Goal: Task Accomplishment & Management: Manage account settings

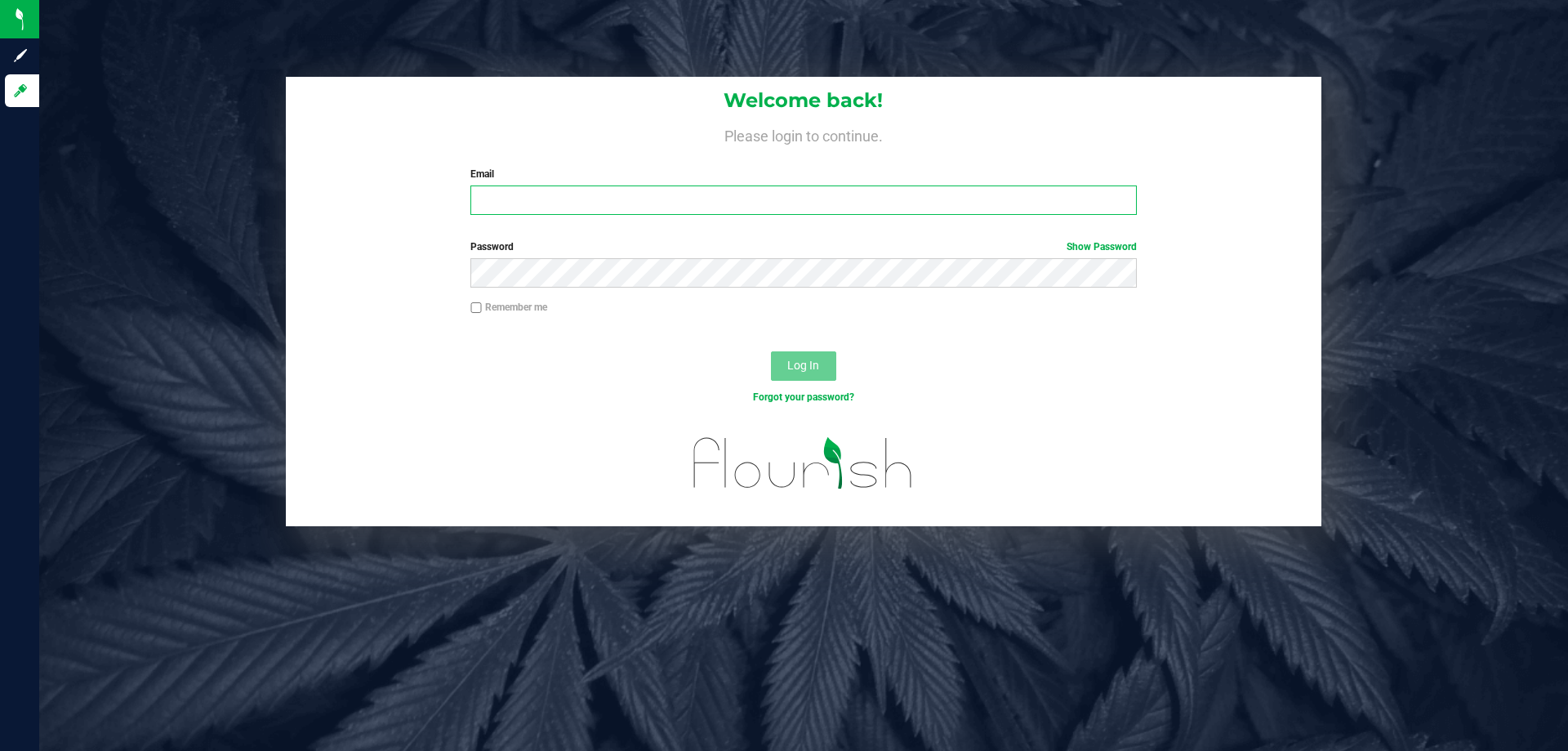
click at [886, 202] on input "Email" at bounding box center [803, 200] width 666 height 30
type input "[EMAIL_ADDRESS][DOMAIN_NAME]"
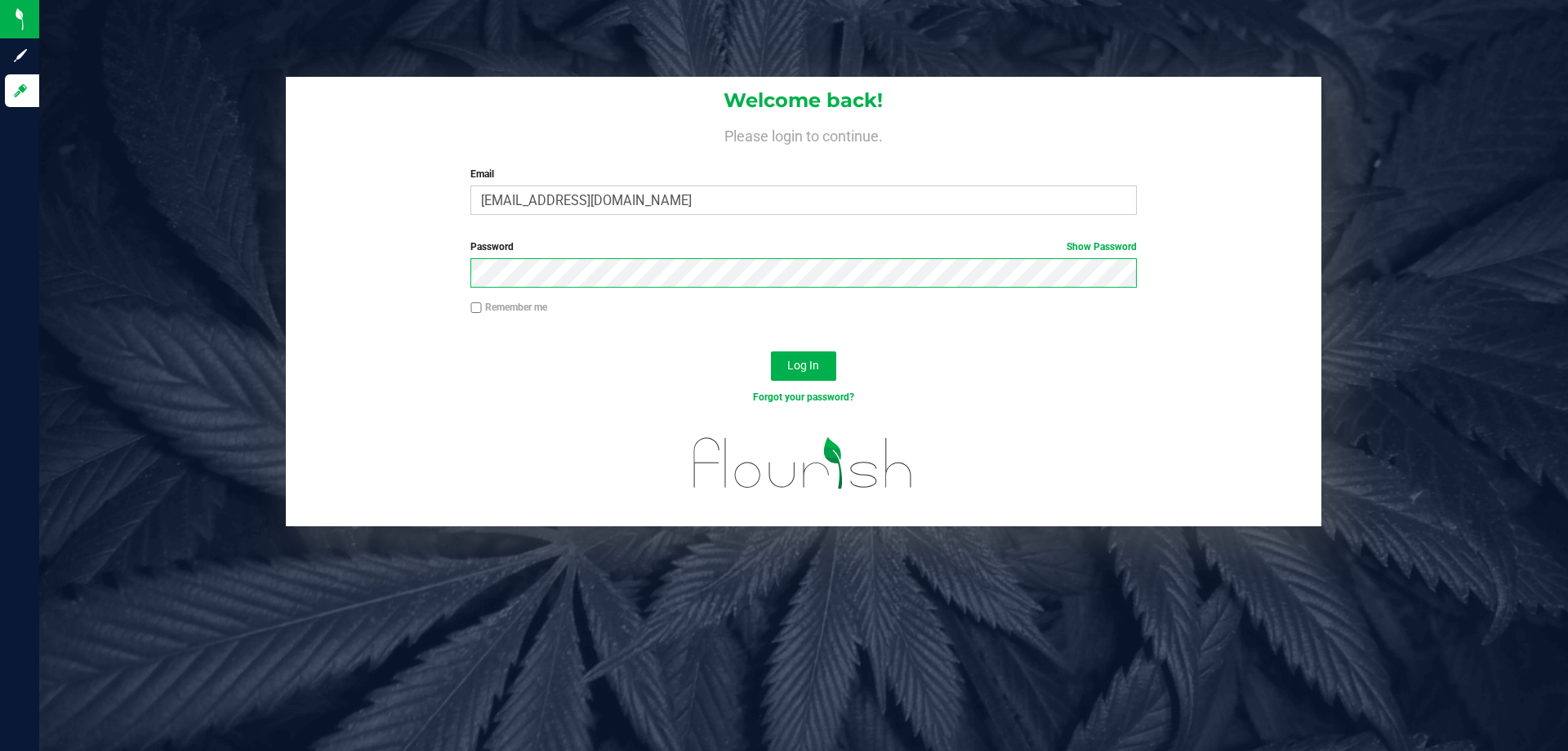
click at [771, 352] on button "Log In" at bounding box center [803, 367] width 65 height 30
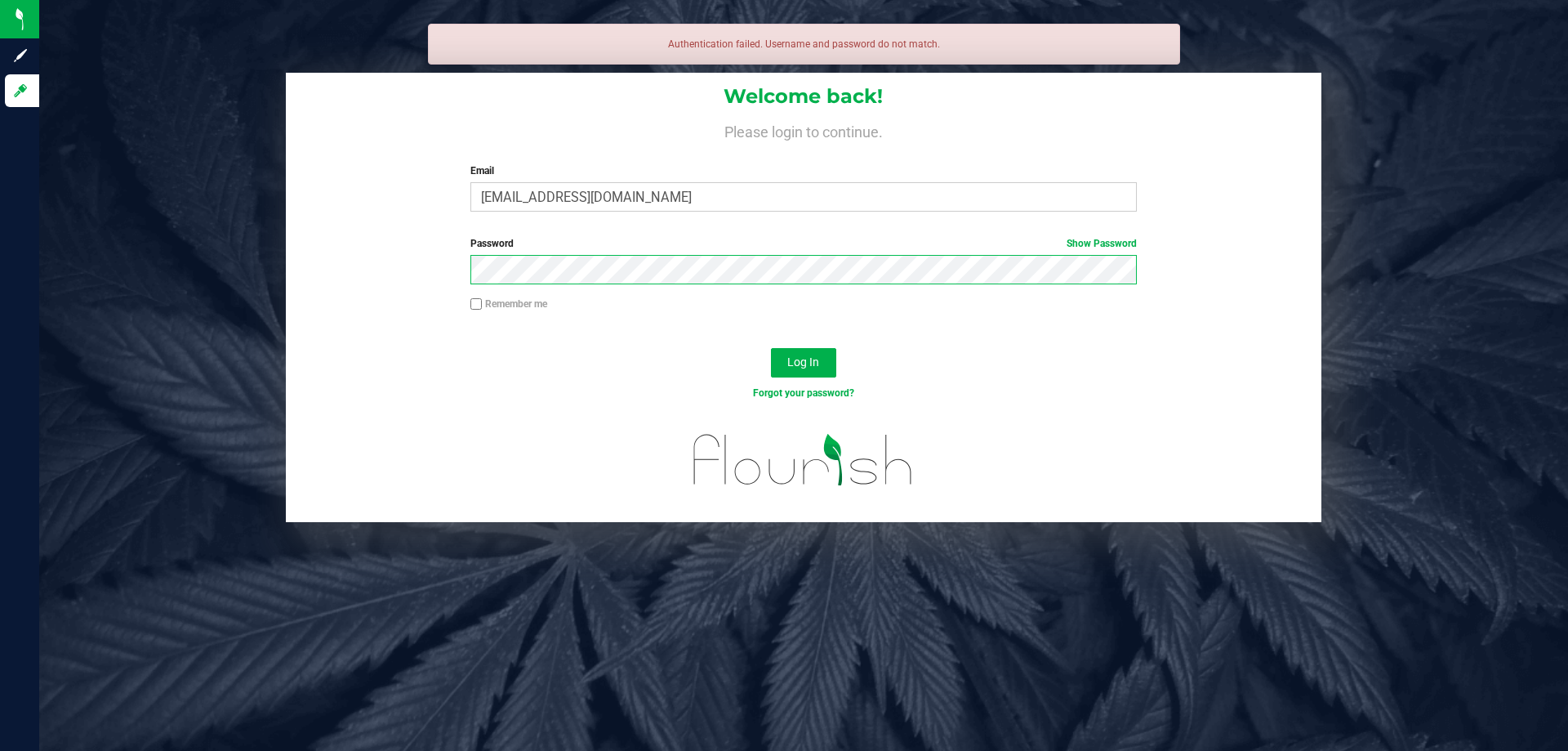
click at [771, 348] on button "Log In" at bounding box center [803, 363] width 65 height 30
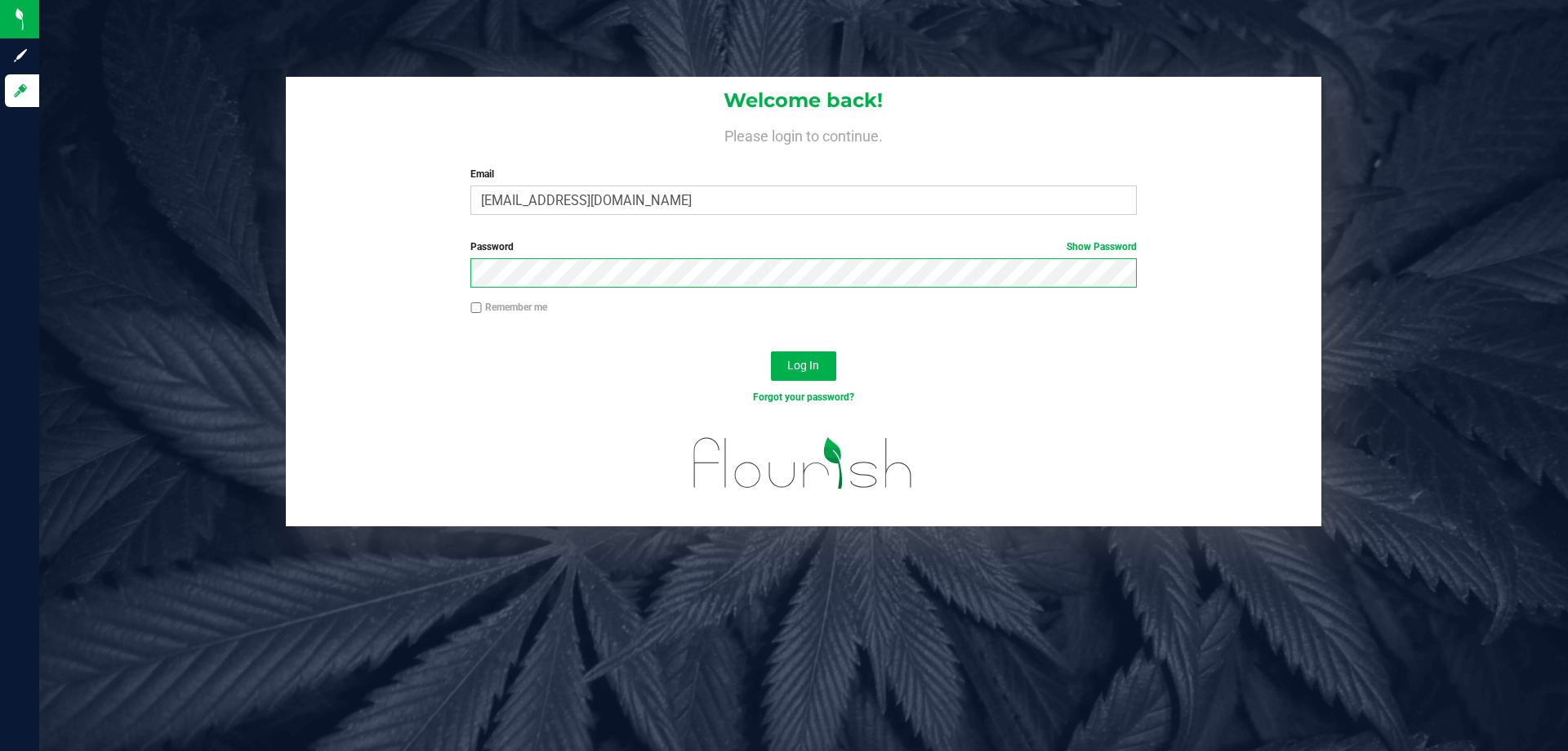
click at [771, 352] on button "Log In" at bounding box center [803, 367] width 65 height 30
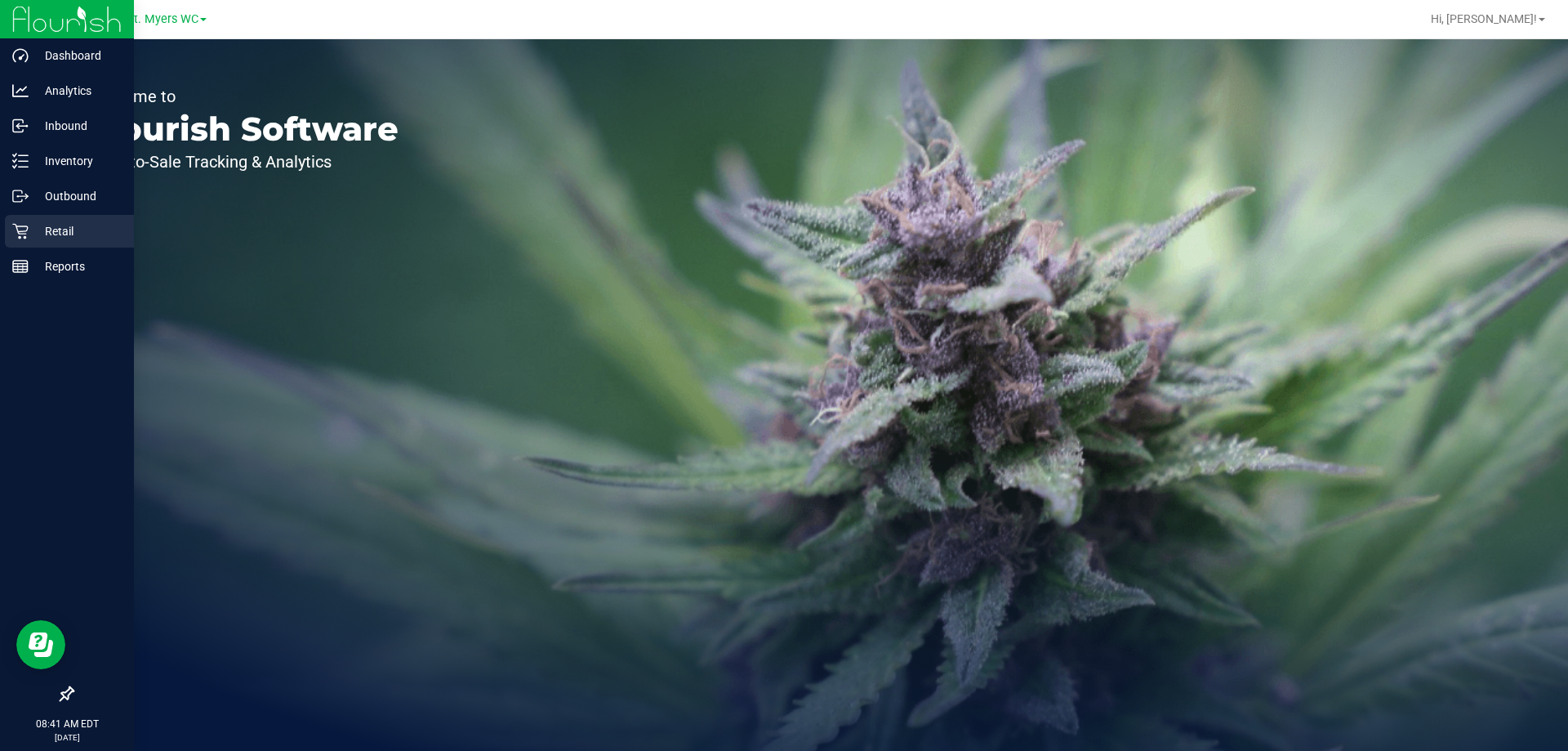
click at [62, 234] on p "Retail" at bounding box center [77, 231] width 98 height 20
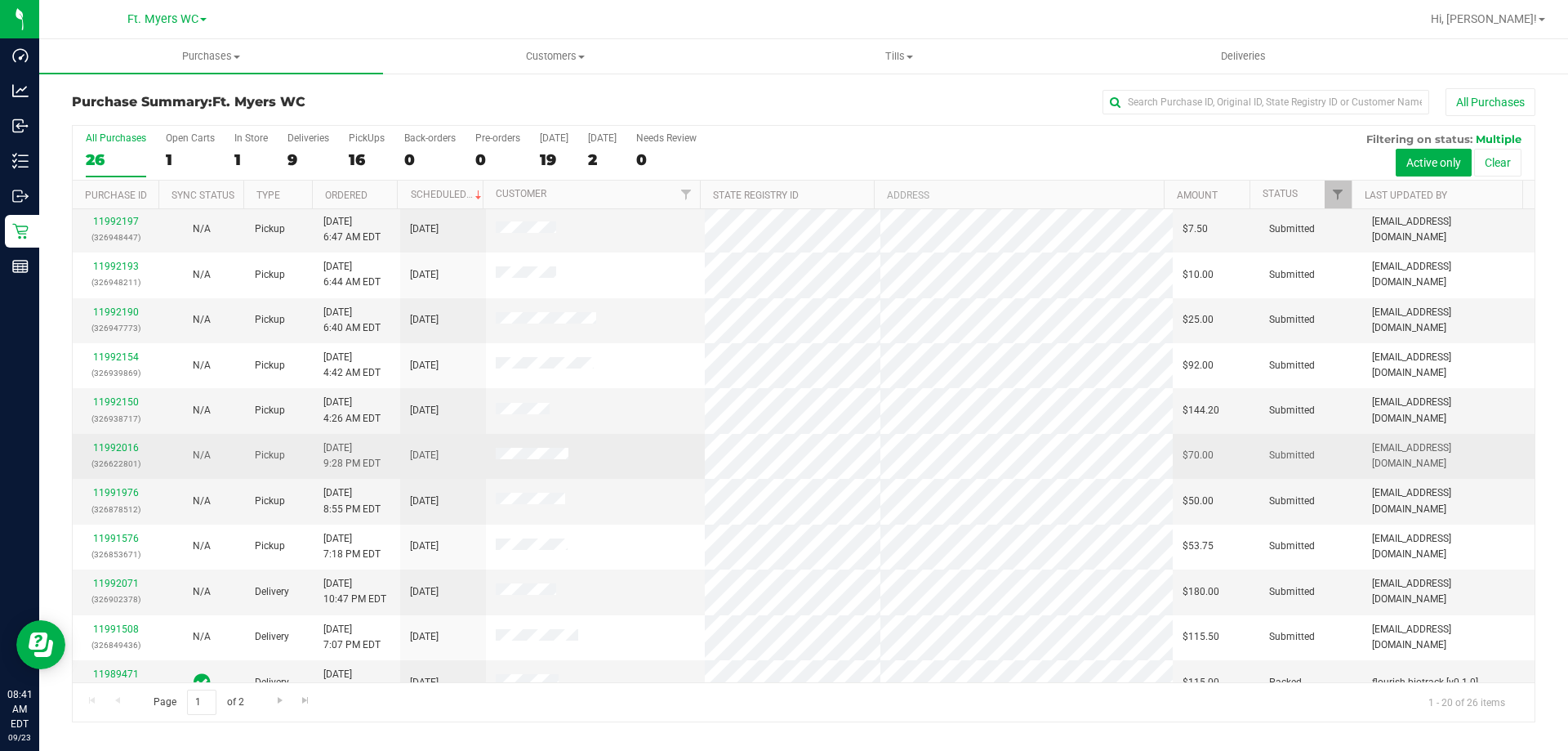
scroll to position [408, 0]
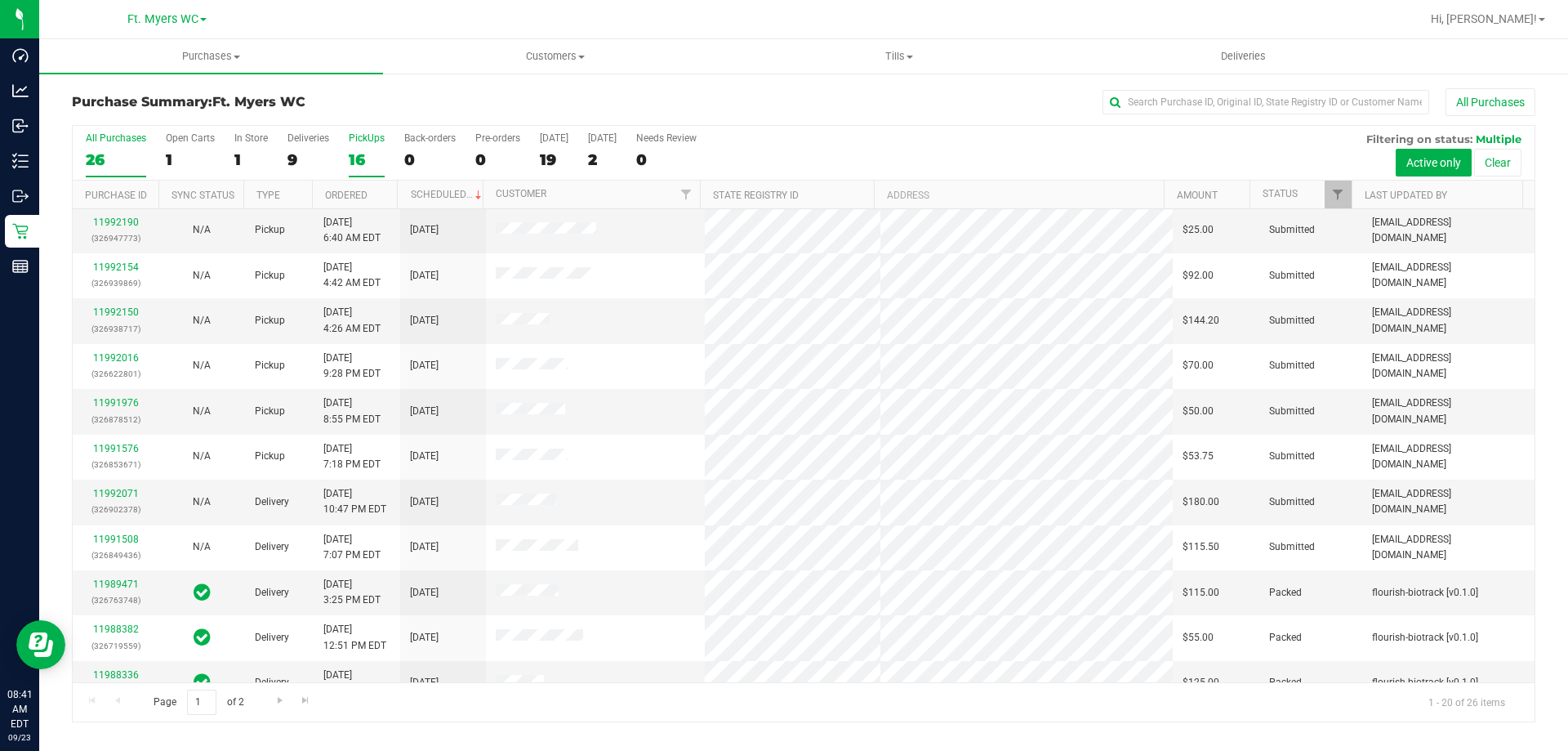
click at [362, 153] on div "16" at bounding box center [366, 160] width 36 height 19
click at [0, 0] on input "PickUps 16" at bounding box center [0, 0] width 0 height 0
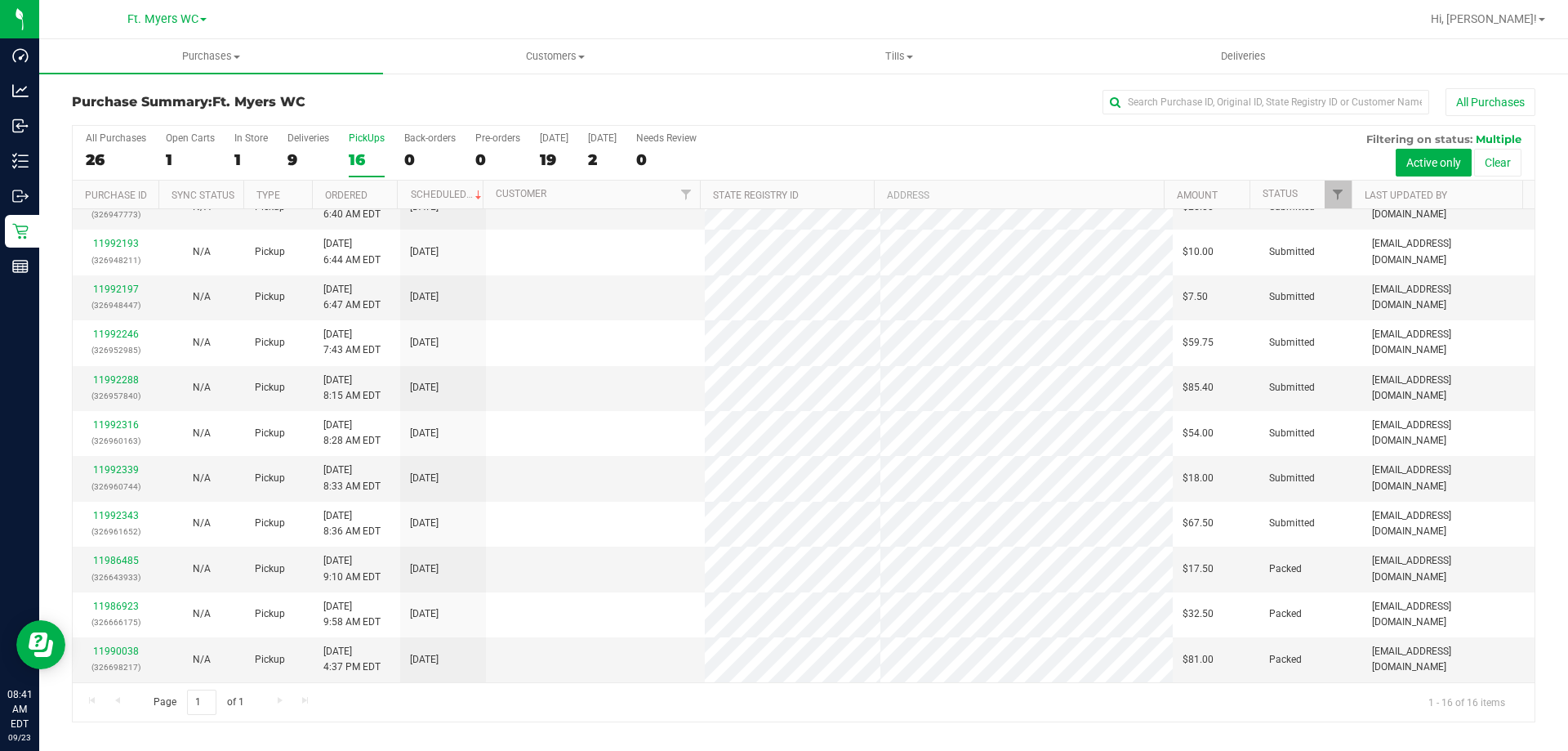
scroll to position [0, 0]
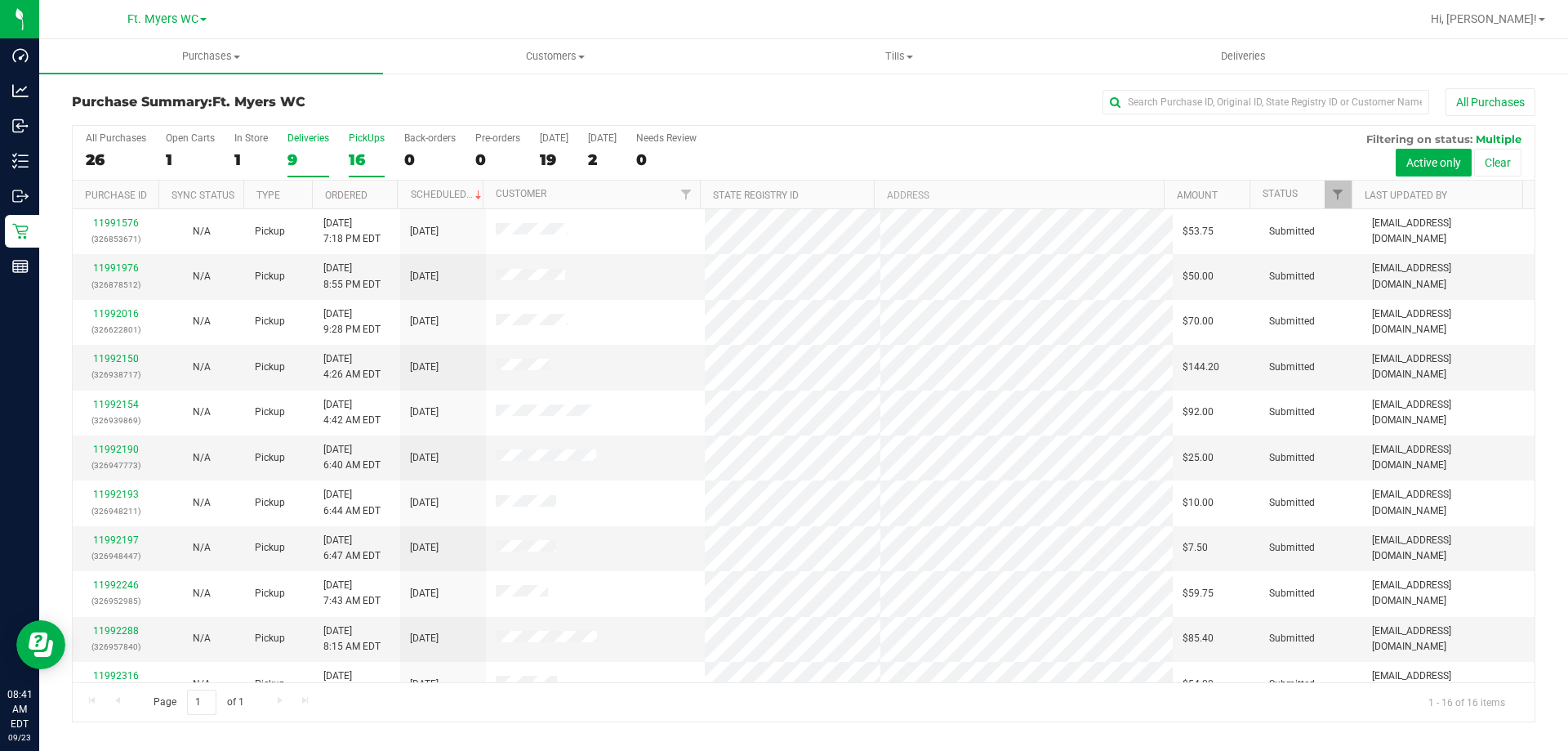
click at [292, 160] on div "9" at bounding box center [308, 160] width 42 height 19
click at [0, 0] on input "Deliveries 9" at bounding box center [0, 0] width 0 height 0
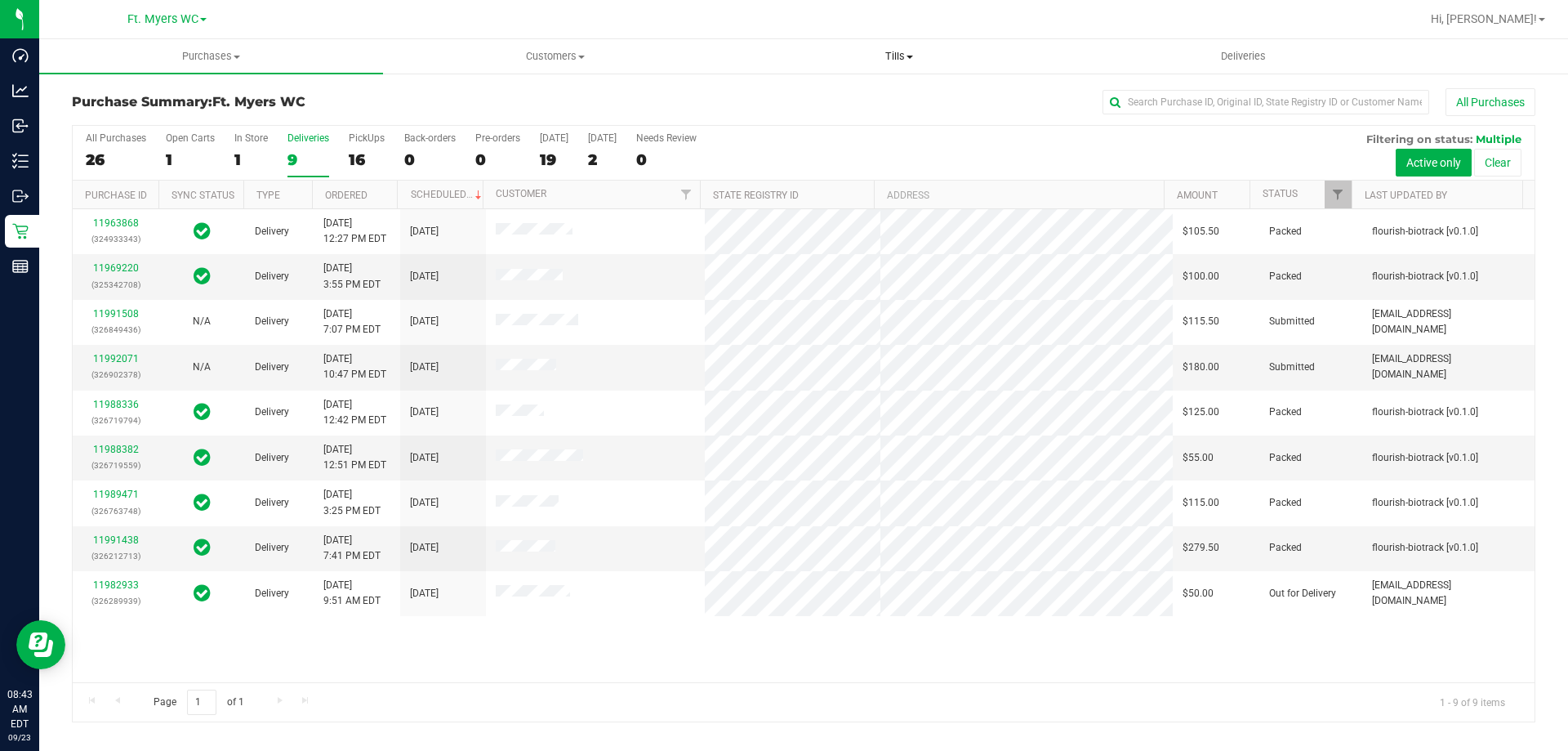
click at [904, 54] on span "Tills" at bounding box center [898, 55] width 342 height 15
click at [825, 96] on span "Manage tills" at bounding box center [782, 98] width 110 height 14
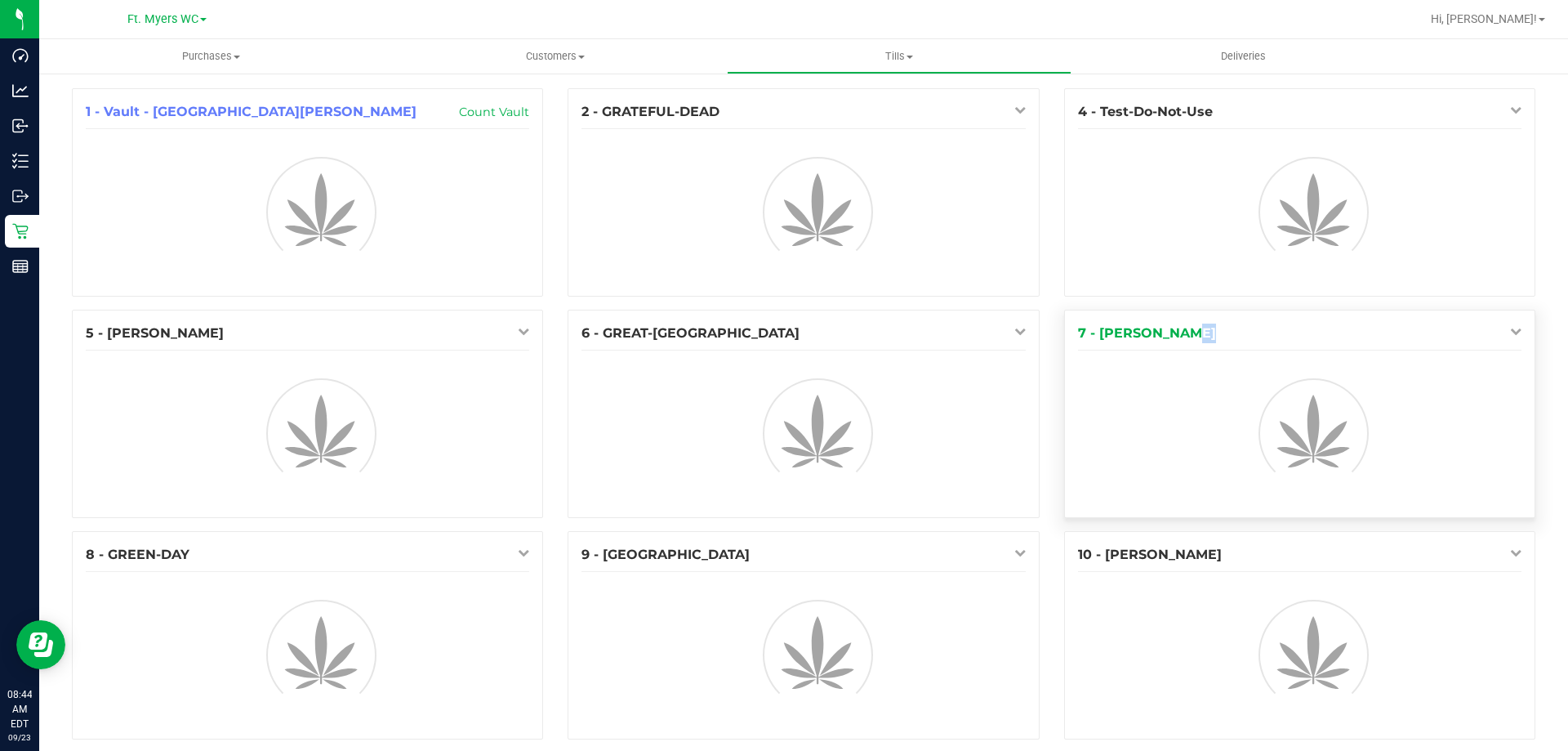
click at [1510, 331] on div "7 - [PERSON_NAME]" at bounding box center [1300, 413] width 471 height 208
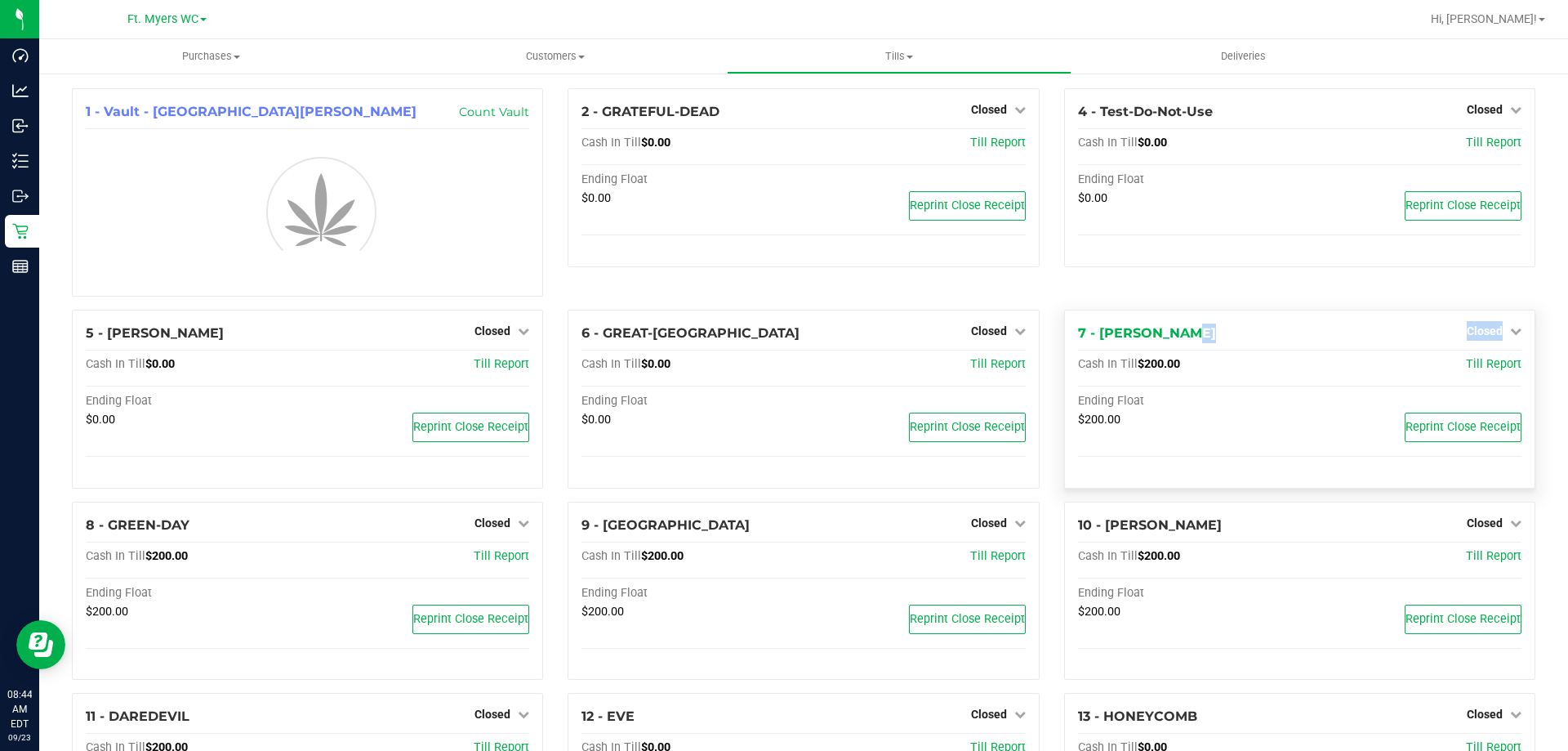
click at [1510, 333] on icon at bounding box center [1516, 331] width 12 height 12
click at [1492, 368] on link "Open Till" at bounding box center [1485, 365] width 44 height 13
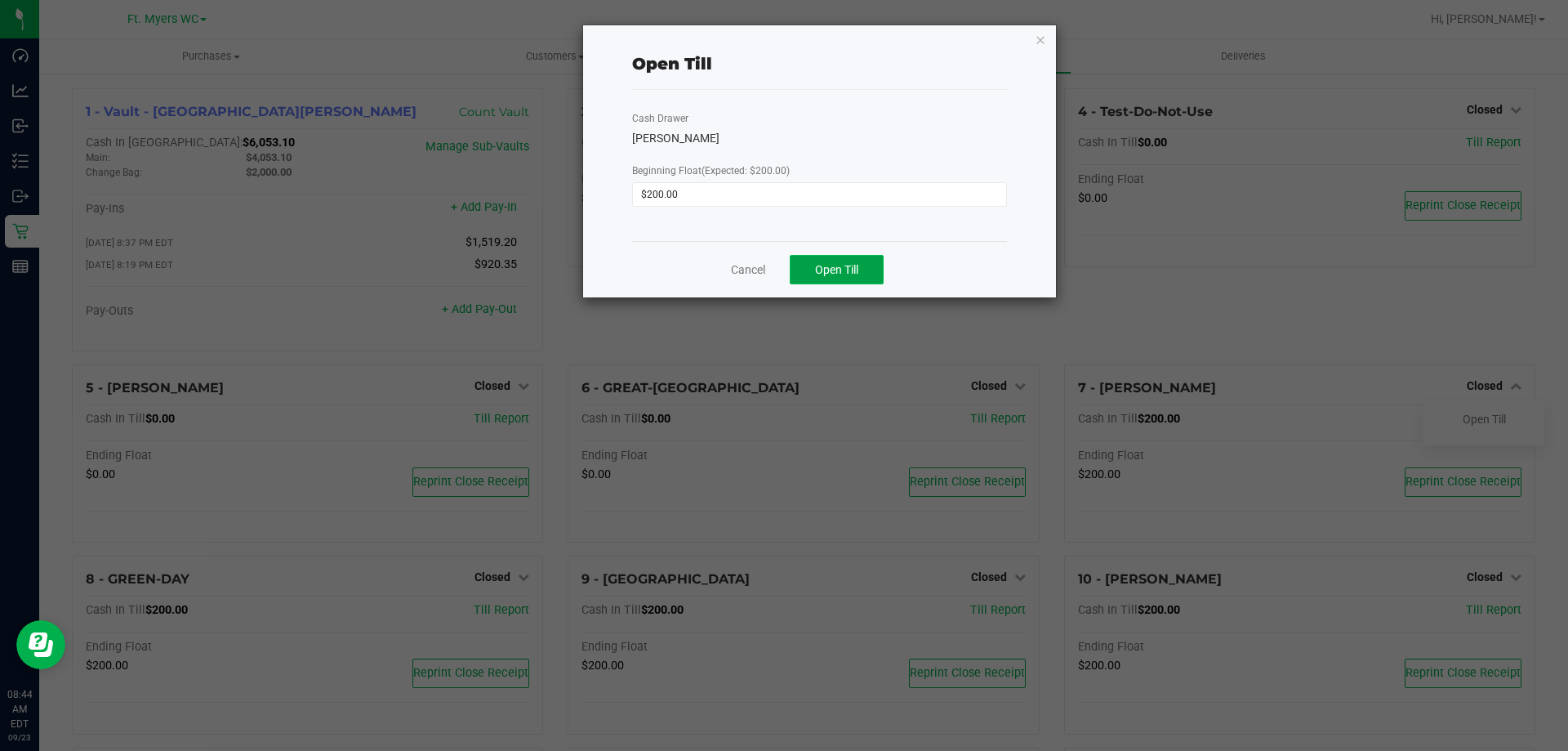
click at [831, 260] on button "Open Till" at bounding box center [836, 269] width 94 height 30
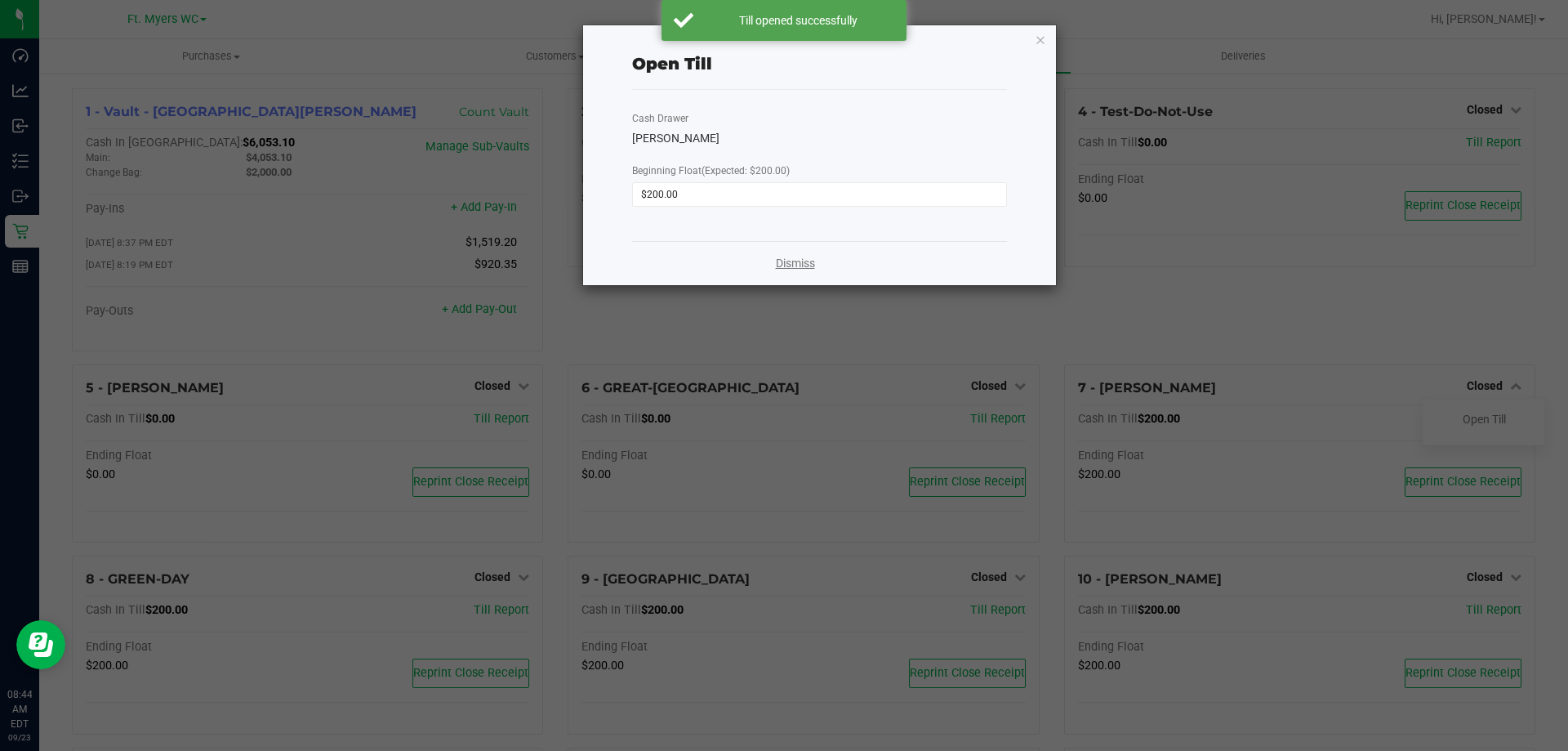
click at [801, 265] on link "Dismiss" at bounding box center [795, 263] width 40 height 17
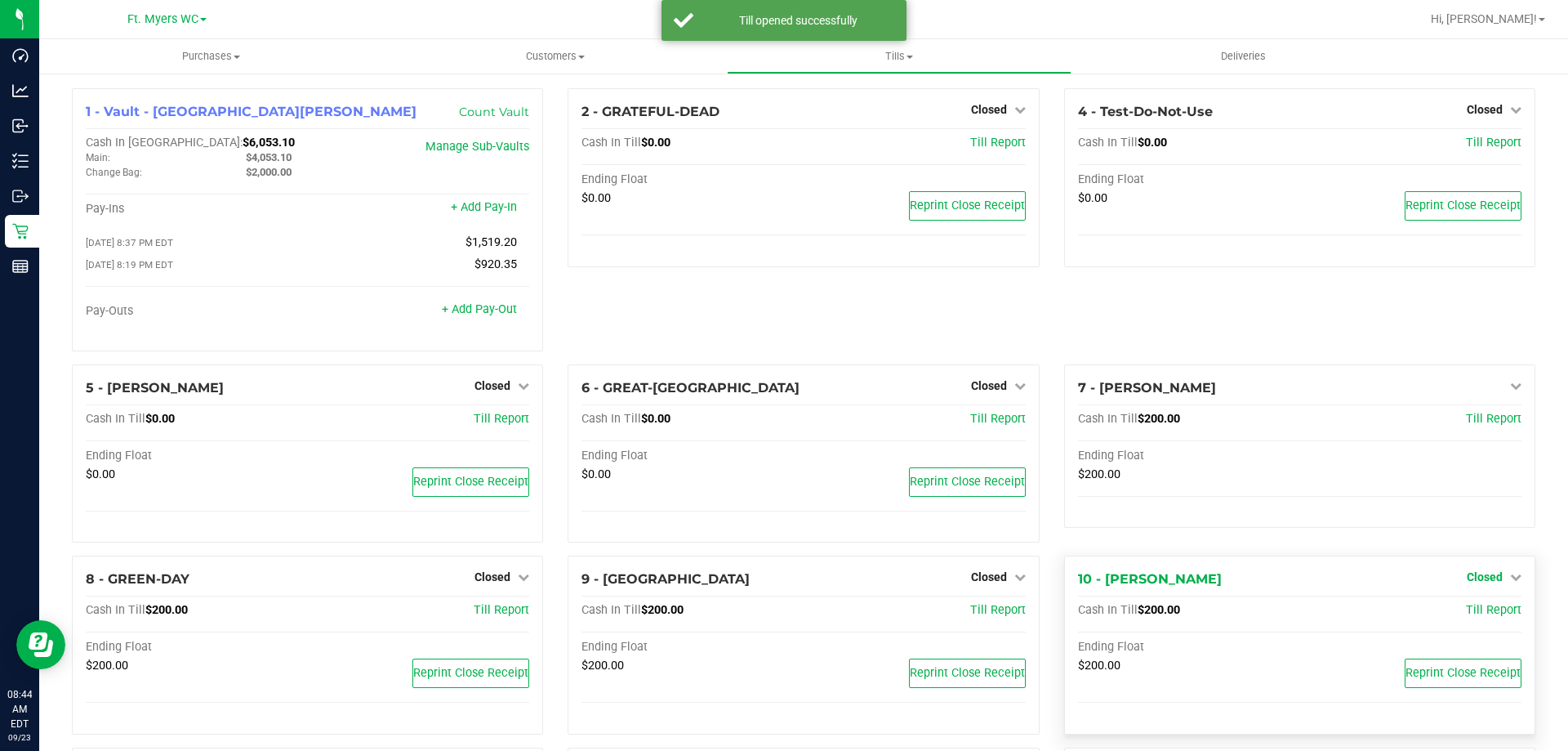
click at [1480, 577] on span "Closed" at bounding box center [1485, 576] width 36 height 13
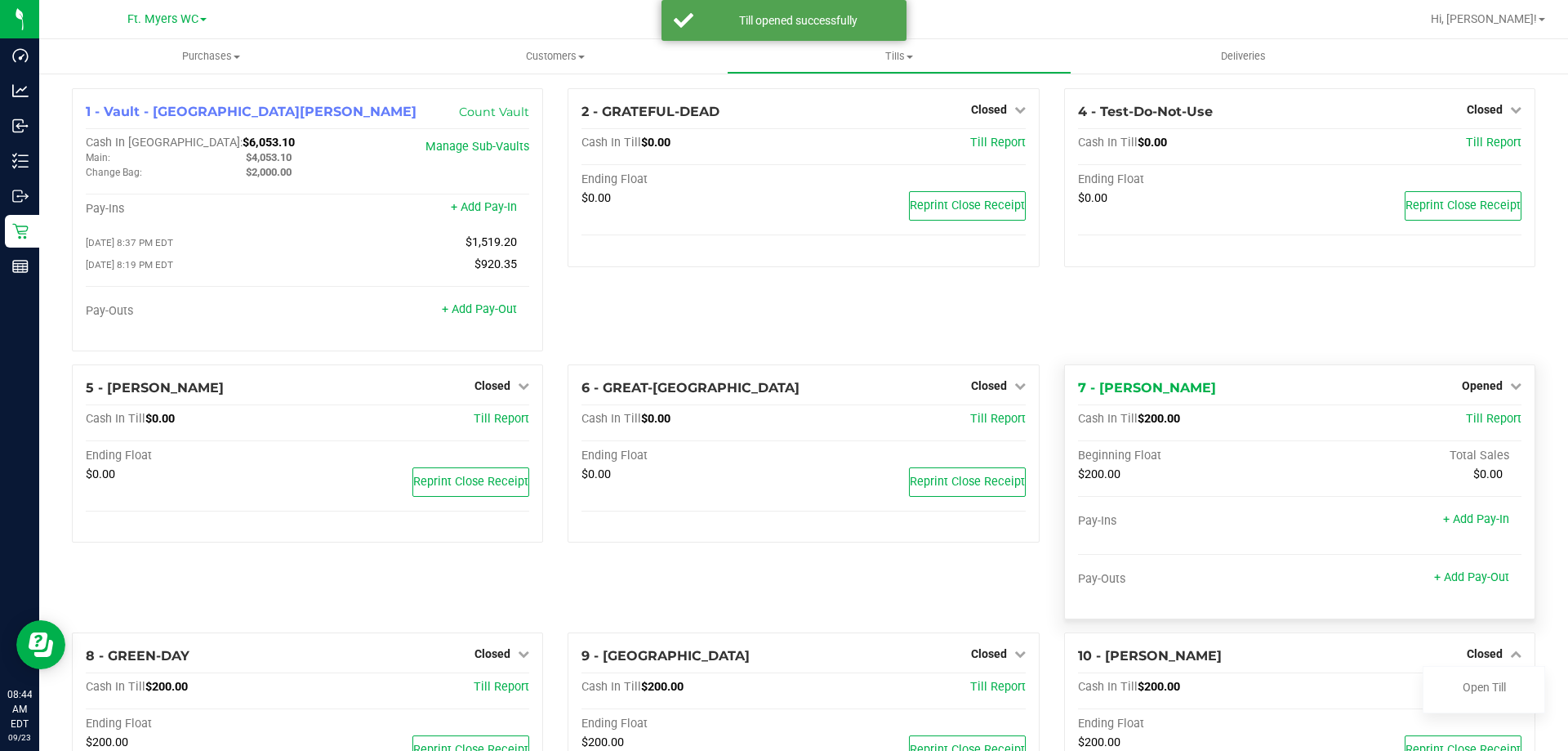
click at [1458, 610] on div "7 - [PERSON_NAME] Opened Close Till Cash In Till $200.00 Till Report Beginning …" at bounding box center [1300, 491] width 471 height 255
click at [1495, 654] on link "Closed" at bounding box center [1494, 653] width 54 height 13
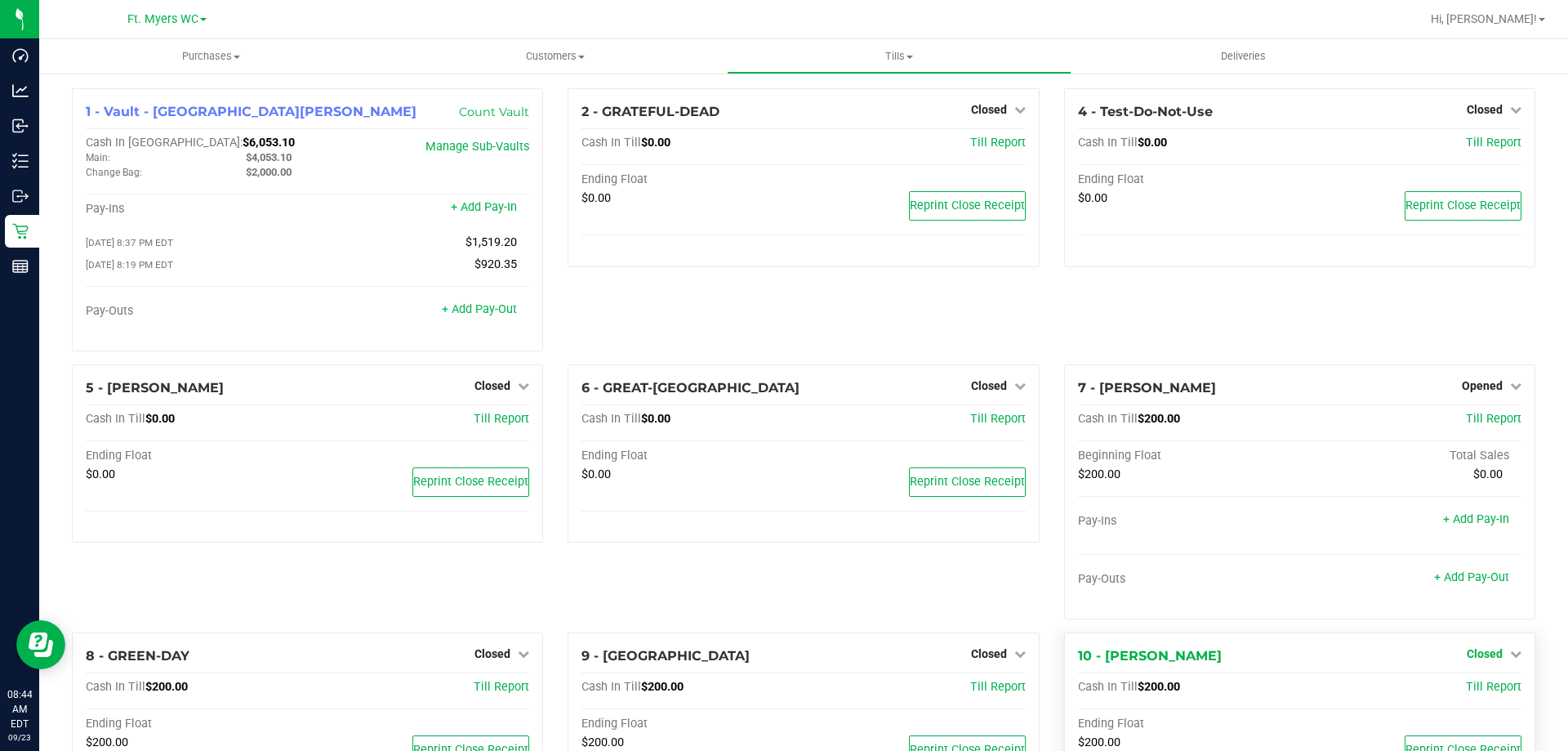
click at [1482, 659] on span "Closed" at bounding box center [1485, 653] width 36 height 13
click at [1482, 691] on link "Open Till" at bounding box center [1485, 687] width 44 height 13
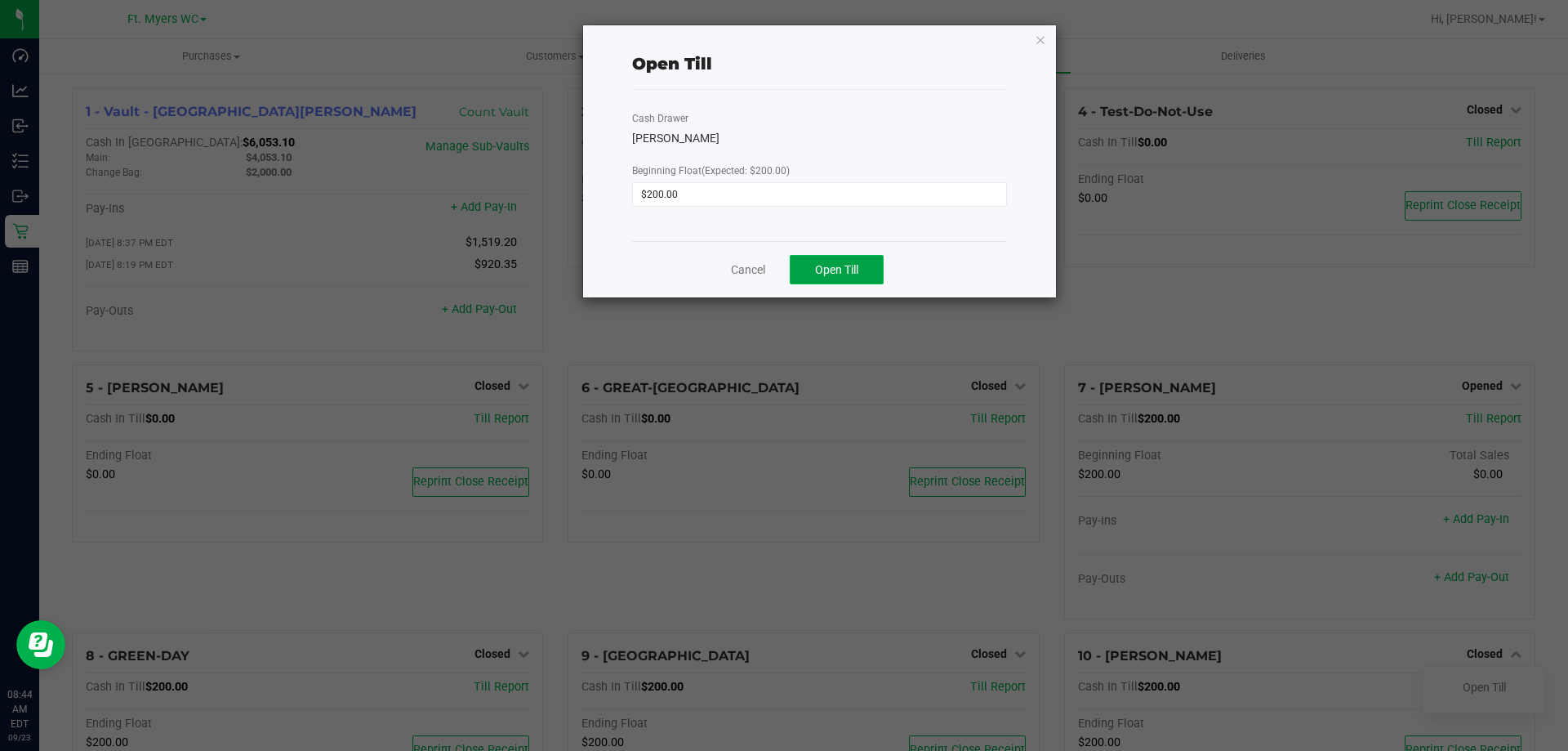
click at [846, 269] on span "Open Till" at bounding box center [837, 268] width 44 height 13
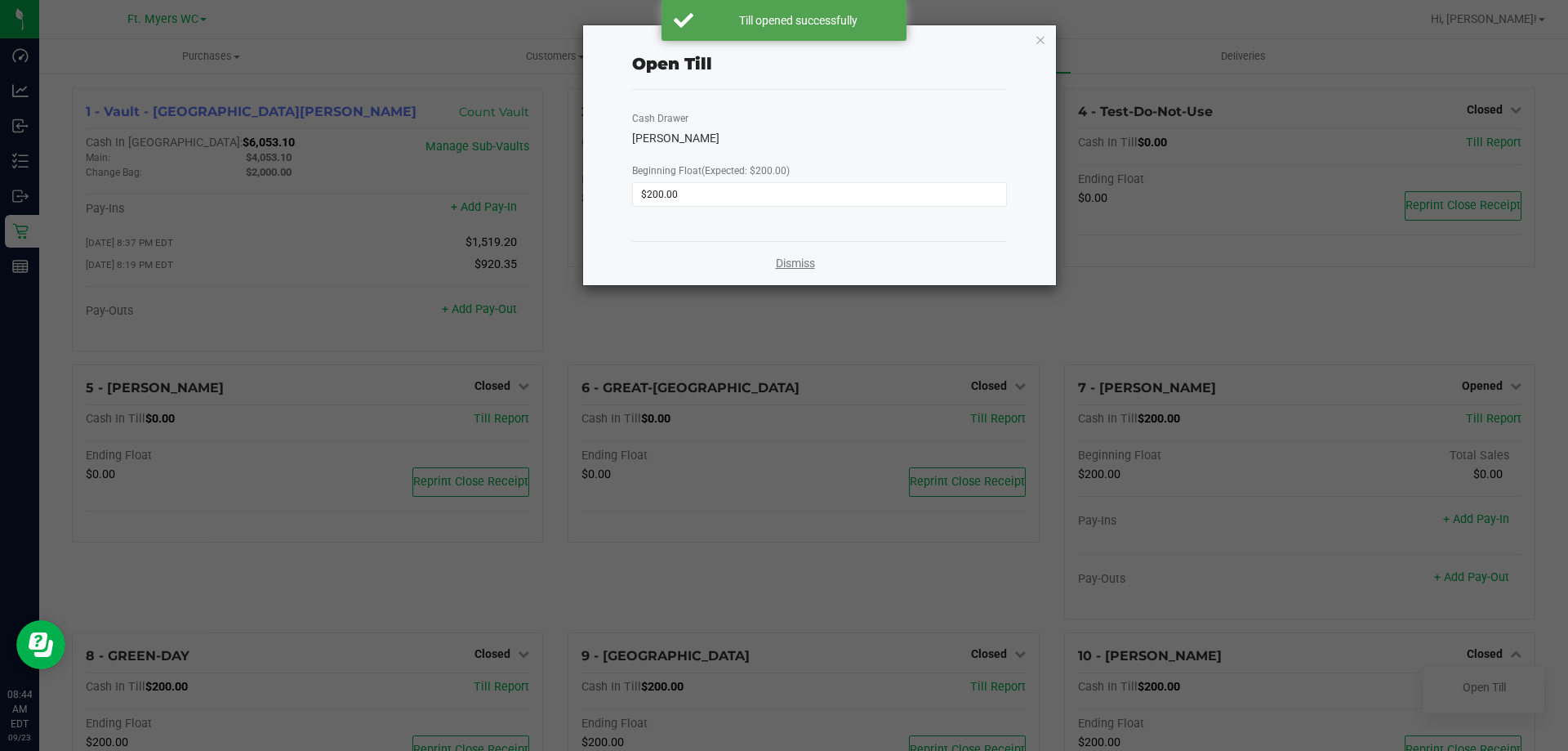
click at [780, 263] on link "Dismiss" at bounding box center [795, 263] width 40 height 17
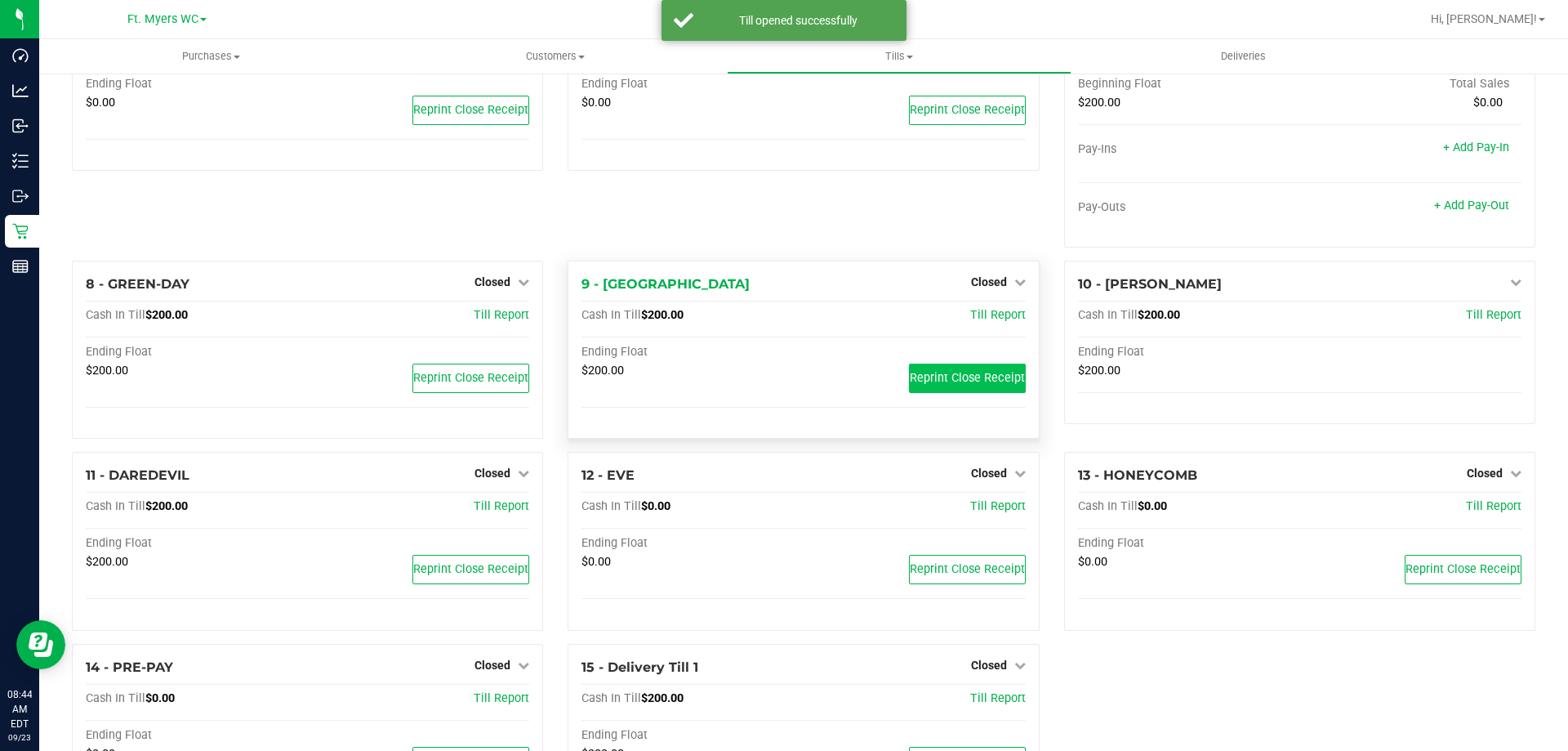
scroll to position [408, 0]
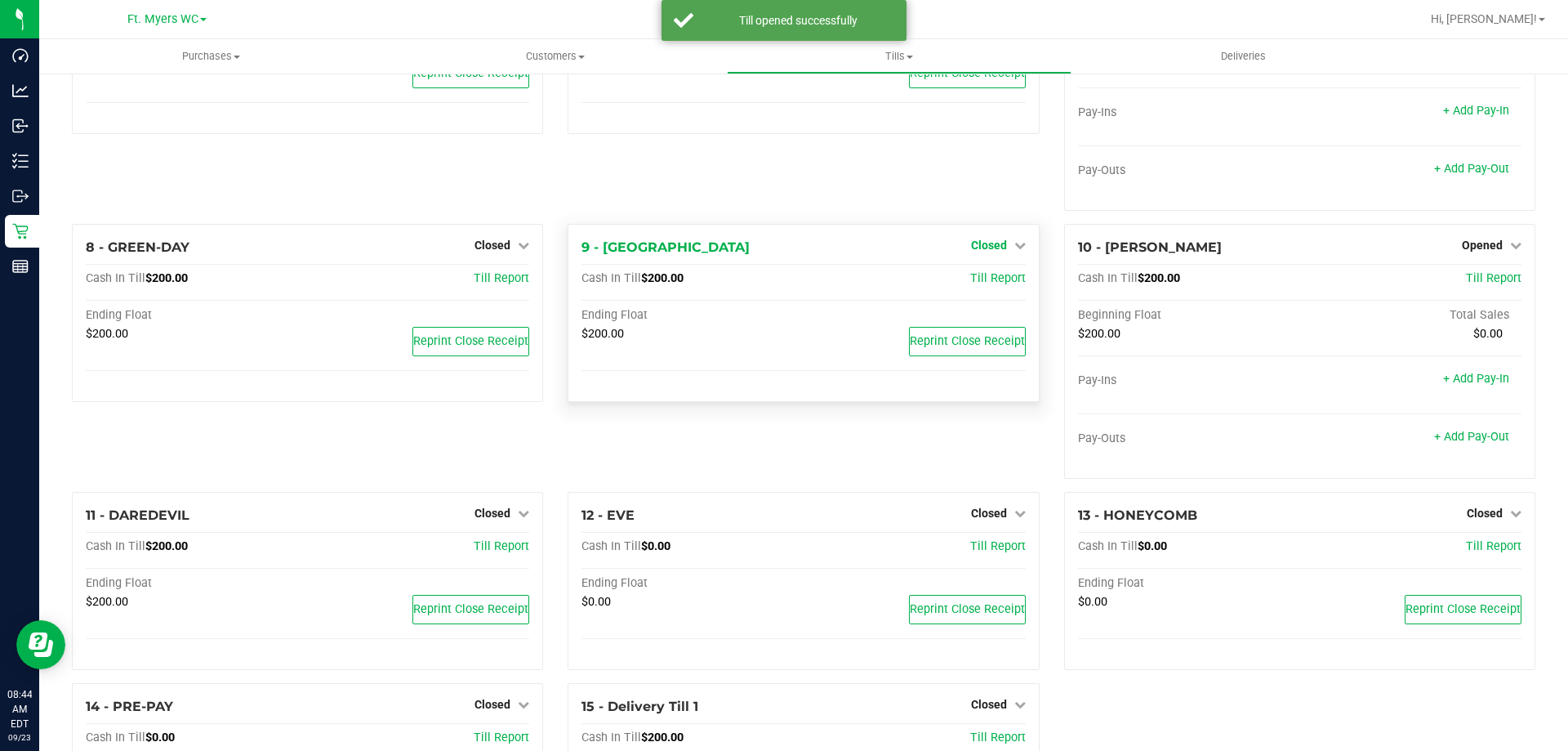
click at [991, 246] on span "Closed" at bounding box center [989, 245] width 36 height 13
click at [985, 283] on link "Open Till" at bounding box center [989, 278] width 44 height 13
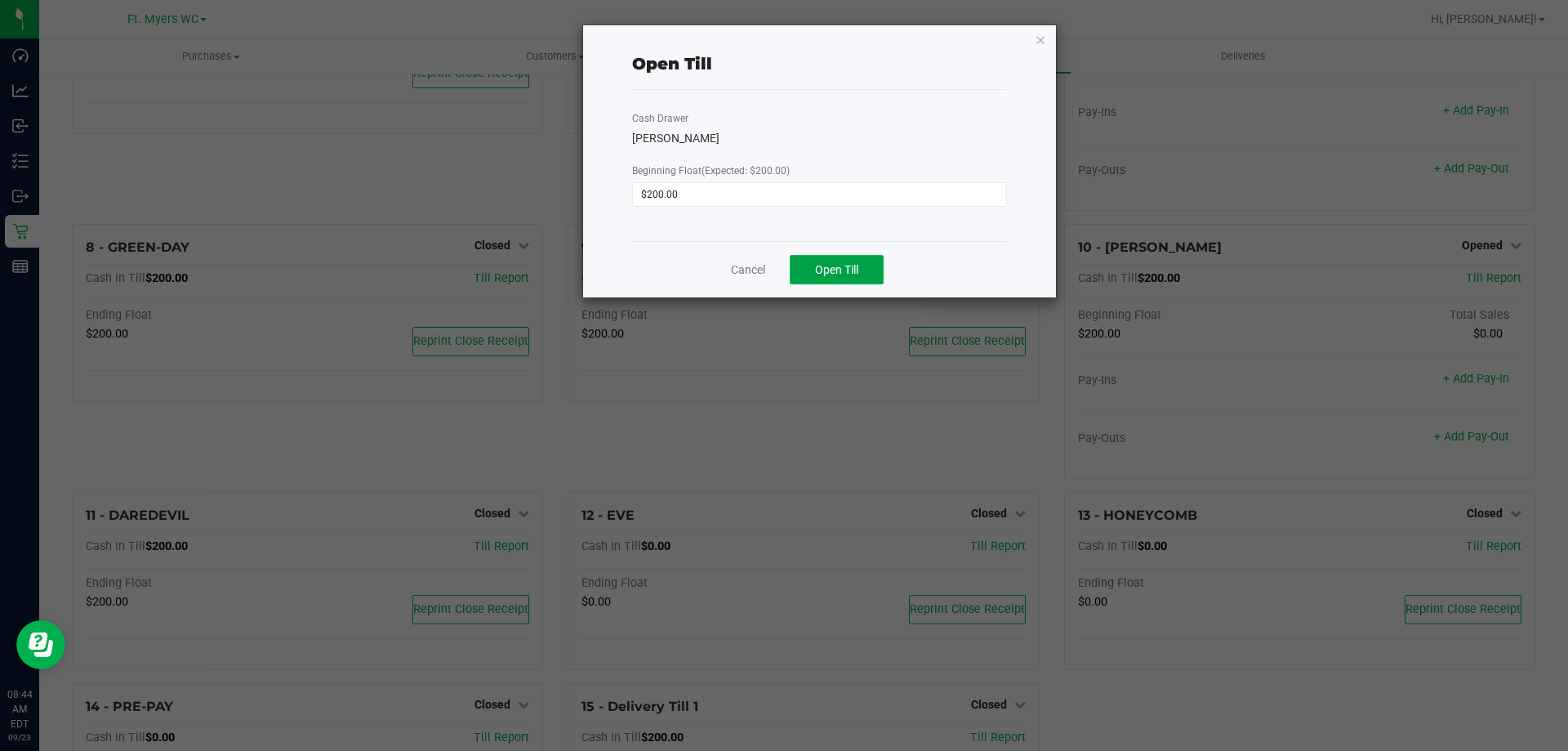
click at [834, 264] on span "Open Till" at bounding box center [837, 268] width 44 height 13
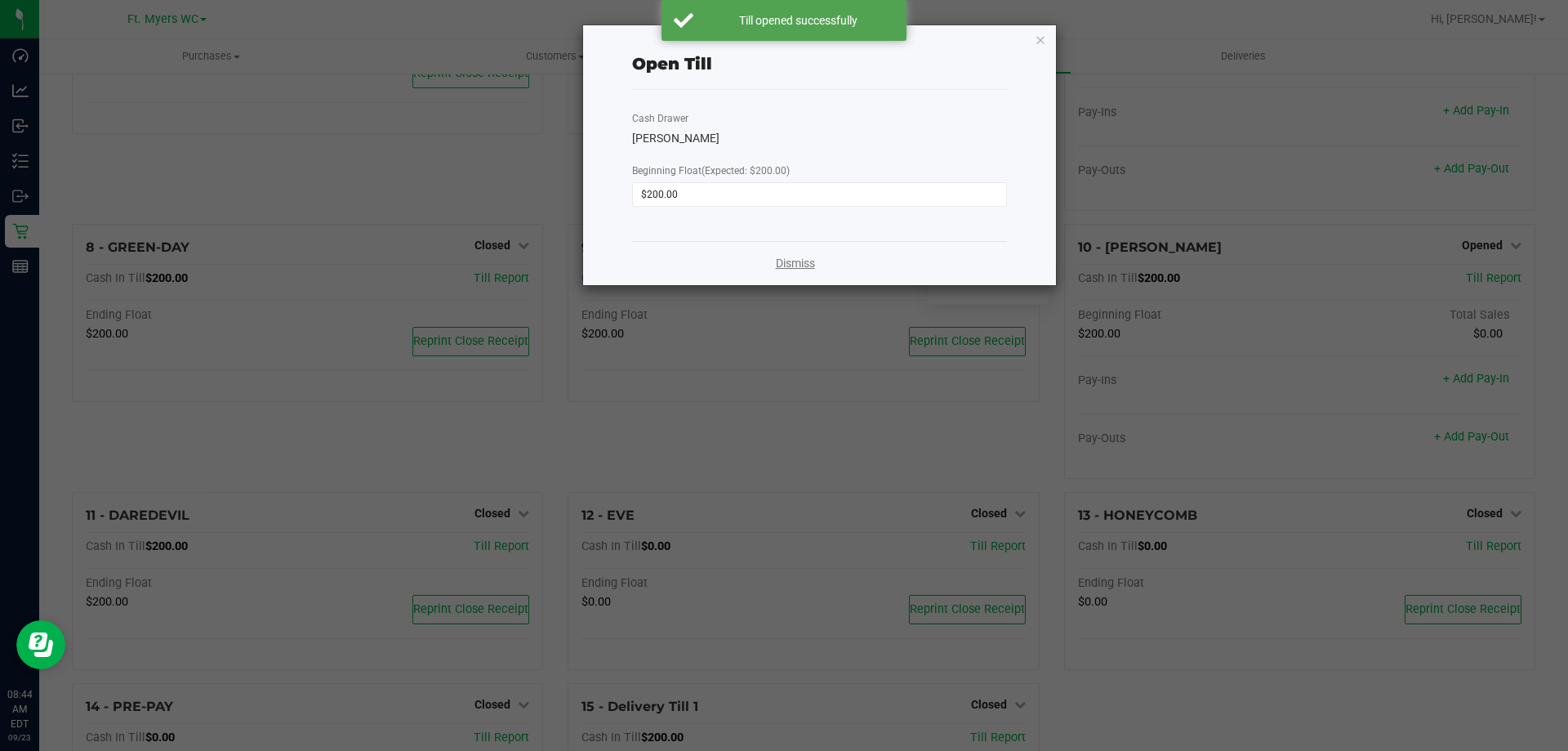
click at [807, 262] on link "Dismiss" at bounding box center [795, 263] width 40 height 17
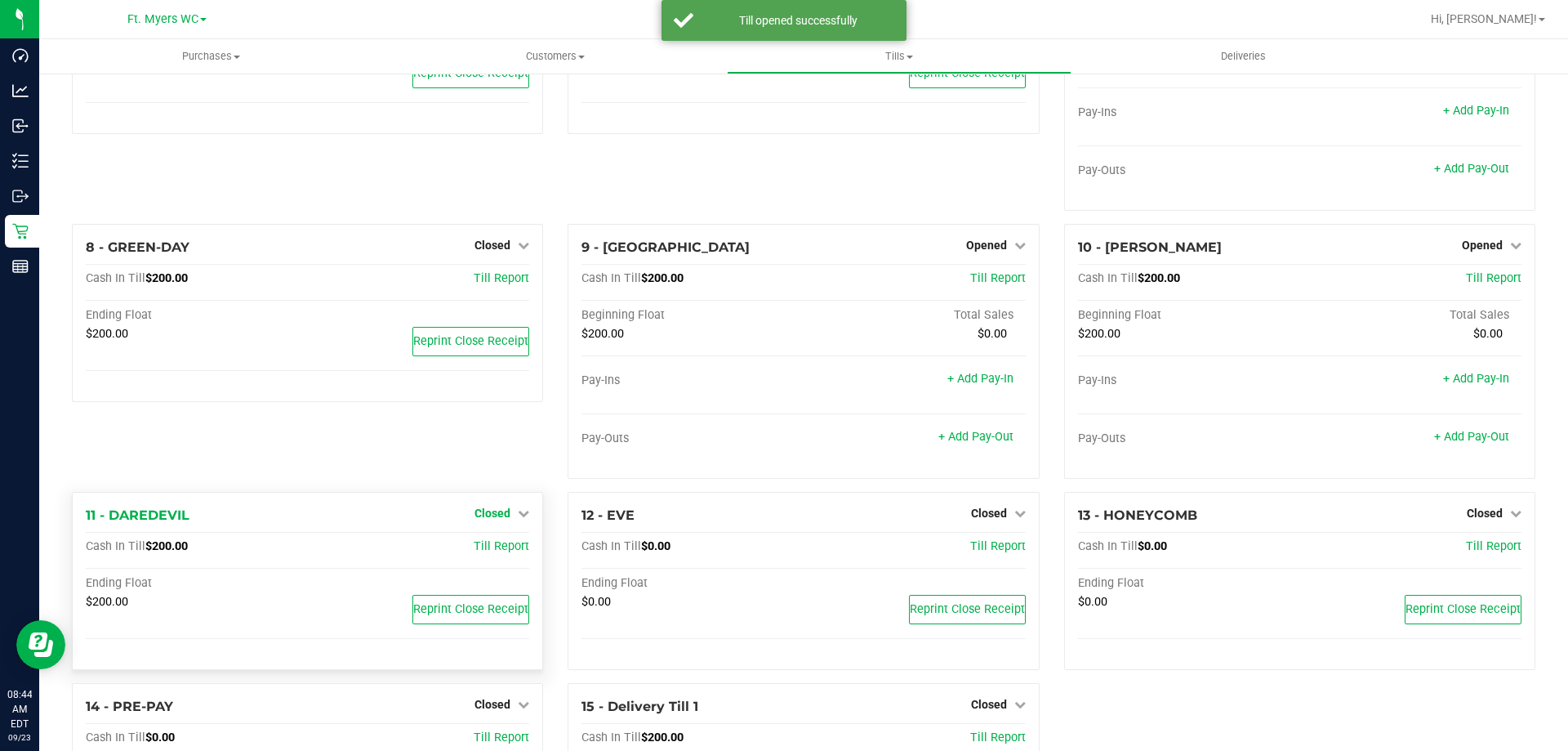
click at [494, 517] on span "Closed" at bounding box center [492, 512] width 36 height 13
click at [489, 542] on div "Open Till" at bounding box center [492, 547] width 121 height 21
click at [483, 557] on div "Open Till" at bounding box center [492, 547] width 121 height 21
click at [483, 553] on link "Open Till" at bounding box center [492, 546] width 44 height 13
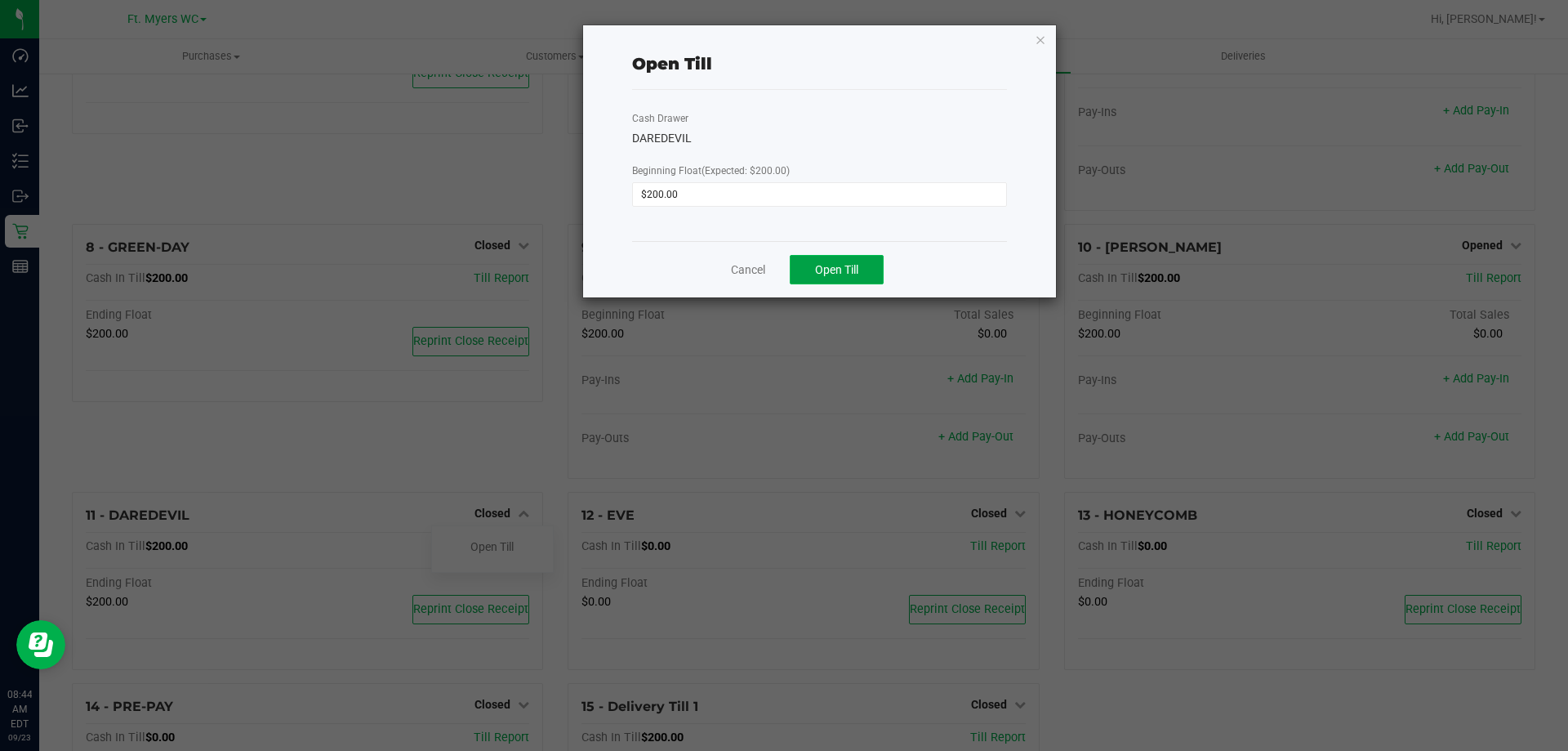
click at [859, 269] on span "Open Till" at bounding box center [837, 268] width 44 height 13
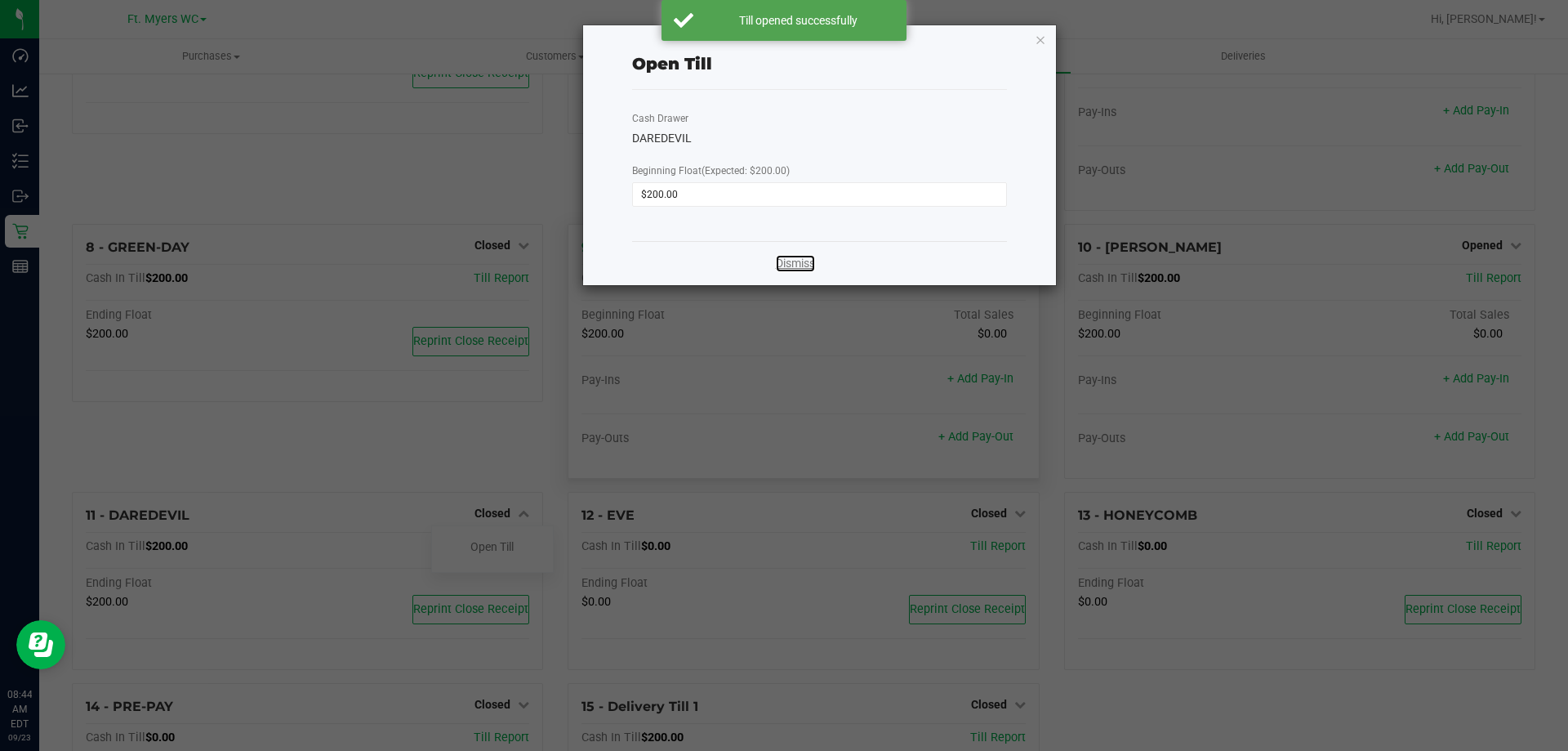
click at [788, 265] on link "Dismiss" at bounding box center [795, 263] width 40 height 17
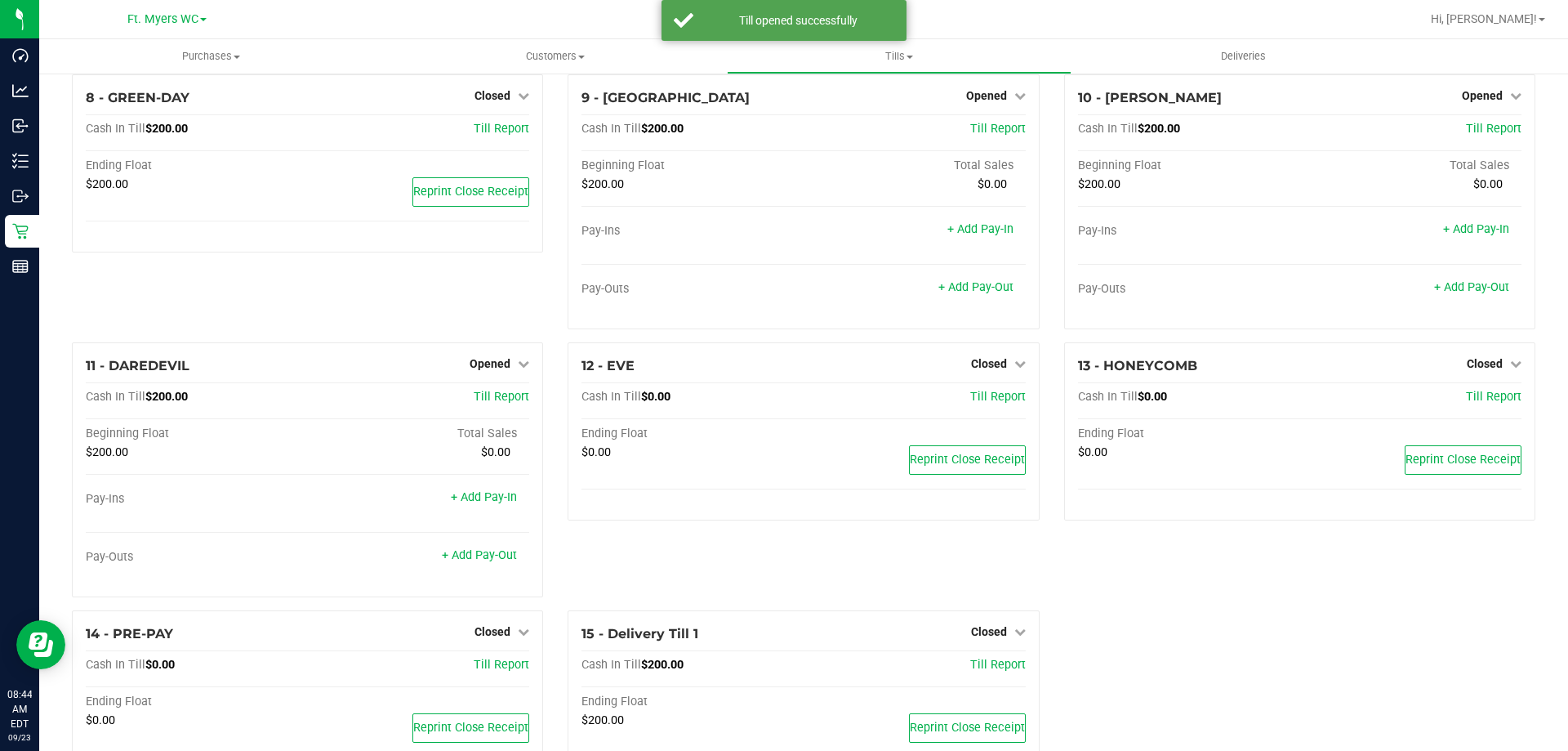
scroll to position [572, 0]
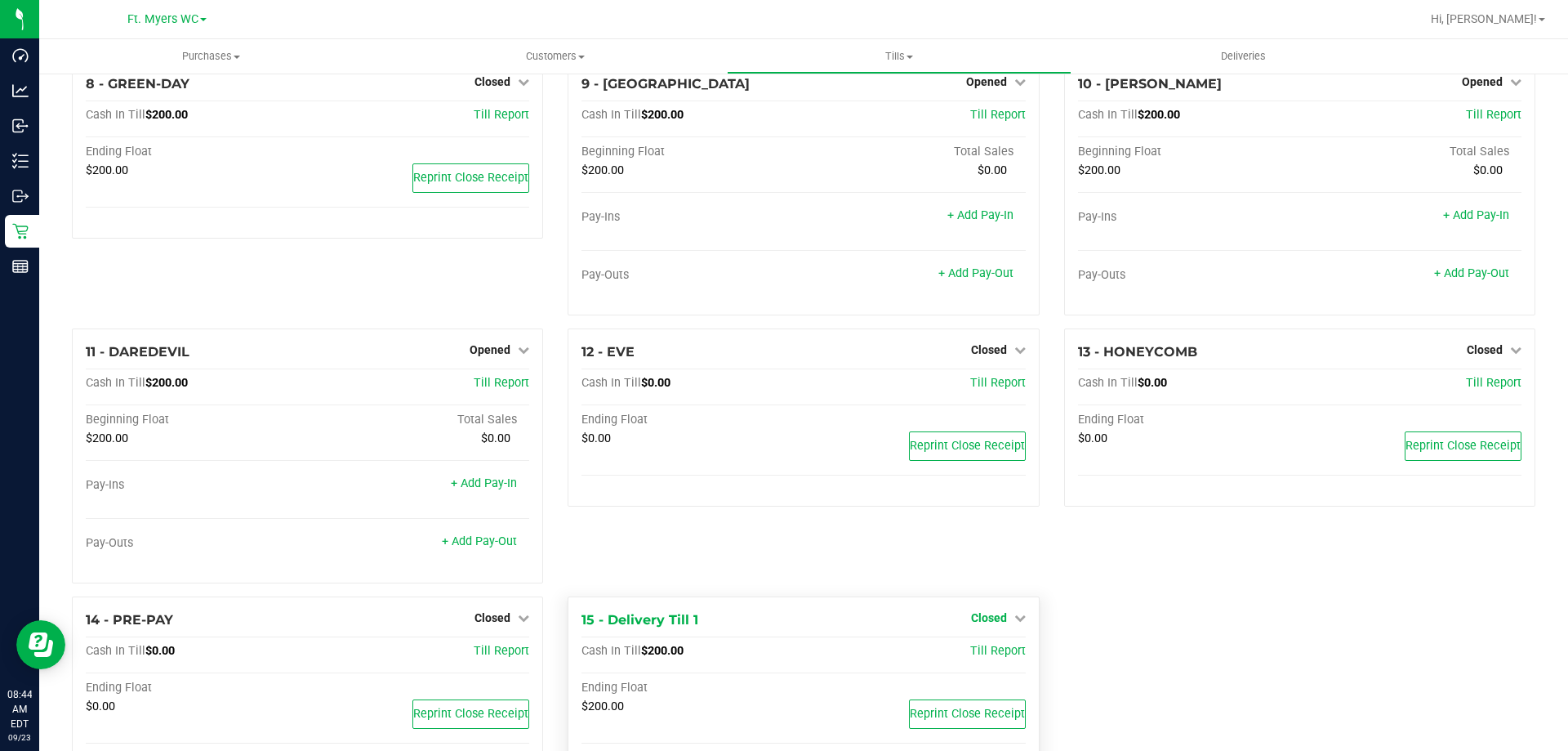
click at [1003, 618] on link "Closed" at bounding box center [997, 617] width 54 height 13
click at [996, 648] on div "Open Till" at bounding box center [989, 651] width 121 height 21
click at [996, 648] on link "Open Till" at bounding box center [989, 650] width 44 height 13
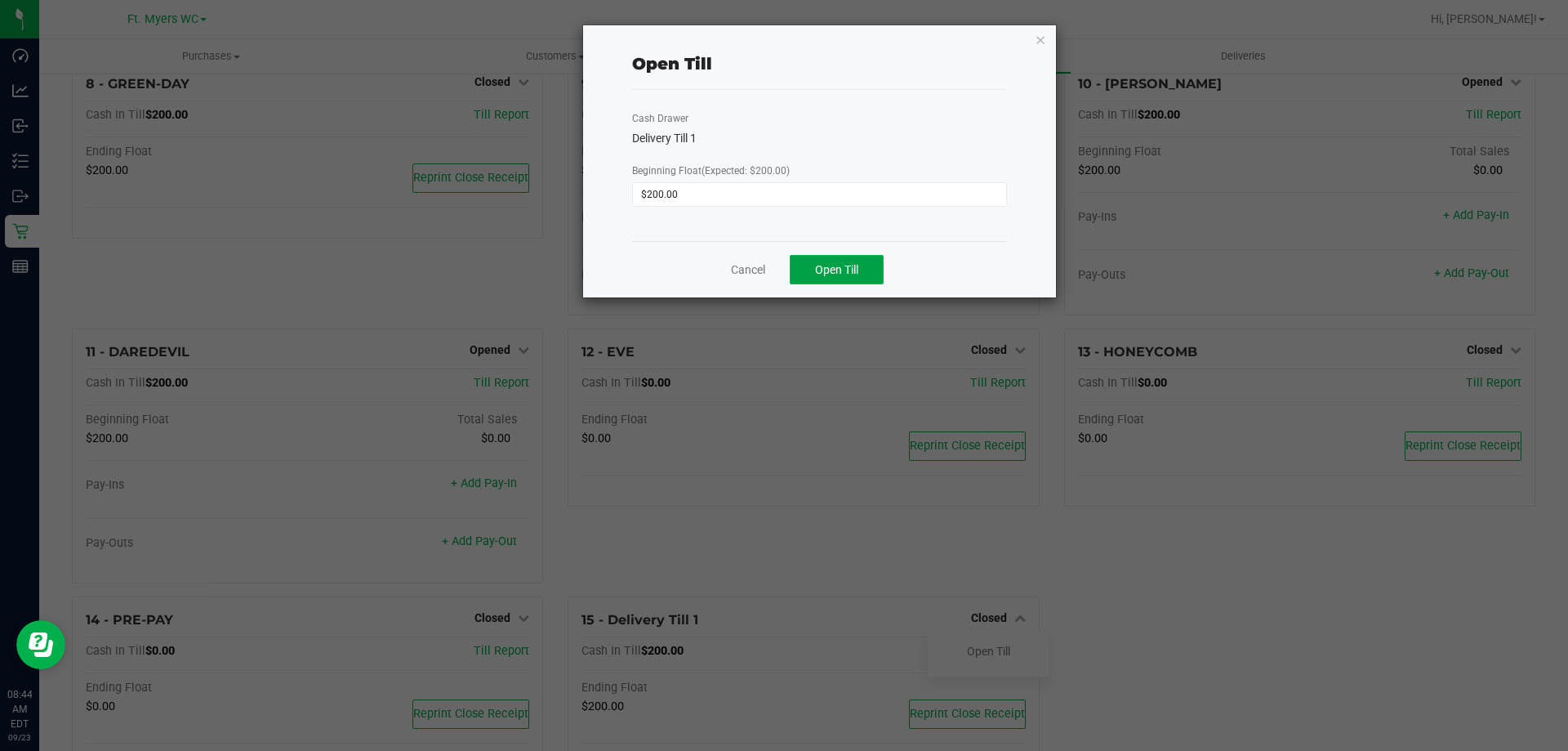
click at [849, 268] on span "Open Till" at bounding box center [837, 268] width 44 height 13
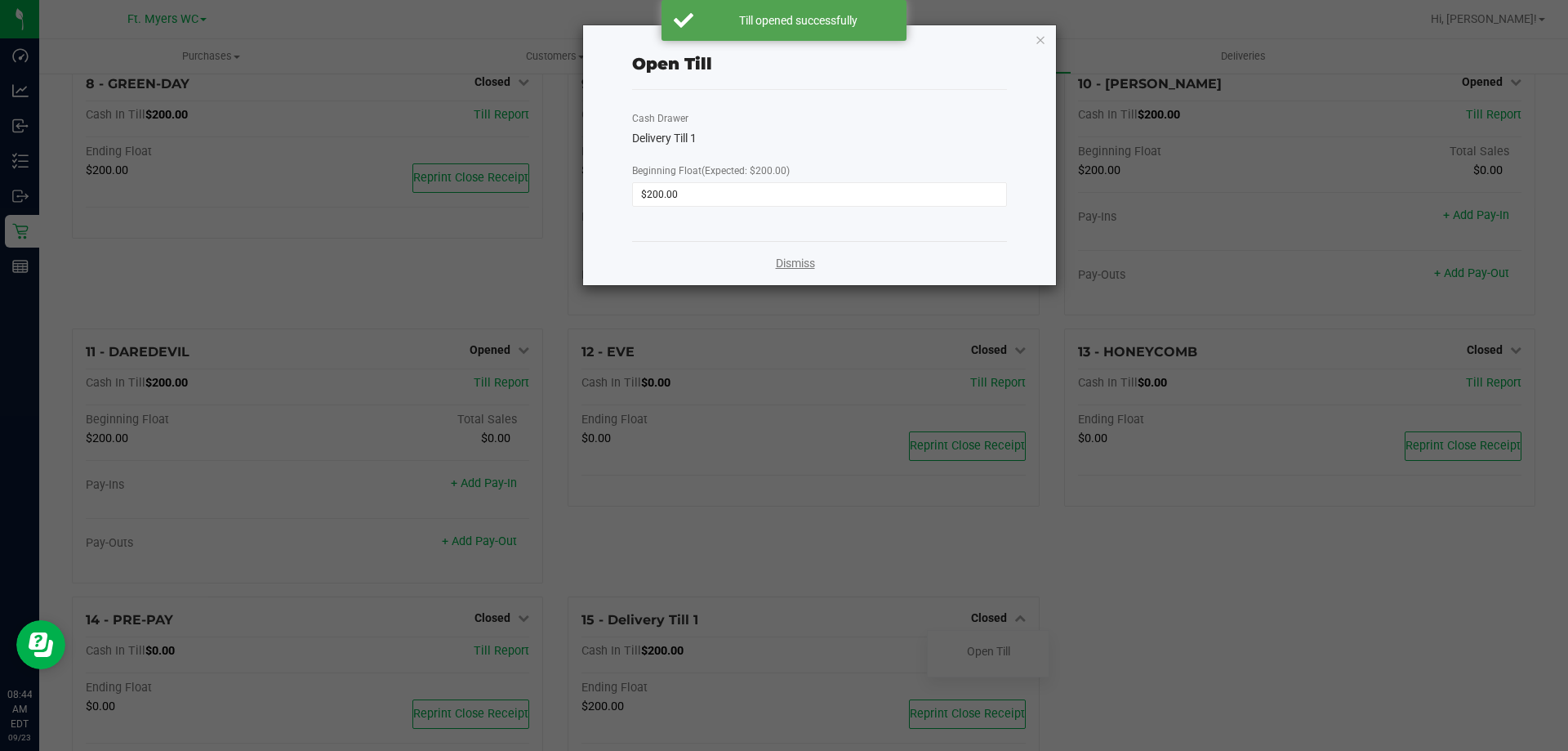
click at [794, 265] on link "Dismiss" at bounding box center [795, 263] width 40 height 17
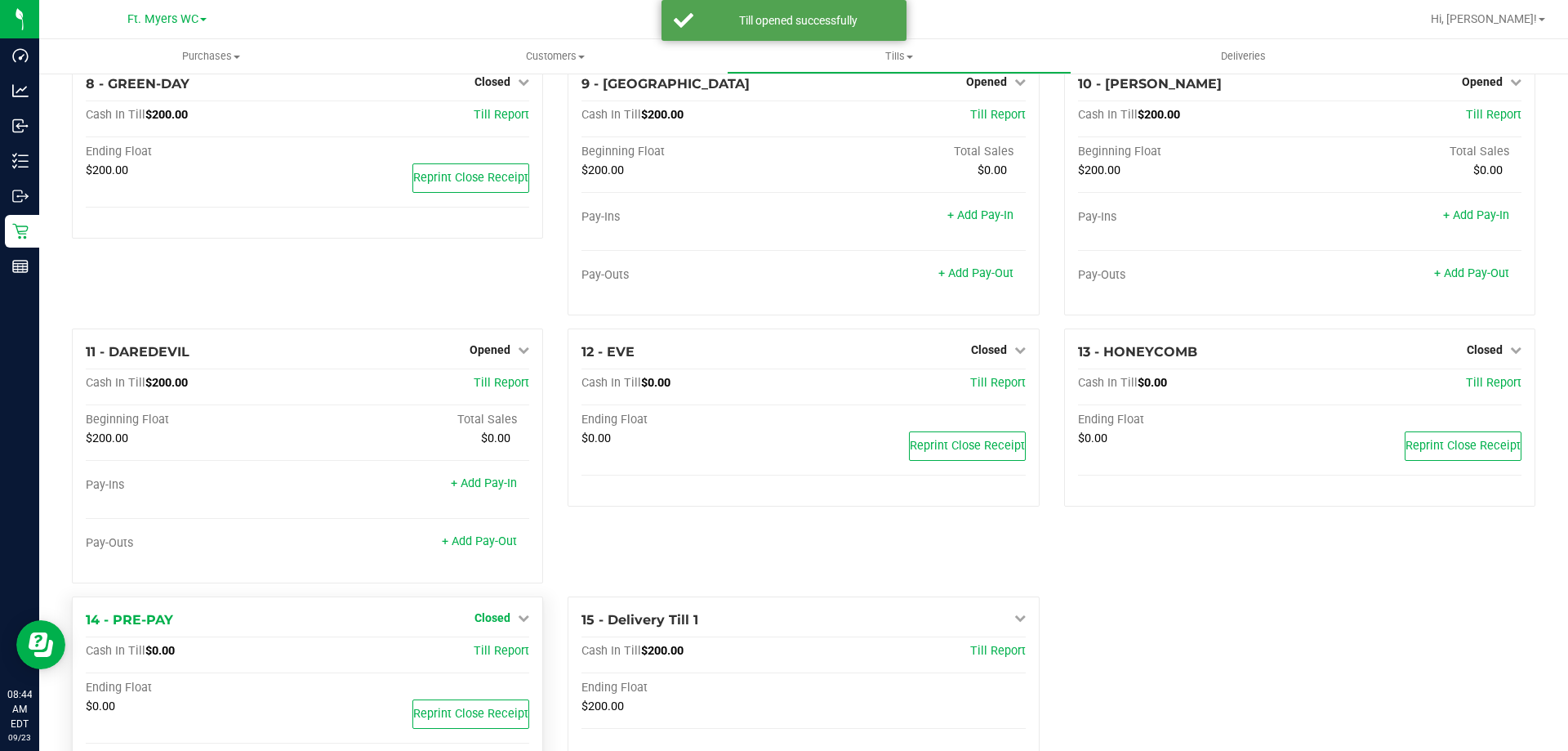
click at [505, 618] on span "Closed" at bounding box center [492, 617] width 36 height 13
click at [503, 653] on link "Open Till" at bounding box center [492, 650] width 44 height 13
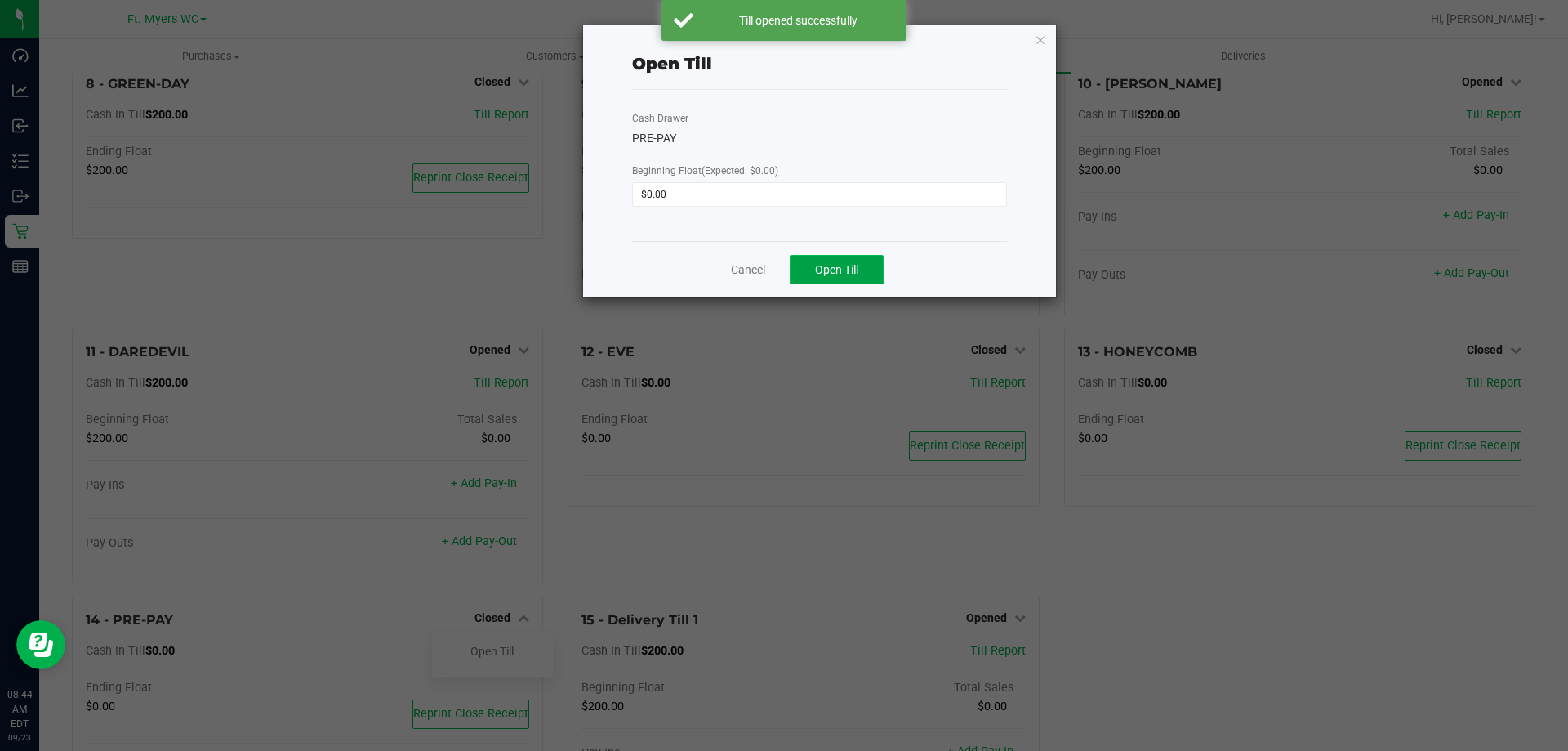
click at [815, 279] on button "Open Till" at bounding box center [836, 269] width 94 height 30
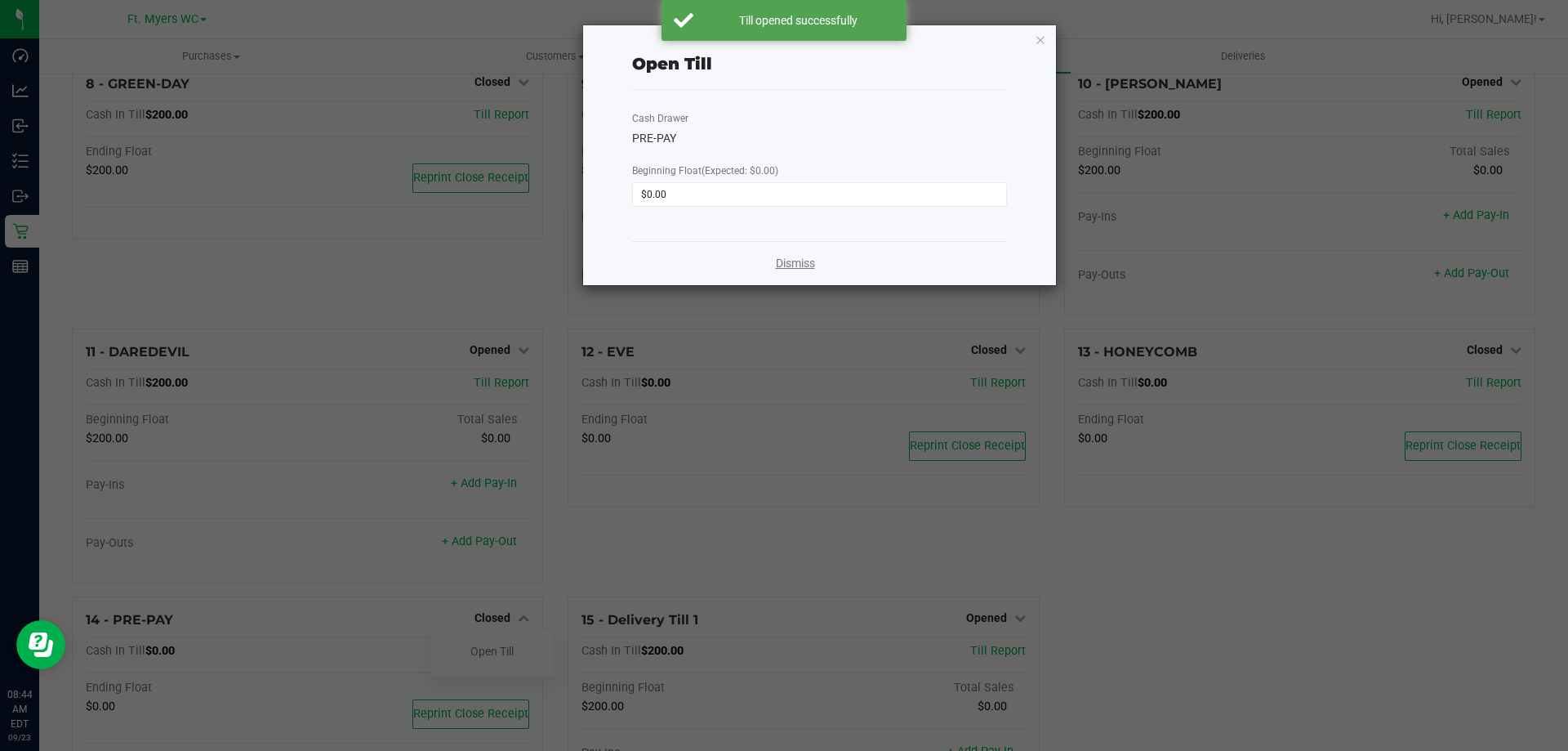
click at [784, 263] on link "Dismiss" at bounding box center [795, 263] width 40 height 17
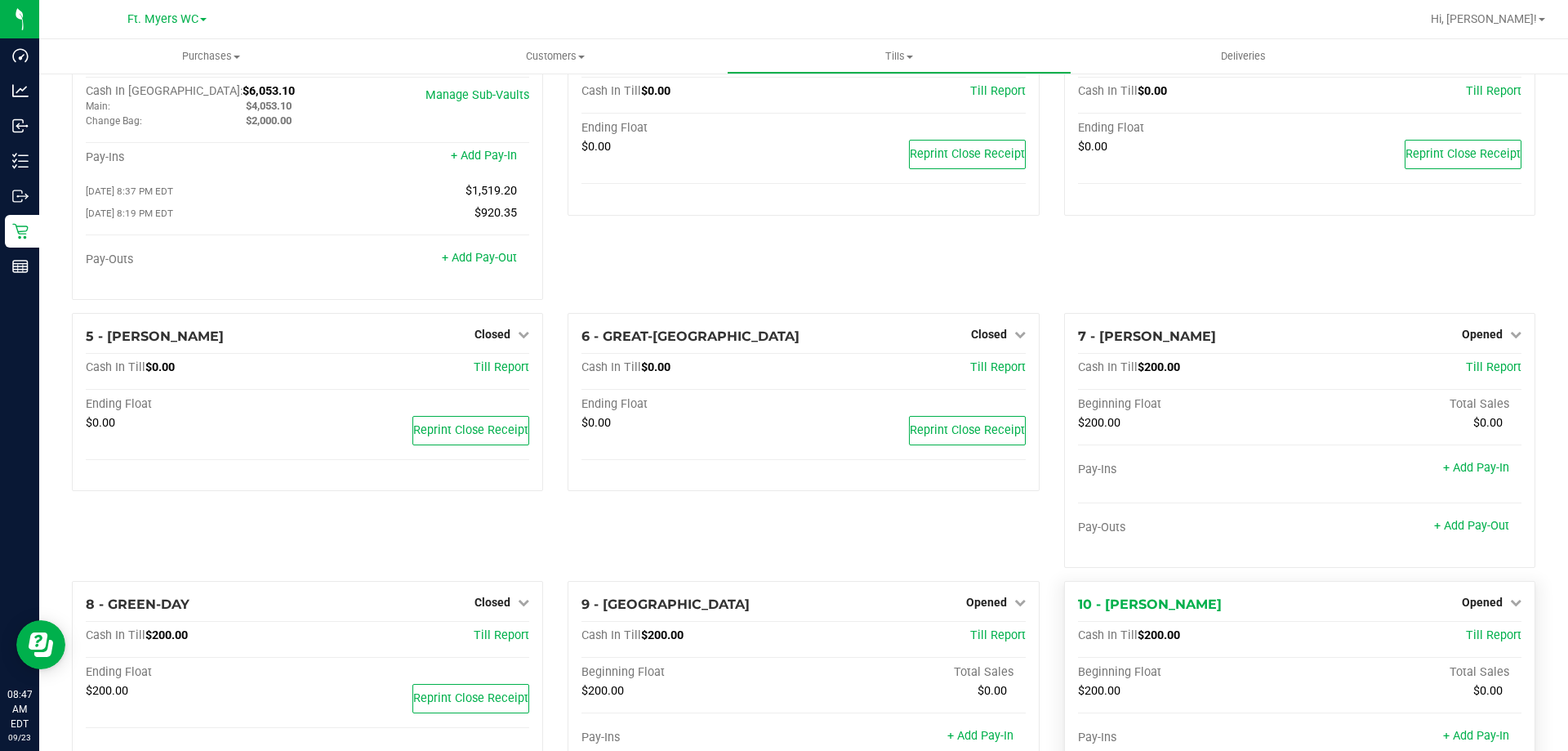
scroll to position [0, 0]
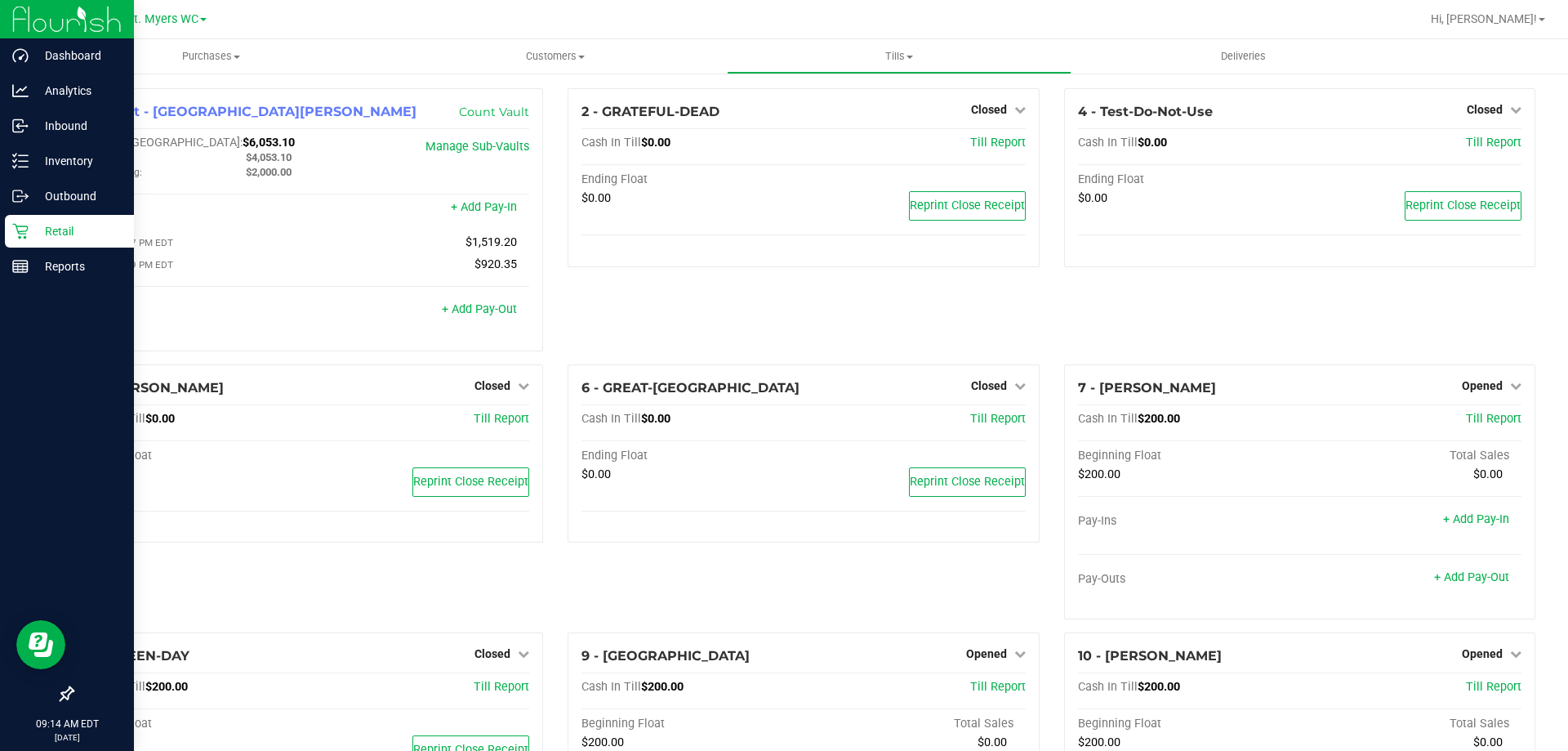
click at [74, 221] on div "Retail" at bounding box center [69, 231] width 129 height 33
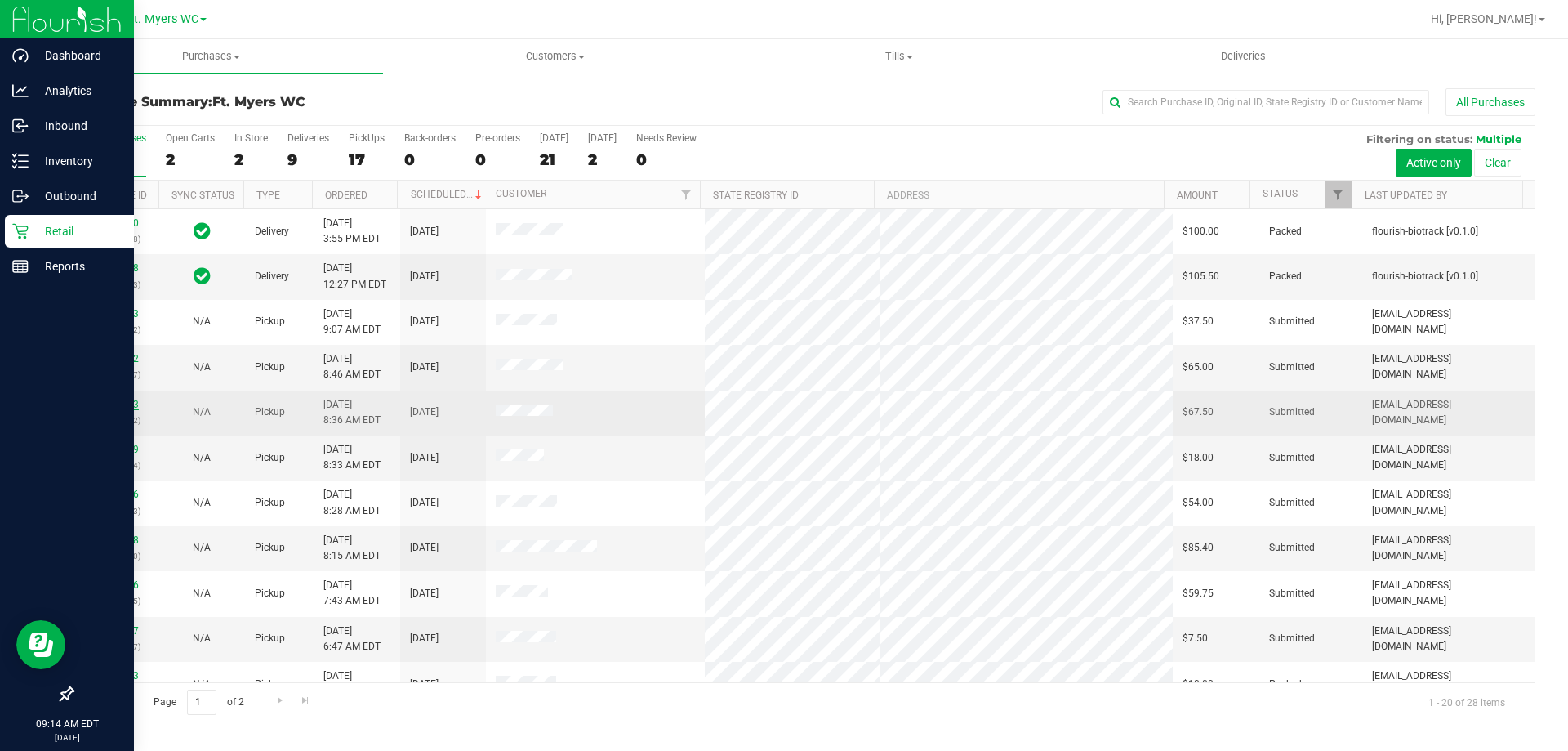
click at [111, 402] on link "11992343" at bounding box center [116, 404] width 46 height 12
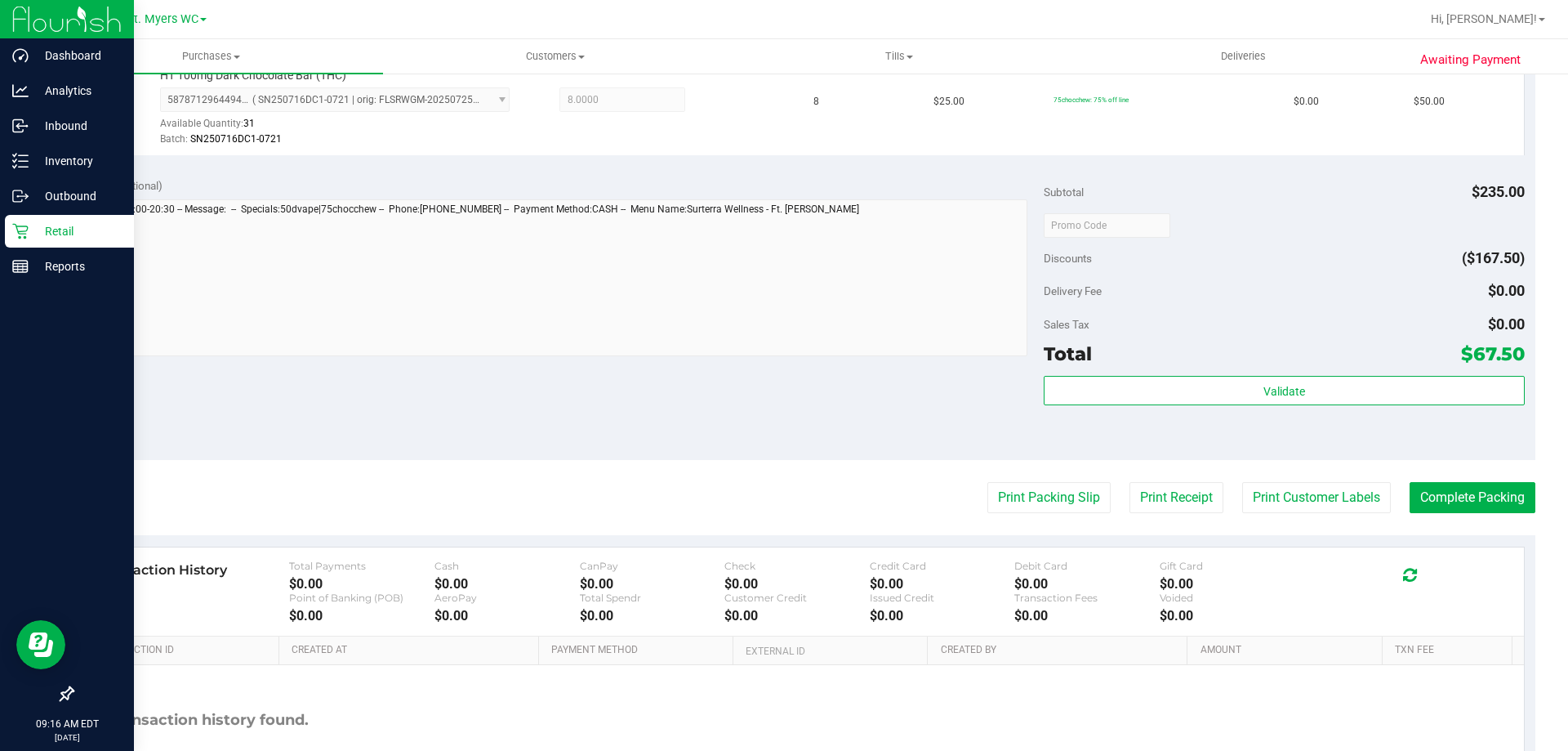
scroll to position [572, 0]
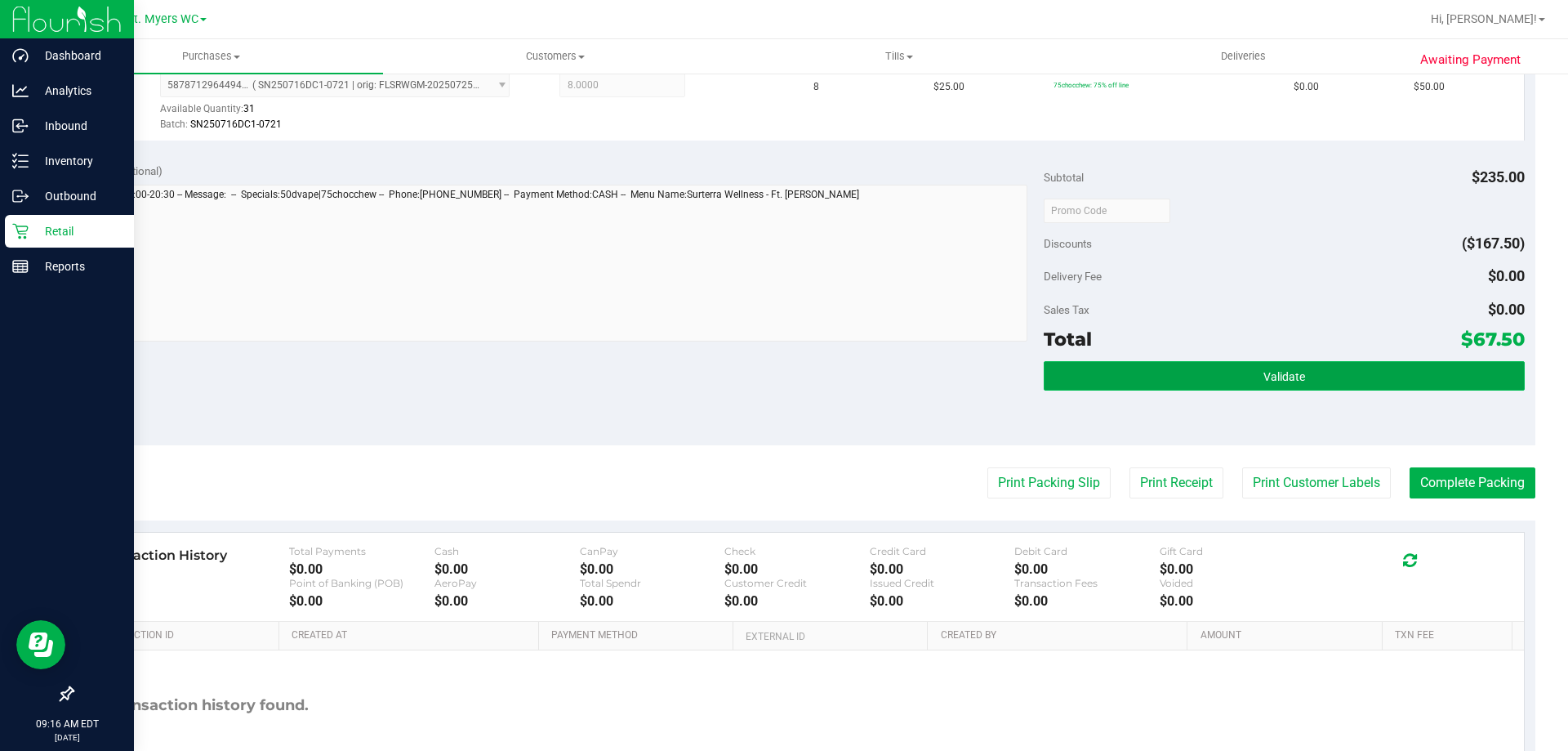
click at [1314, 381] on button "Validate" at bounding box center [1284, 376] width 480 height 30
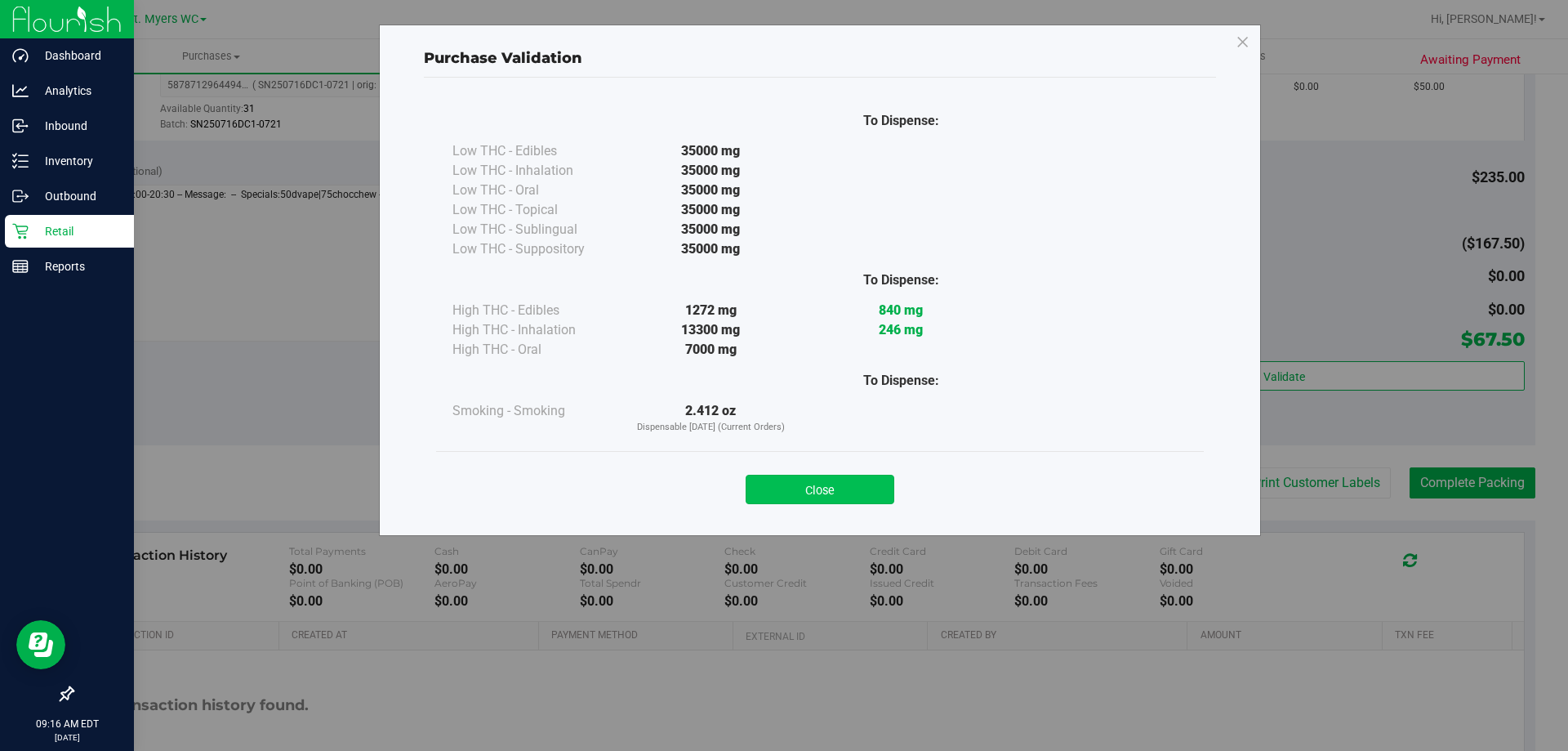
click at [832, 490] on button "Close" at bounding box center [820, 489] width 149 height 30
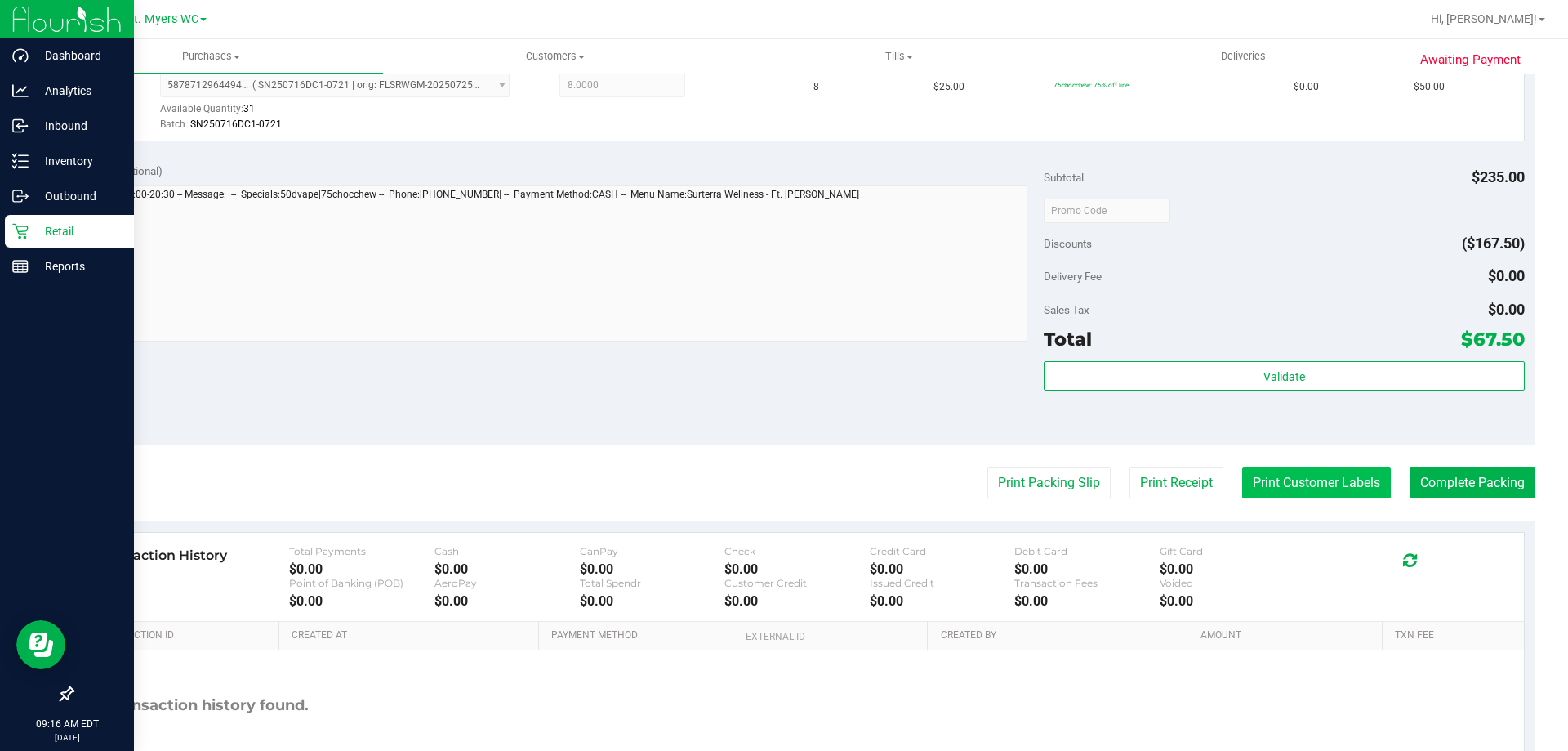
click at [1341, 484] on button "Print Customer Labels" at bounding box center [1316, 483] width 149 height 31
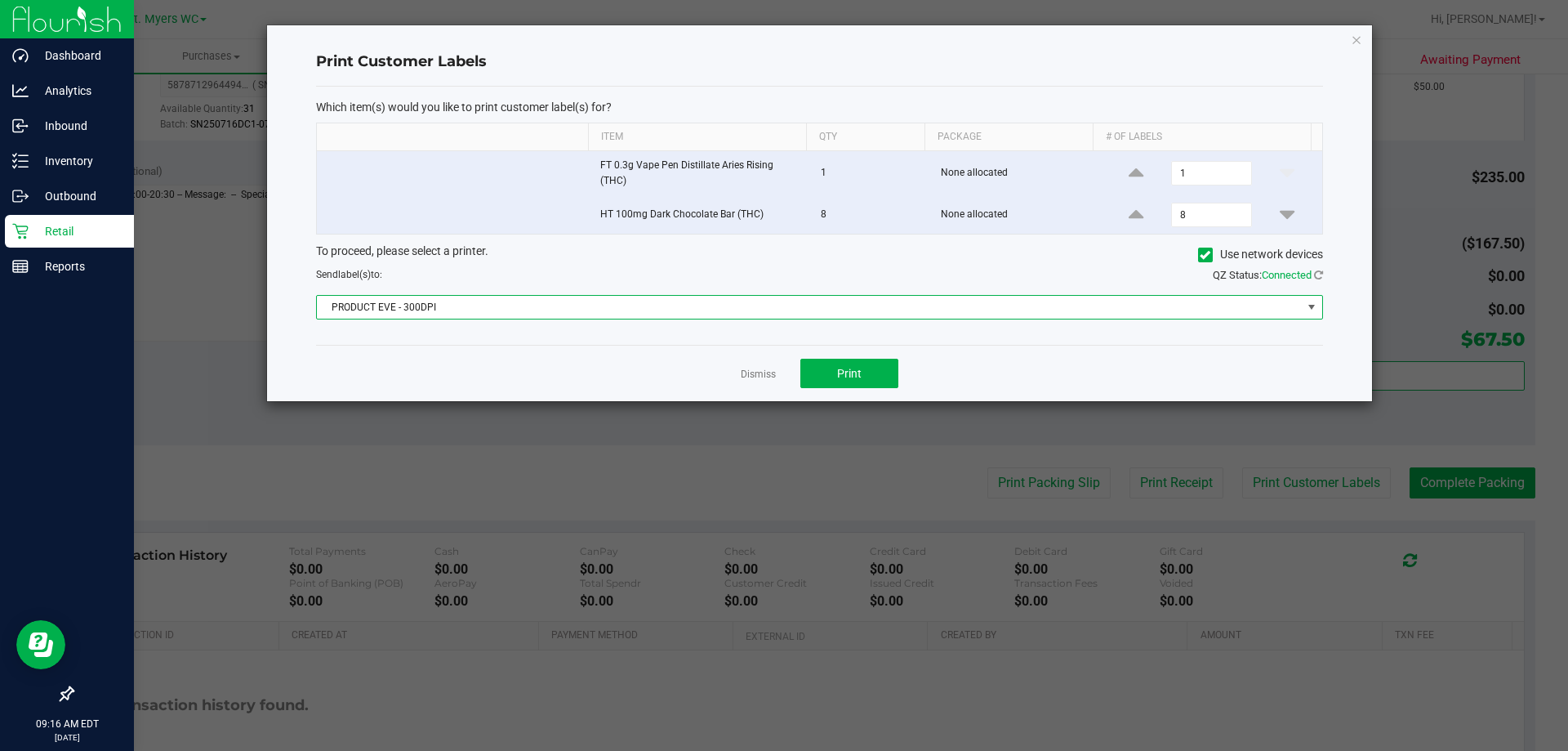
click at [842, 312] on span "PRODUCT EVE - 300DPI" at bounding box center [809, 306] width 985 height 23
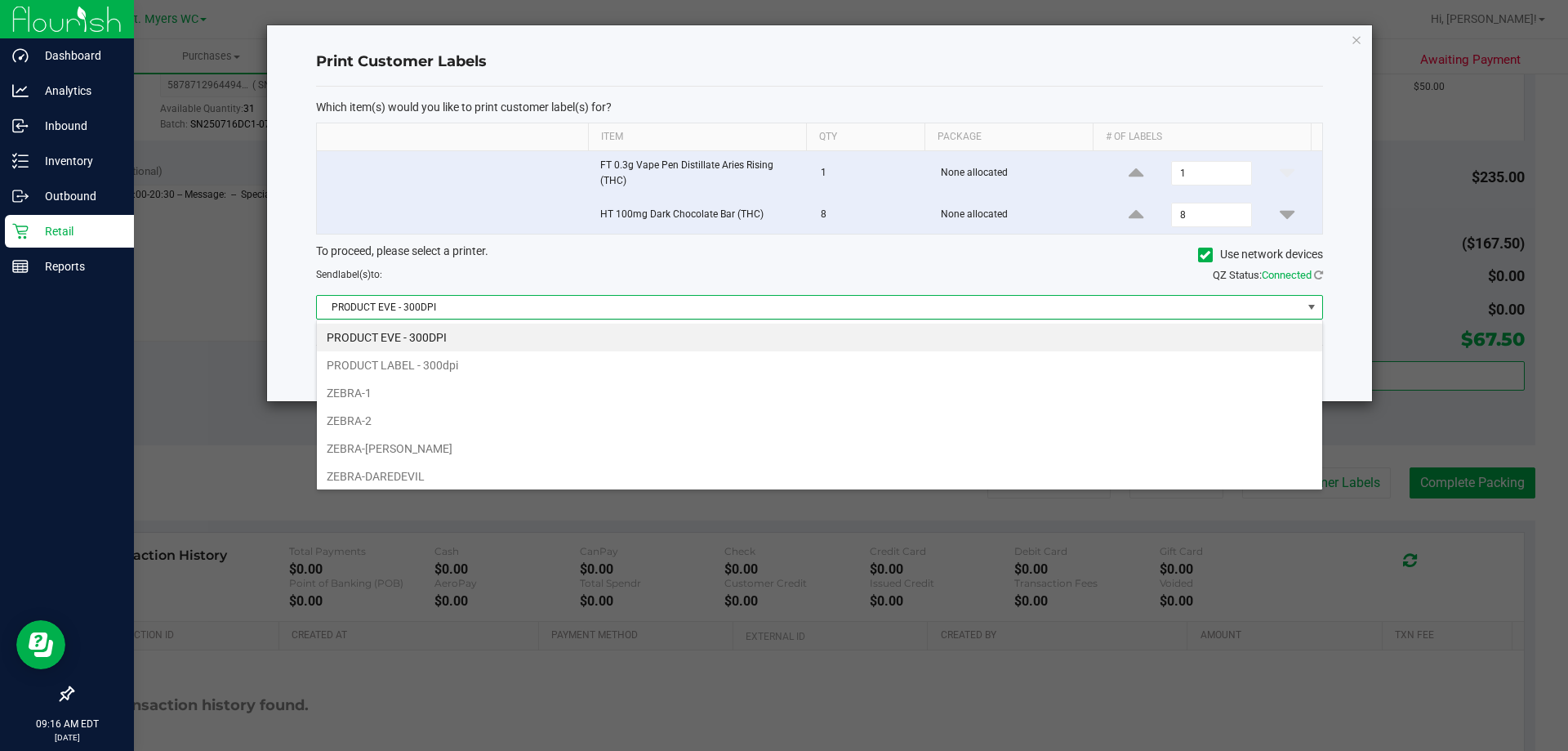
scroll to position [25, 1006]
click at [700, 413] on li "ZEBRA-2" at bounding box center [819, 421] width 1005 height 28
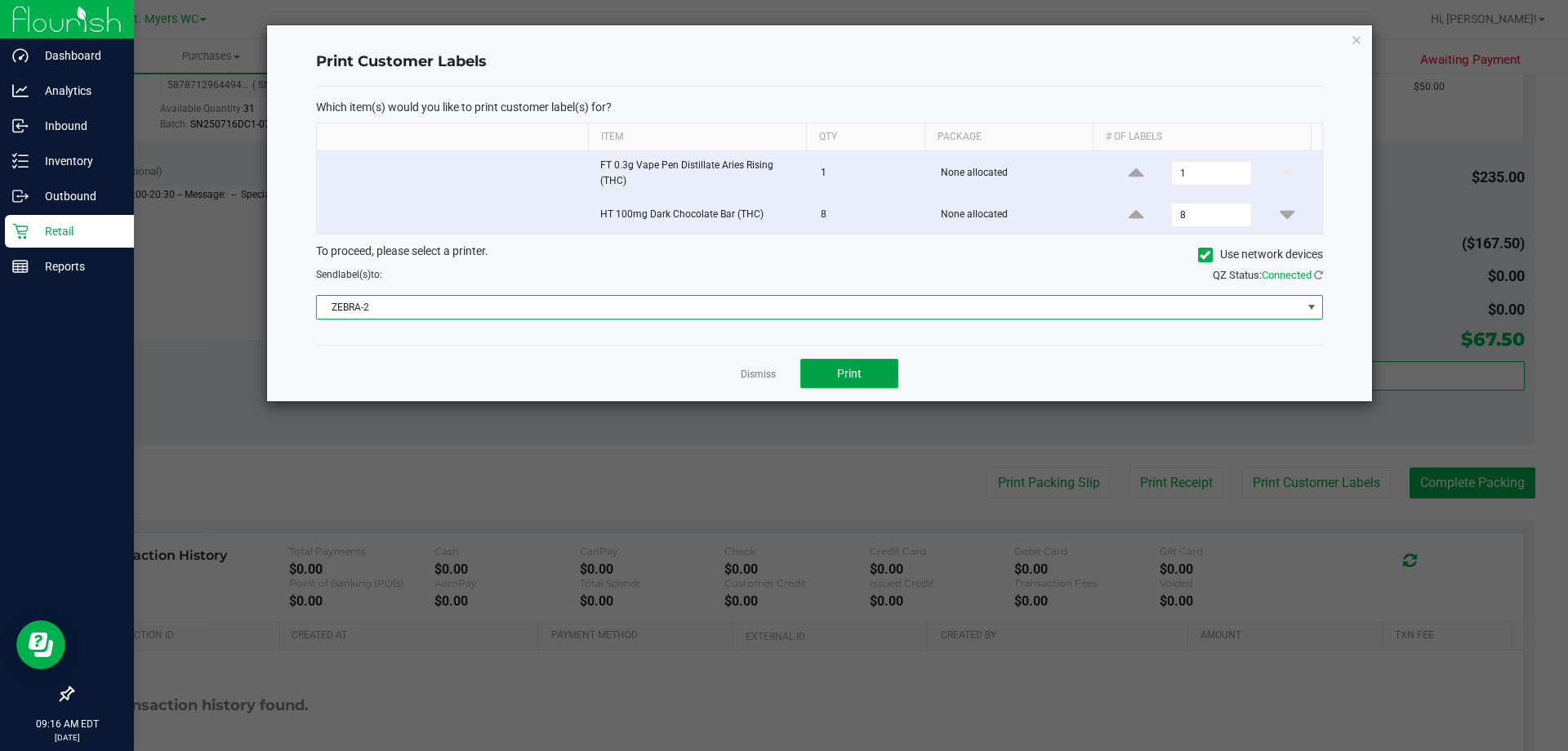
click at [864, 372] on button "Print" at bounding box center [849, 374] width 98 height 30
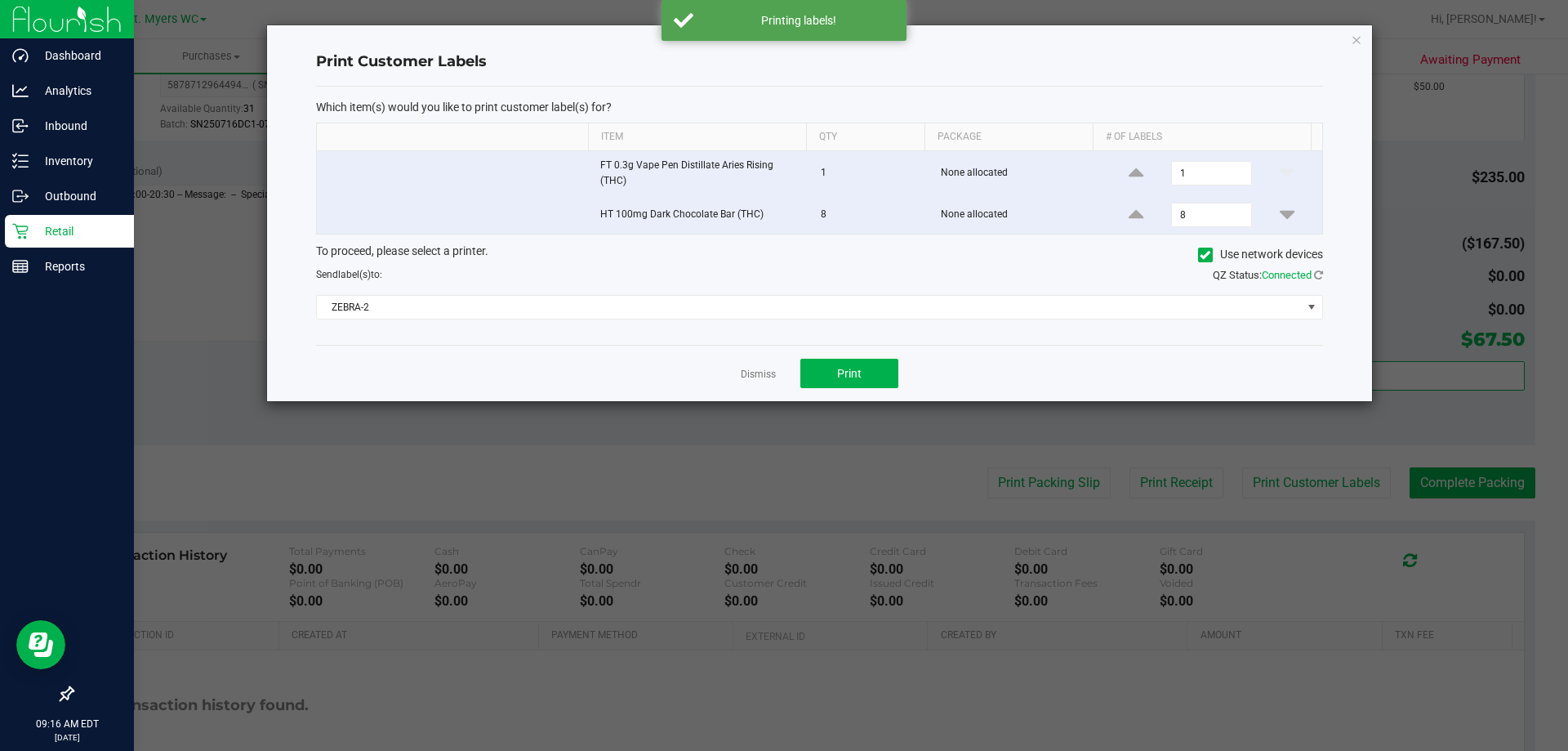
click at [756, 374] on link "Dismiss" at bounding box center [758, 375] width 35 height 14
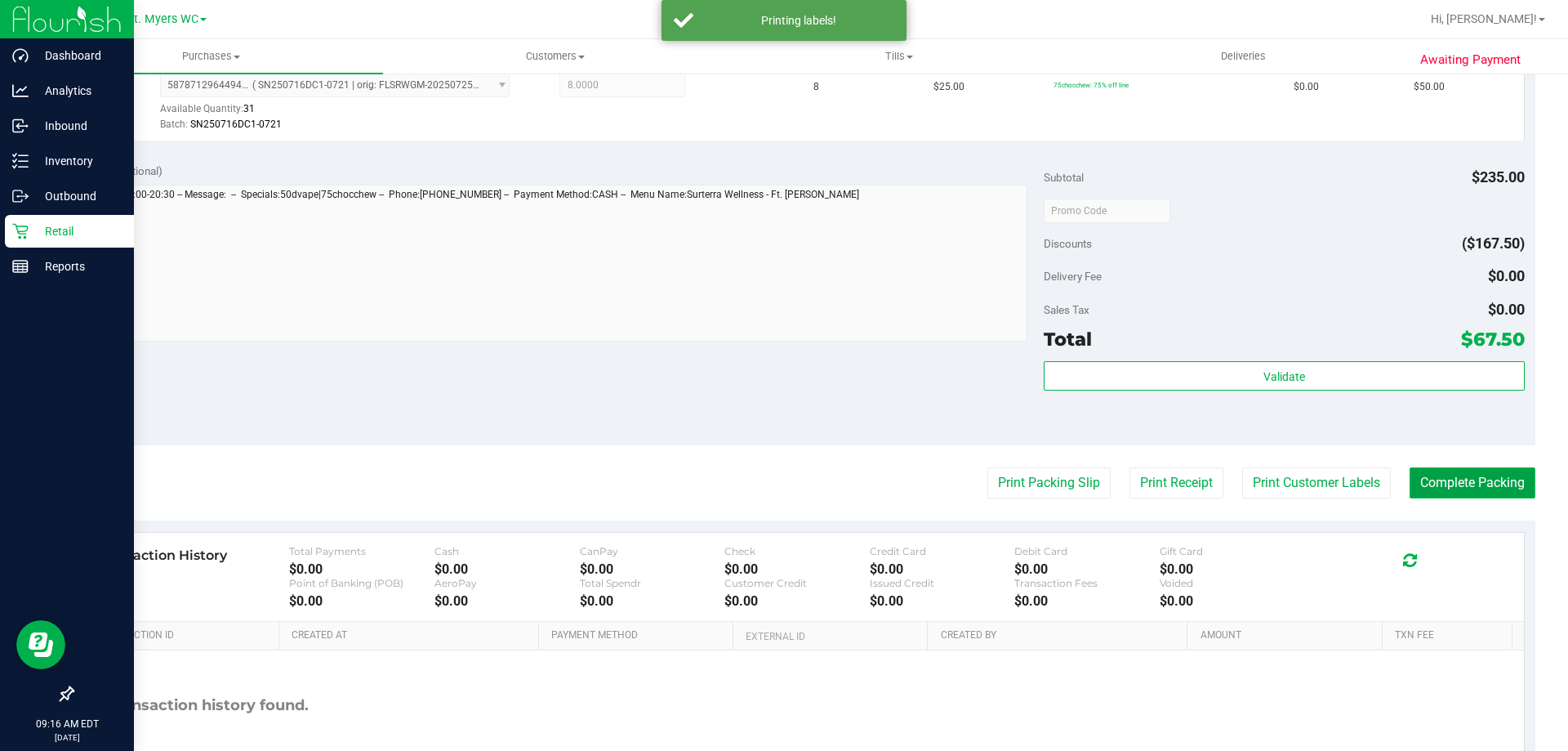
click at [1439, 473] on button "Complete Packing" at bounding box center [1472, 483] width 126 height 31
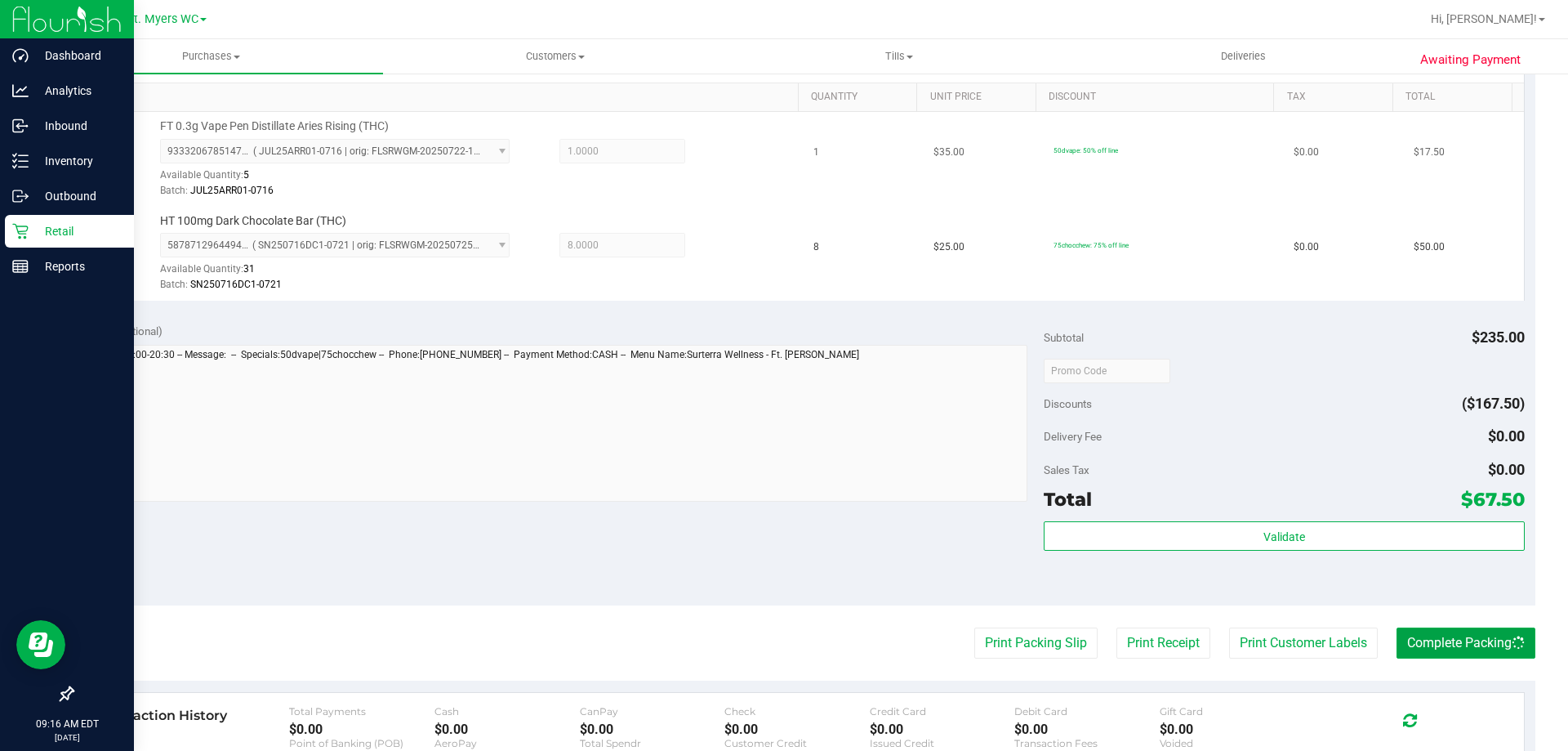
scroll to position [0, 0]
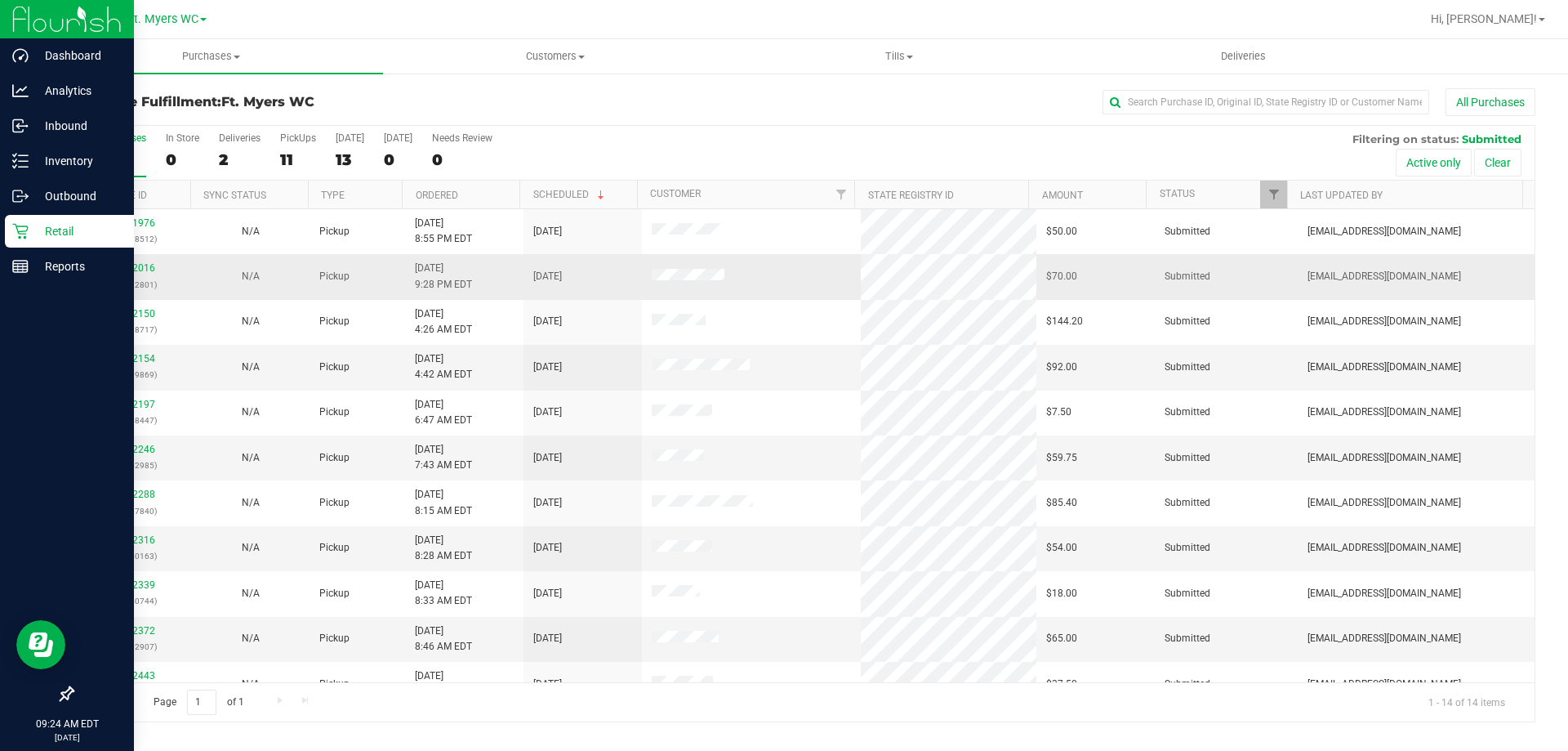
scroll to position [161, 0]
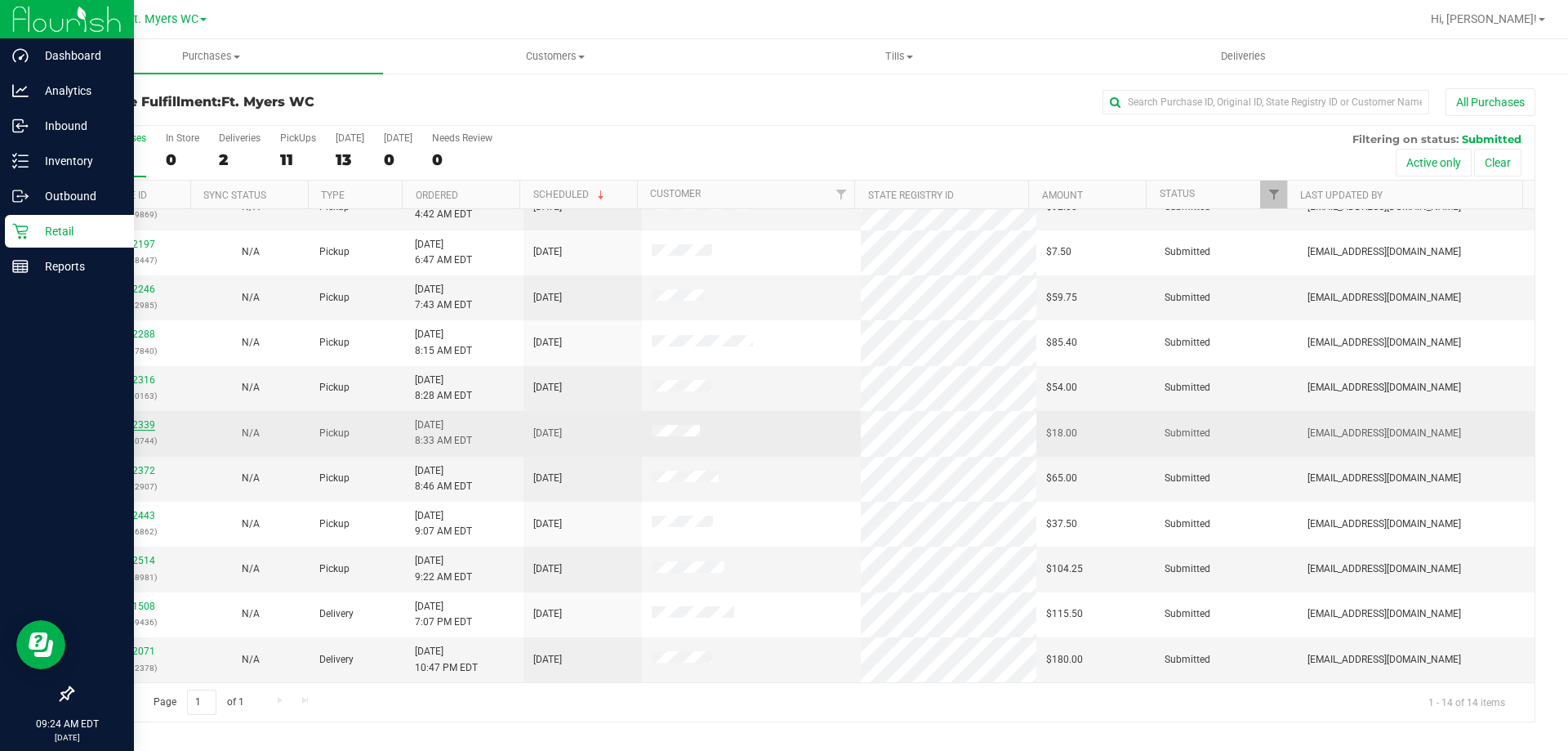
click at [143, 423] on link "11992339" at bounding box center [132, 425] width 46 height 12
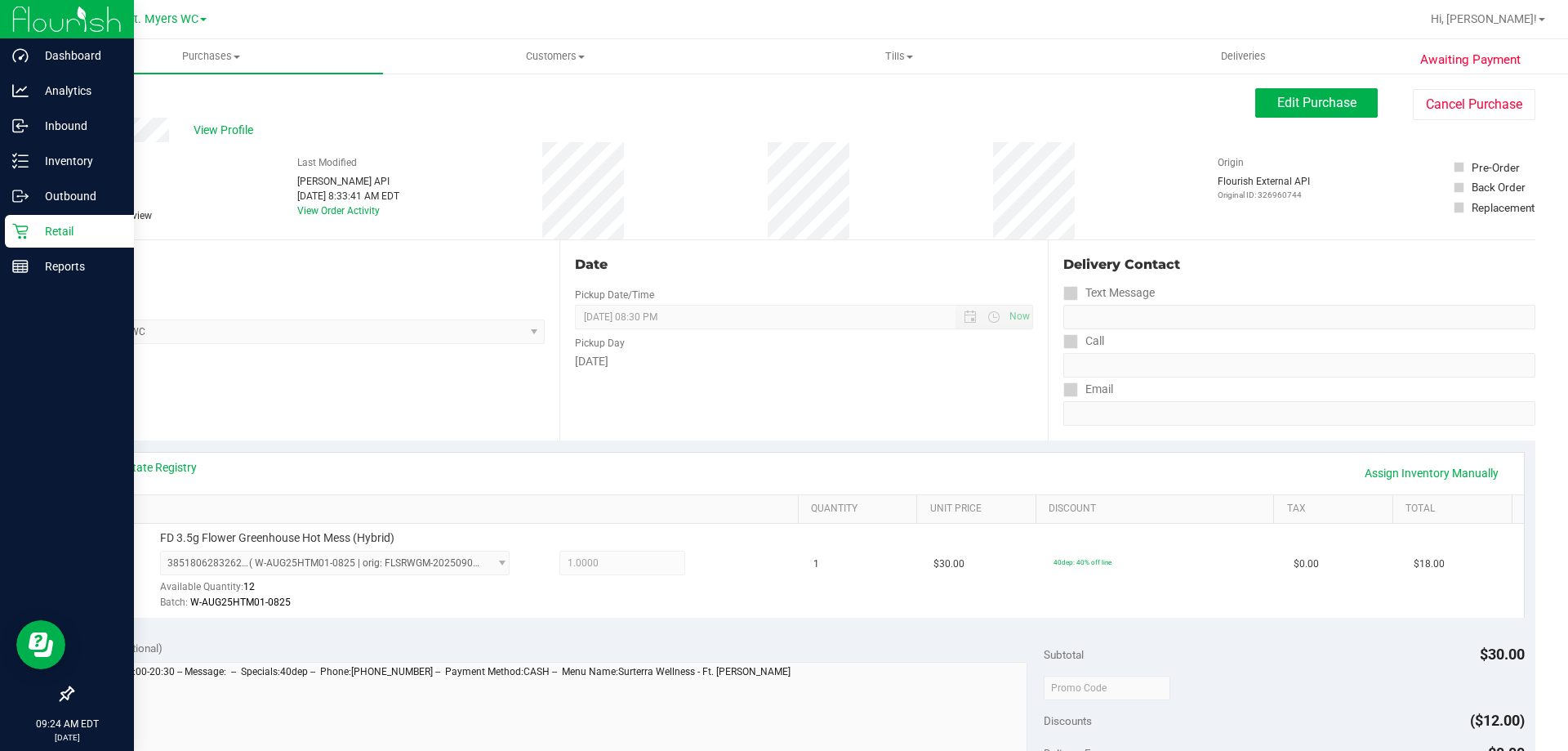
scroll to position [408, 0]
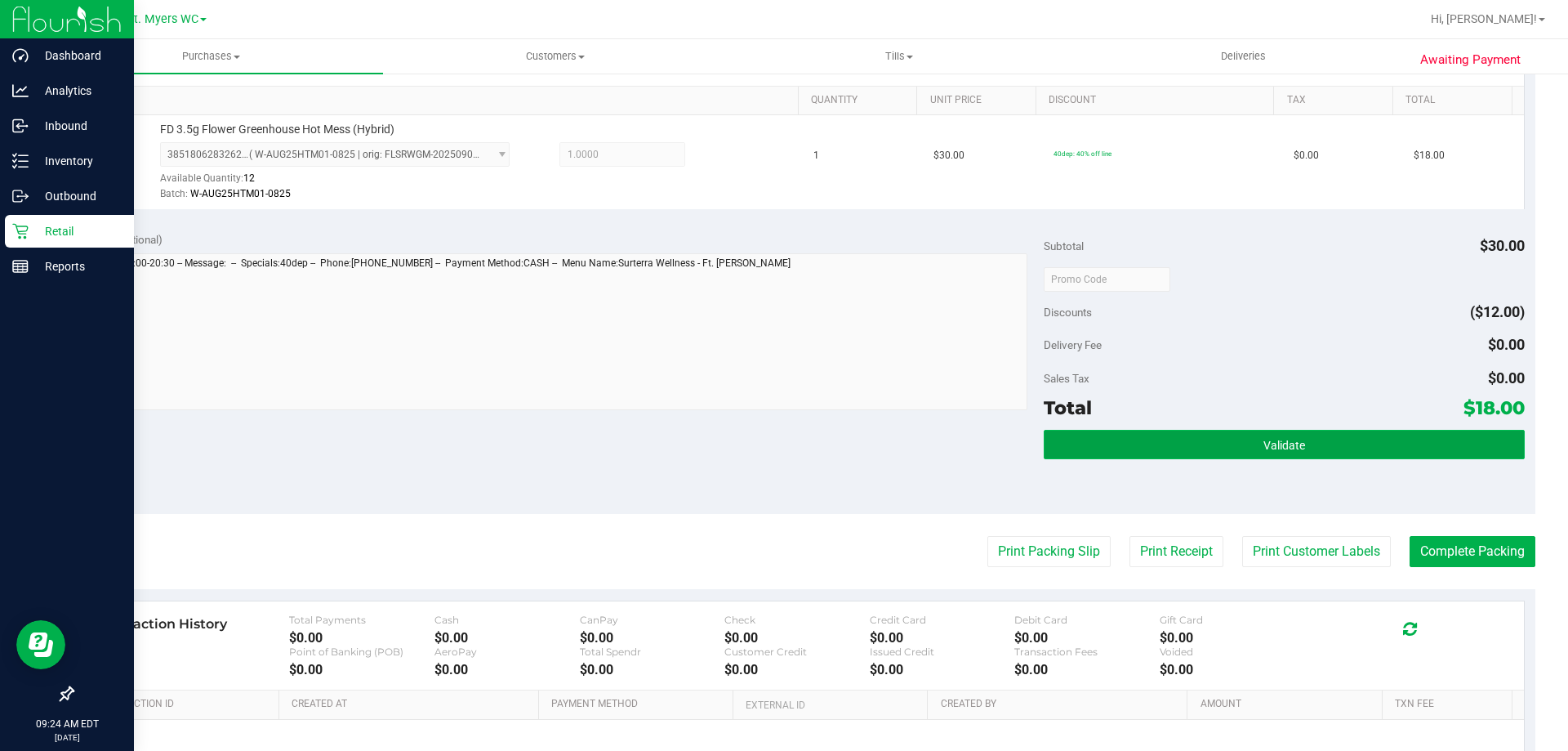
click at [1318, 443] on button "Validate" at bounding box center [1284, 445] width 480 height 30
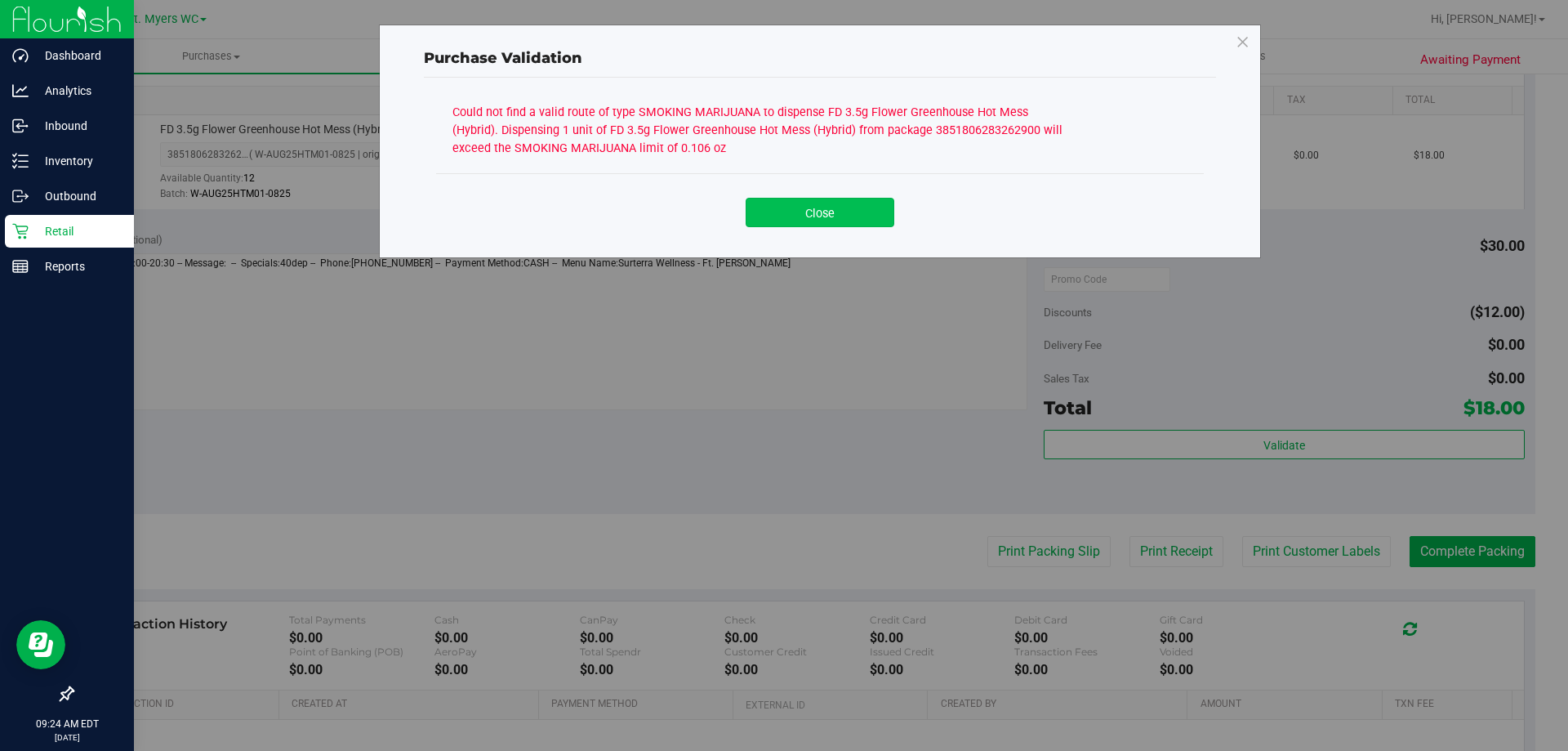
click at [812, 220] on button "Close" at bounding box center [820, 213] width 149 height 30
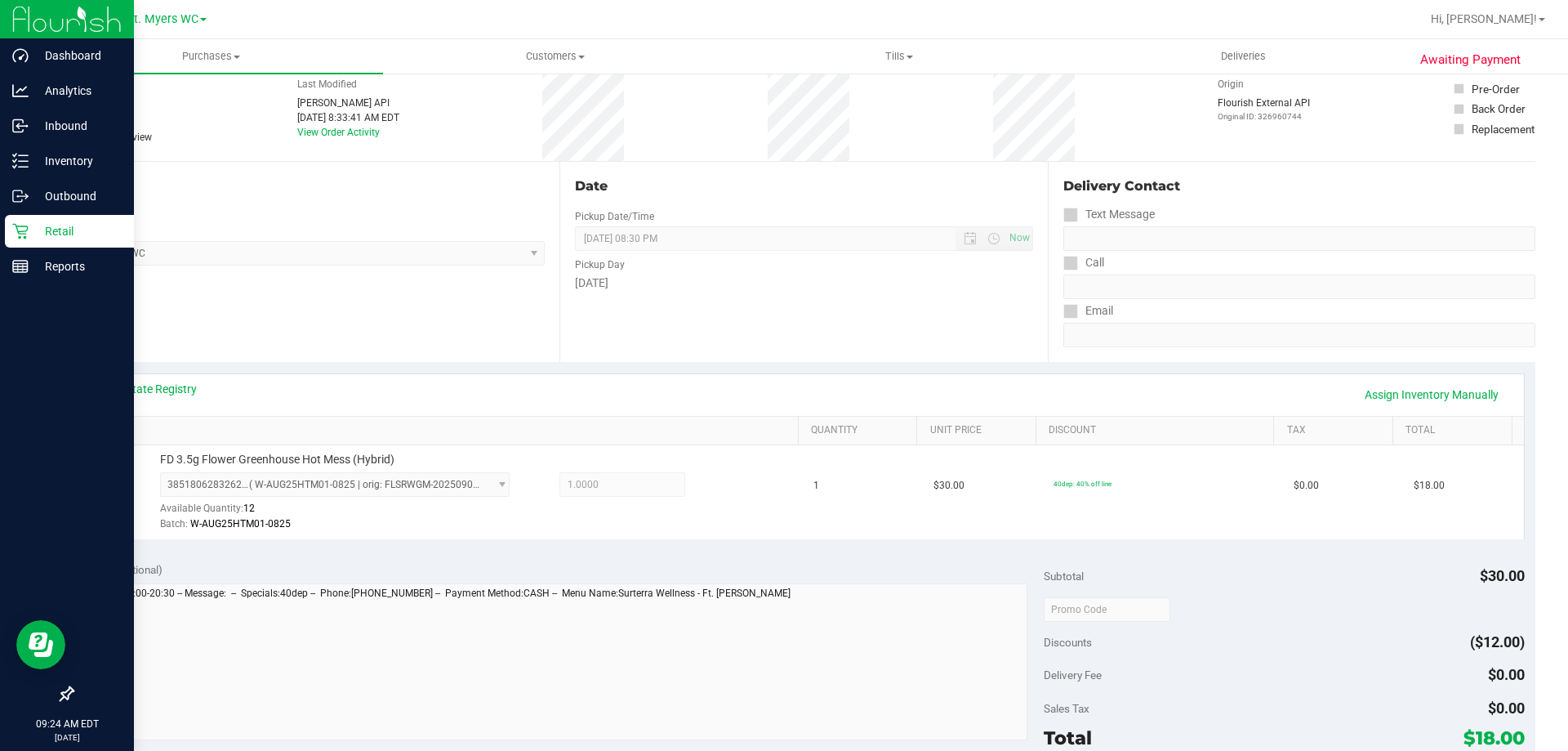
scroll to position [0, 0]
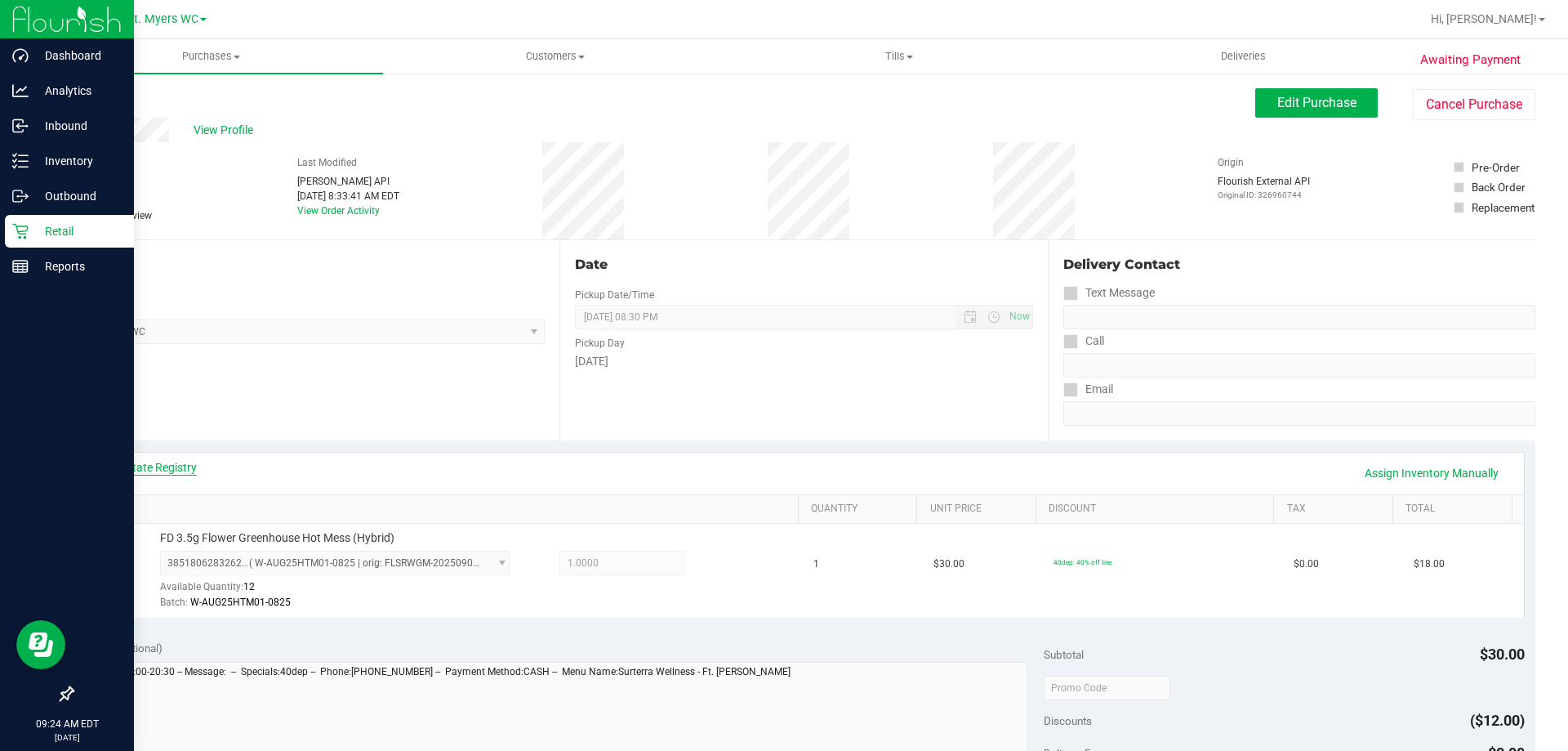
click at [178, 464] on link "View State Registry" at bounding box center [148, 467] width 98 height 16
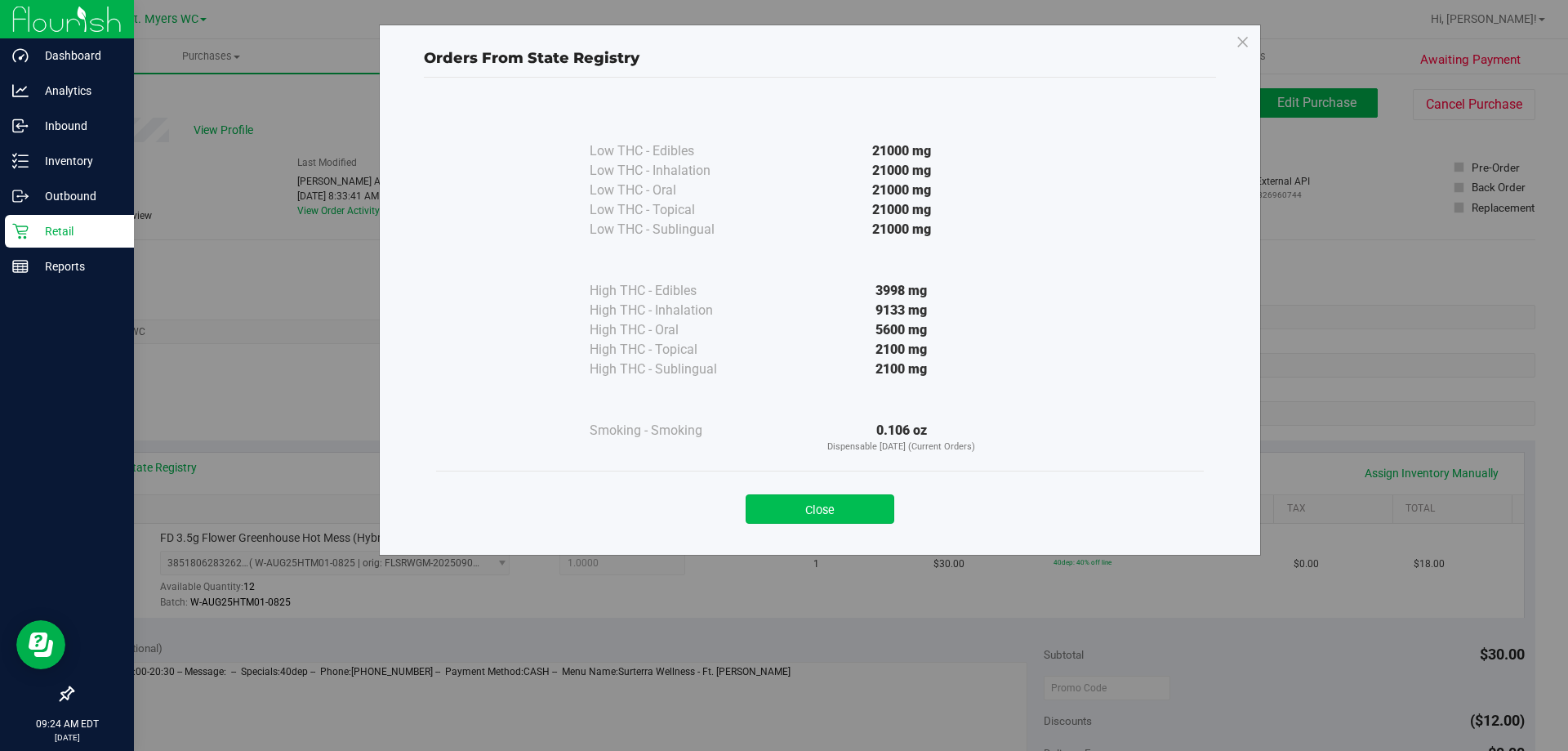
click at [797, 513] on button "Close" at bounding box center [820, 509] width 149 height 30
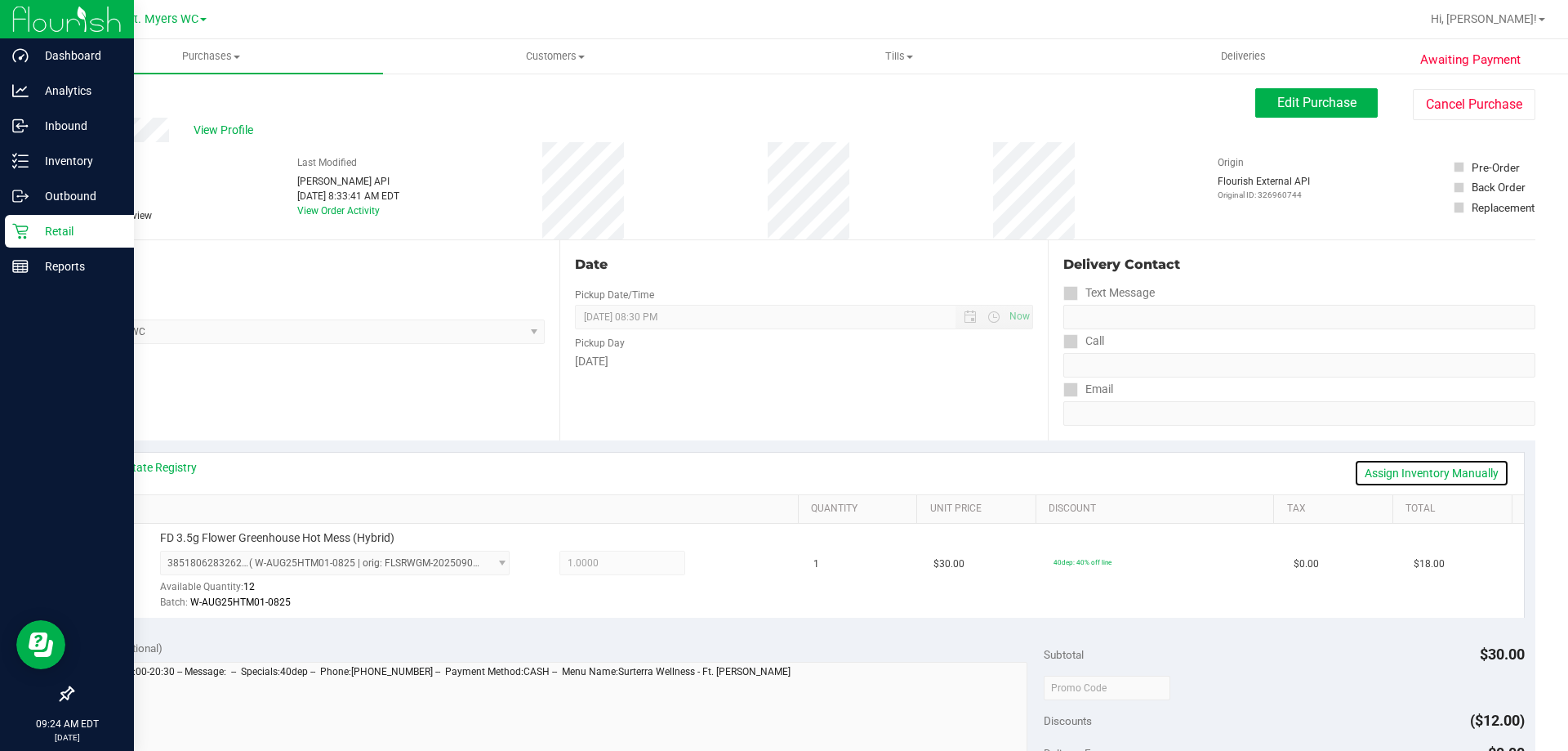
click at [1389, 467] on link "Assign Inventory Manually" at bounding box center [1431, 473] width 156 height 28
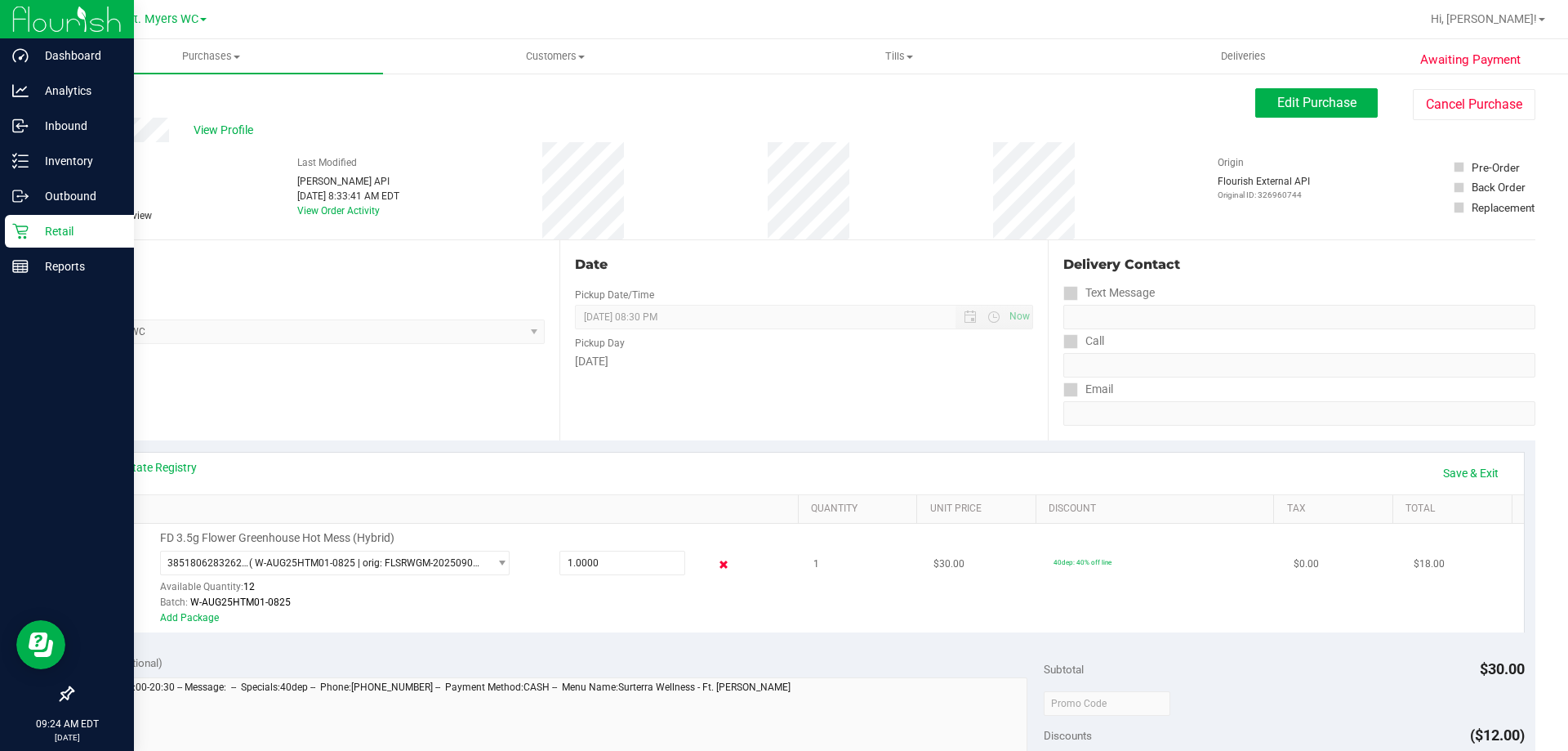
click at [715, 568] on icon at bounding box center [723, 565] width 17 height 19
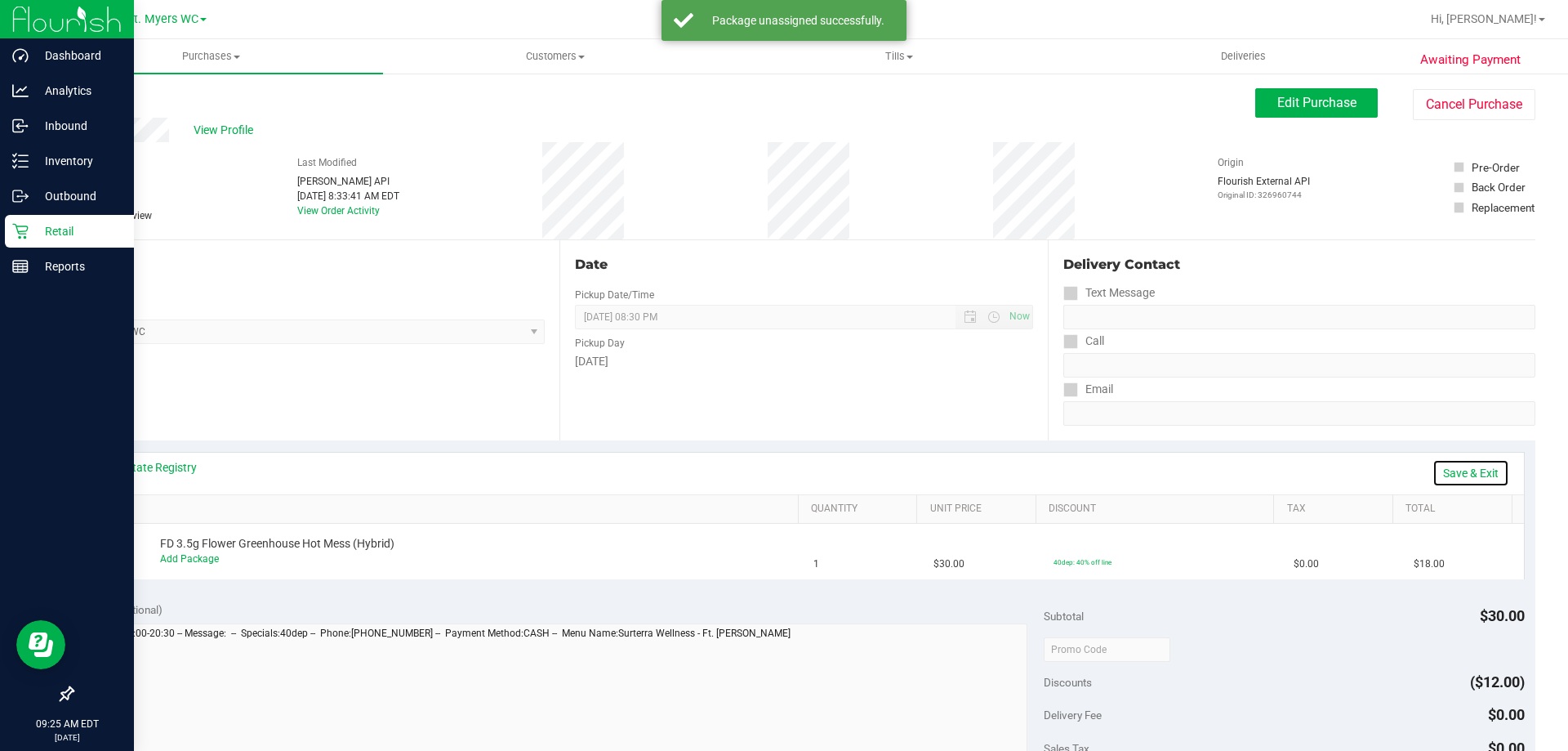
click at [1467, 474] on link "Save & Exit" at bounding box center [1470, 473] width 76 height 28
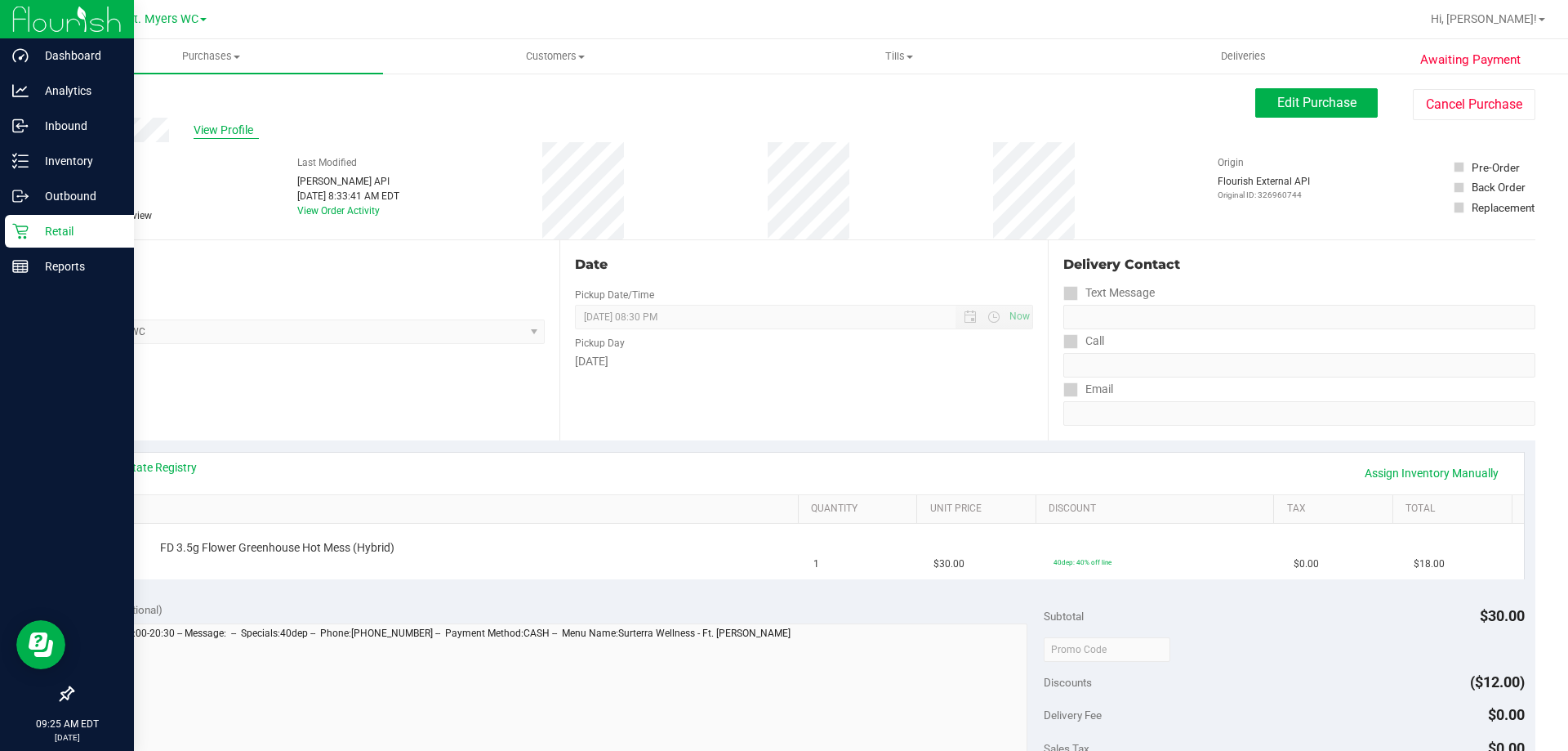
click at [210, 132] on span "View Profile" at bounding box center [226, 130] width 65 height 17
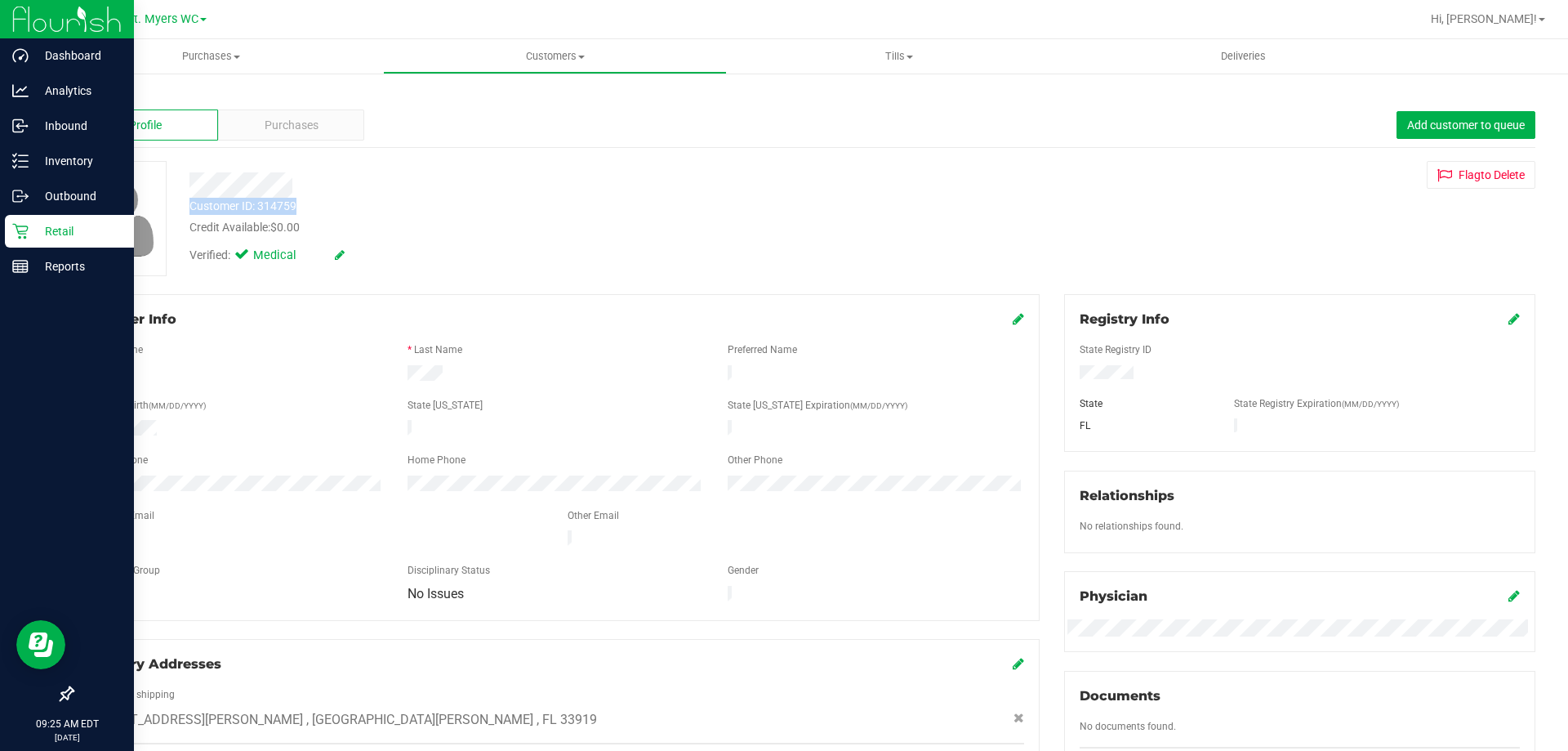
drag, startPoint x: 300, startPoint y: 207, endPoint x: 193, endPoint y: 207, distance: 107.0
click at [193, 207] on div "Customer ID: 314759 Credit Available: $0.00" at bounding box center [549, 217] width 744 height 39
drag, startPoint x: 188, startPoint y: 207, endPoint x: 230, endPoint y: 204, distance: 42.1
click at [230, 204] on div "Customer ID: 314759" at bounding box center [243, 206] width 107 height 17
drag, startPoint x: 192, startPoint y: 203, endPoint x: 295, endPoint y: 209, distance: 103.2
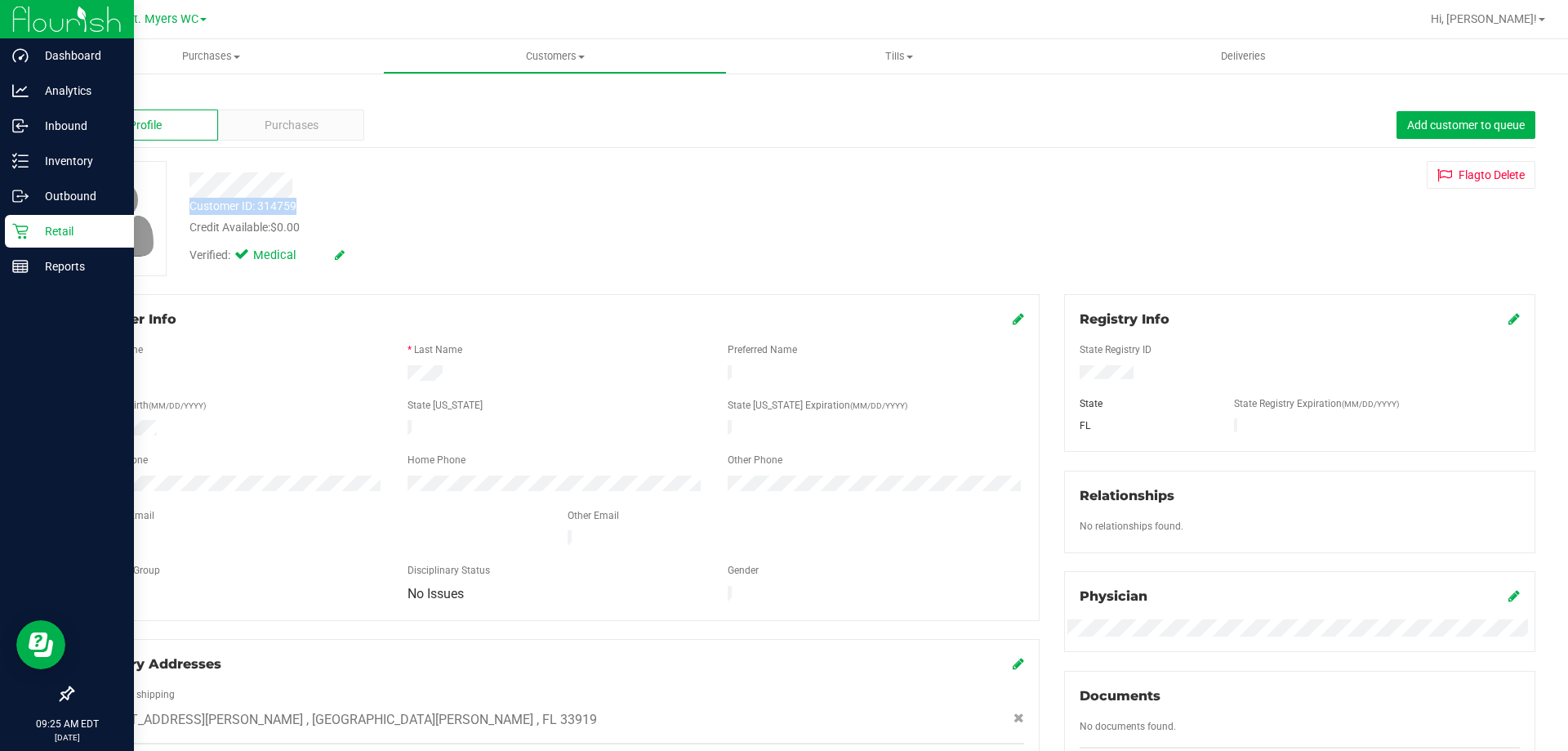
click at [295, 209] on div "Customer ID: 314759" at bounding box center [243, 206] width 107 height 17
copy div "Customer ID: 314759"
click at [481, 217] on div "Customer ID: 314759 Credit Available: $0.00" at bounding box center [549, 217] width 744 height 39
click at [89, 97] on link "Back" at bounding box center [86, 96] width 28 height 12
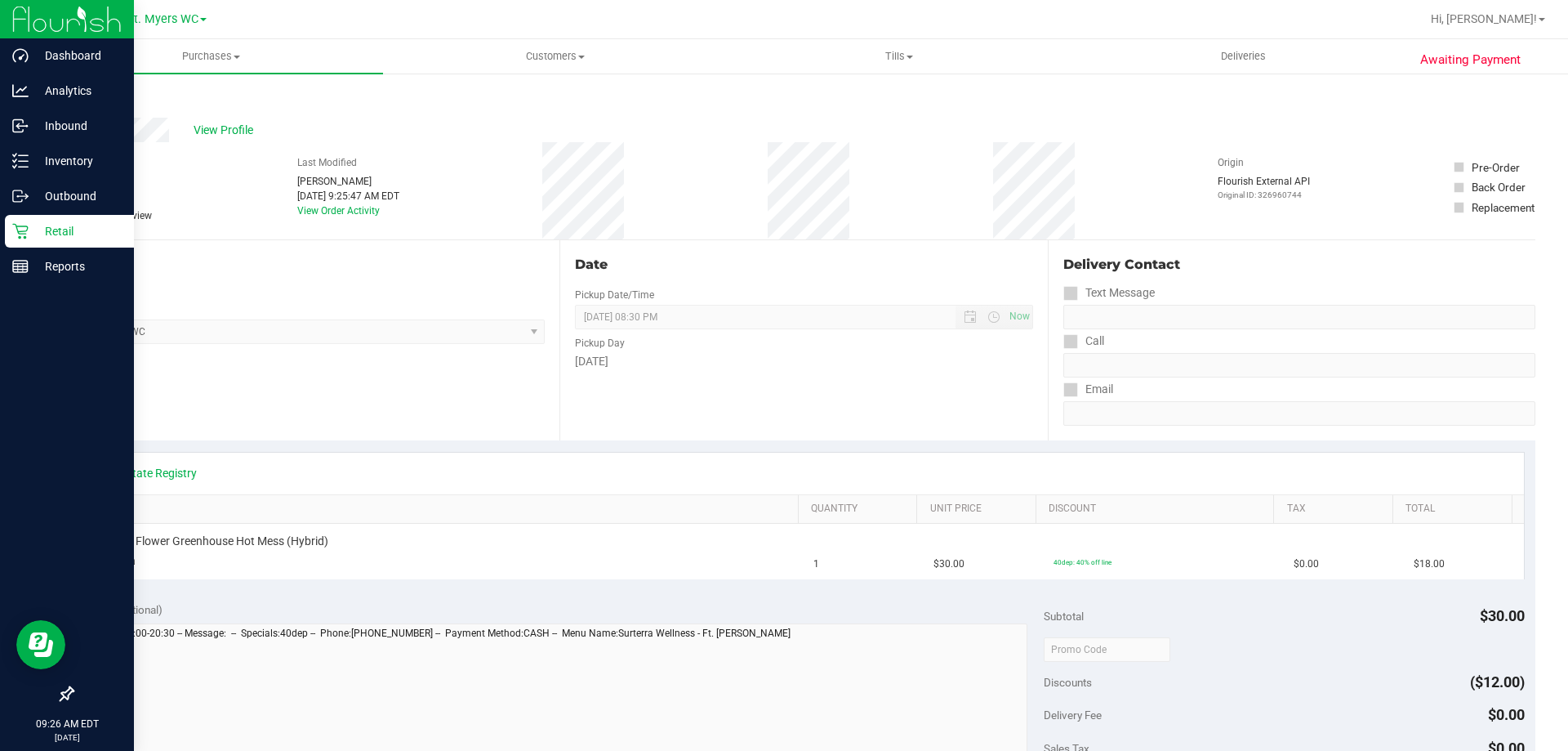
click at [81, 97] on link "Back" at bounding box center [84, 98] width 25 height 12
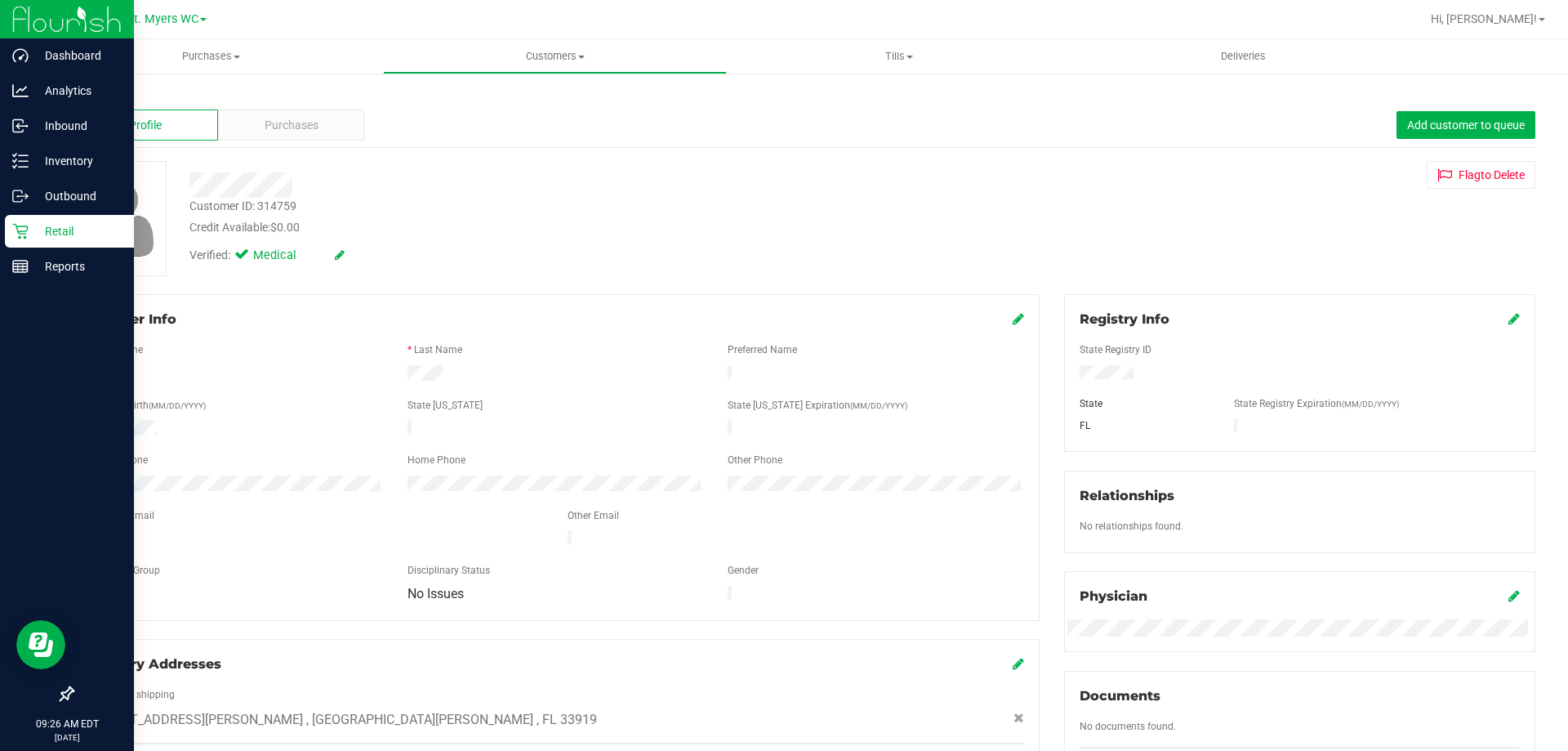
click at [78, 91] on link "Back" at bounding box center [86, 96] width 28 height 12
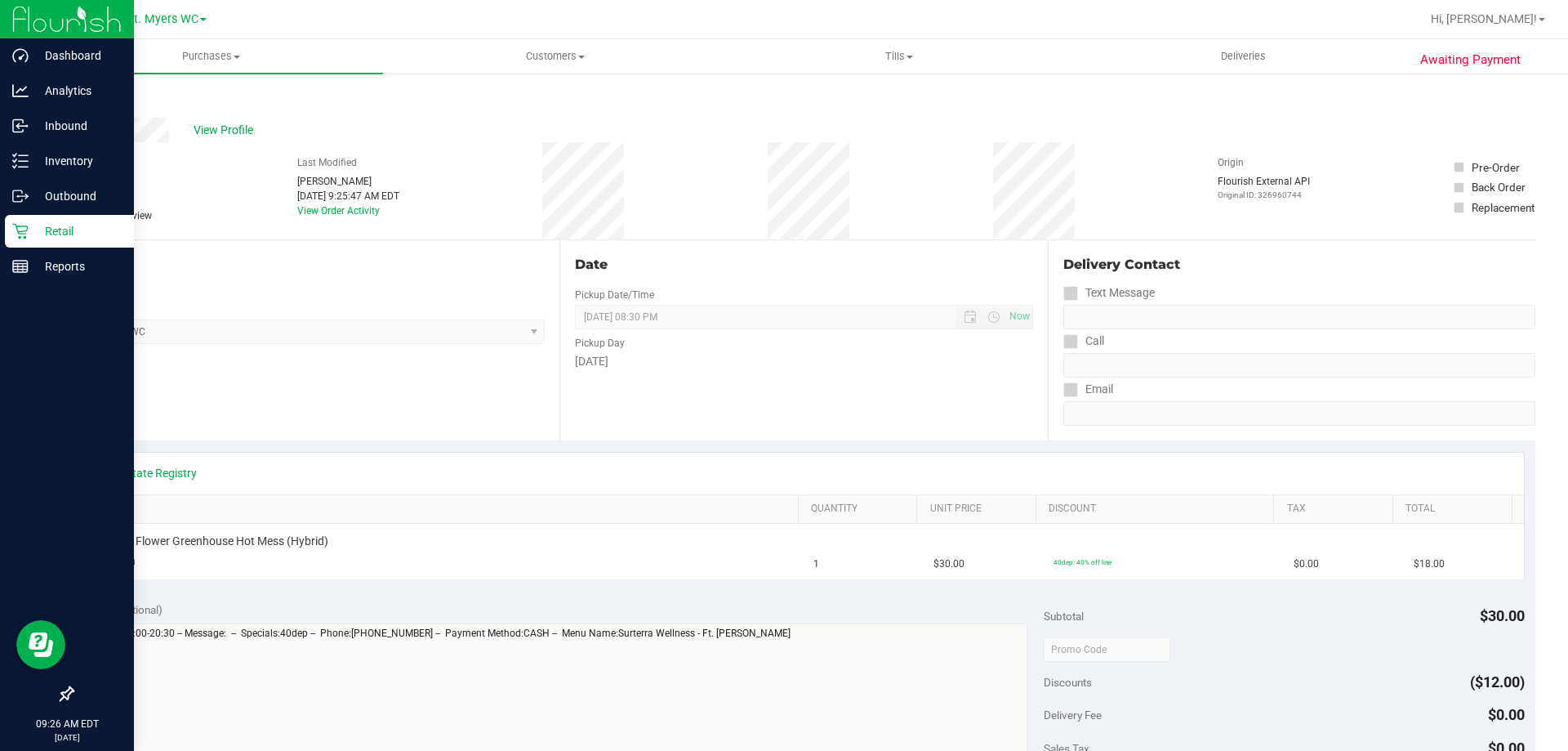
click at [81, 216] on icon at bounding box center [79, 216] width 11 height 0
click at [611, 428] on div "Date Pickup Date/Time [DATE] Now [DATE] 08:30 PM Now Pickup Day [DATE]" at bounding box center [803, 340] width 487 height 200
click at [78, 103] on link "Back" at bounding box center [84, 98] width 25 height 12
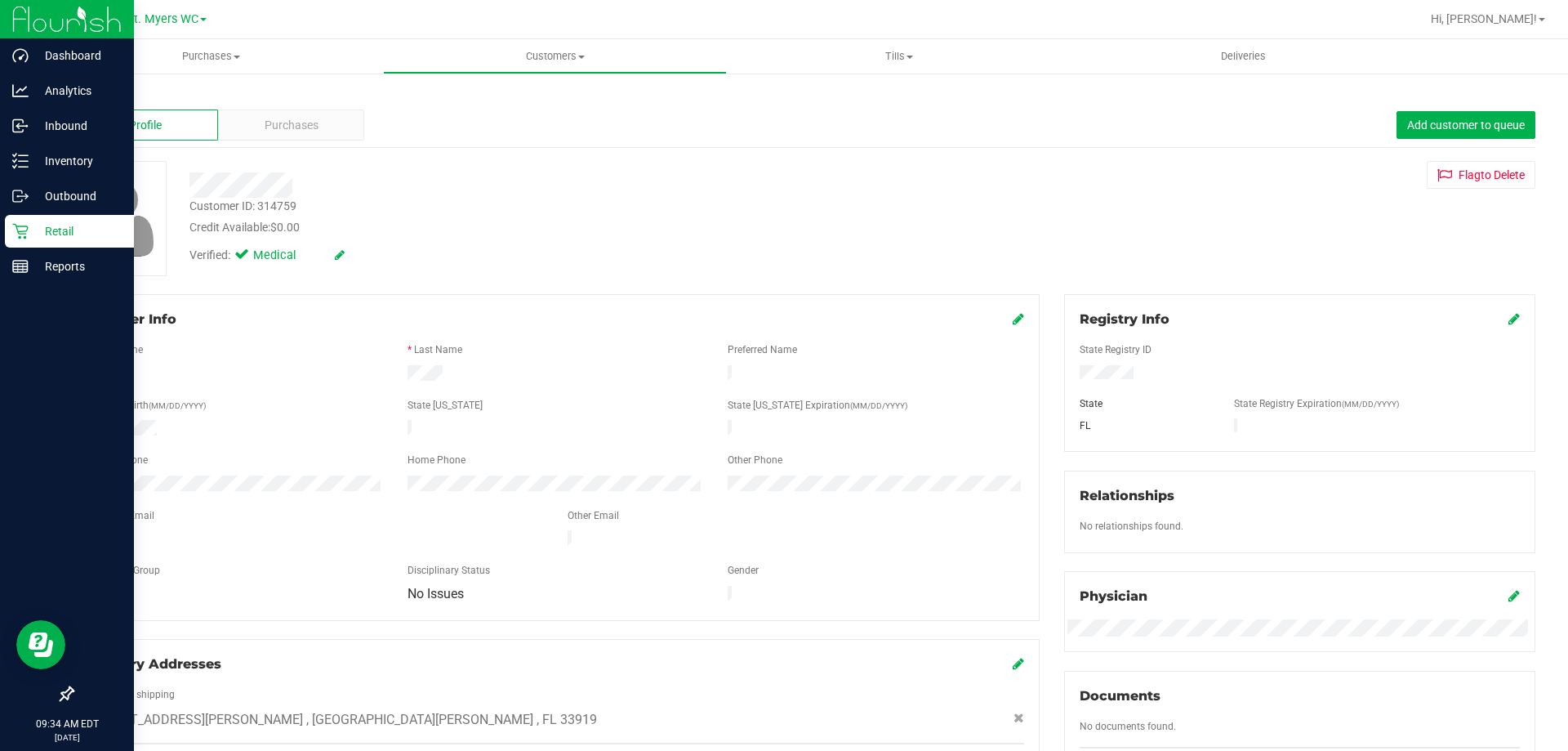
click at [43, 235] on p "Retail" at bounding box center [77, 231] width 98 height 20
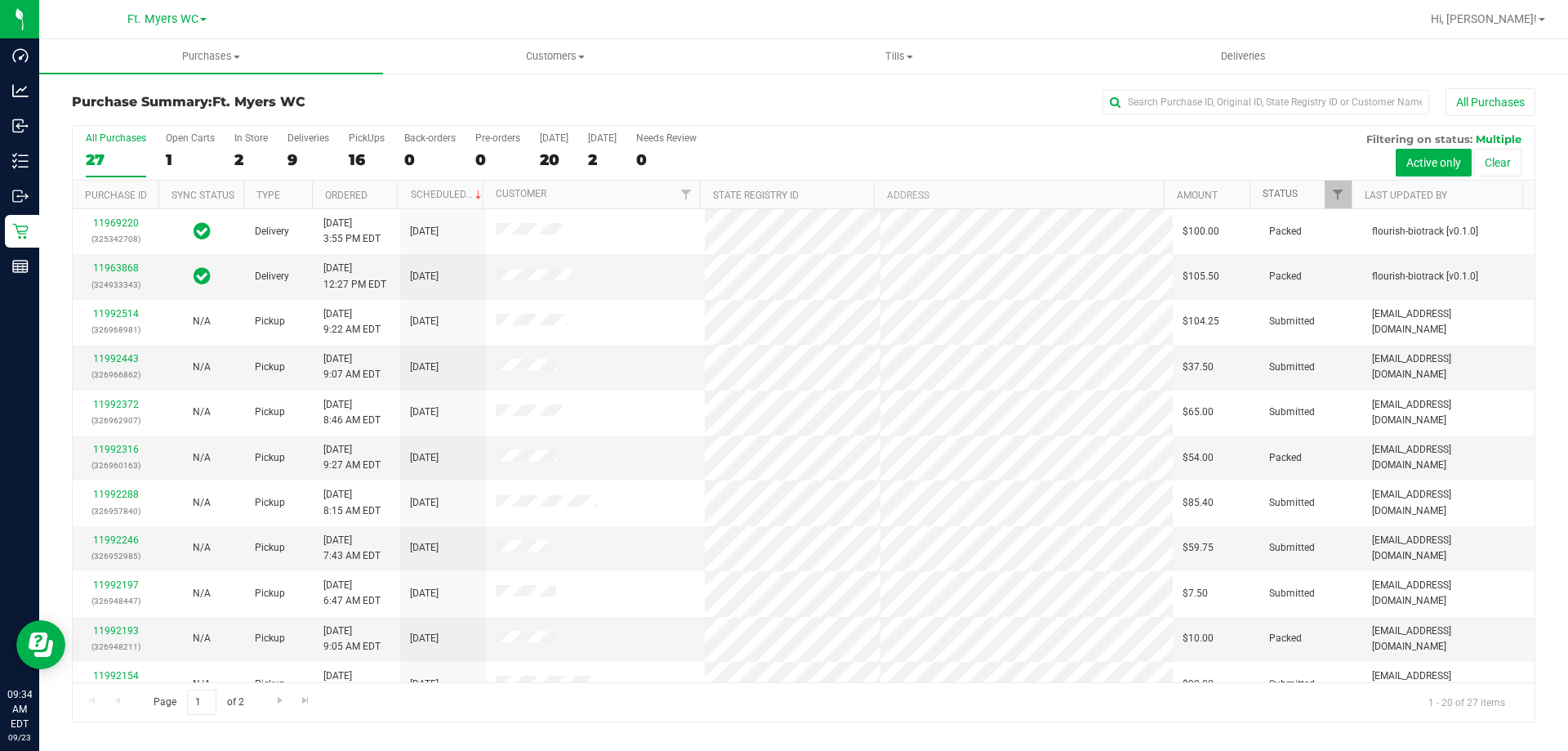
click at [1277, 189] on link "Status" at bounding box center [1280, 194] width 35 height 12
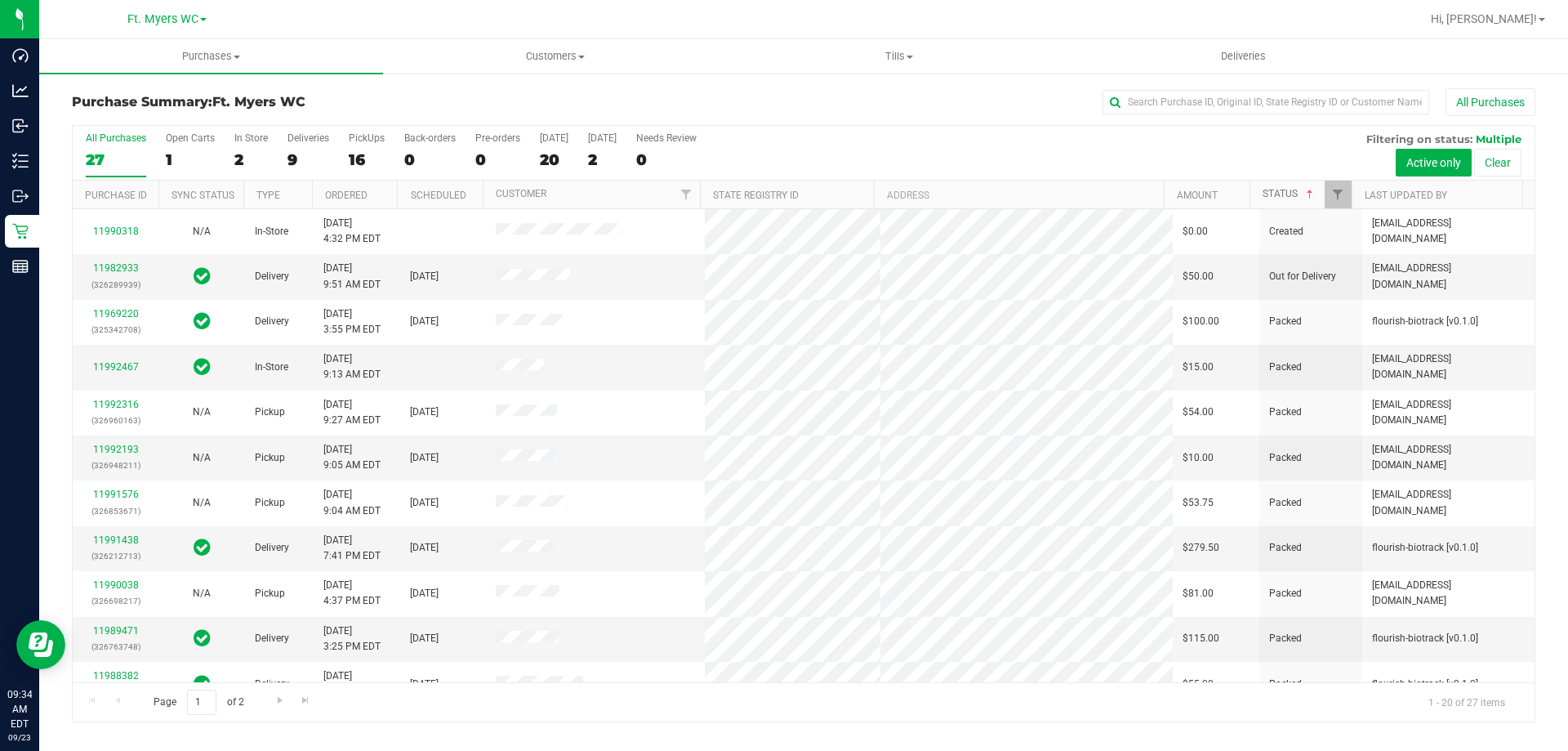
click at [1282, 198] on link "Status" at bounding box center [1290, 194] width 53 height 12
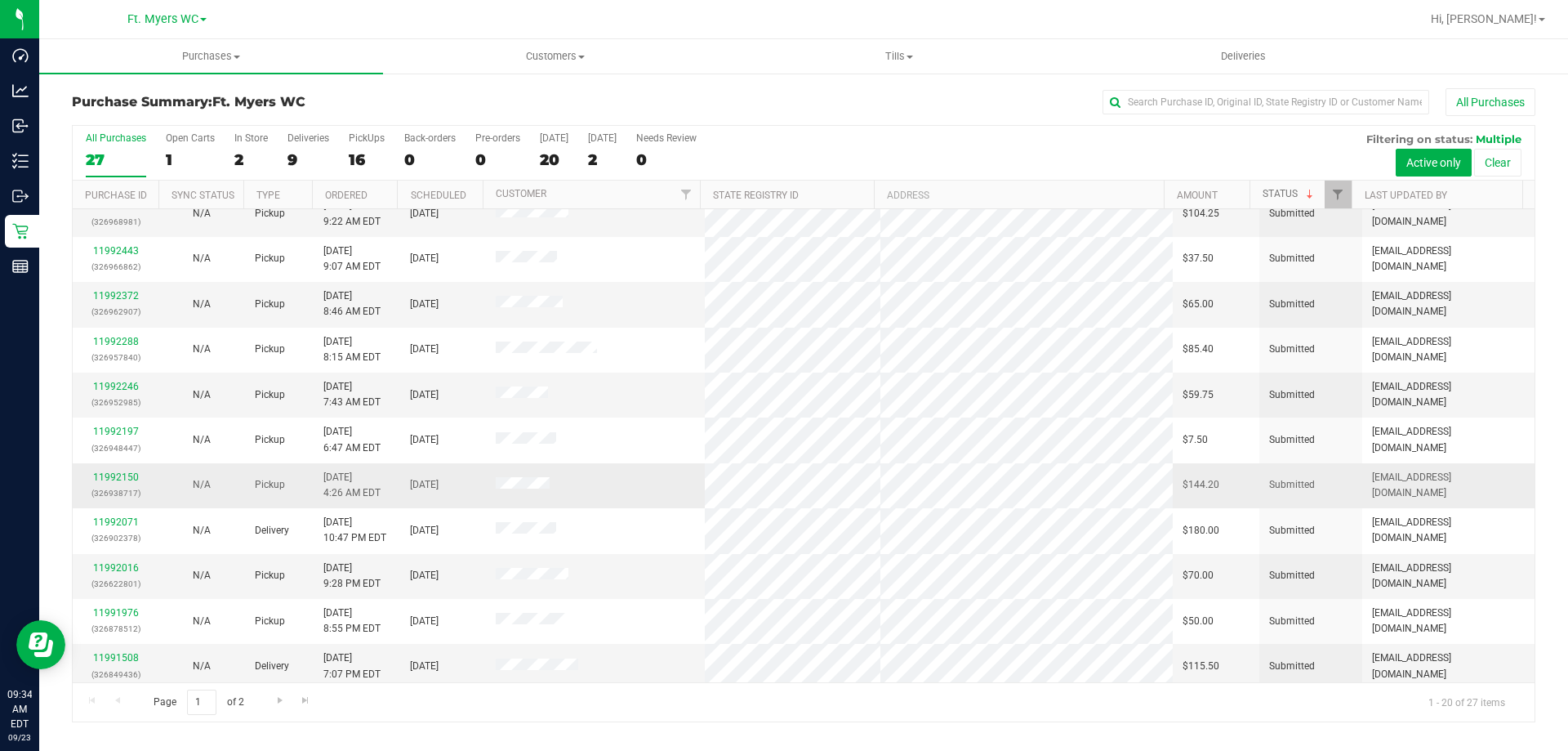
scroll to position [81, 0]
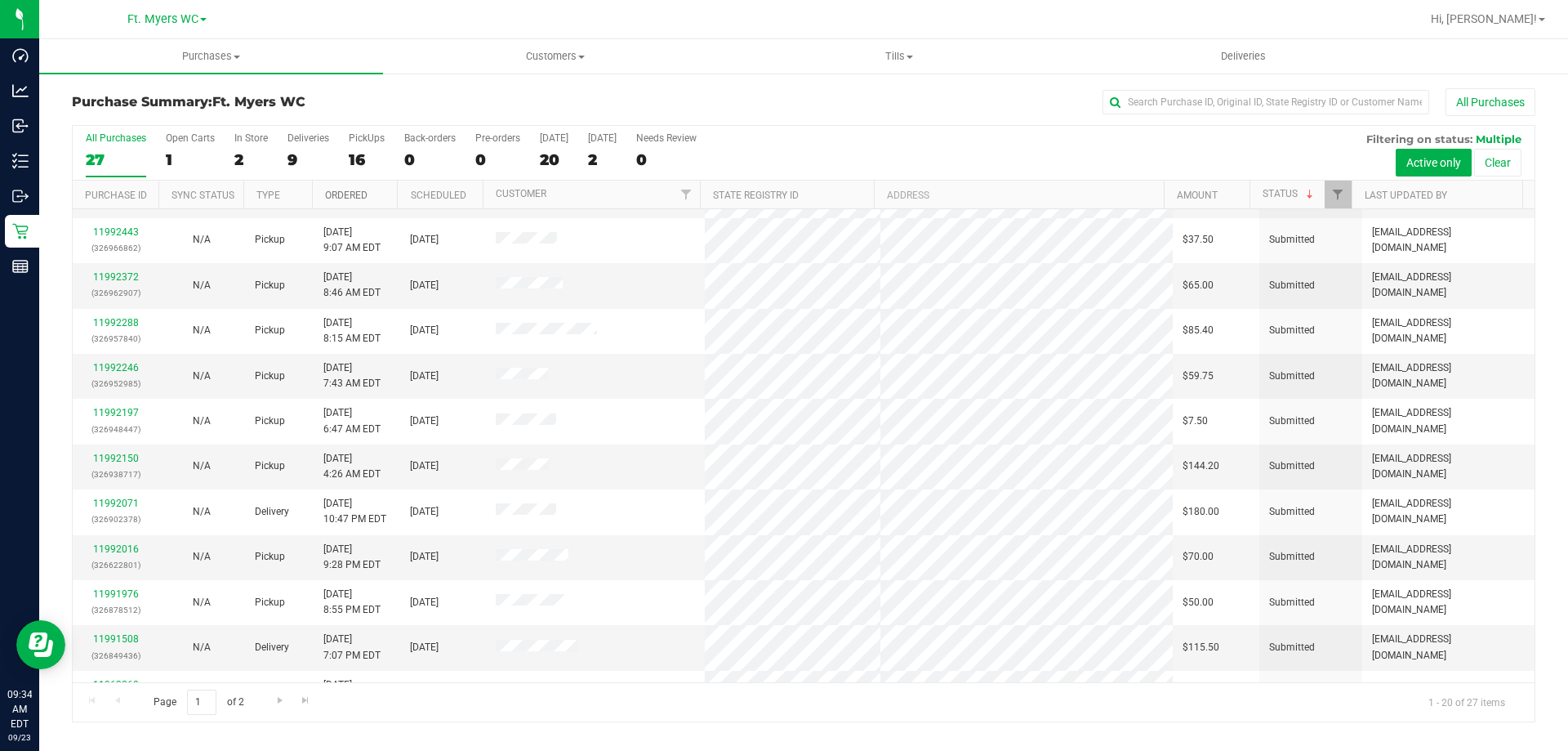
click at [334, 193] on link "Ordered" at bounding box center [346, 195] width 43 height 12
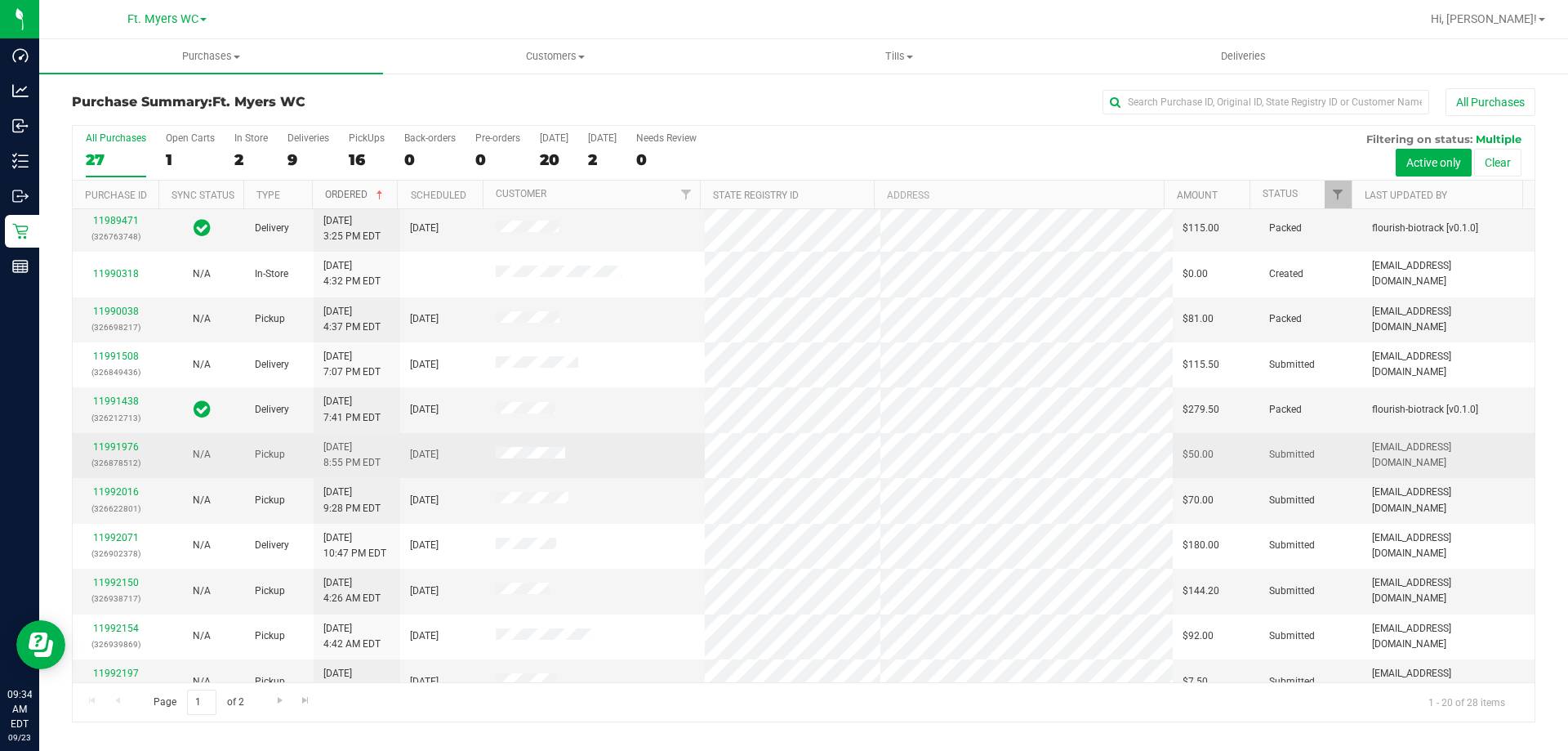
scroll to position [327, 0]
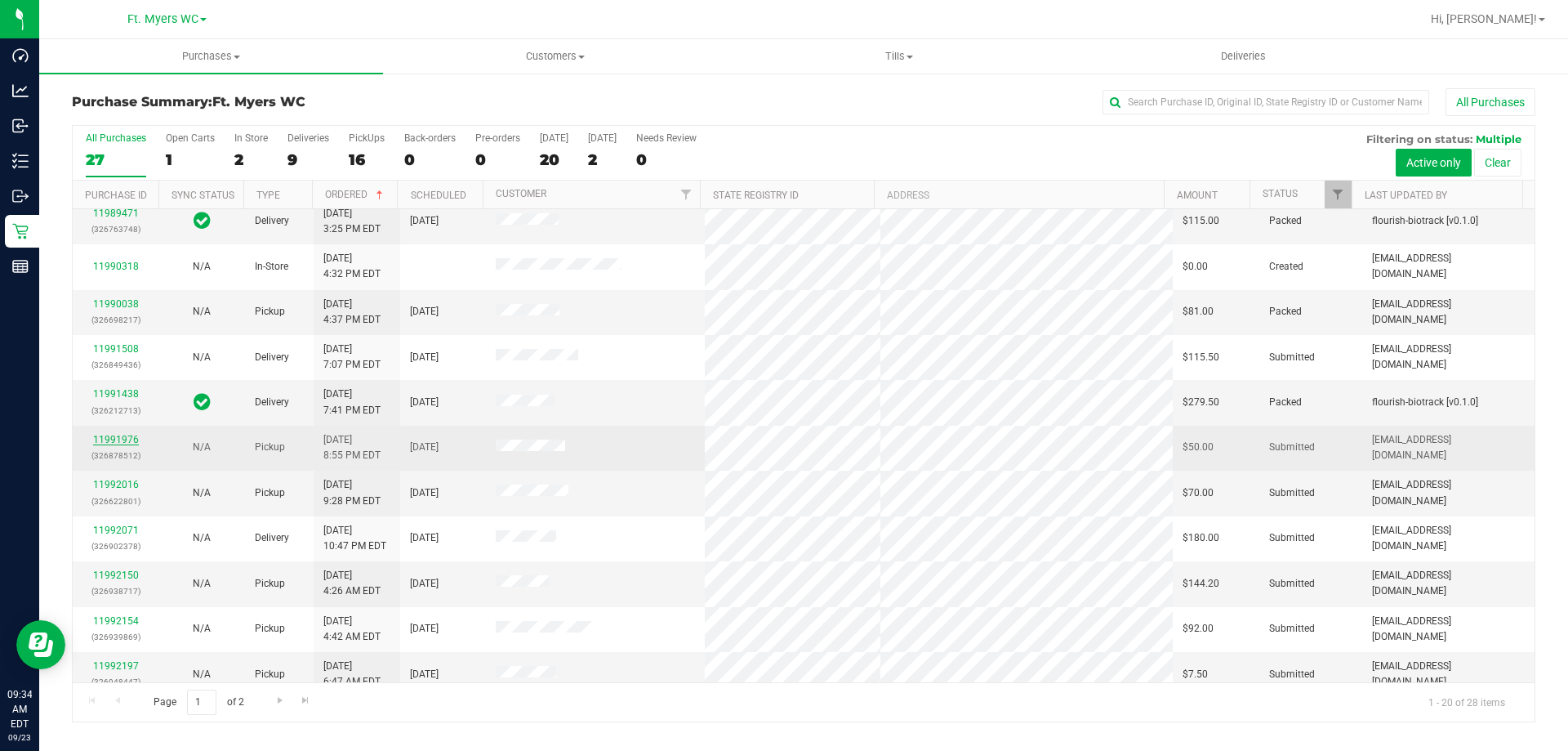
click at [105, 440] on link "11991976" at bounding box center [116, 440] width 46 height 12
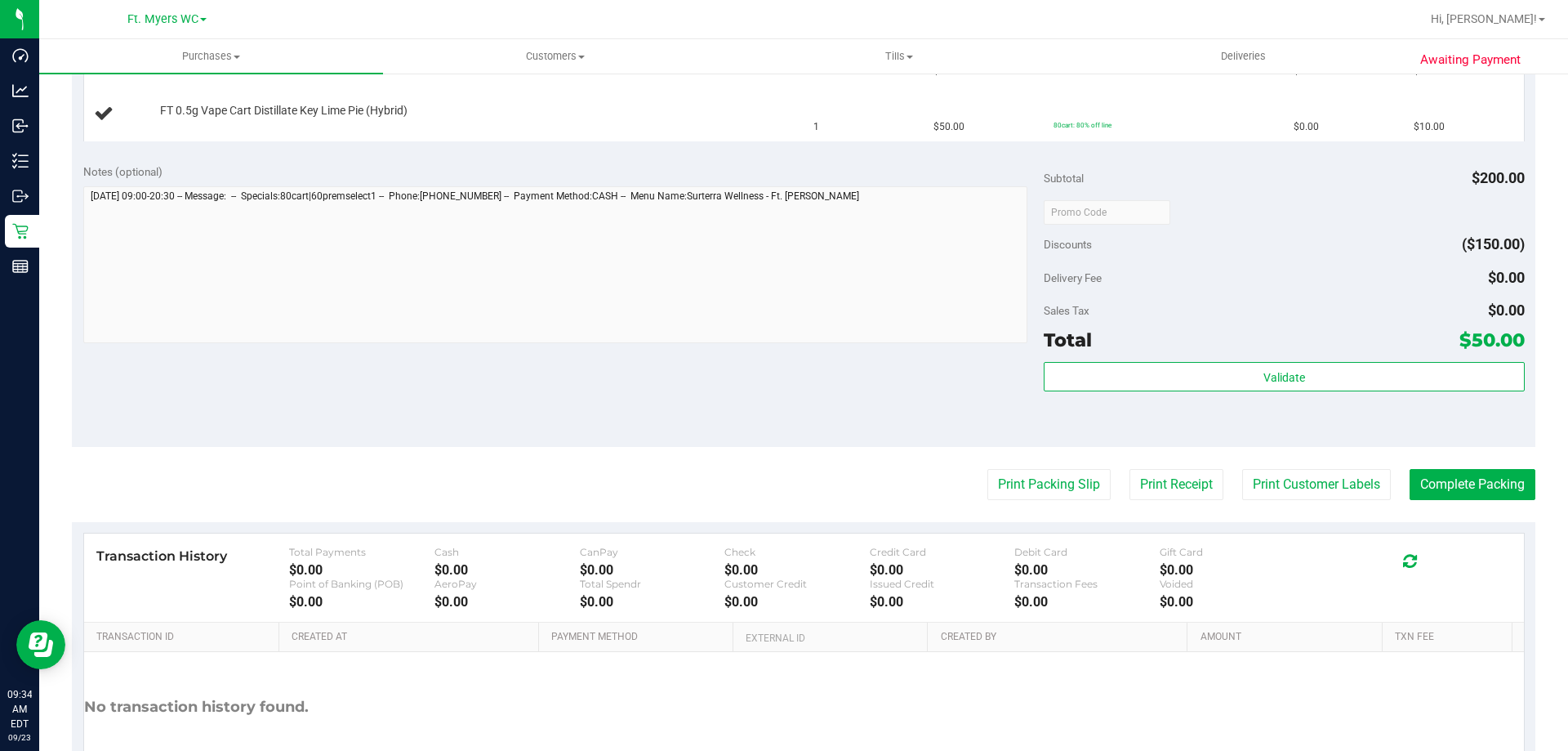
scroll to position [654, 0]
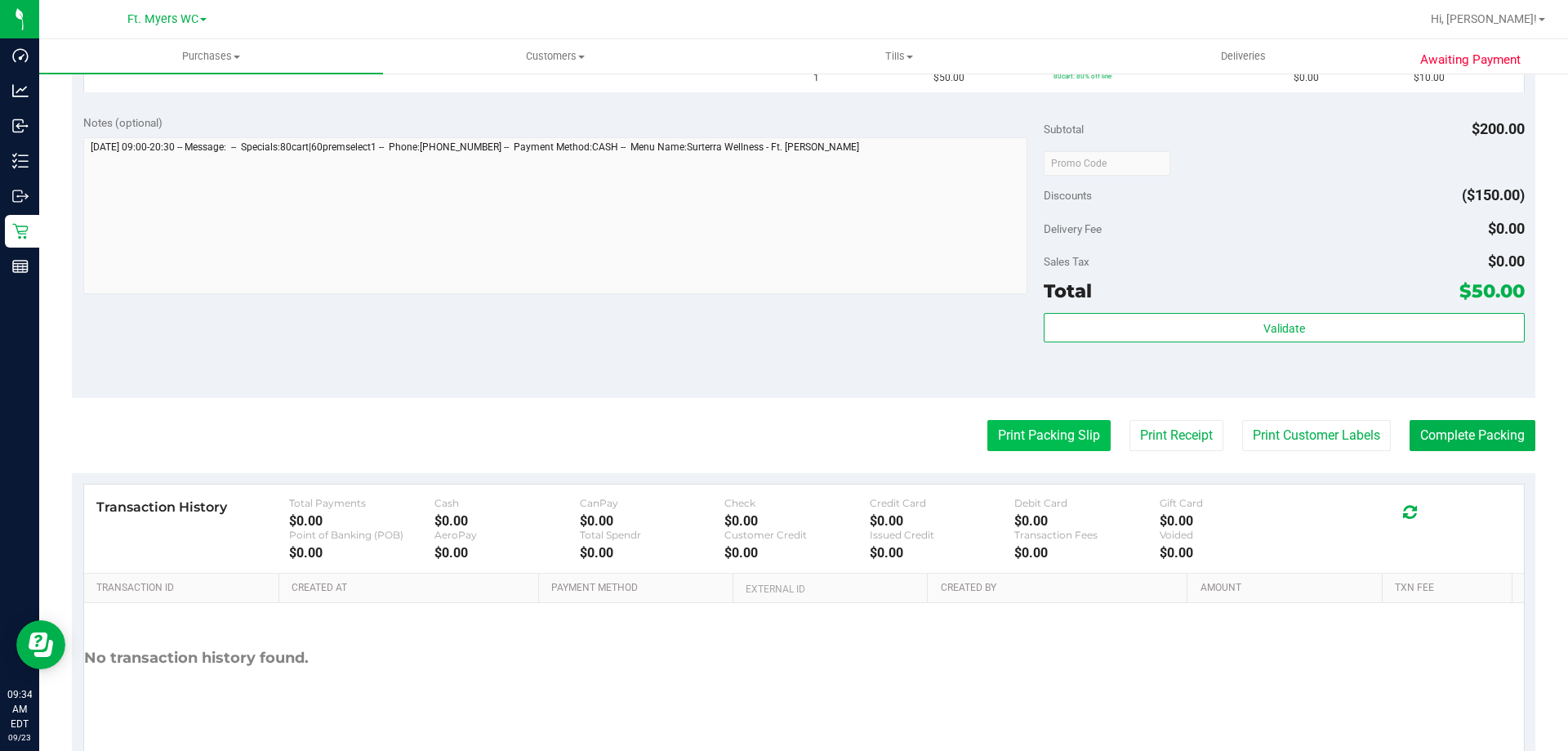
click at [1066, 430] on button "Print Packing Slip" at bounding box center [1049, 435] width 123 height 31
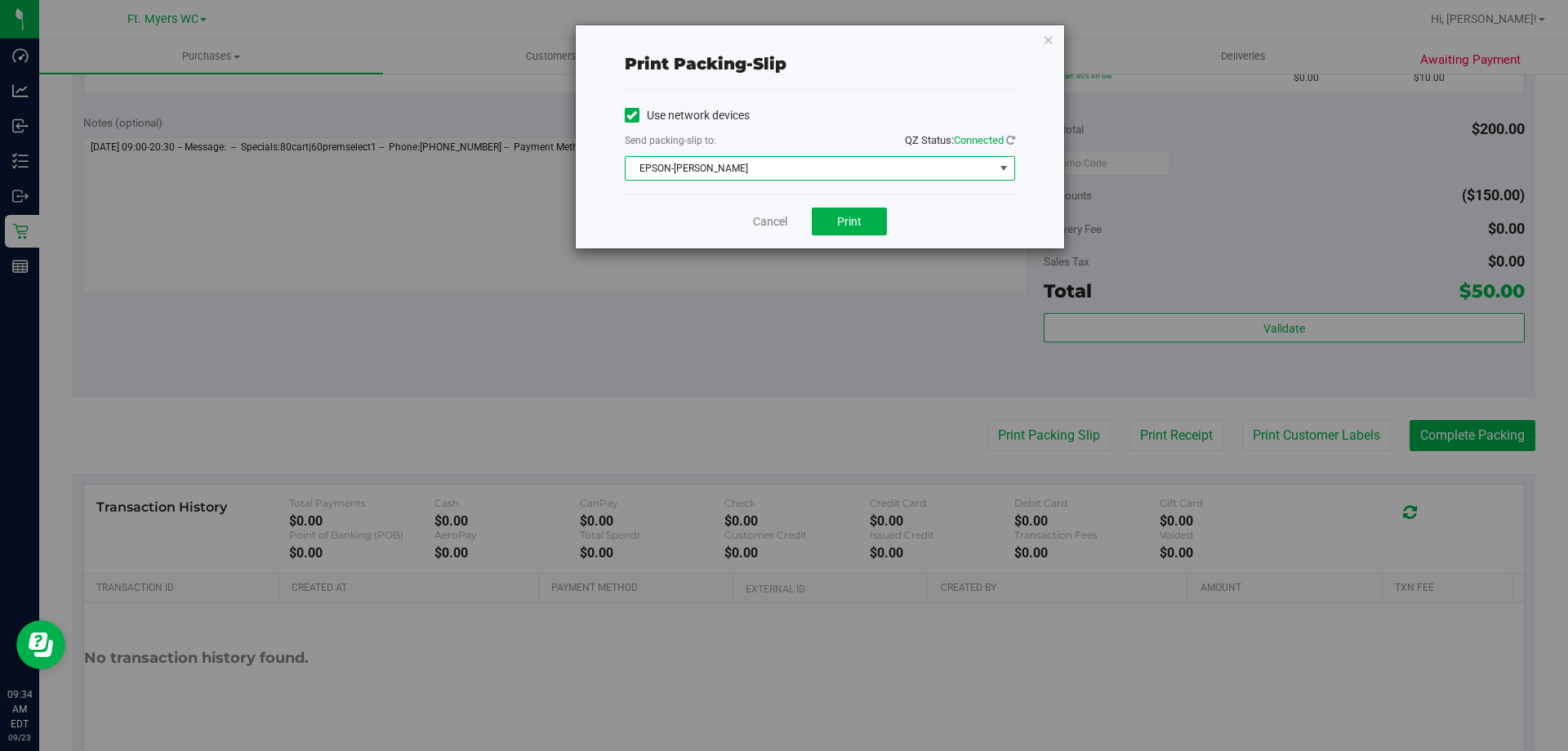
click at [849, 163] on span "EPSON-[PERSON_NAME]" at bounding box center [810, 167] width 368 height 23
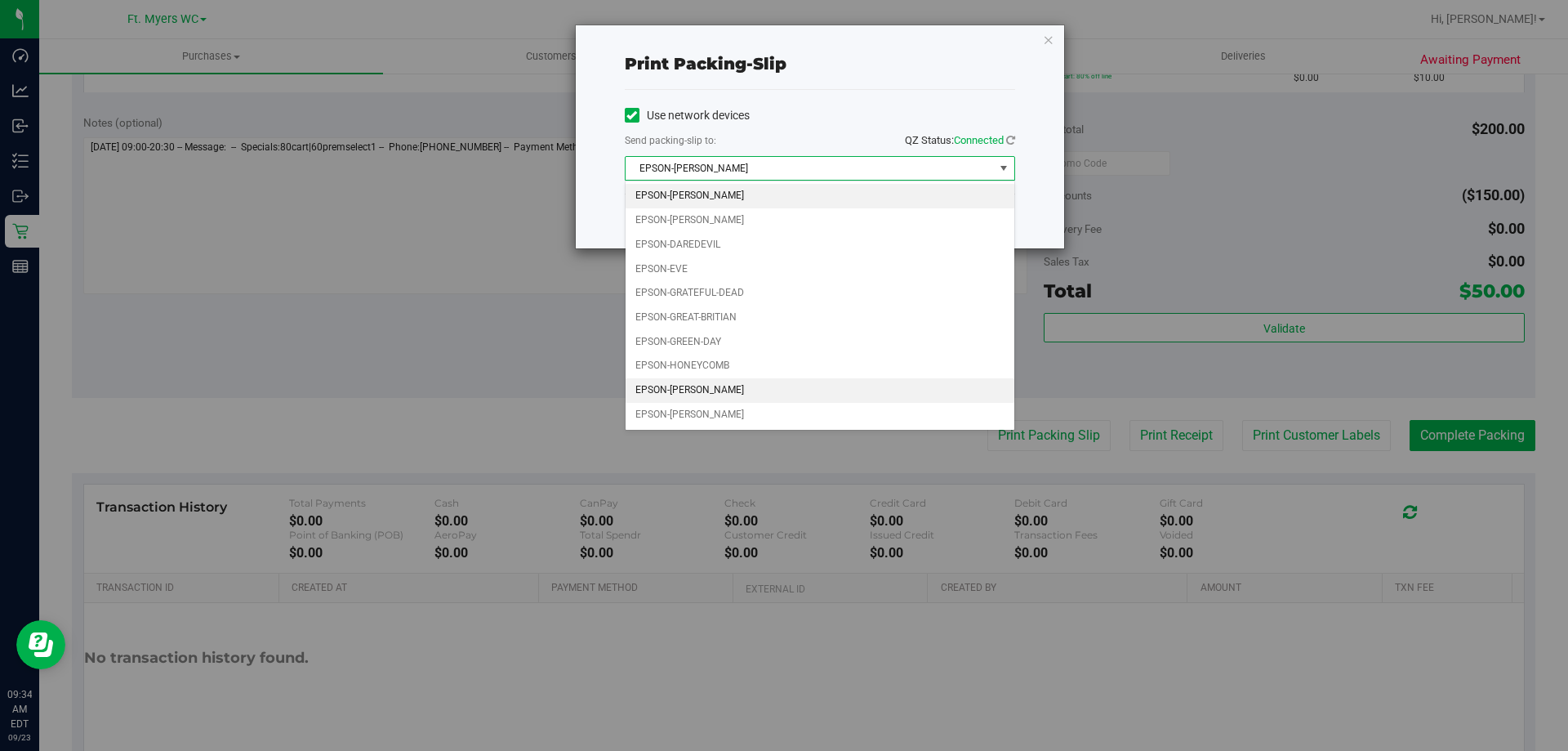
click at [784, 380] on li "EPSON-[PERSON_NAME]" at bounding box center [820, 390] width 388 height 25
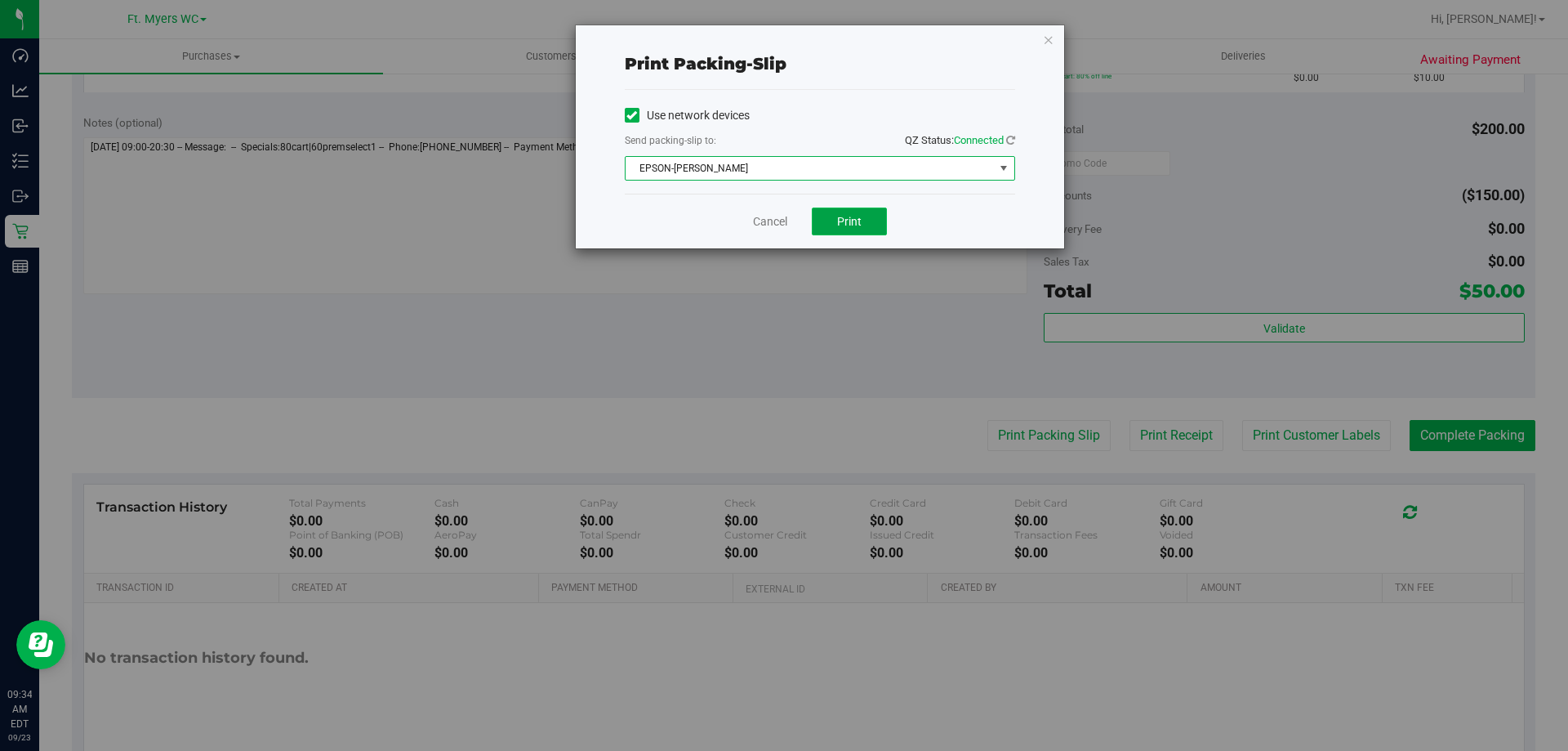
click at [852, 215] on span "Print" at bounding box center [849, 221] width 25 height 13
click at [1047, 40] on icon "button" at bounding box center [1049, 40] width 12 height 20
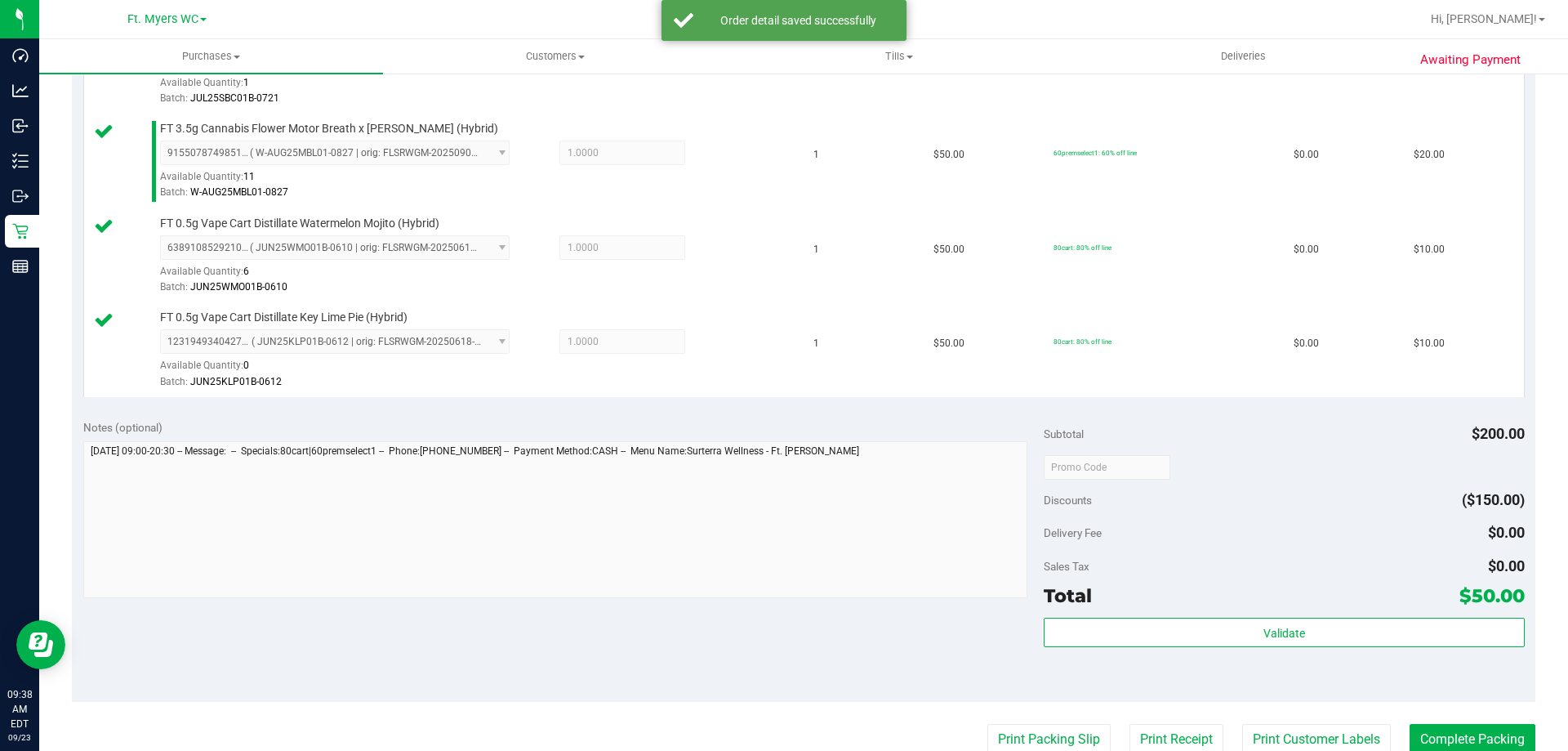
scroll to position [572, 0]
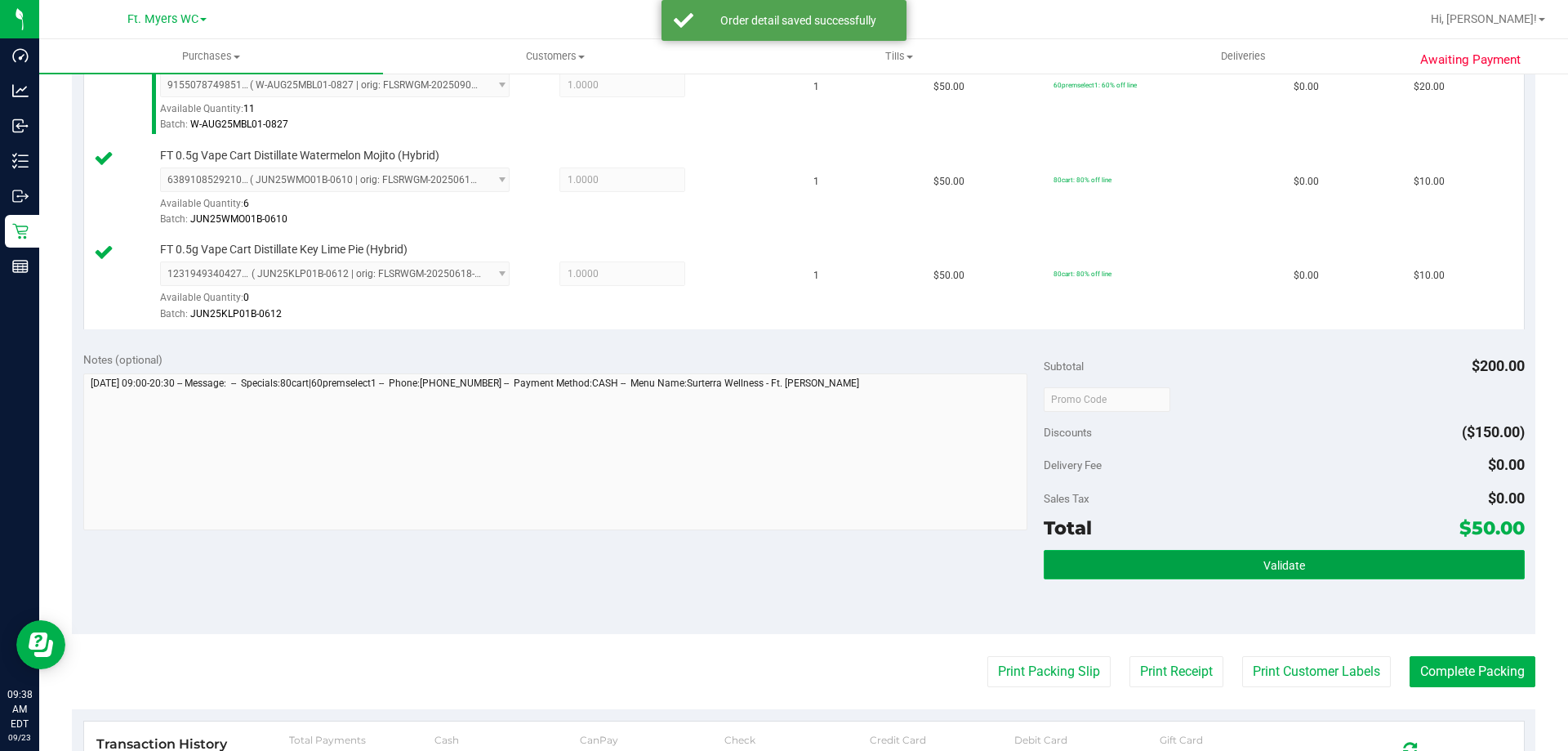
click at [1297, 563] on button "Validate" at bounding box center [1284, 565] width 480 height 30
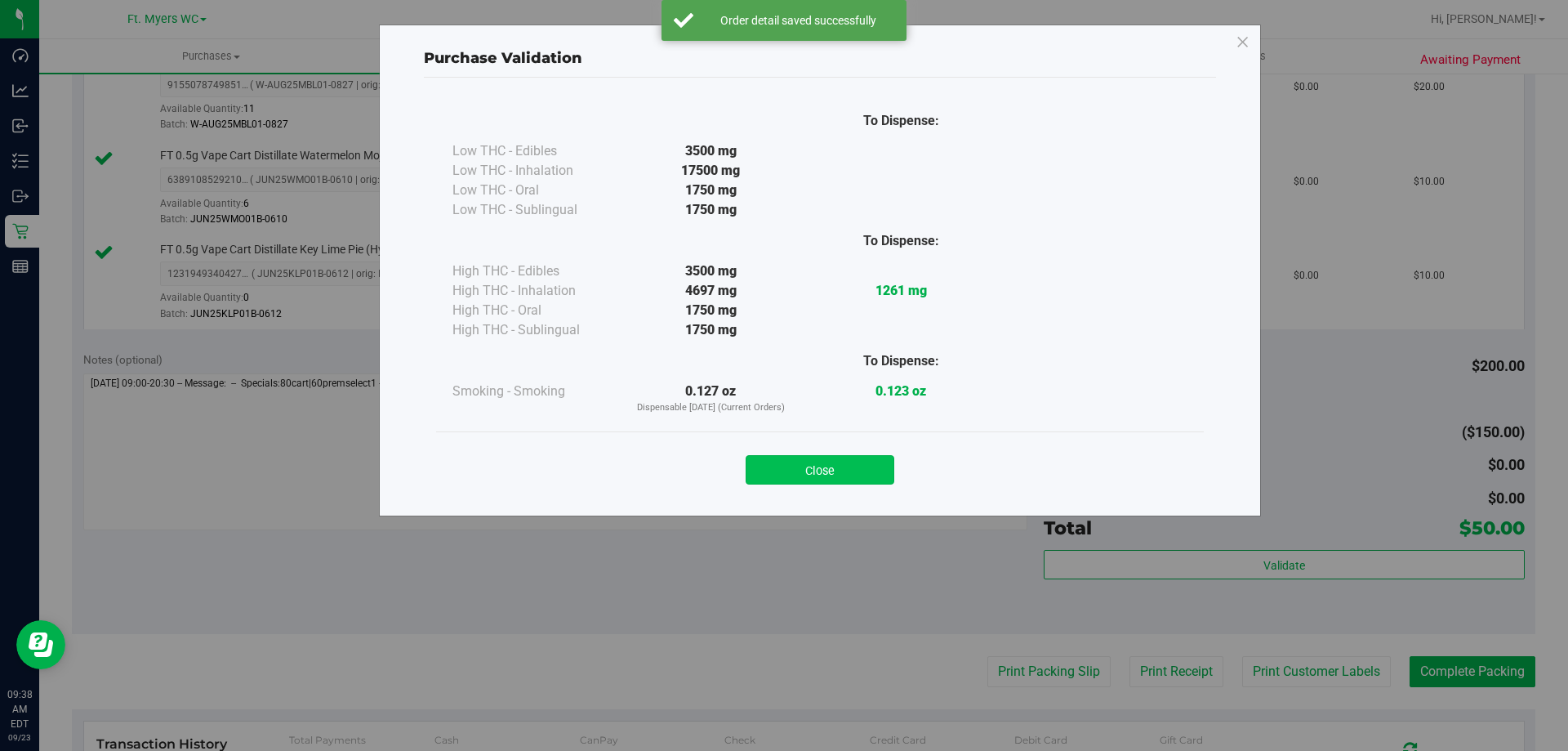
click at [854, 479] on button "Close" at bounding box center [820, 470] width 149 height 30
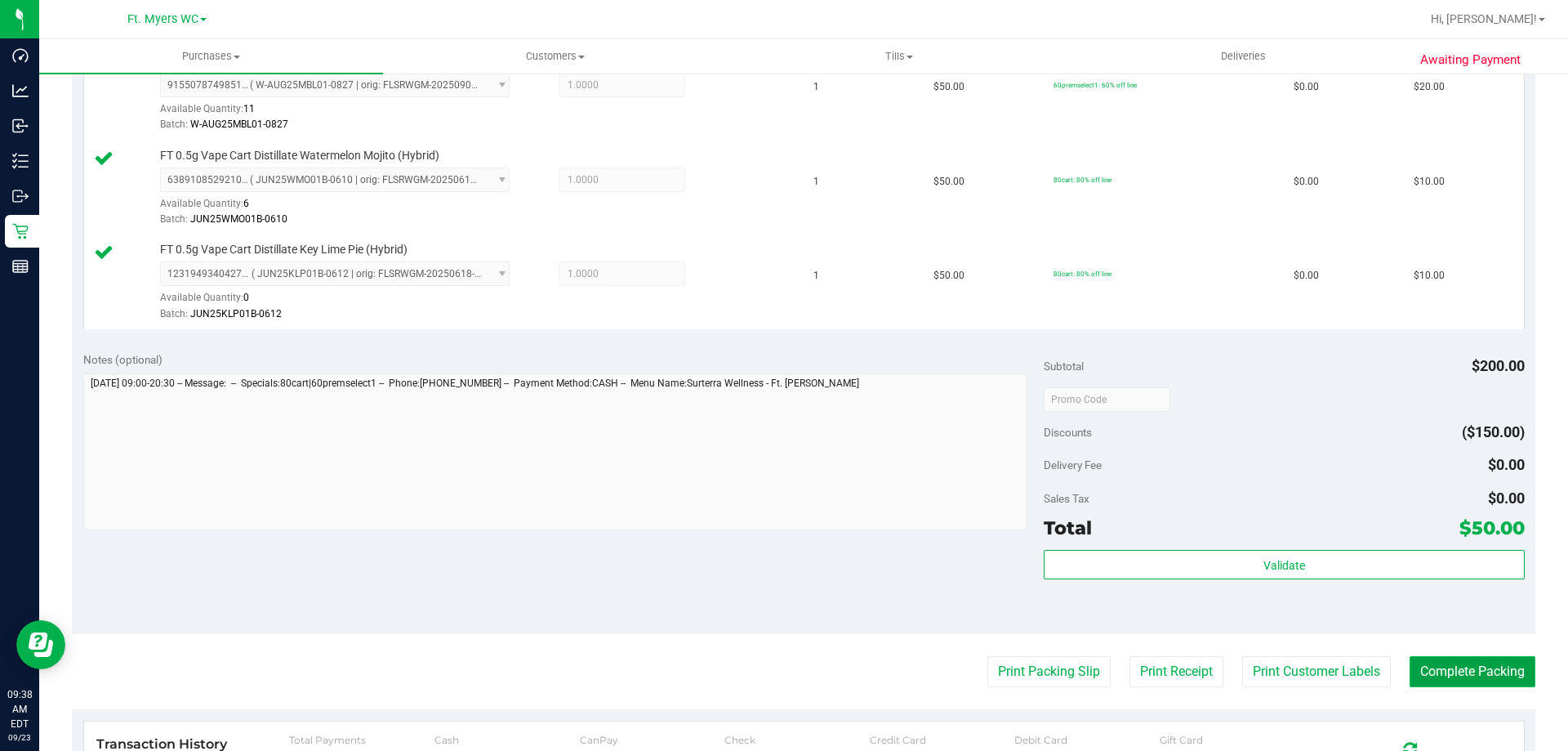
click at [1443, 665] on button "Complete Packing" at bounding box center [1472, 671] width 126 height 31
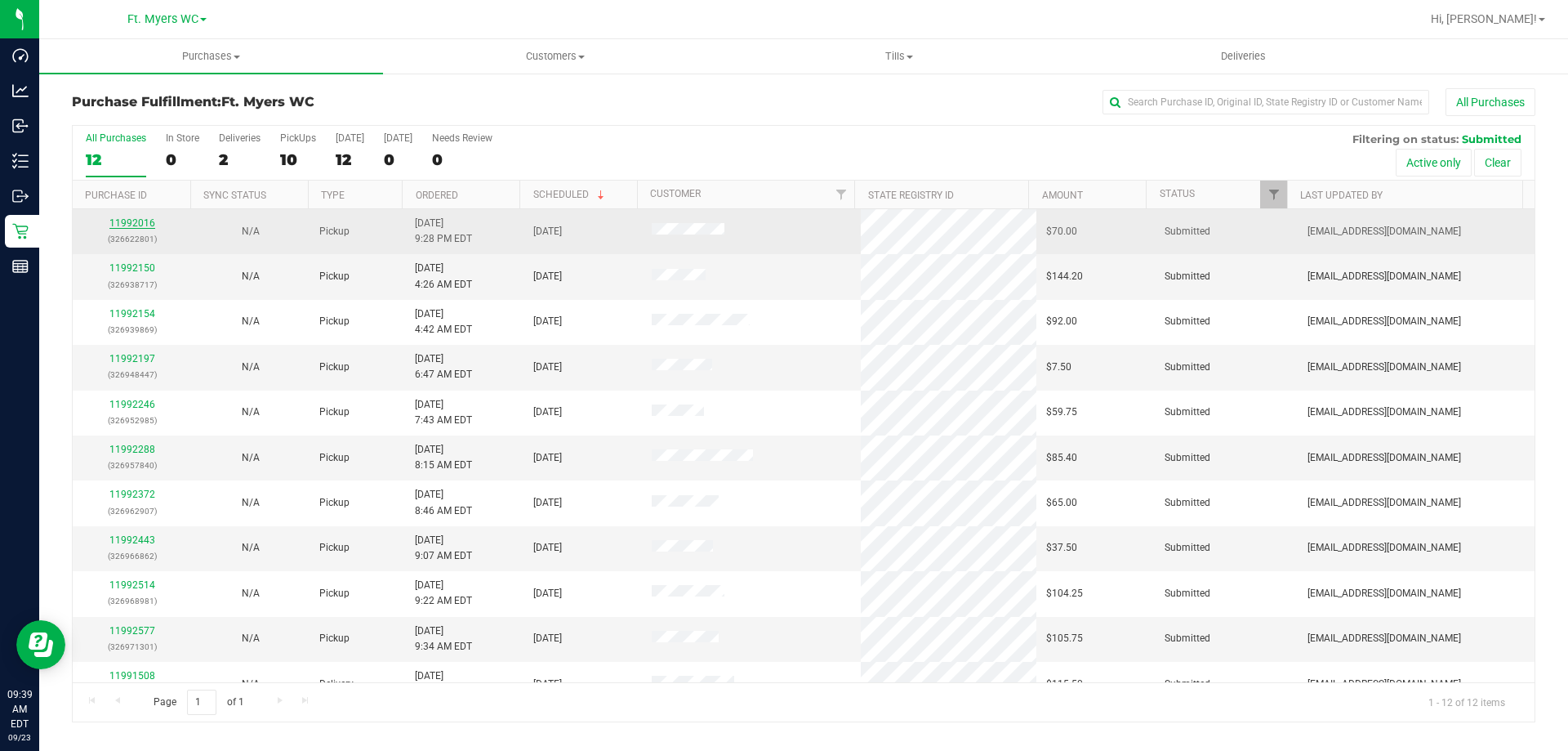
click at [139, 220] on link "11992016" at bounding box center [132, 223] width 46 height 12
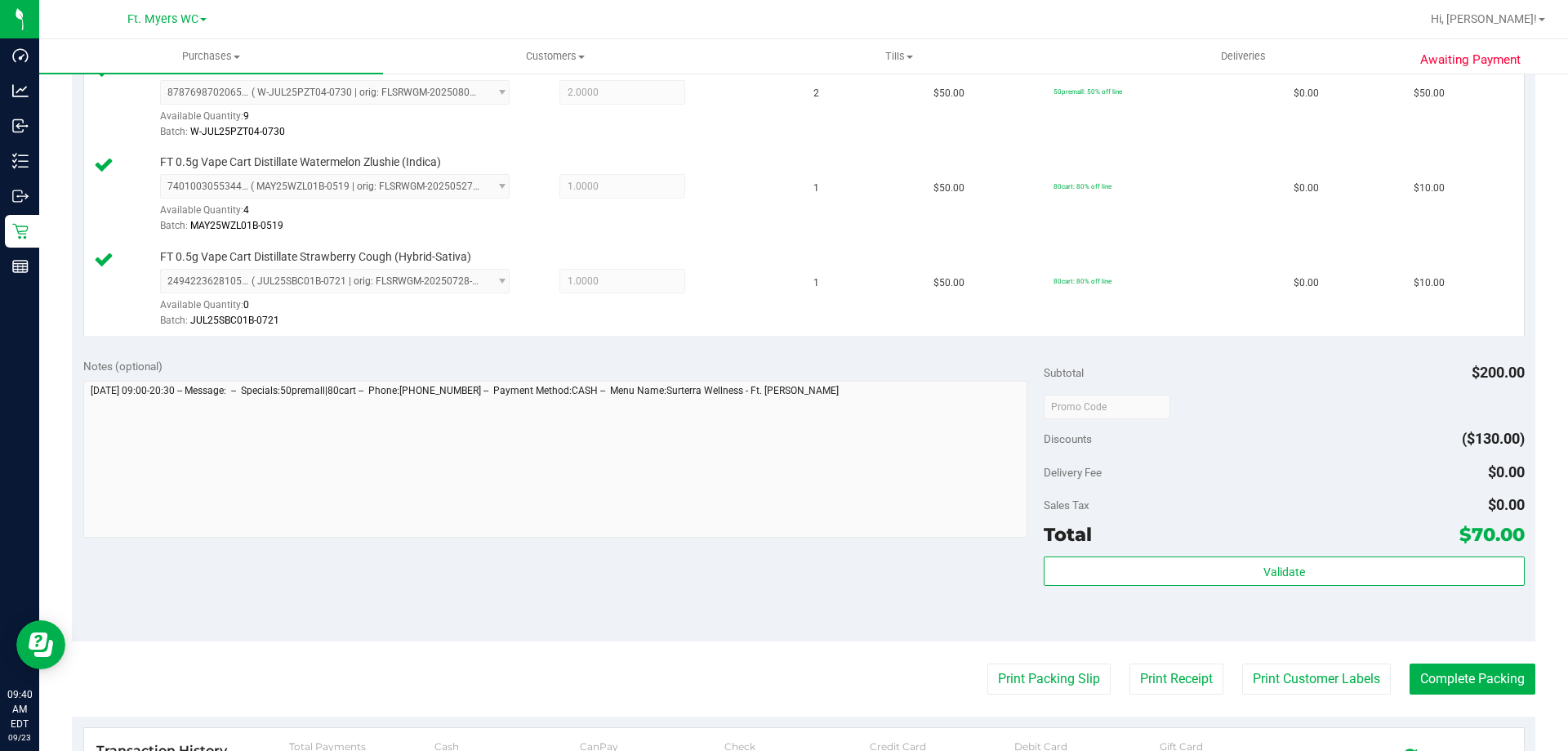
scroll to position [490, 0]
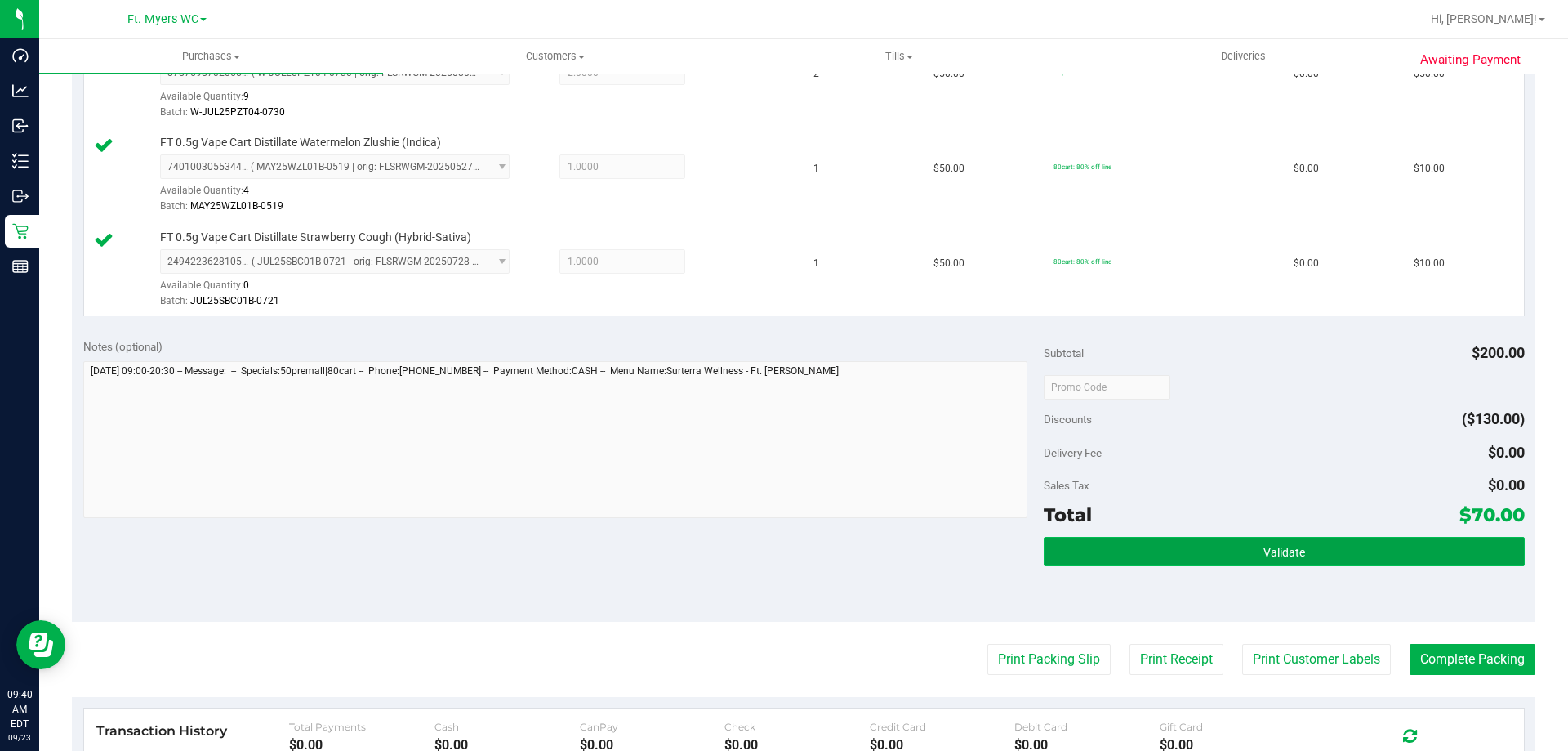
click at [1186, 558] on button "Validate" at bounding box center [1284, 552] width 480 height 30
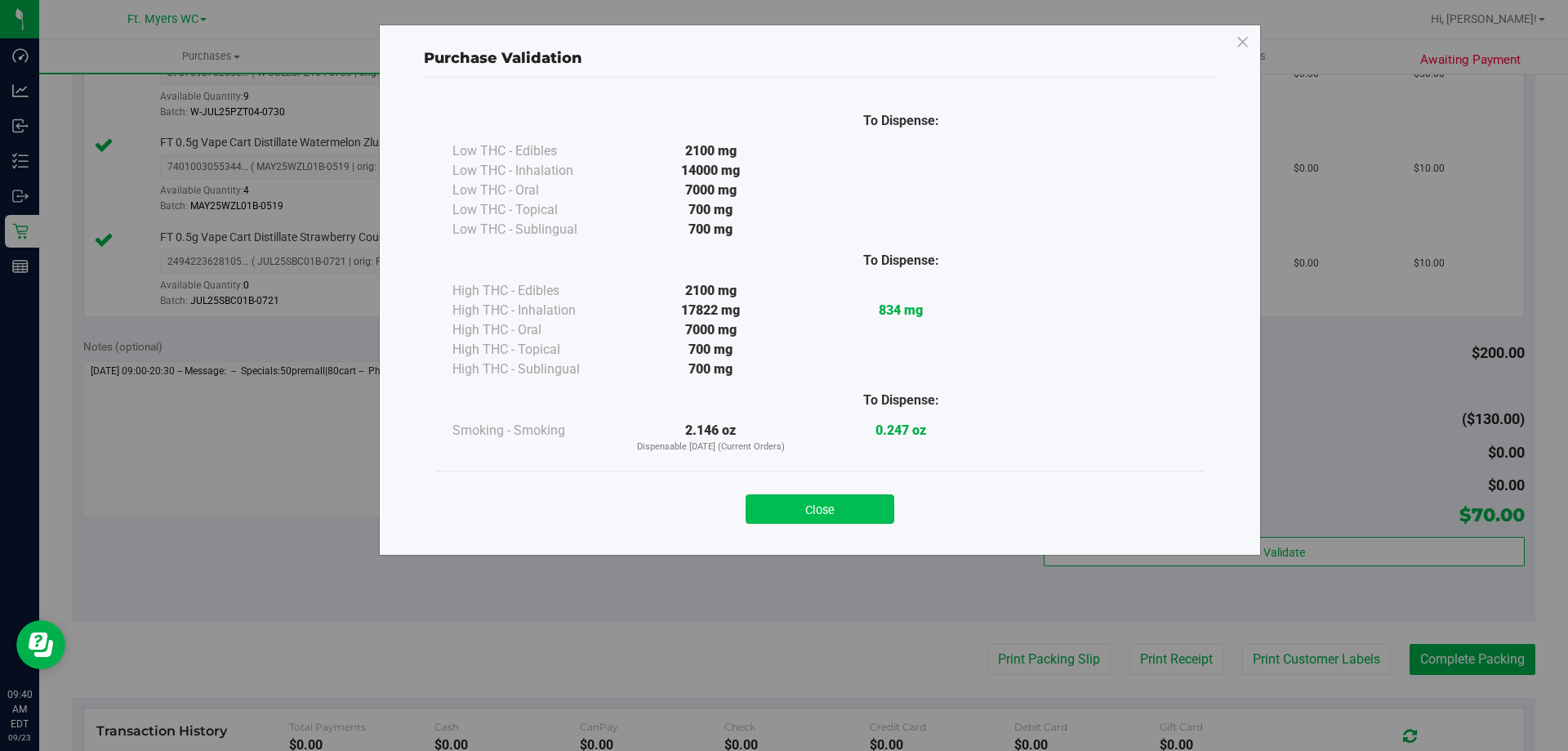
click at [826, 508] on button "Close" at bounding box center [820, 509] width 149 height 30
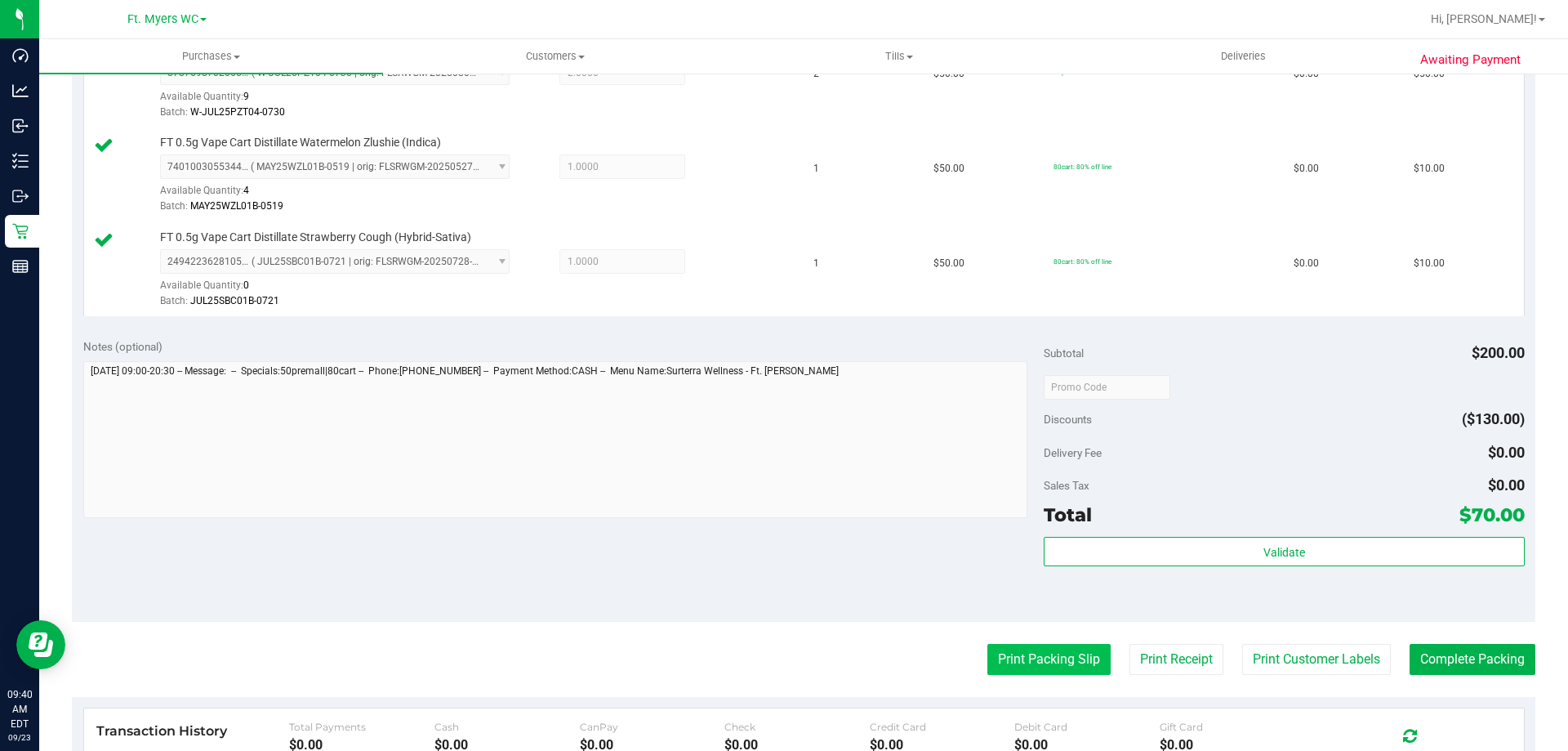
click at [1014, 654] on button "Print Packing Slip" at bounding box center [1049, 659] width 123 height 31
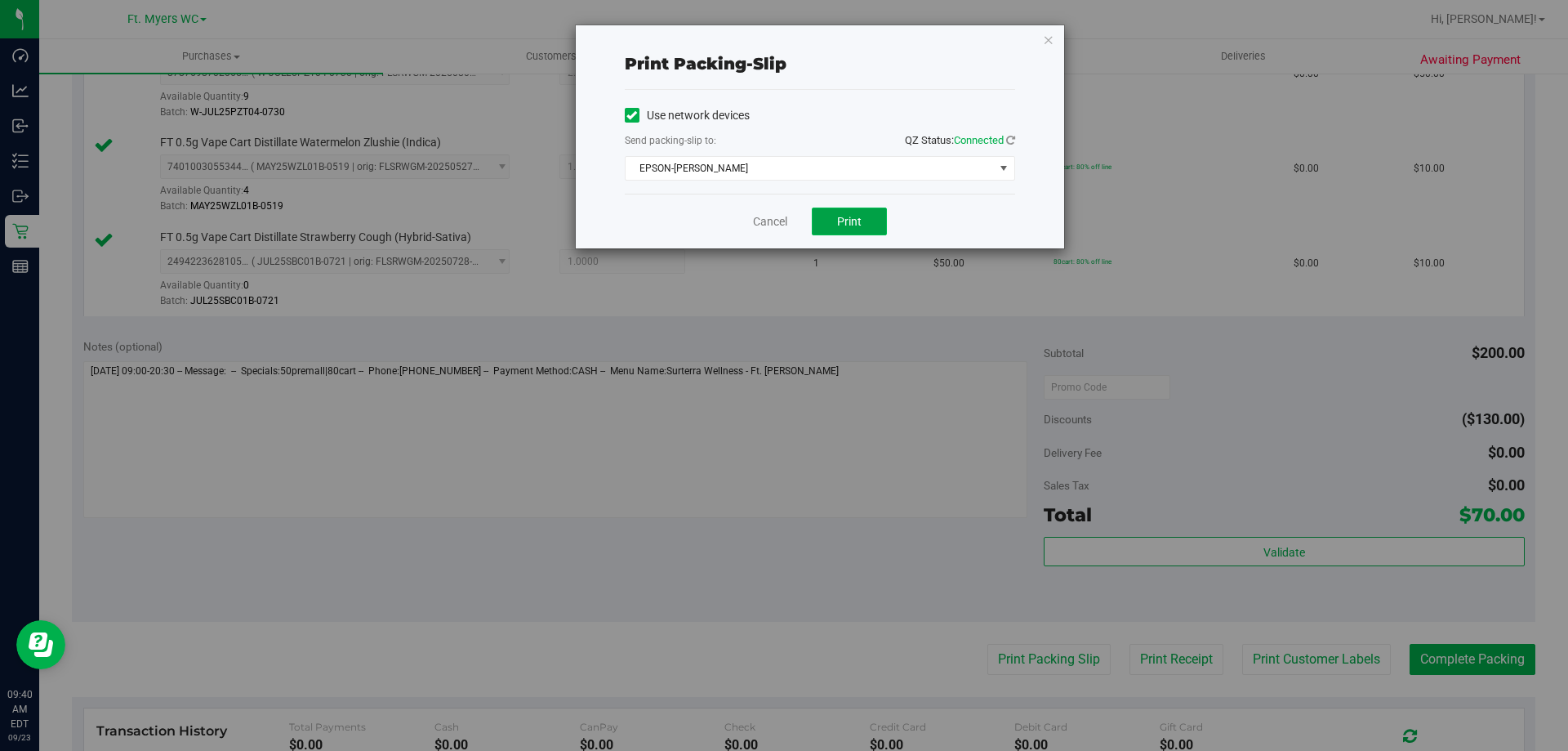
click at [850, 212] on button "Print" at bounding box center [850, 221] width 75 height 28
click at [764, 219] on link "Cancel" at bounding box center [770, 221] width 35 height 17
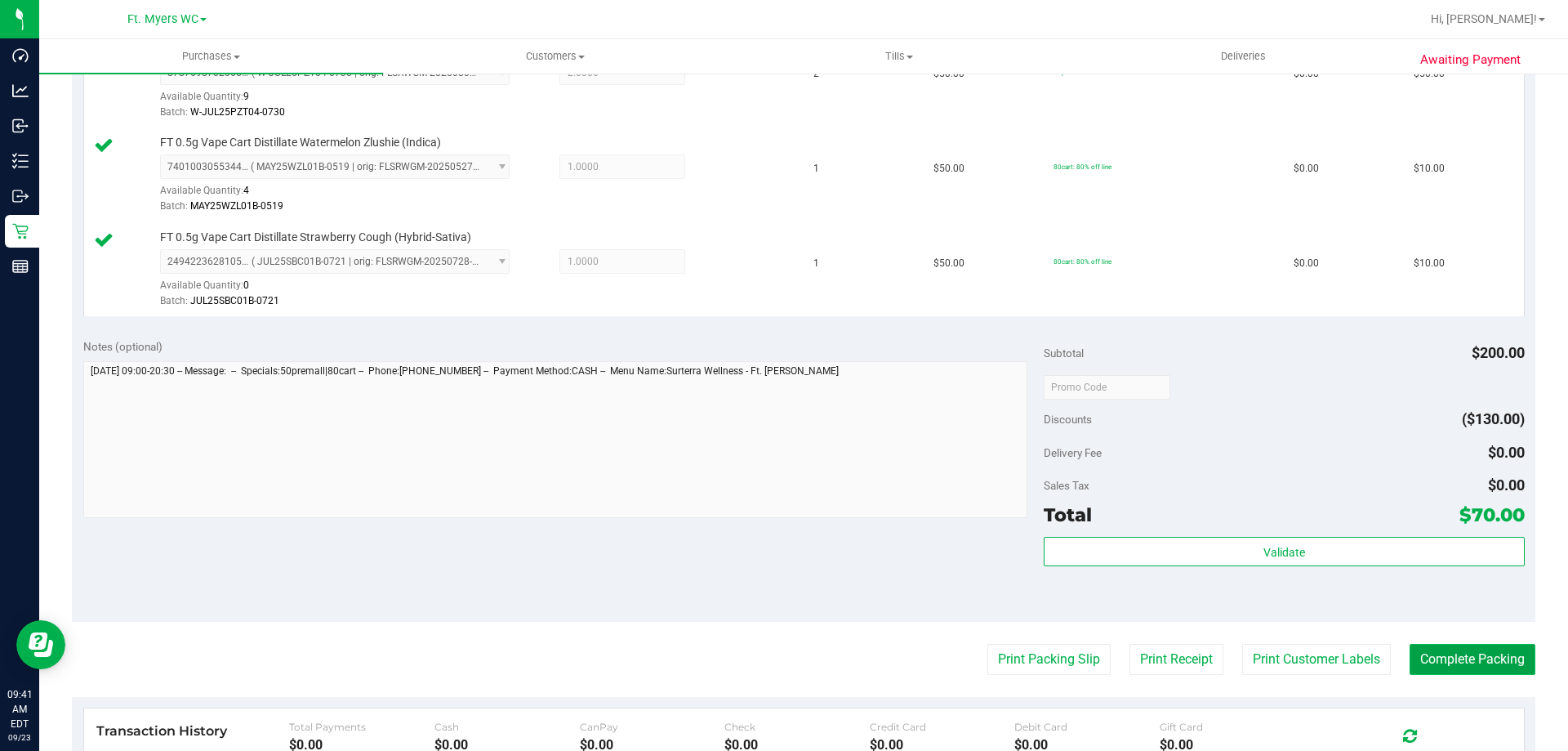
click at [1432, 662] on button "Complete Packing" at bounding box center [1472, 659] width 126 height 31
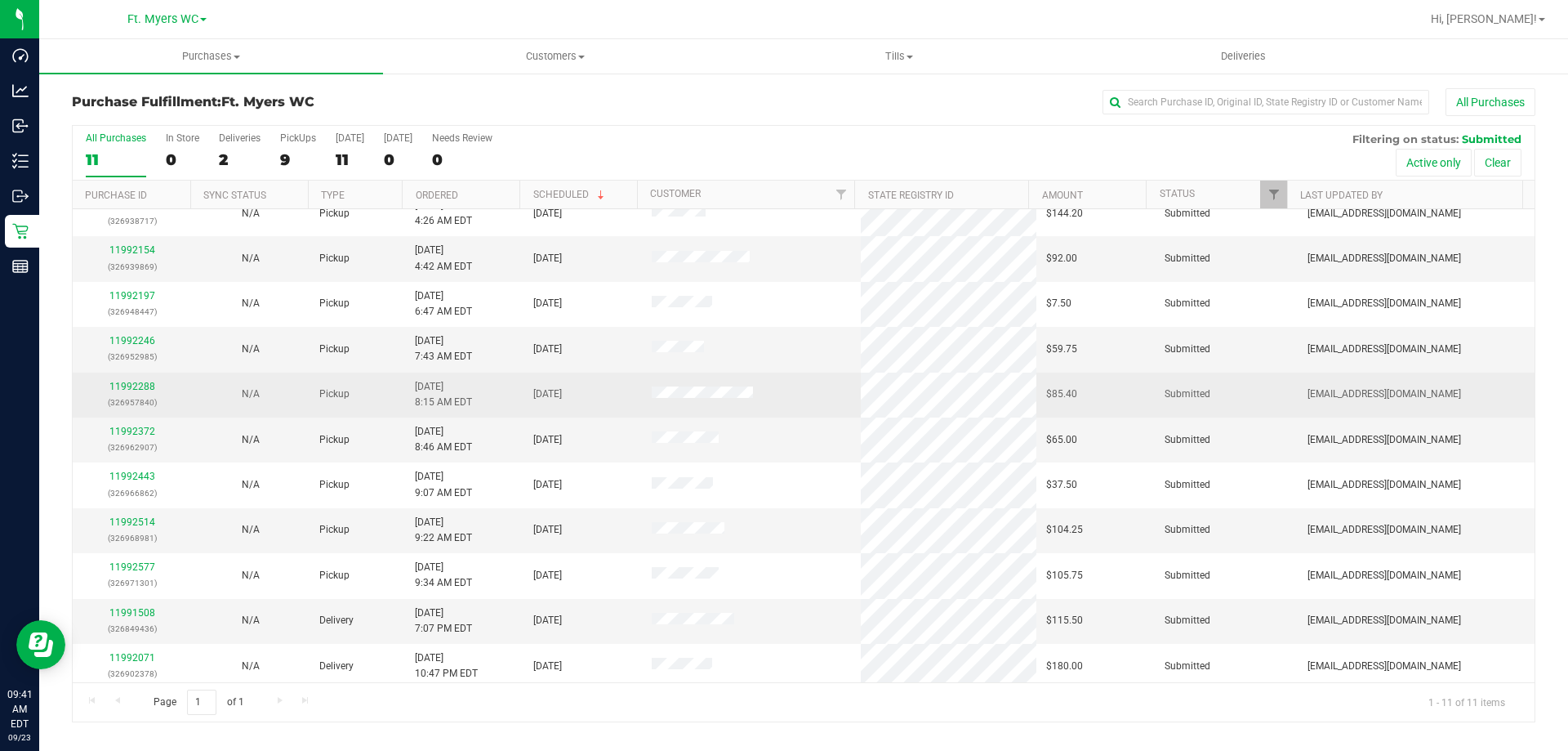
scroll to position [24, 0]
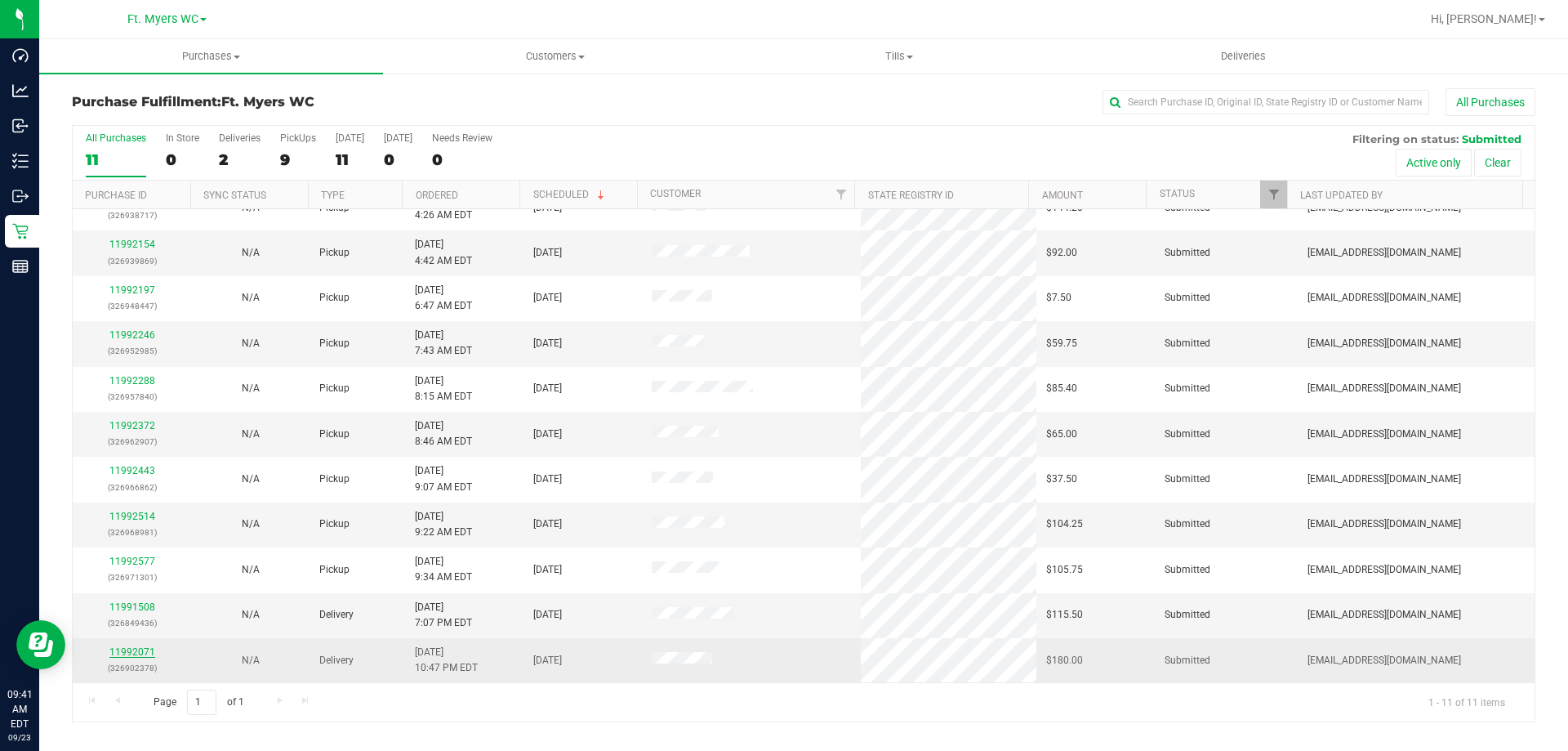
click at [138, 657] on link "11992071" at bounding box center [132, 652] width 46 height 12
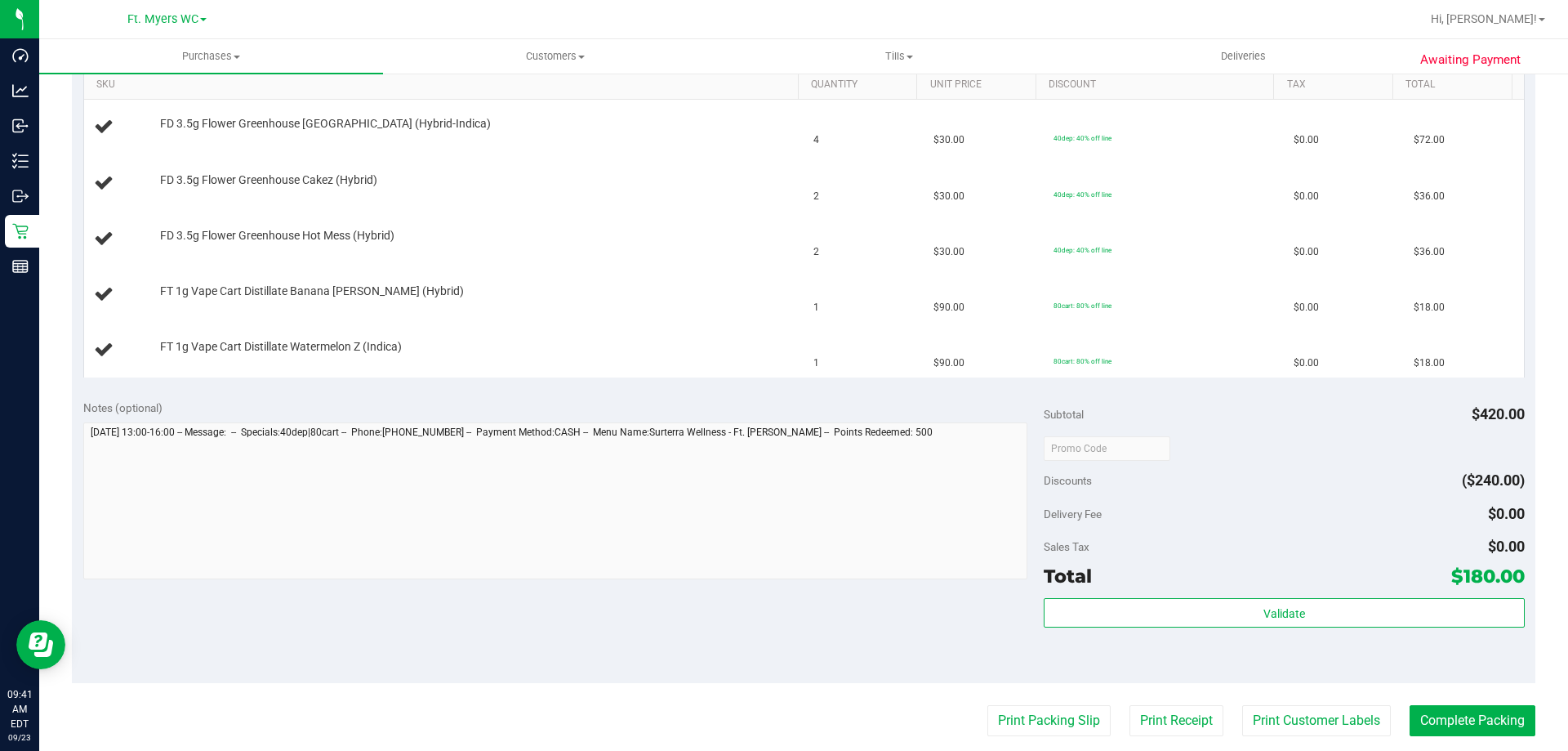
scroll to position [572, 0]
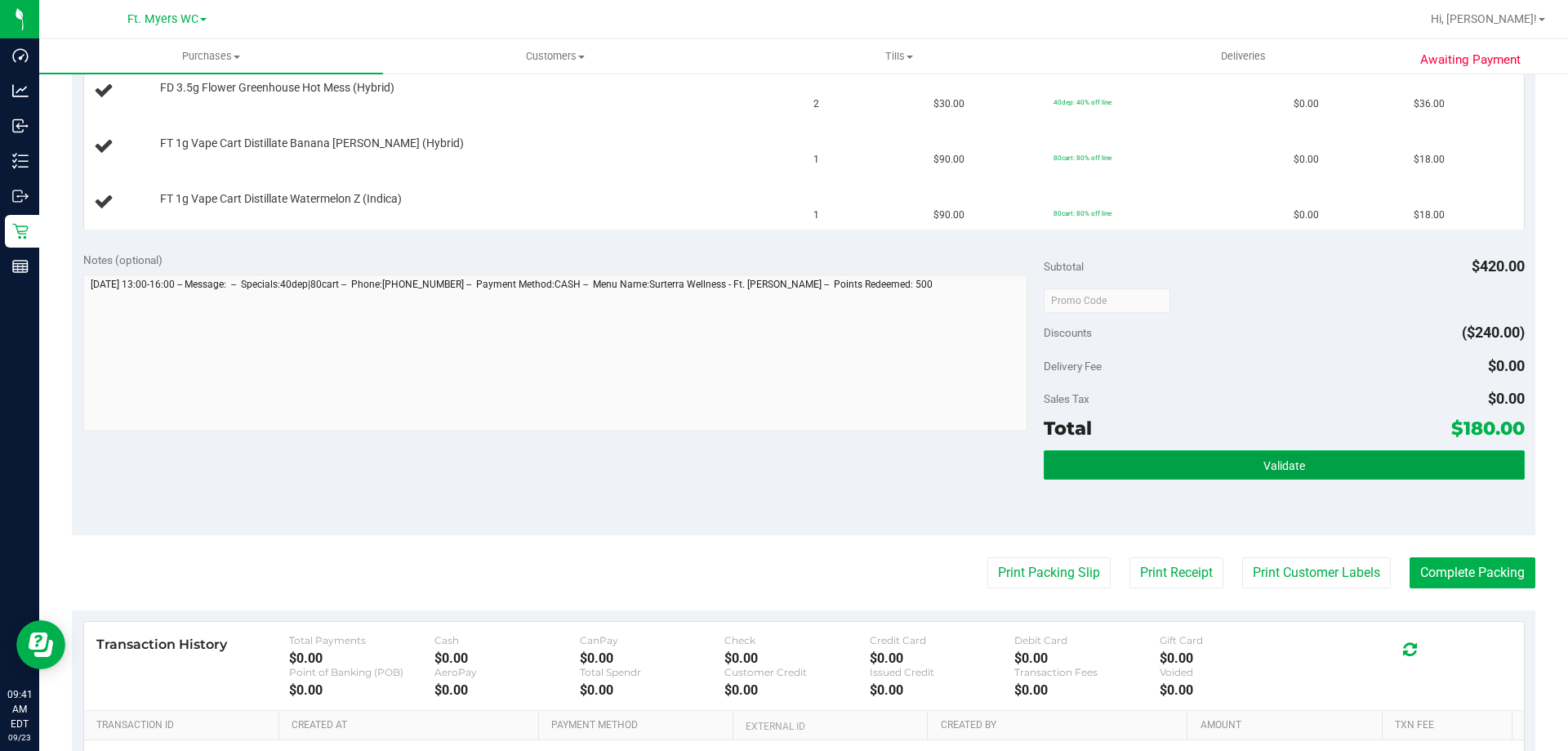
click at [1142, 470] on button "Validate" at bounding box center [1284, 465] width 480 height 30
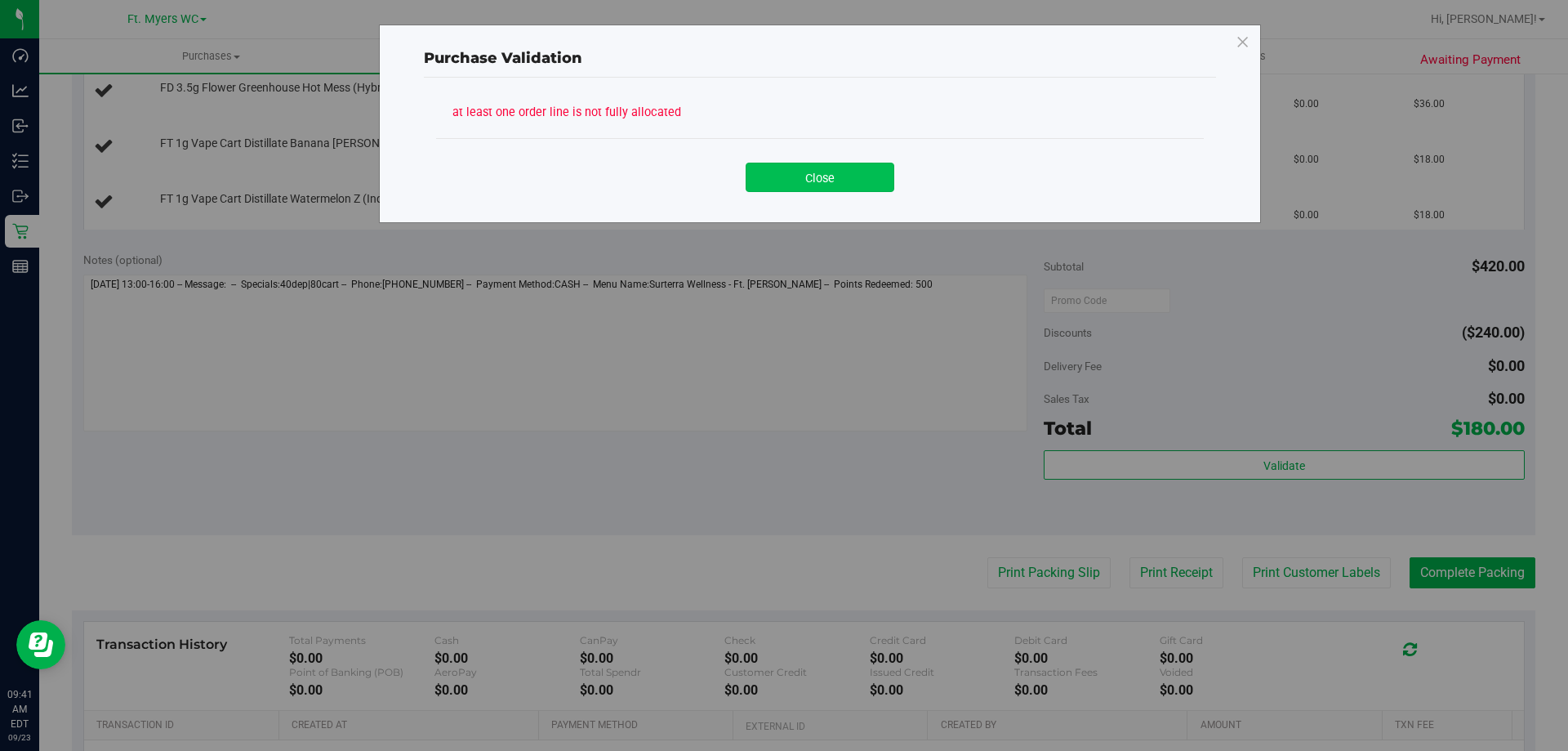
click at [802, 174] on button "Close" at bounding box center [820, 177] width 149 height 30
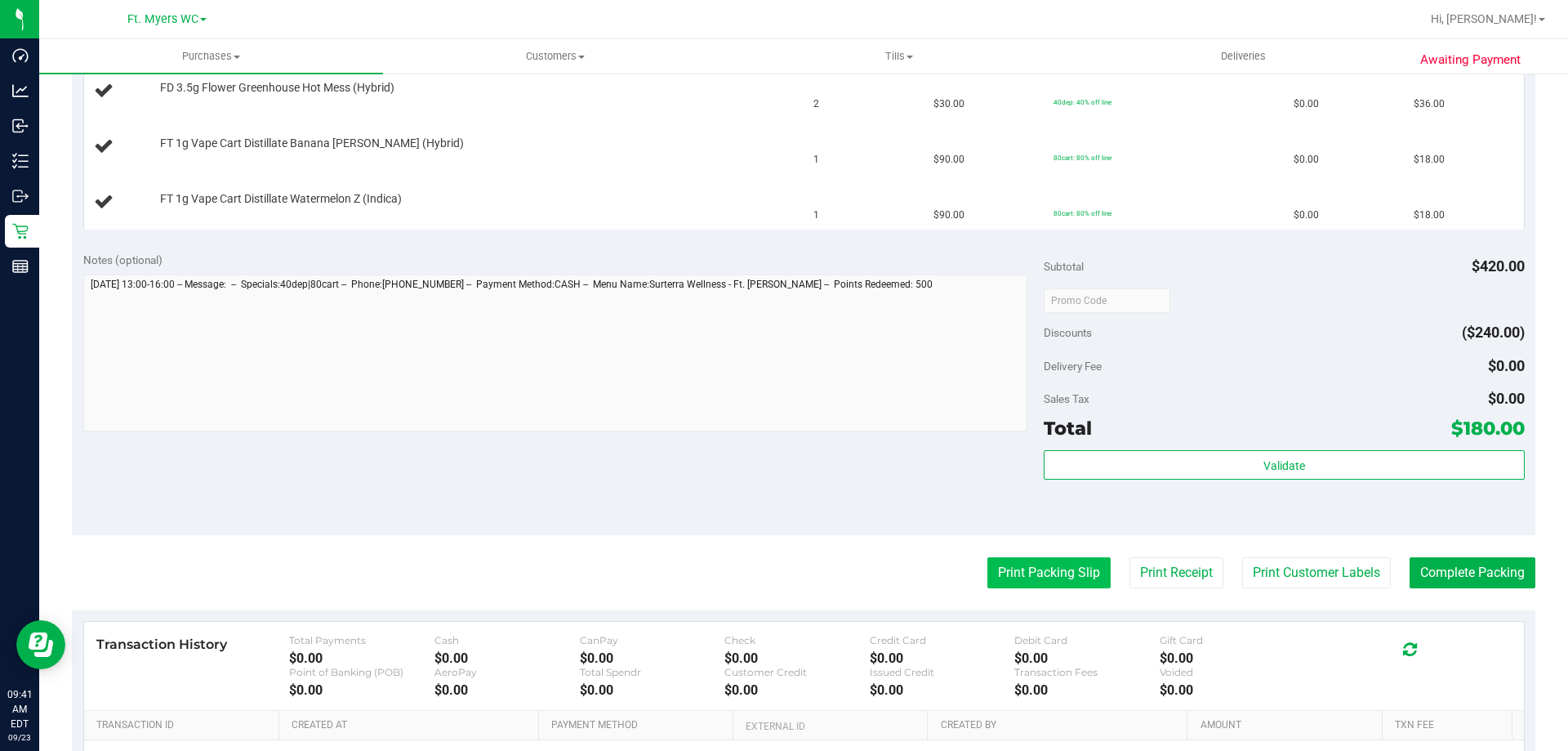
click at [1044, 566] on button "Print Packing Slip" at bounding box center [1049, 572] width 123 height 31
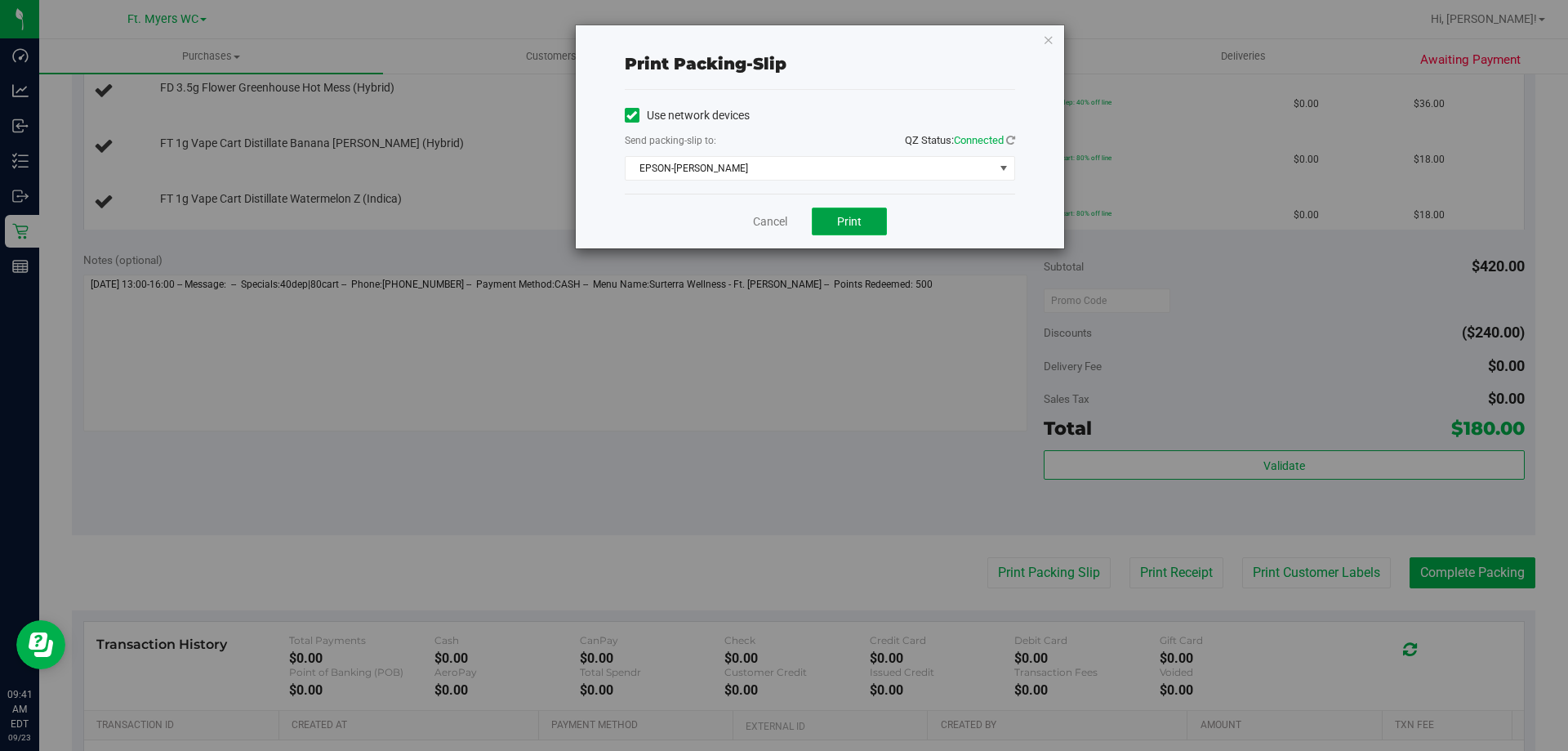
click at [846, 216] on span "Print" at bounding box center [849, 221] width 25 height 13
click at [780, 218] on link "Cancel" at bounding box center [770, 221] width 35 height 17
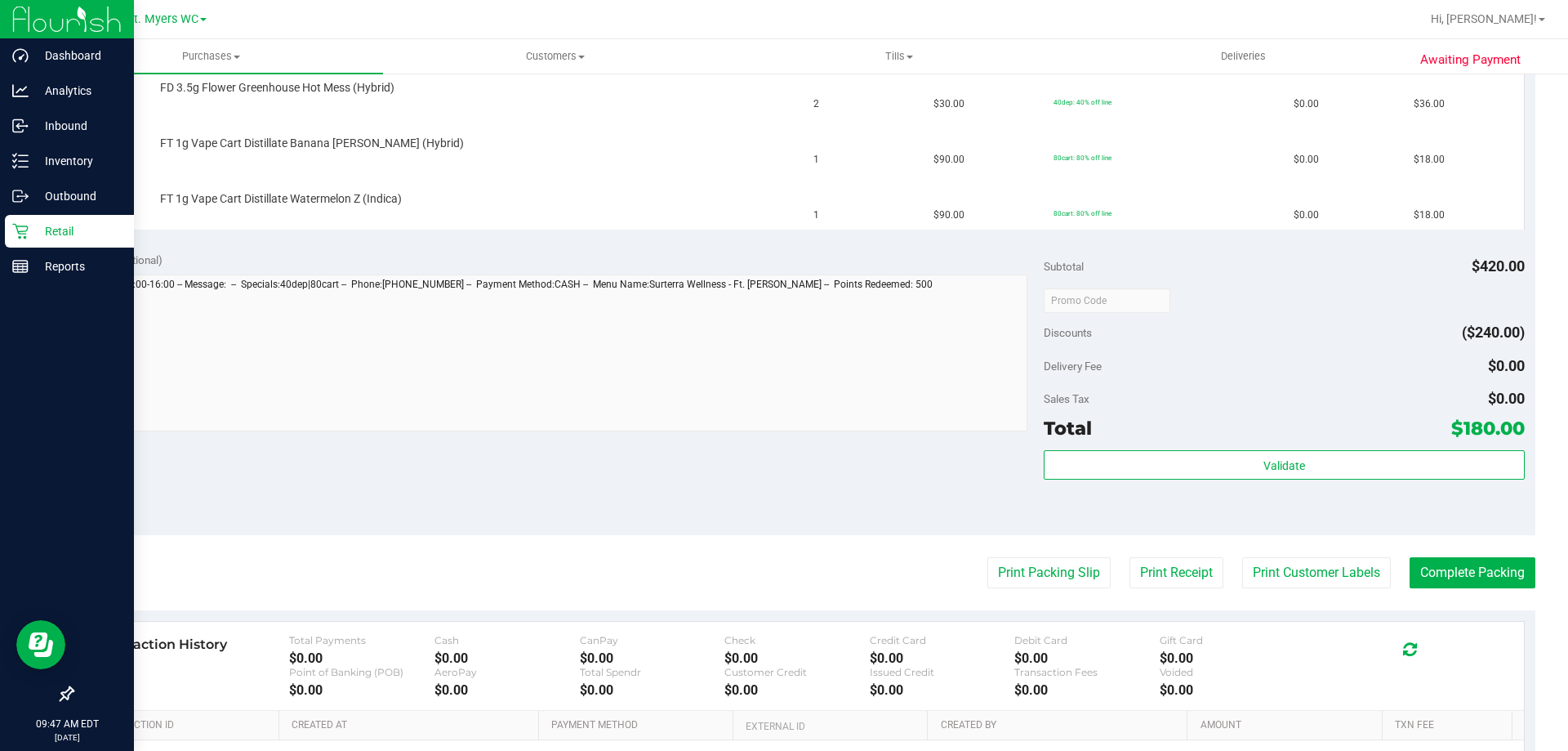
click at [72, 229] on p "Retail" at bounding box center [77, 231] width 98 height 20
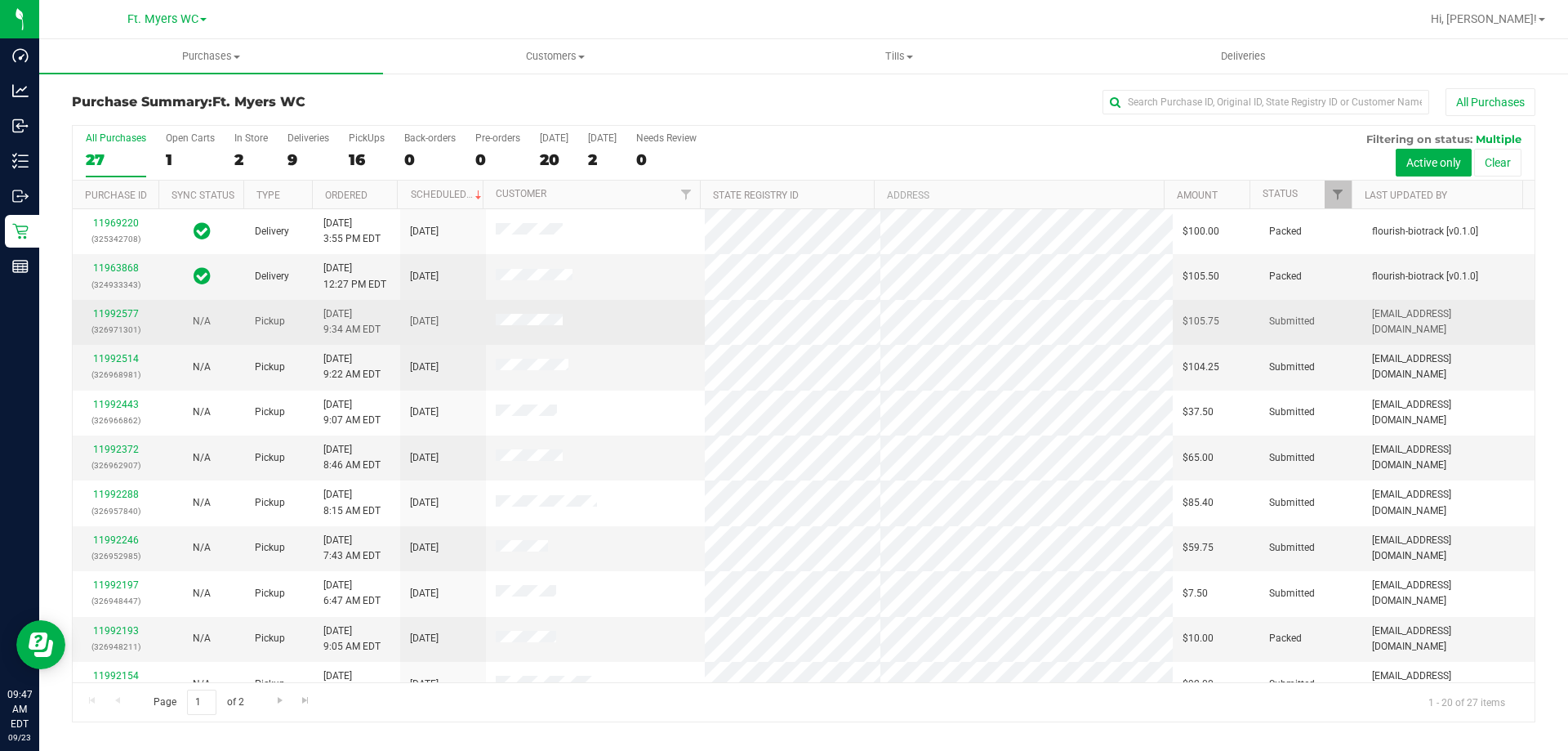
click at [105, 319] on div "11992577 (326971301)" at bounding box center [115, 321] width 66 height 31
click at [109, 304] on td "11992577 (326971301)" at bounding box center [115, 322] width 86 height 45
click at [114, 310] on link "11992577" at bounding box center [116, 314] width 46 height 12
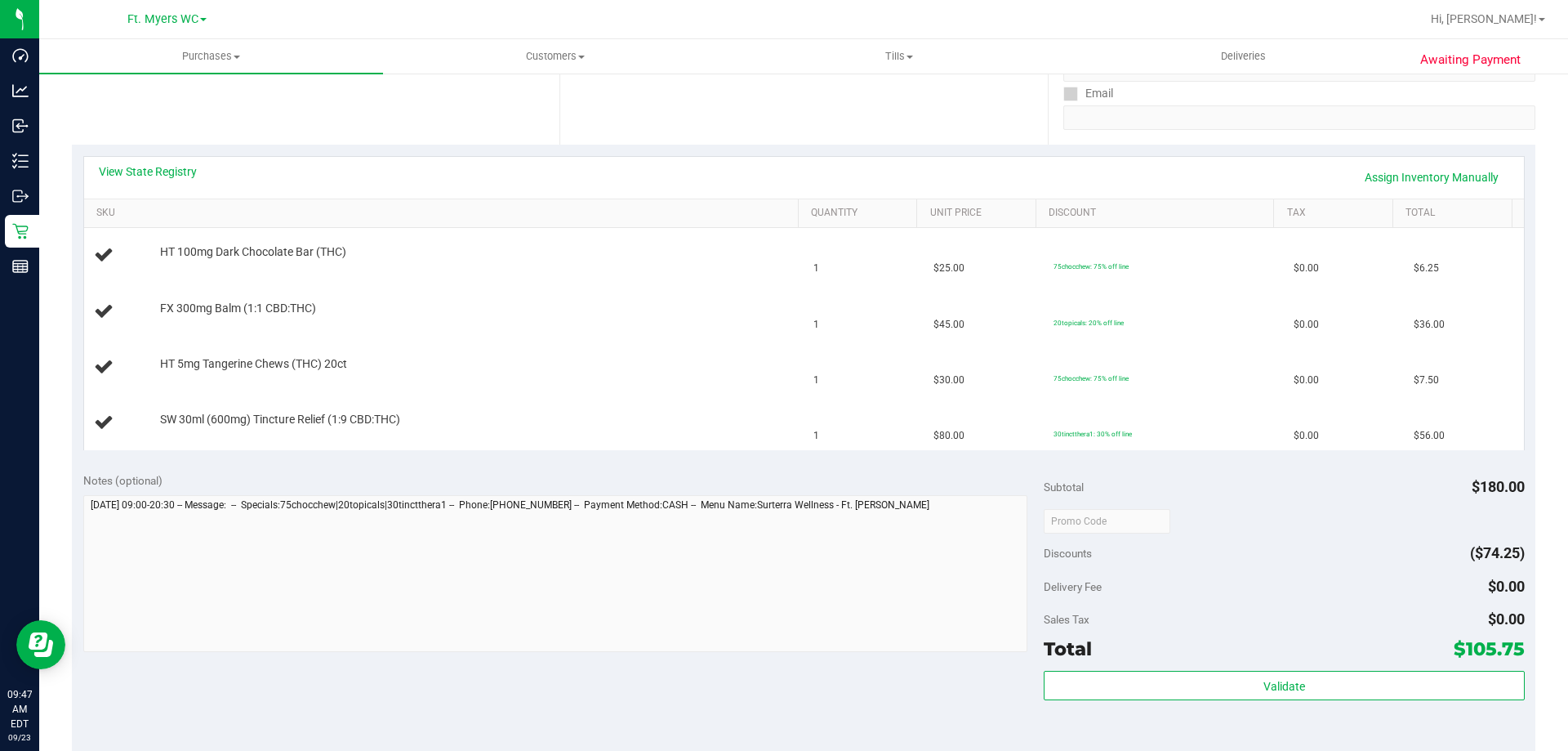
scroll to position [408, 0]
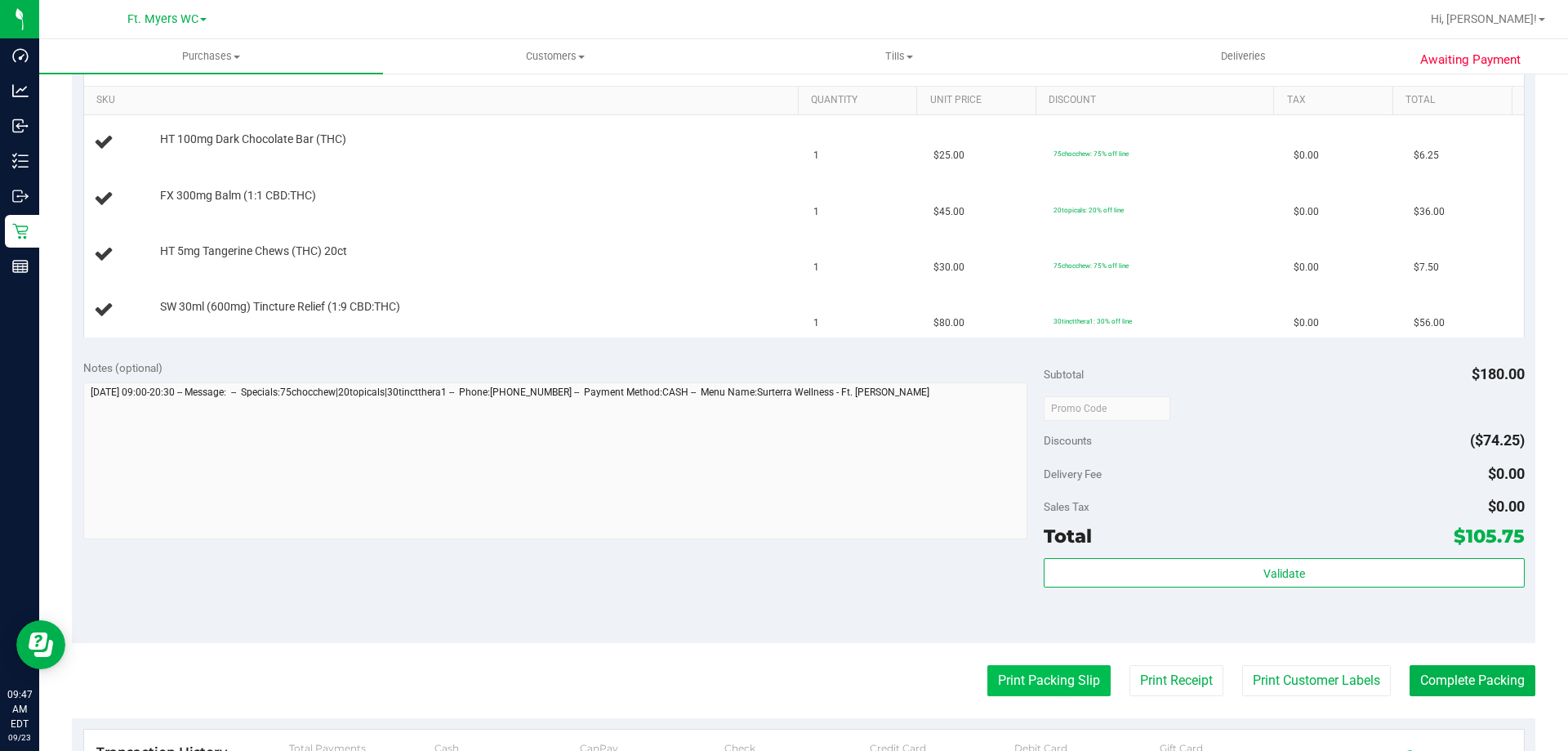
click at [1063, 686] on button "Print Packing Slip" at bounding box center [1049, 680] width 123 height 31
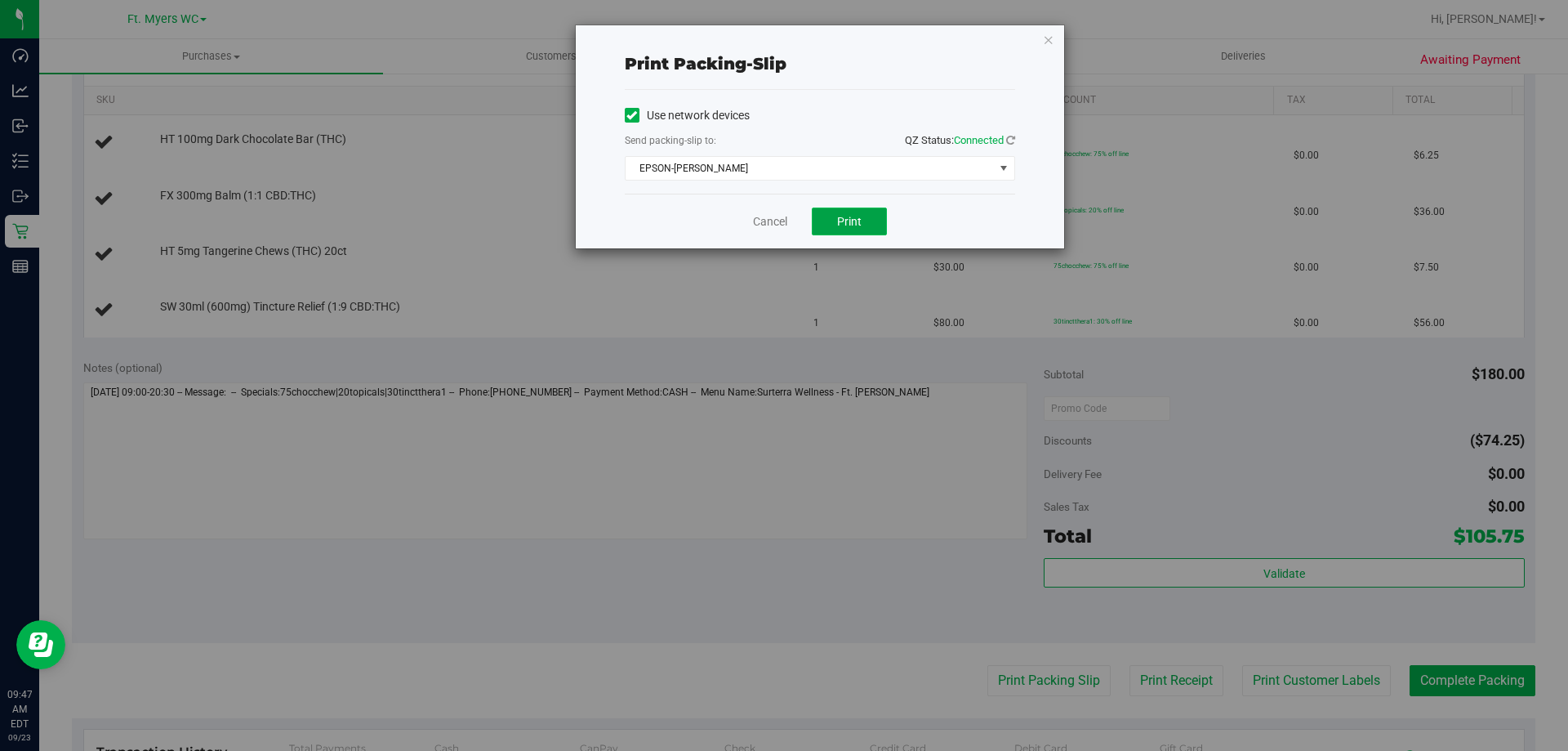
click at [830, 230] on button "Print" at bounding box center [850, 221] width 75 height 28
click at [752, 230] on div "Cancel Print" at bounding box center [820, 220] width 390 height 54
click at [770, 227] on link "Cancel" at bounding box center [770, 221] width 35 height 17
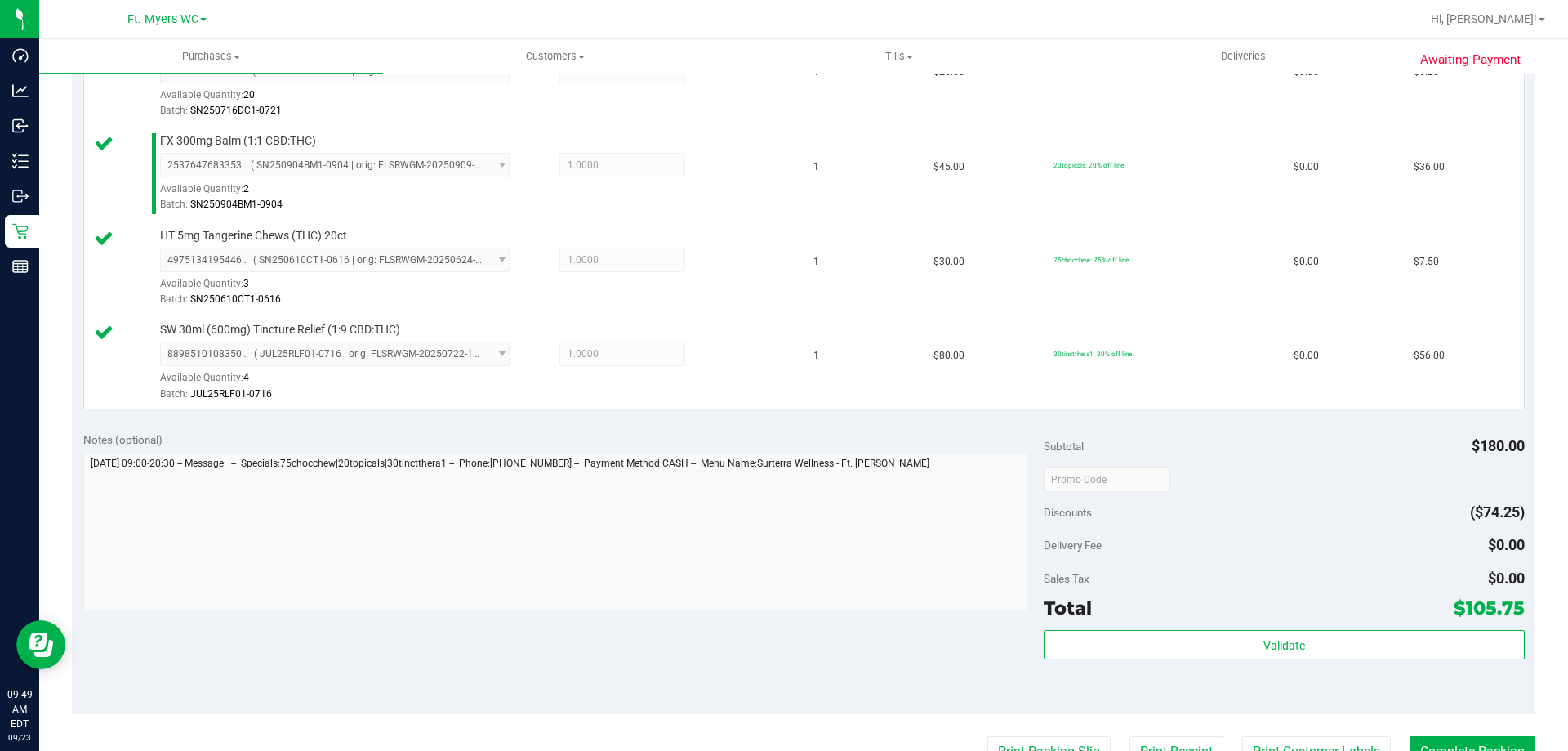
scroll to position [572, 0]
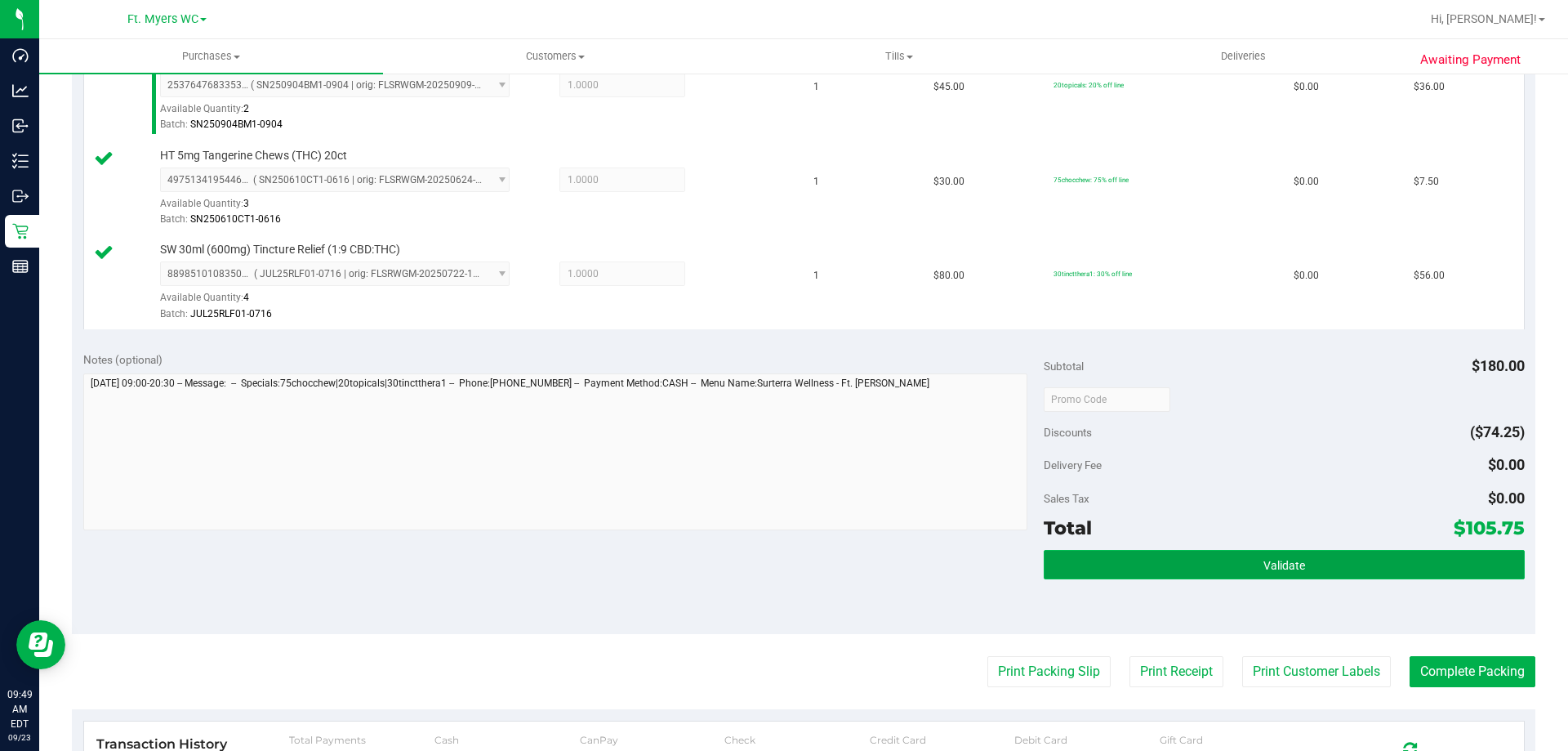
click at [1208, 561] on button "Validate" at bounding box center [1284, 565] width 480 height 30
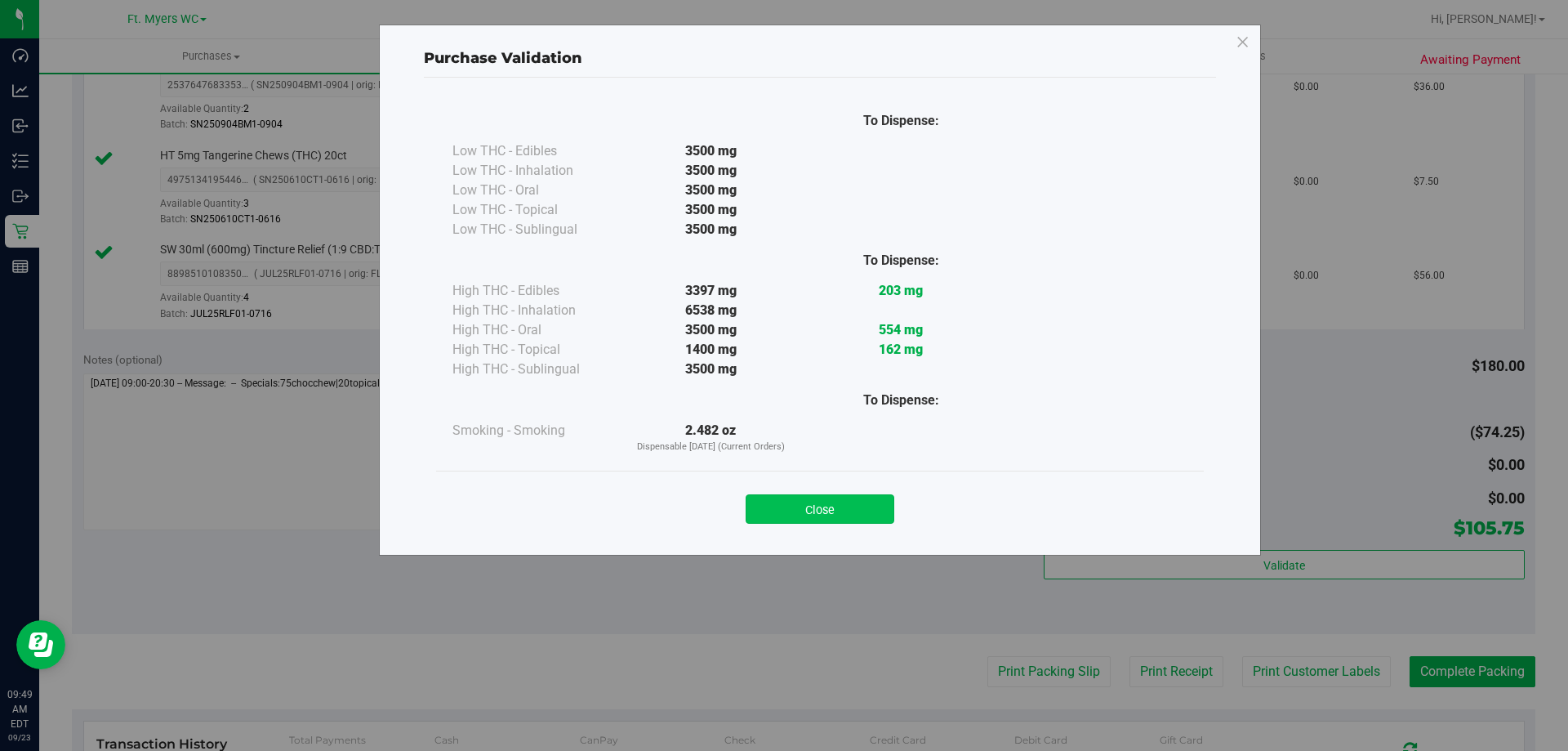
click at [825, 499] on button "Close" at bounding box center [820, 509] width 149 height 30
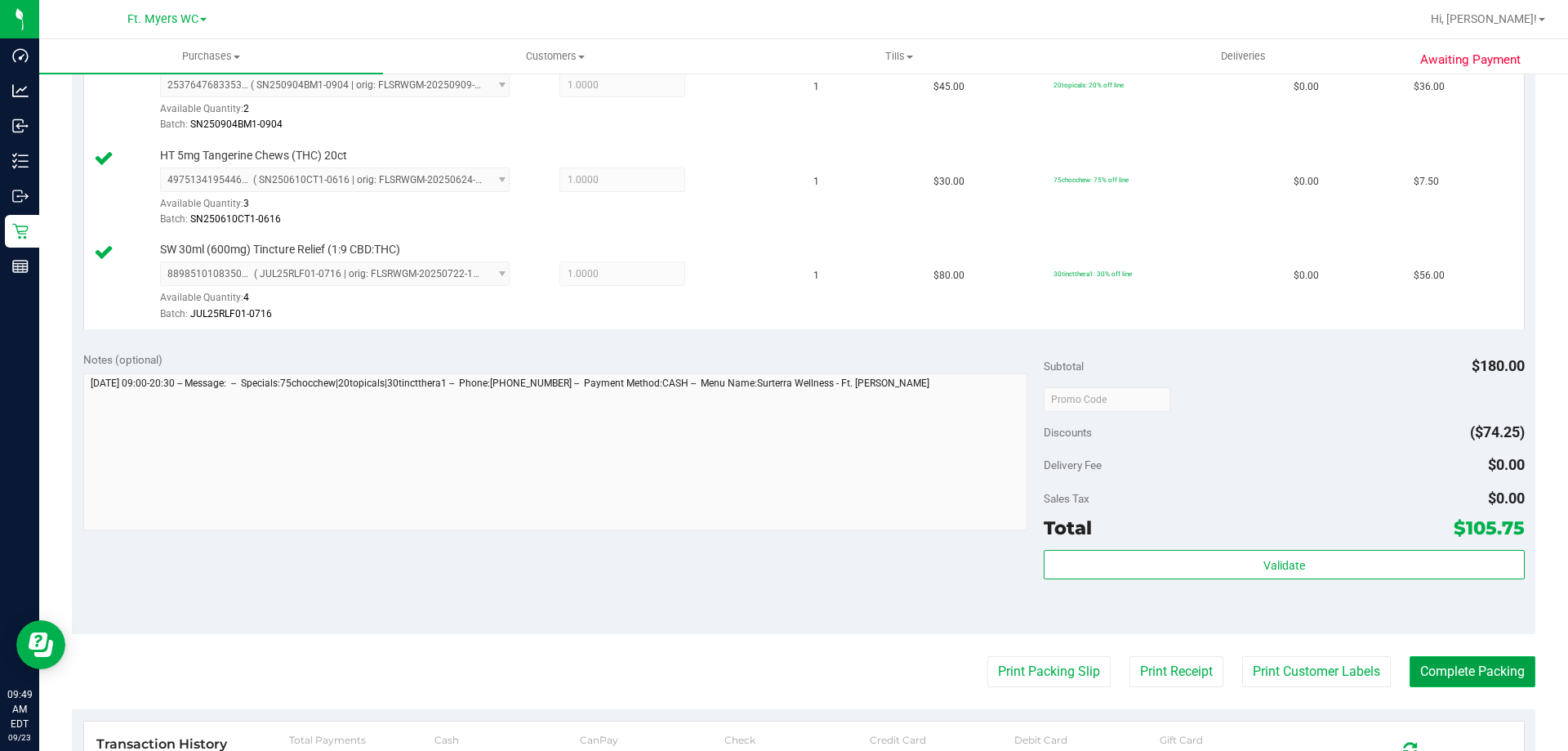
click at [1496, 665] on button "Complete Packing" at bounding box center [1472, 671] width 126 height 31
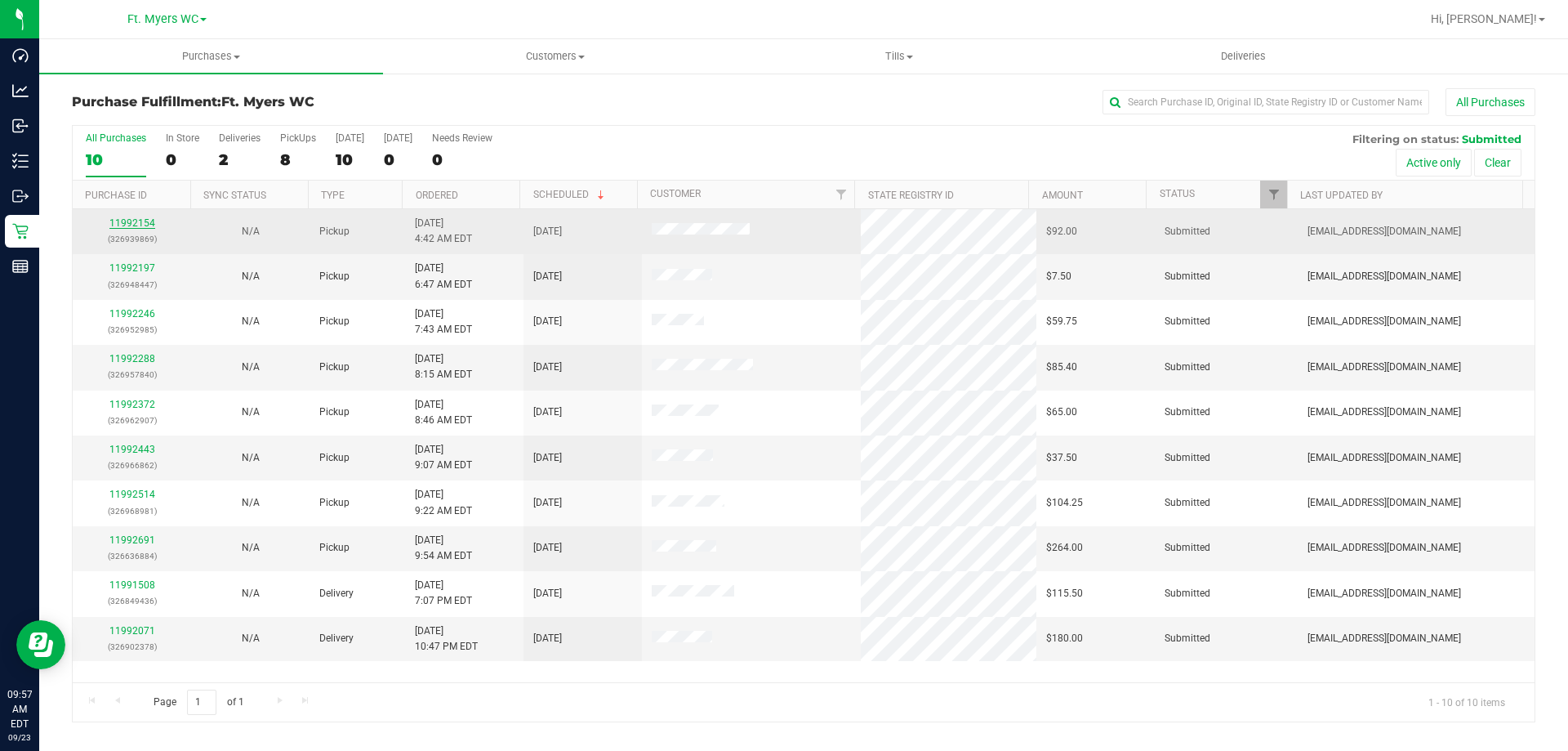
click at [142, 225] on link "11992154" at bounding box center [132, 223] width 46 height 12
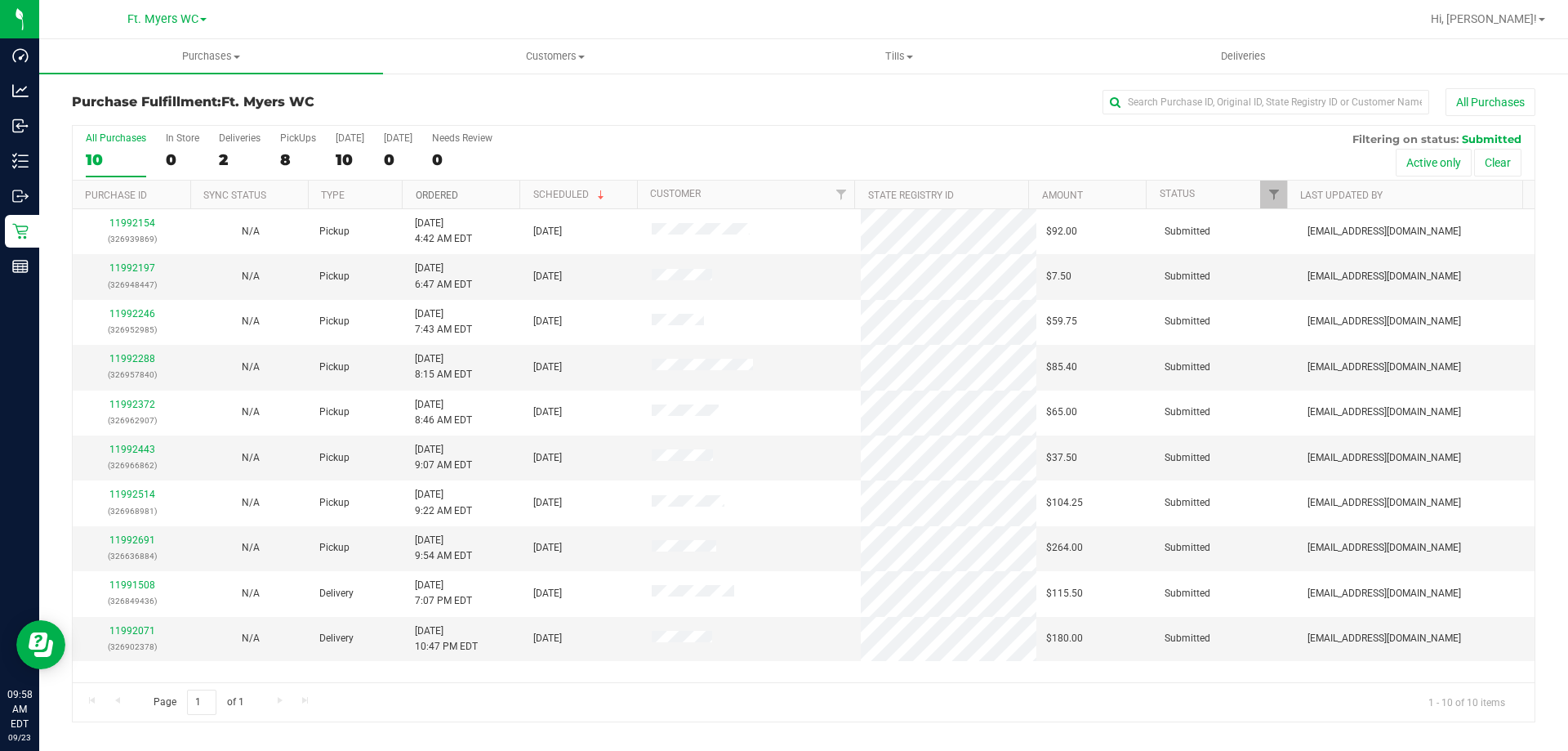
click at [435, 193] on link "Ordered" at bounding box center [437, 195] width 43 height 12
click at [435, 193] on link "Ordered" at bounding box center [447, 194] width 61 height 12
click at [120, 630] on link "11991508" at bounding box center [132, 631] width 46 height 12
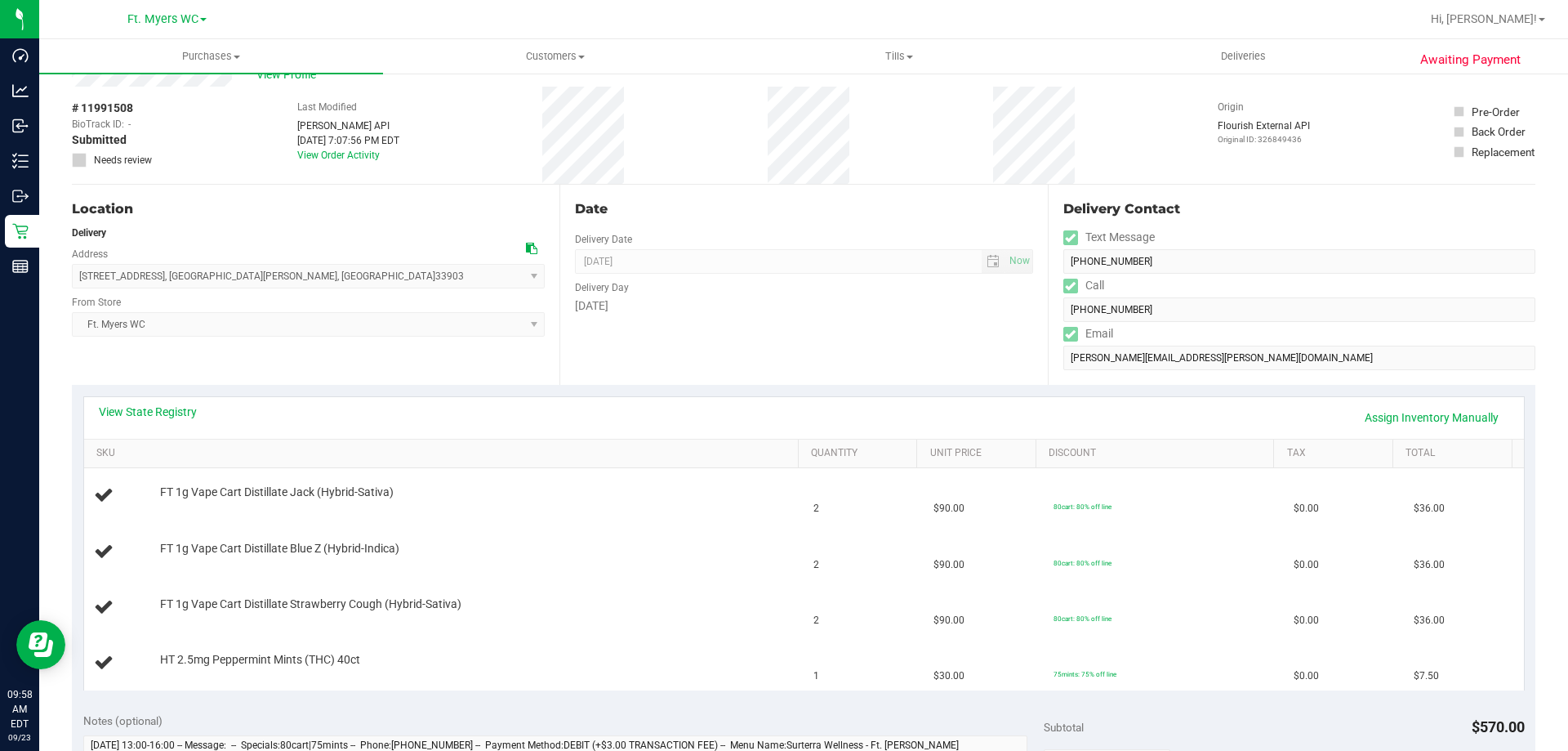
scroll to position [81, 0]
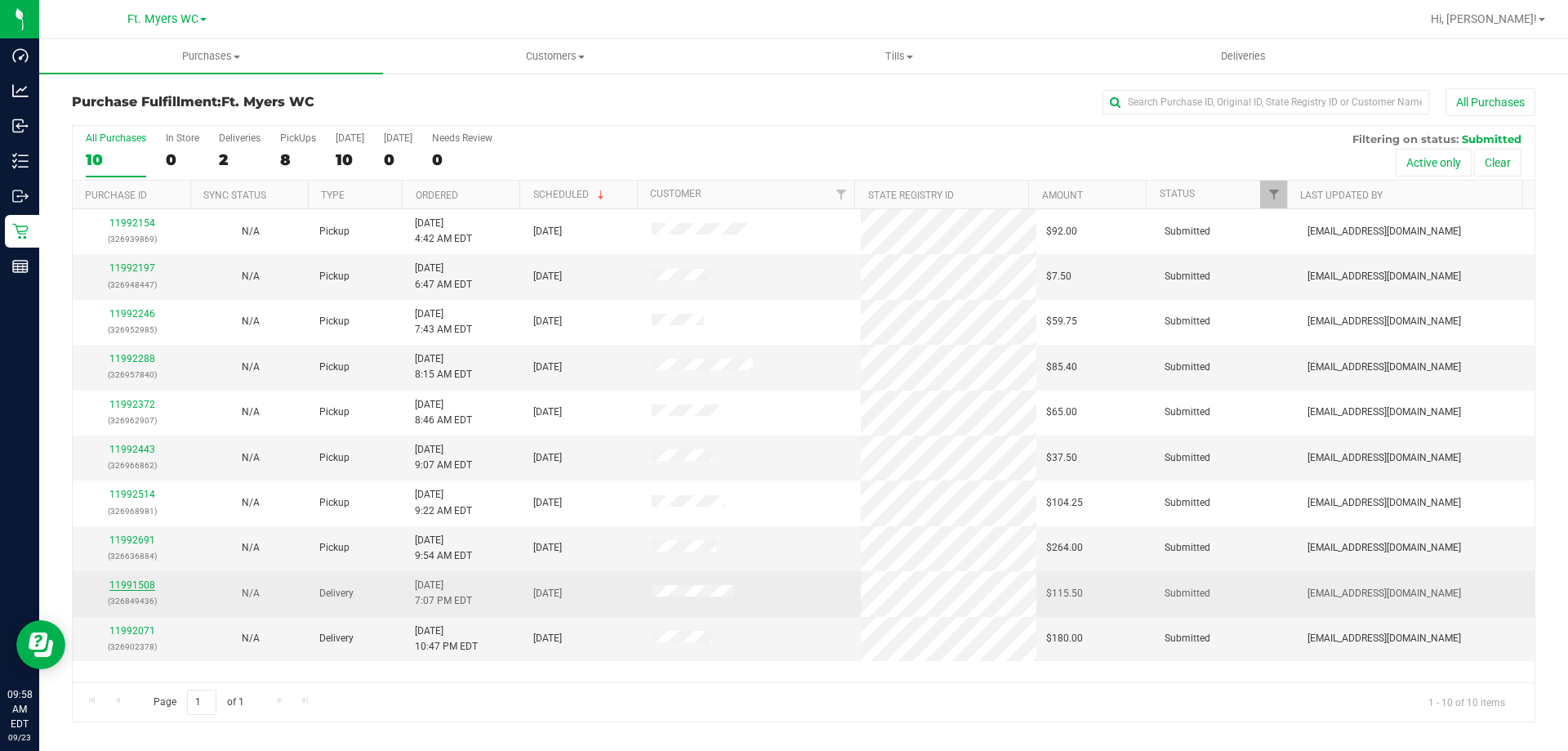
click at [138, 582] on link "11991508" at bounding box center [132, 586] width 46 height 12
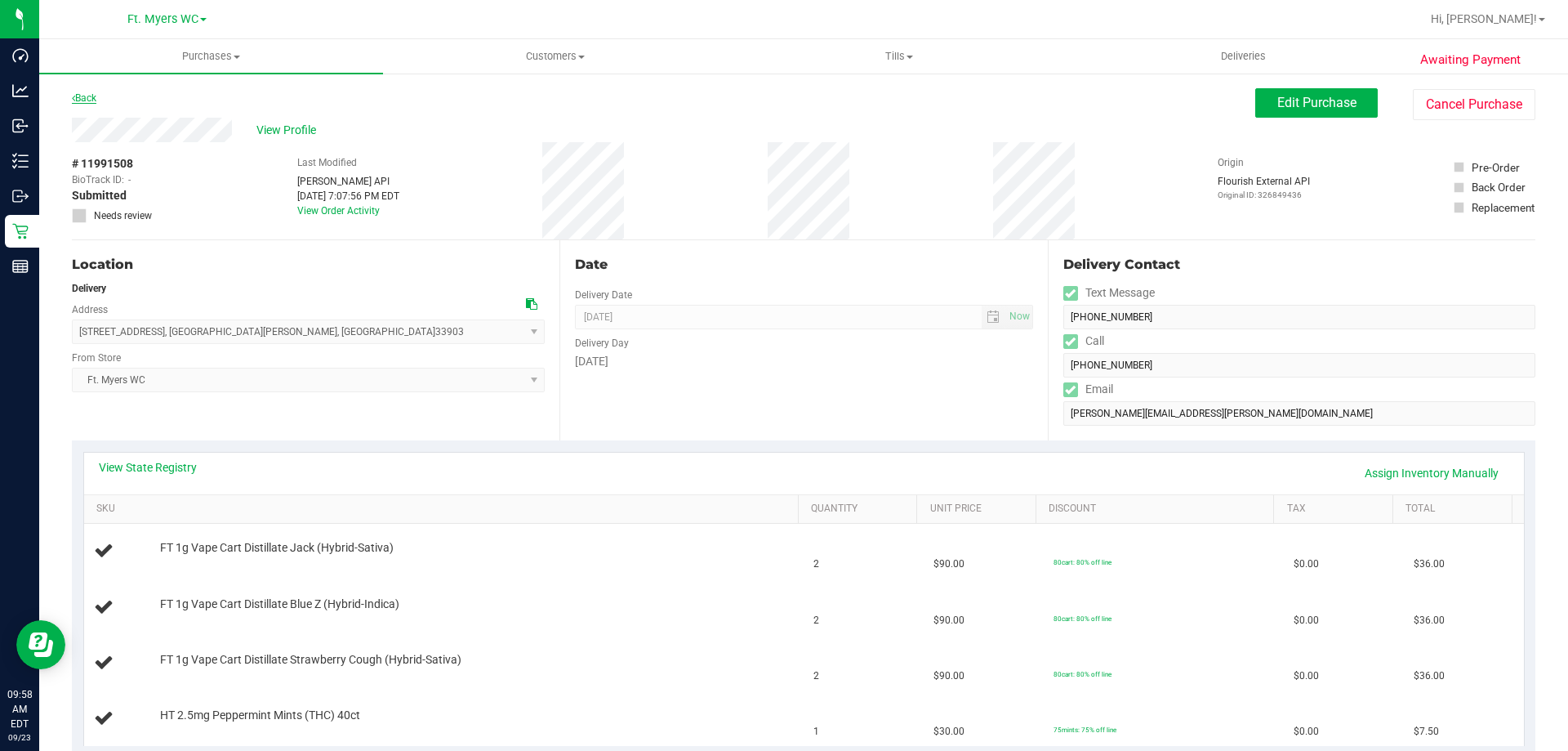
click at [82, 97] on link "Back" at bounding box center [84, 98] width 25 height 12
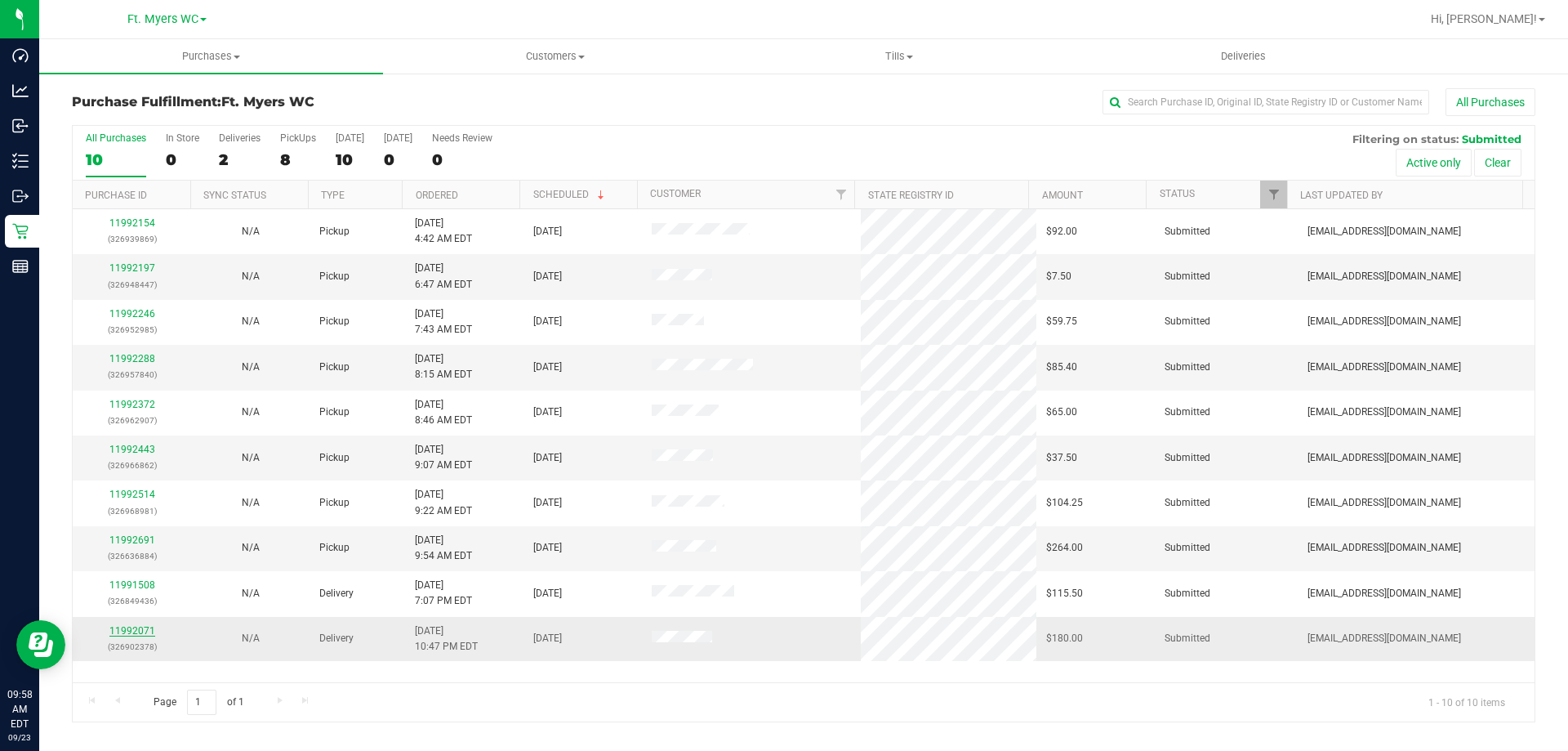
click at [137, 626] on link "11992071" at bounding box center [132, 631] width 46 height 12
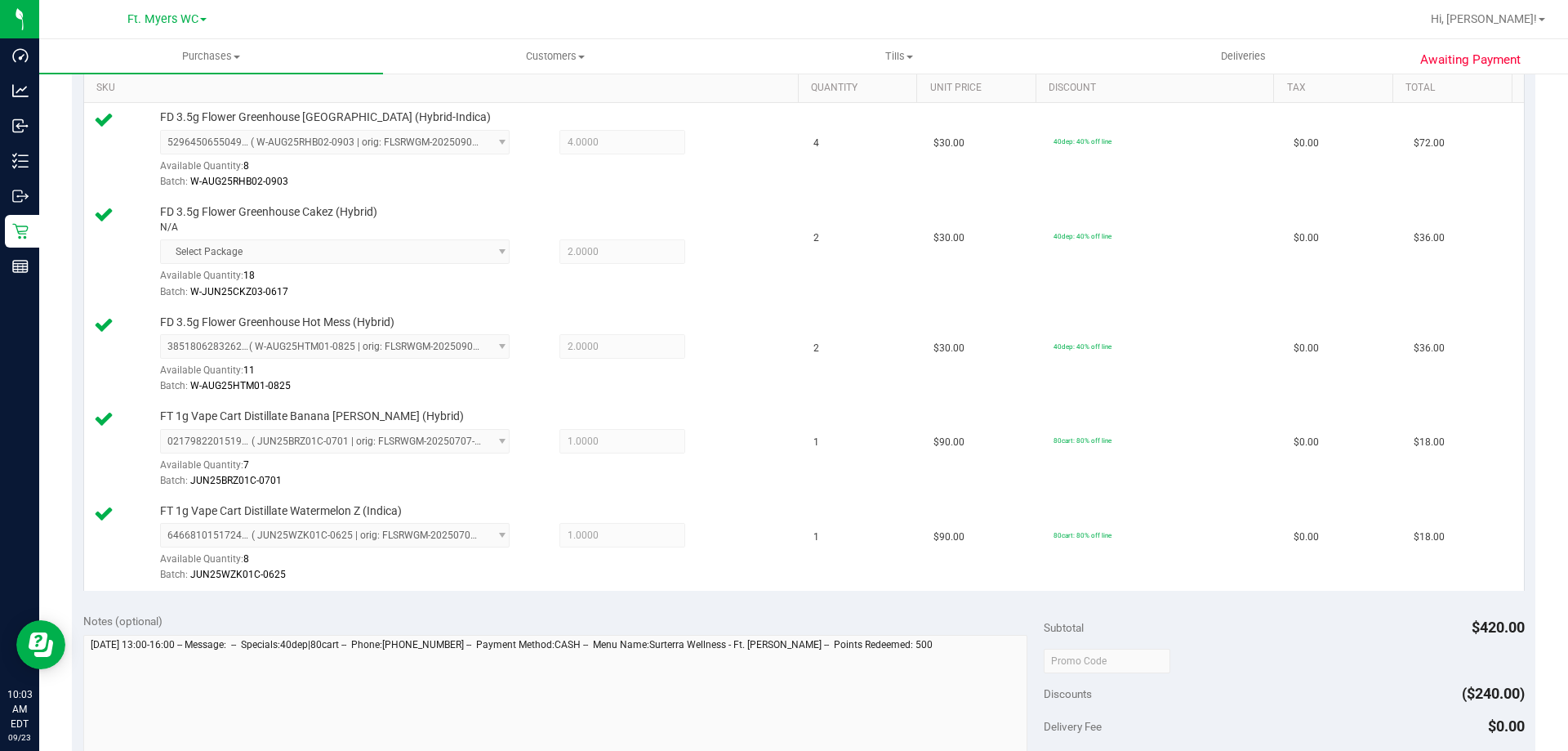
scroll to position [654, 0]
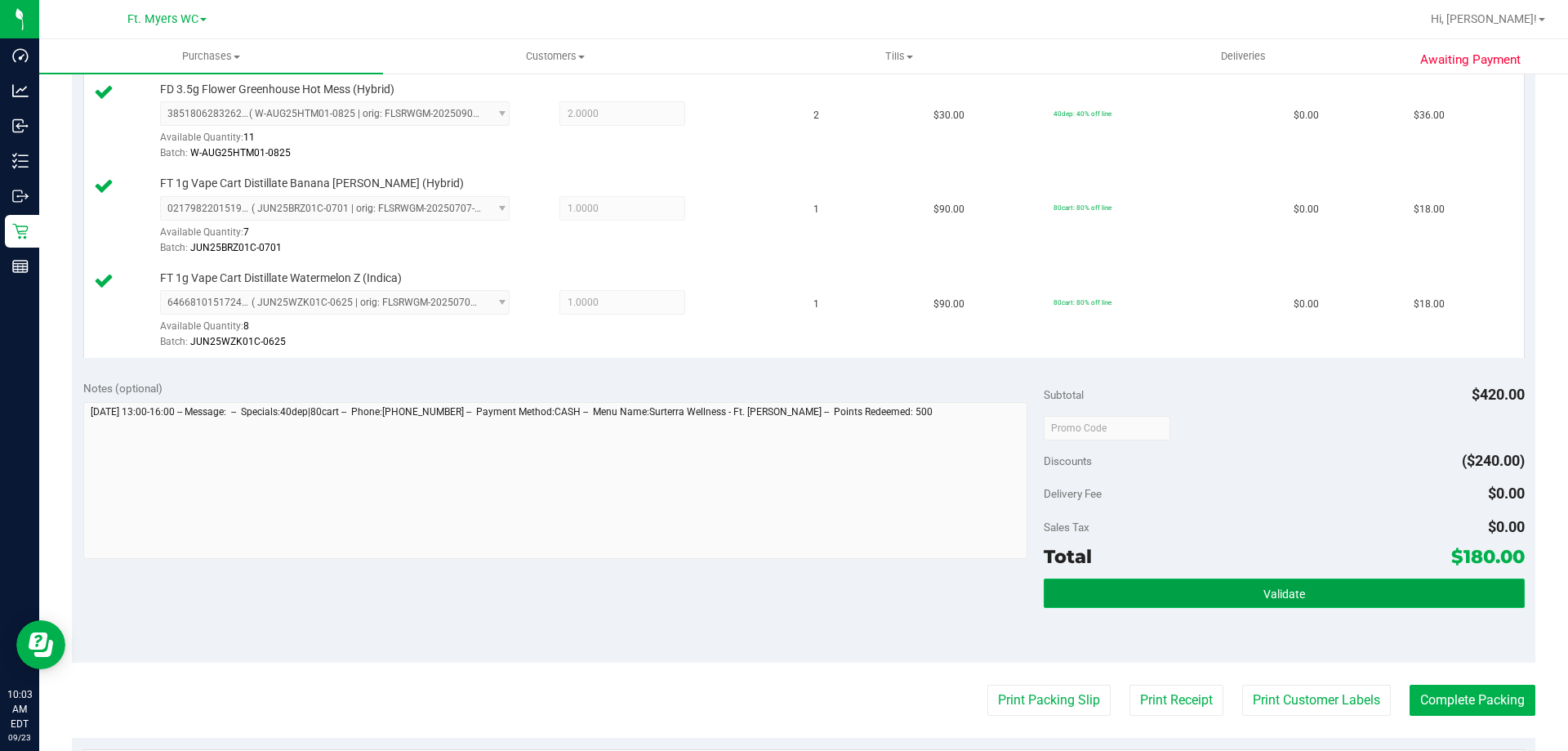
click at [1191, 590] on button "Validate" at bounding box center [1284, 593] width 480 height 30
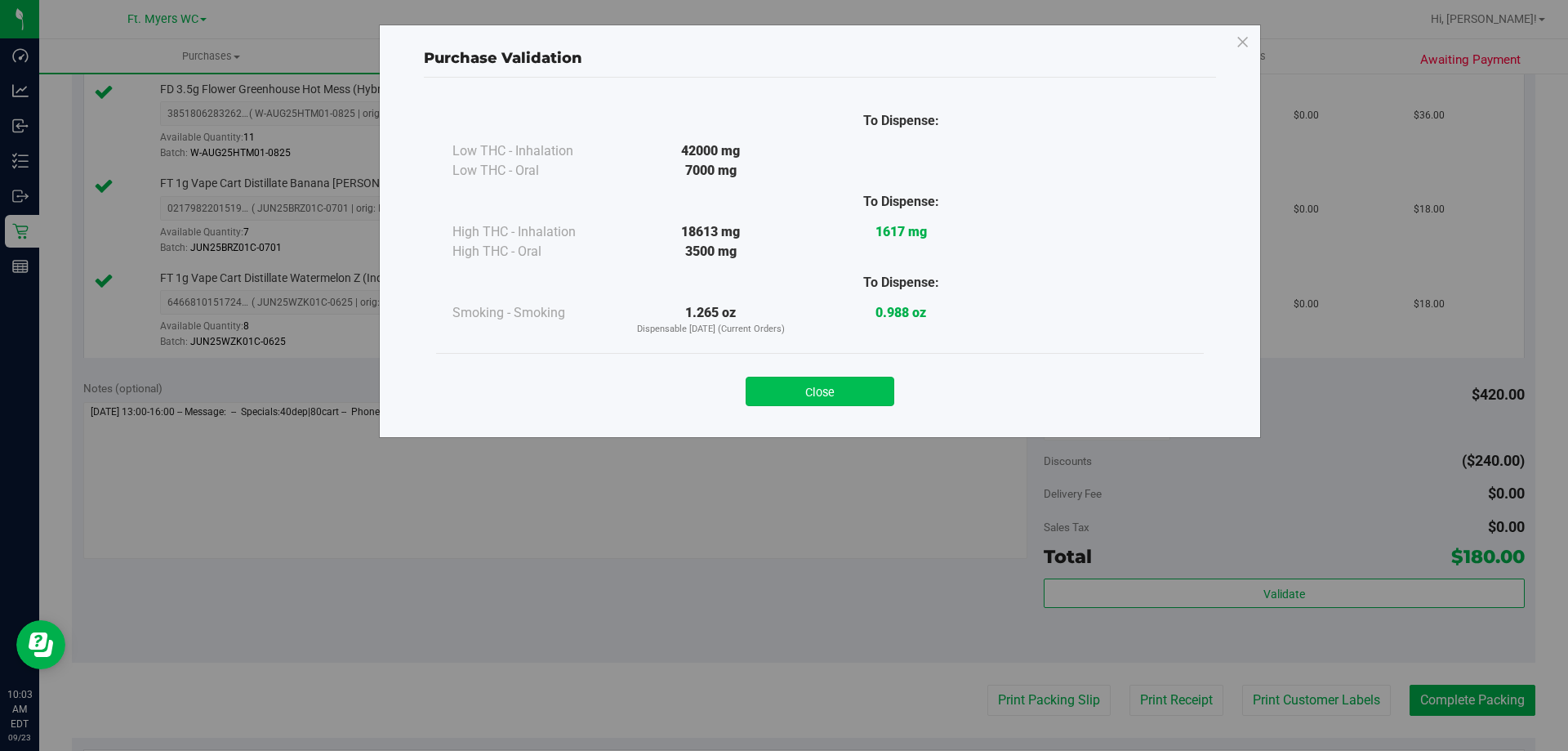
click at [819, 395] on button "Close" at bounding box center [820, 391] width 149 height 30
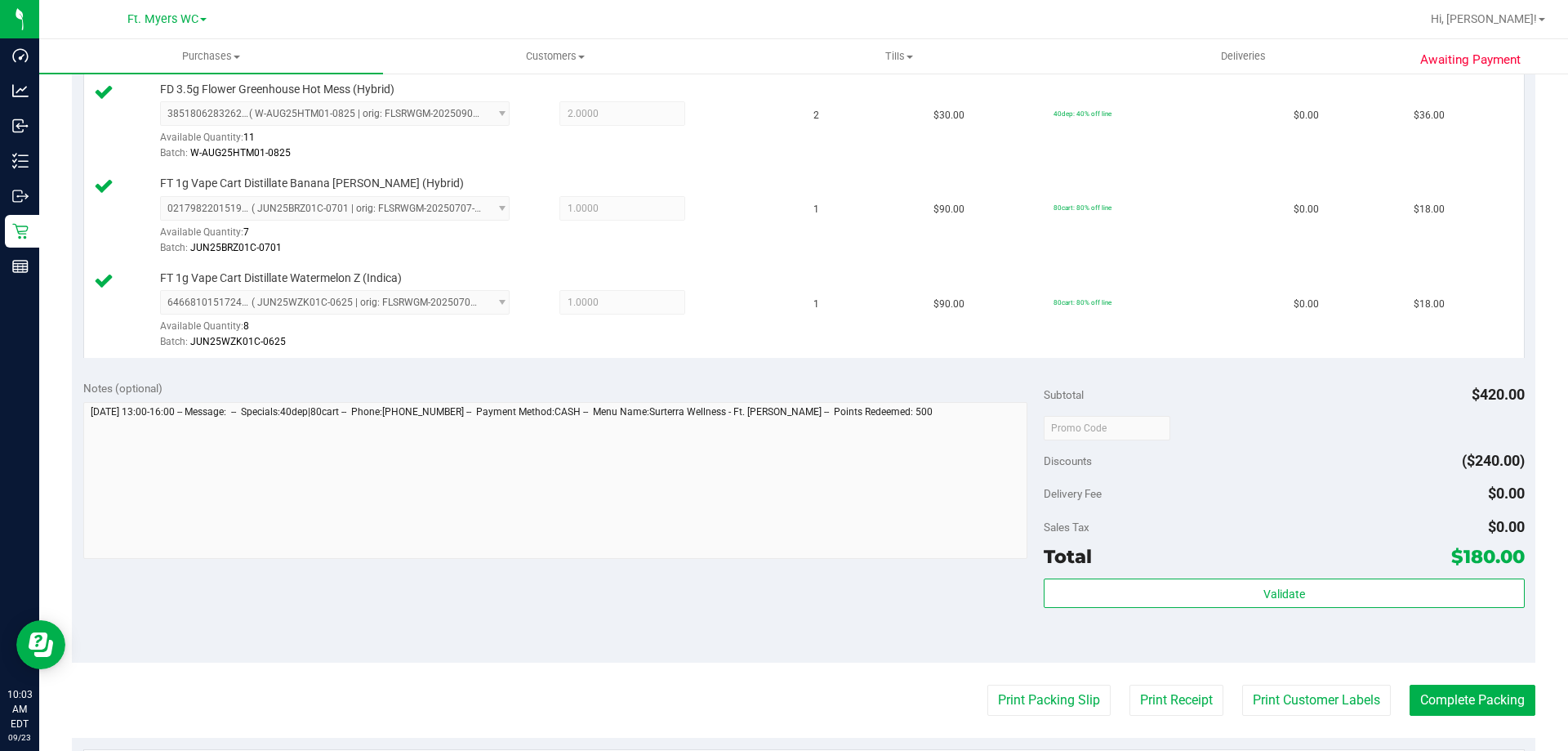
scroll to position [979, 0]
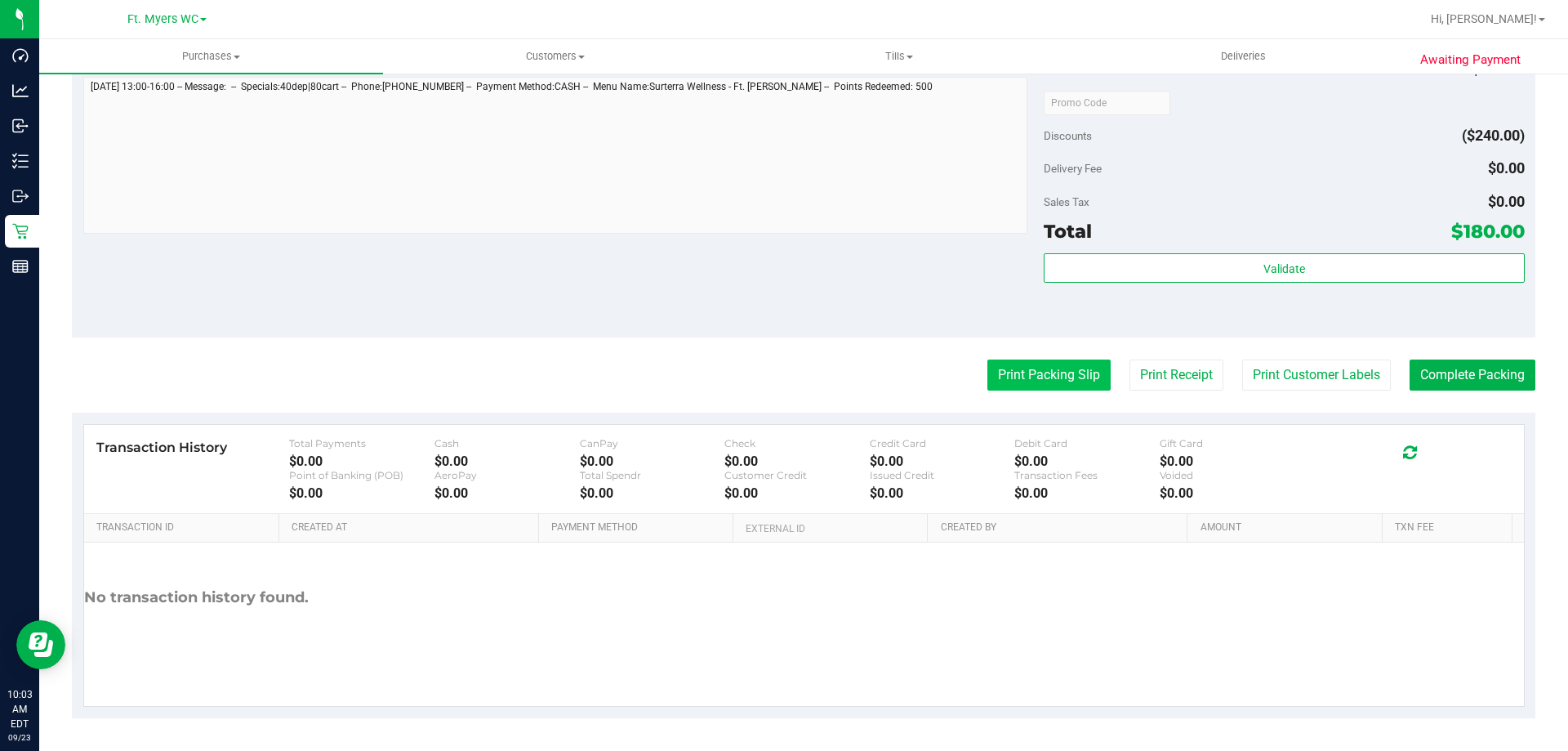
click at [1039, 367] on button "Print Packing Slip" at bounding box center [1049, 375] width 123 height 31
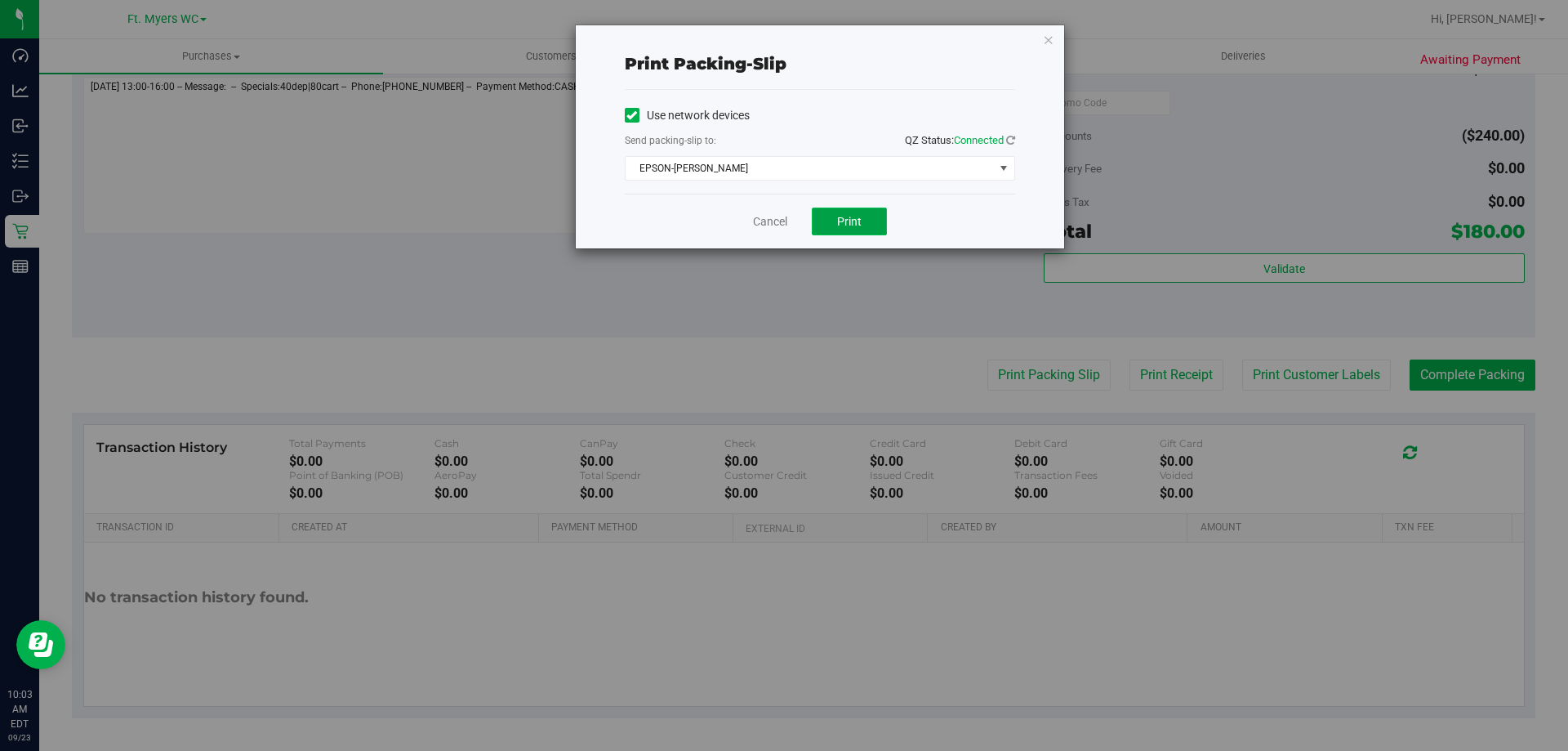
click at [865, 224] on button "Print" at bounding box center [850, 221] width 75 height 28
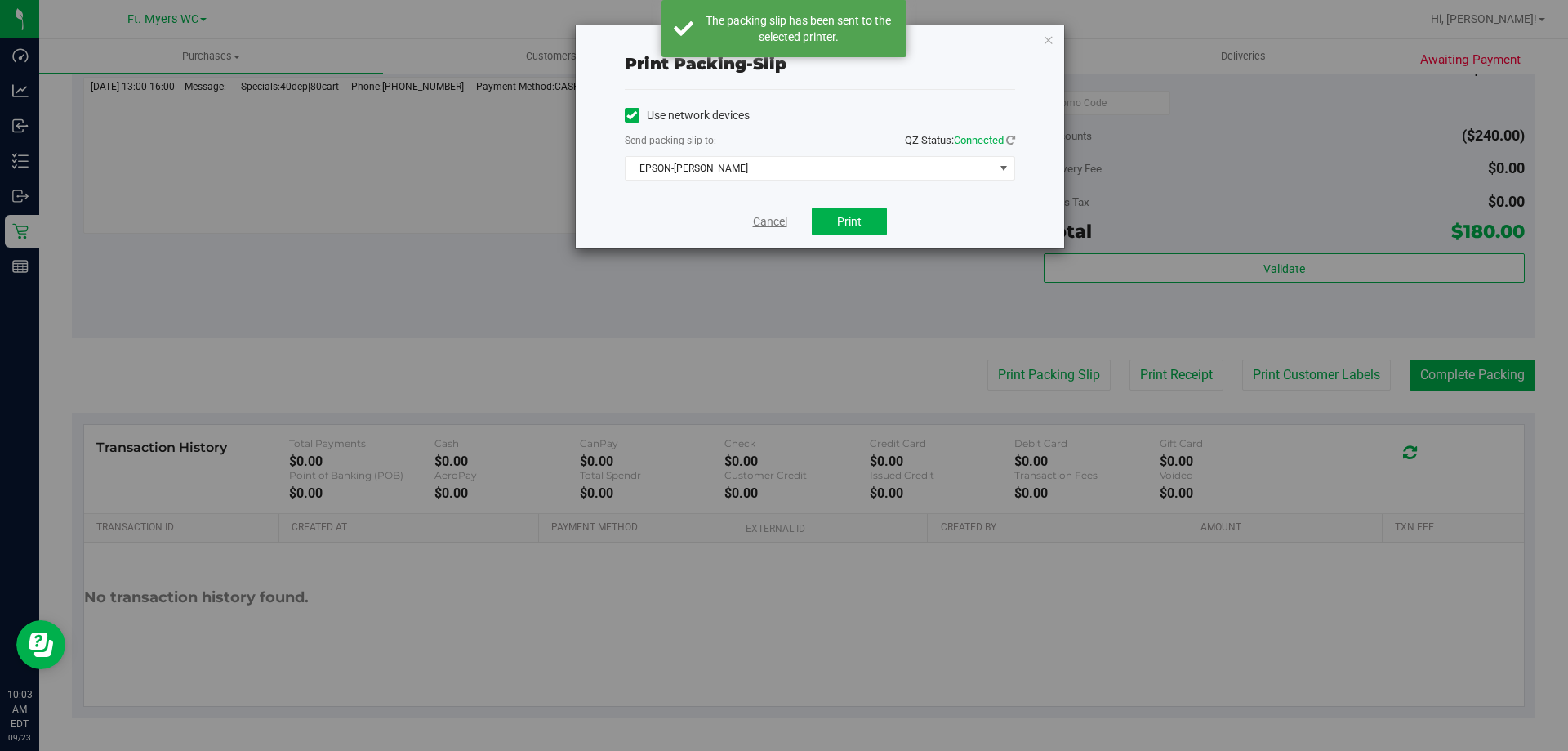
click at [766, 226] on link "Cancel" at bounding box center [770, 221] width 35 height 17
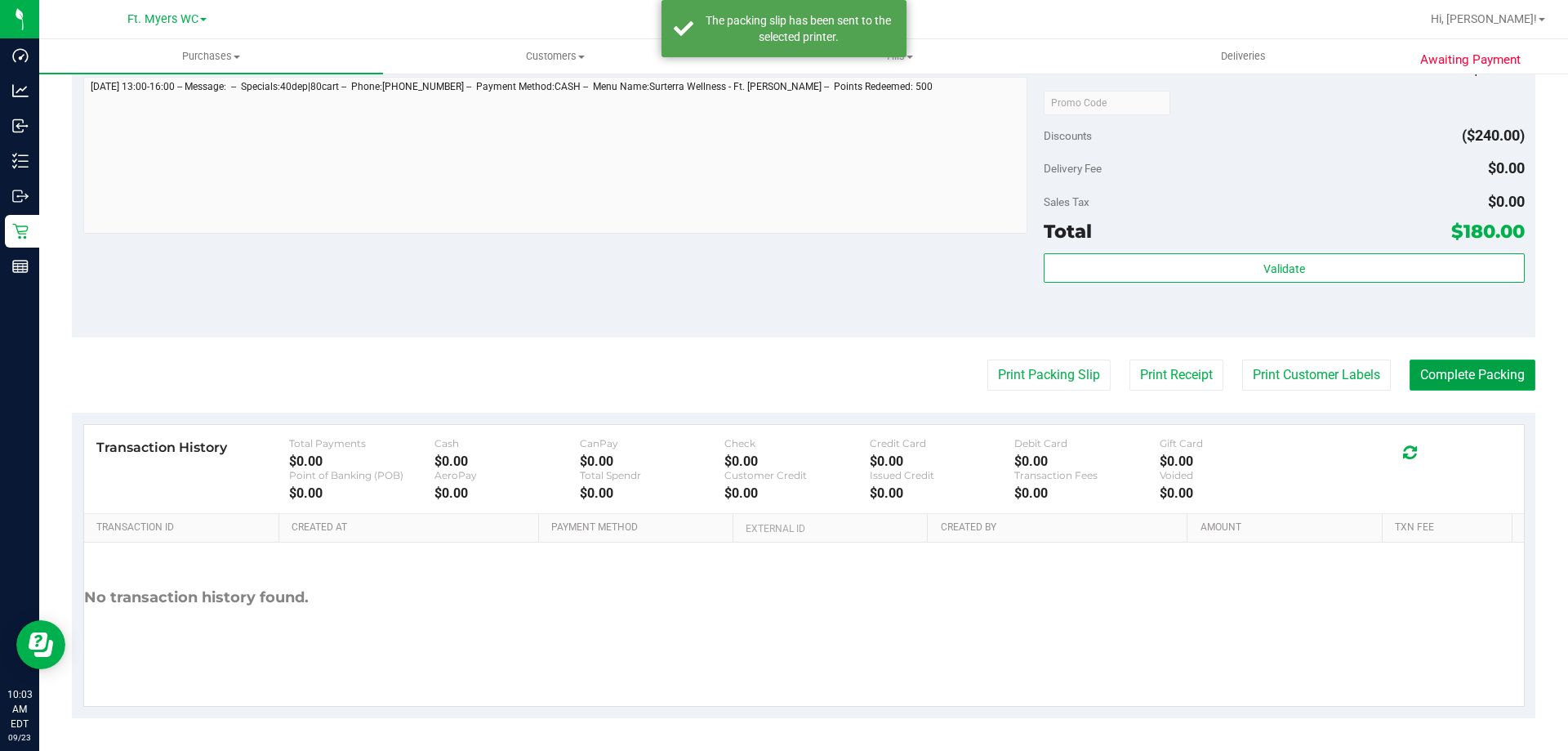
click at [1475, 368] on button "Complete Packing" at bounding box center [1472, 375] width 126 height 31
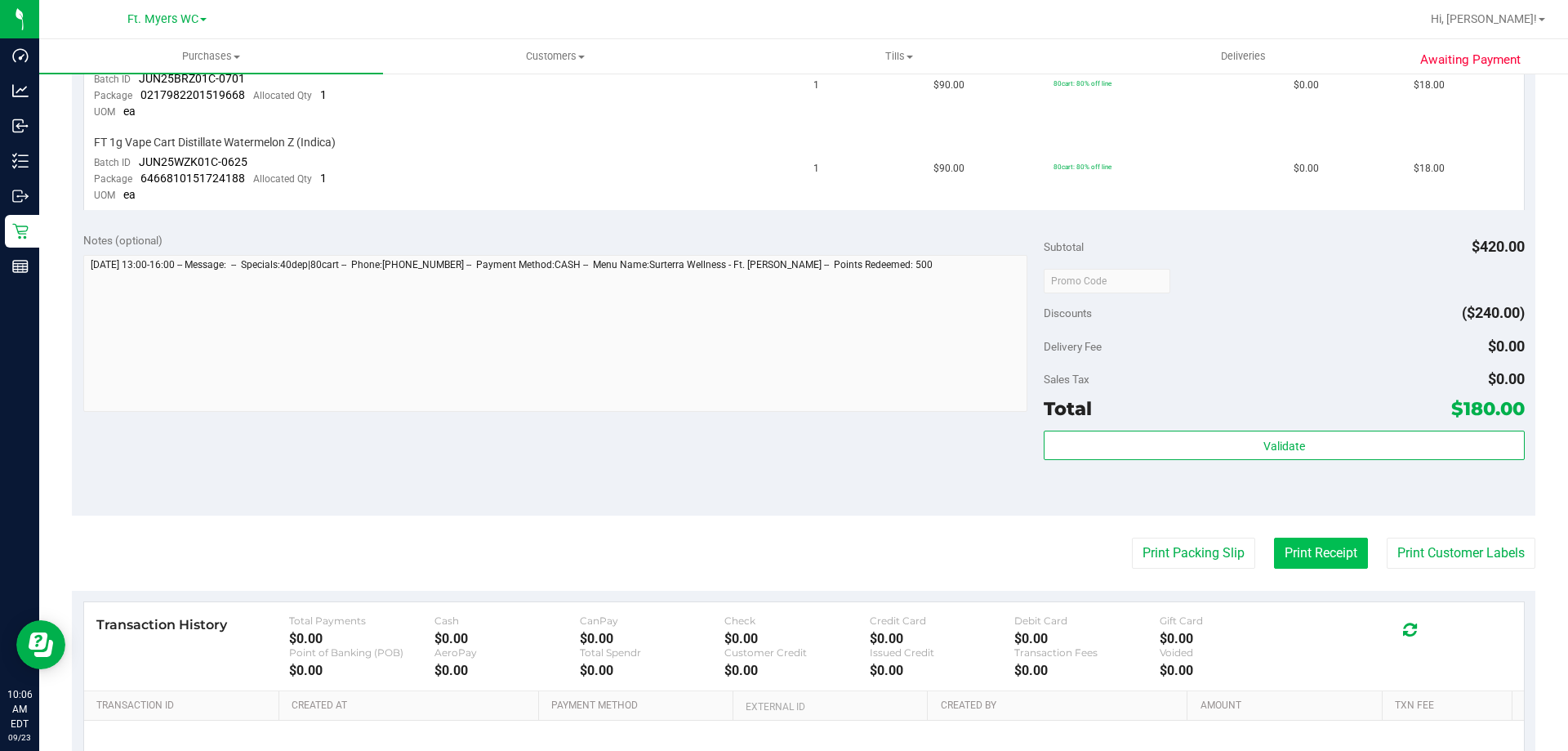
scroll to position [735, 0]
click at [1306, 547] on button "Print Receipt" at bounding box center [1320, 551] width 94 height 31
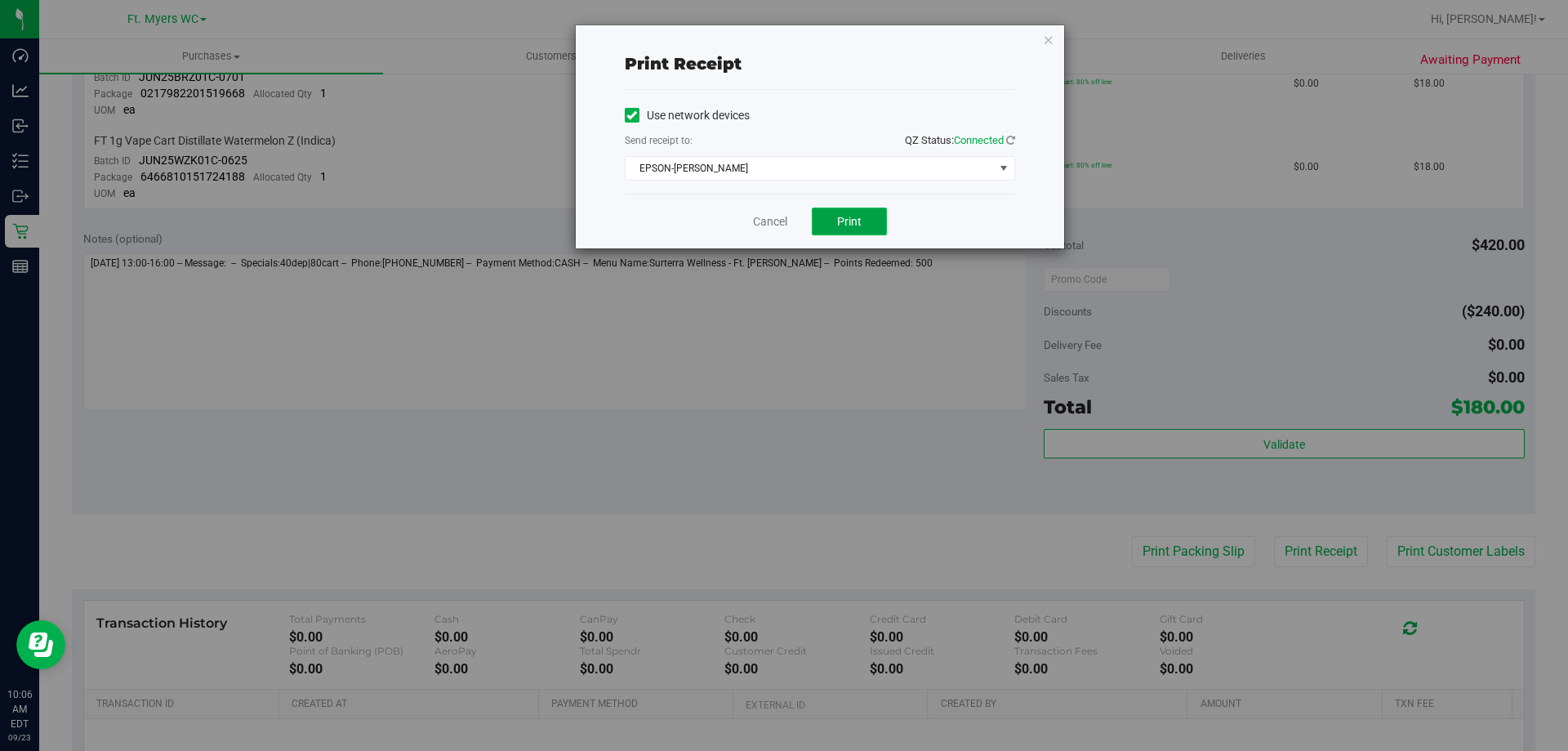
click at [854, 220] on span "Print" at bounding box center [849, 221] width 25 height 13
click at [836, 220] on button "Print" at bounding box center [850, 221] width 75 height 28
click at [780, 217] on link "Cancel" at bounding box center [770, 221] width 35 height 17
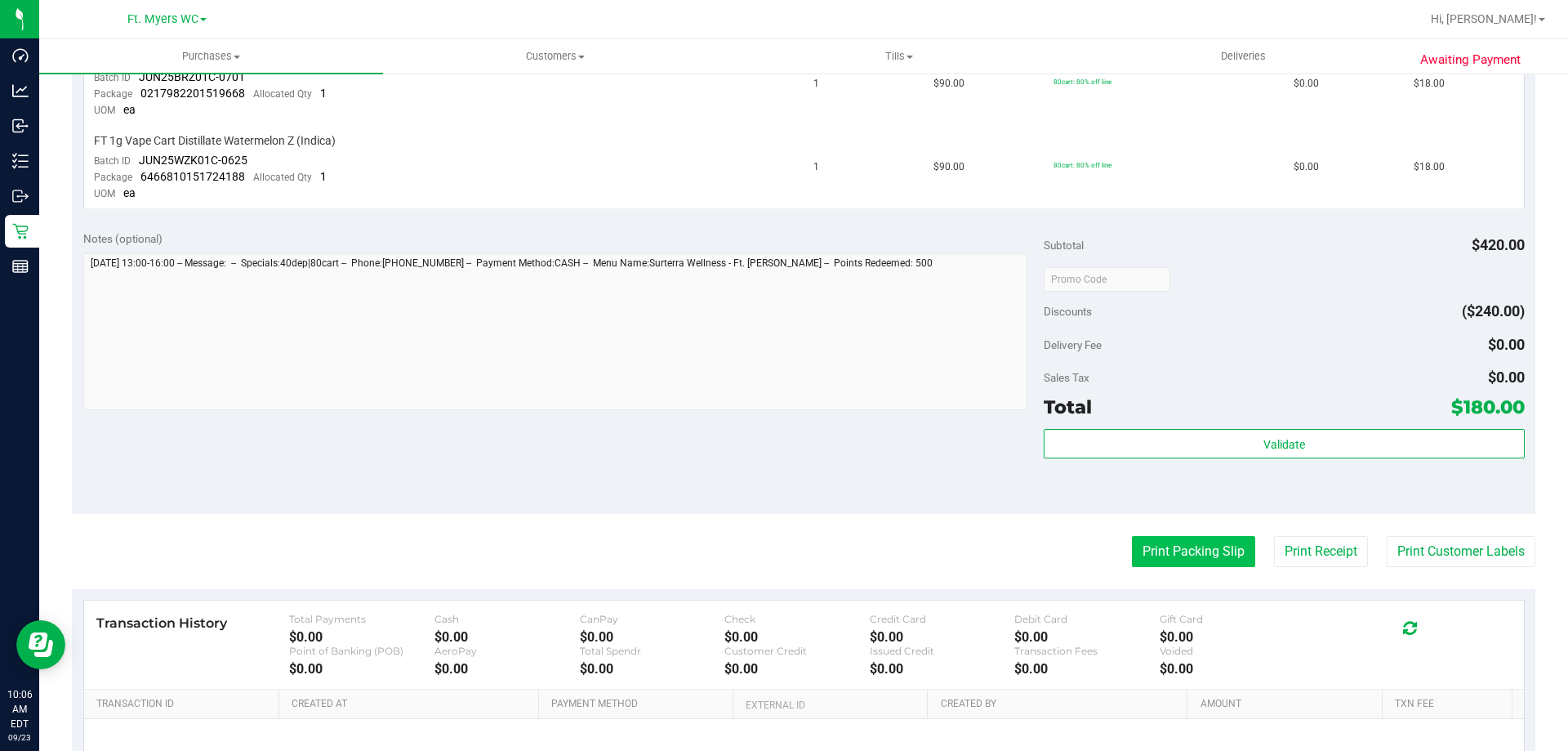
click at [1188, 542] on button "Print Packing Slip" at bounding box center [1194, 551] width 123 height 31
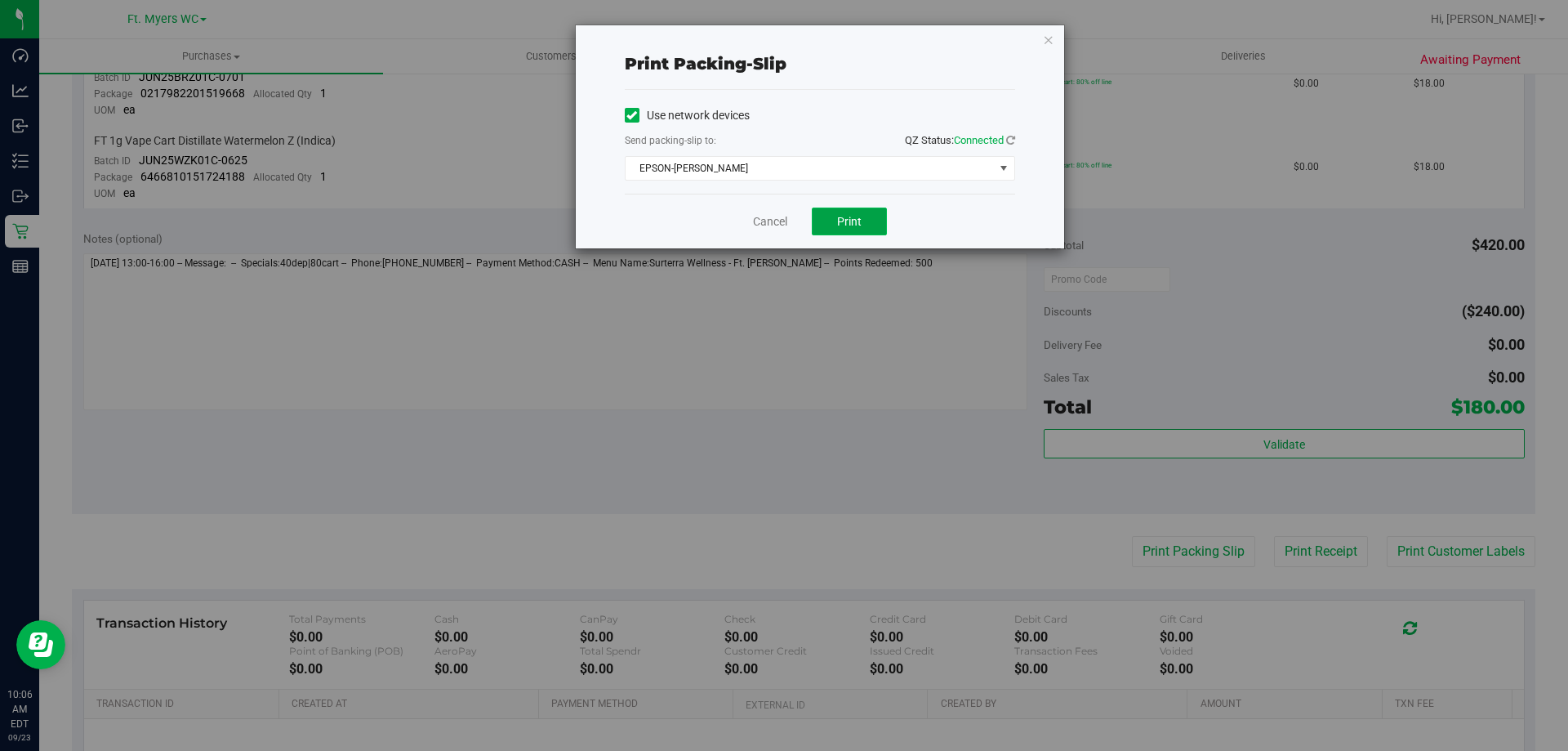
click at [850, 216] on span "Print" at bounding box center [849, 221] width 25 height 13
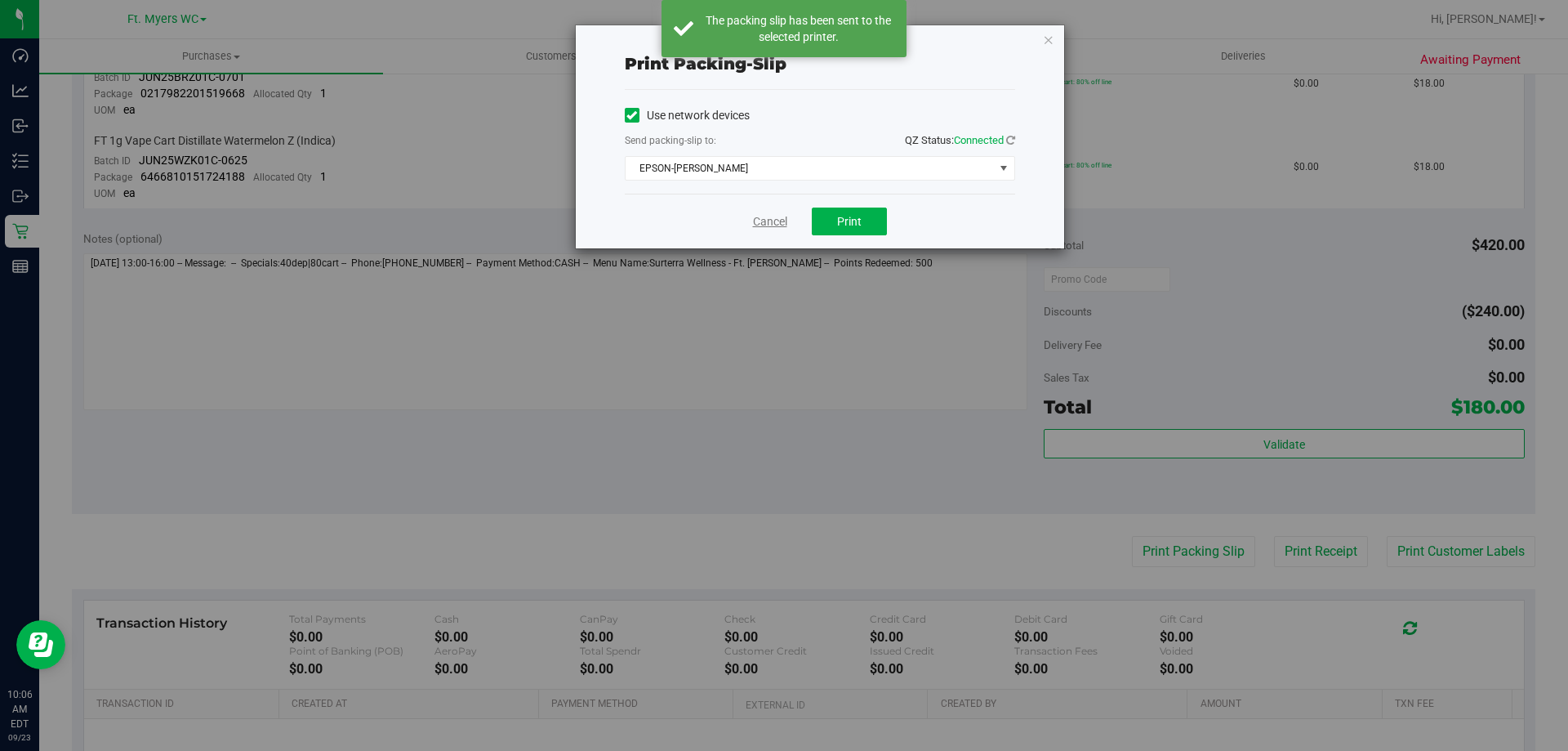
click at [759, 221] on link "Cancel" at bounding box center [770, 221] width 35 height 17
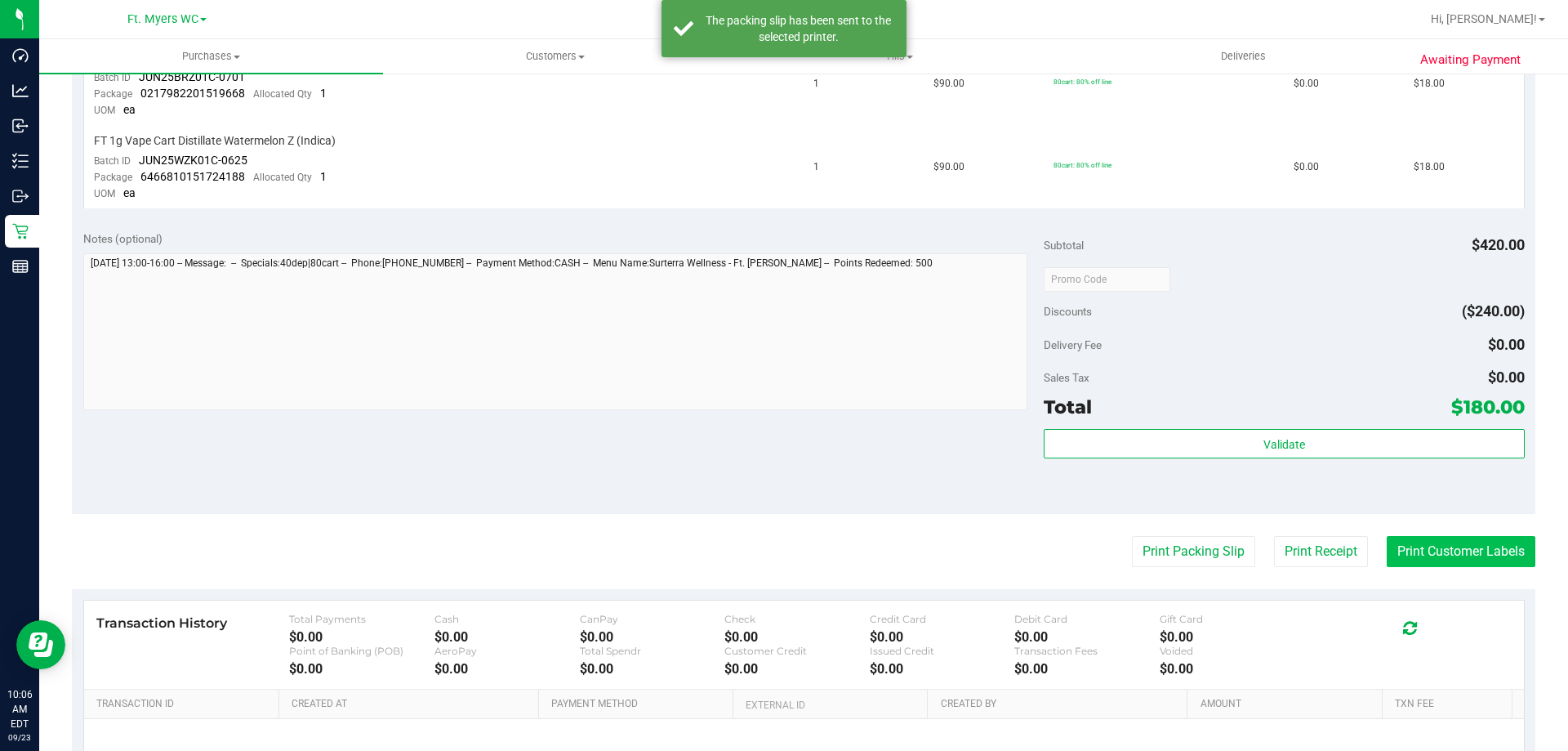
click at [1476, 547] on button "Print Customer Labels" at bounding box center [1461, 551] width 149 height 31
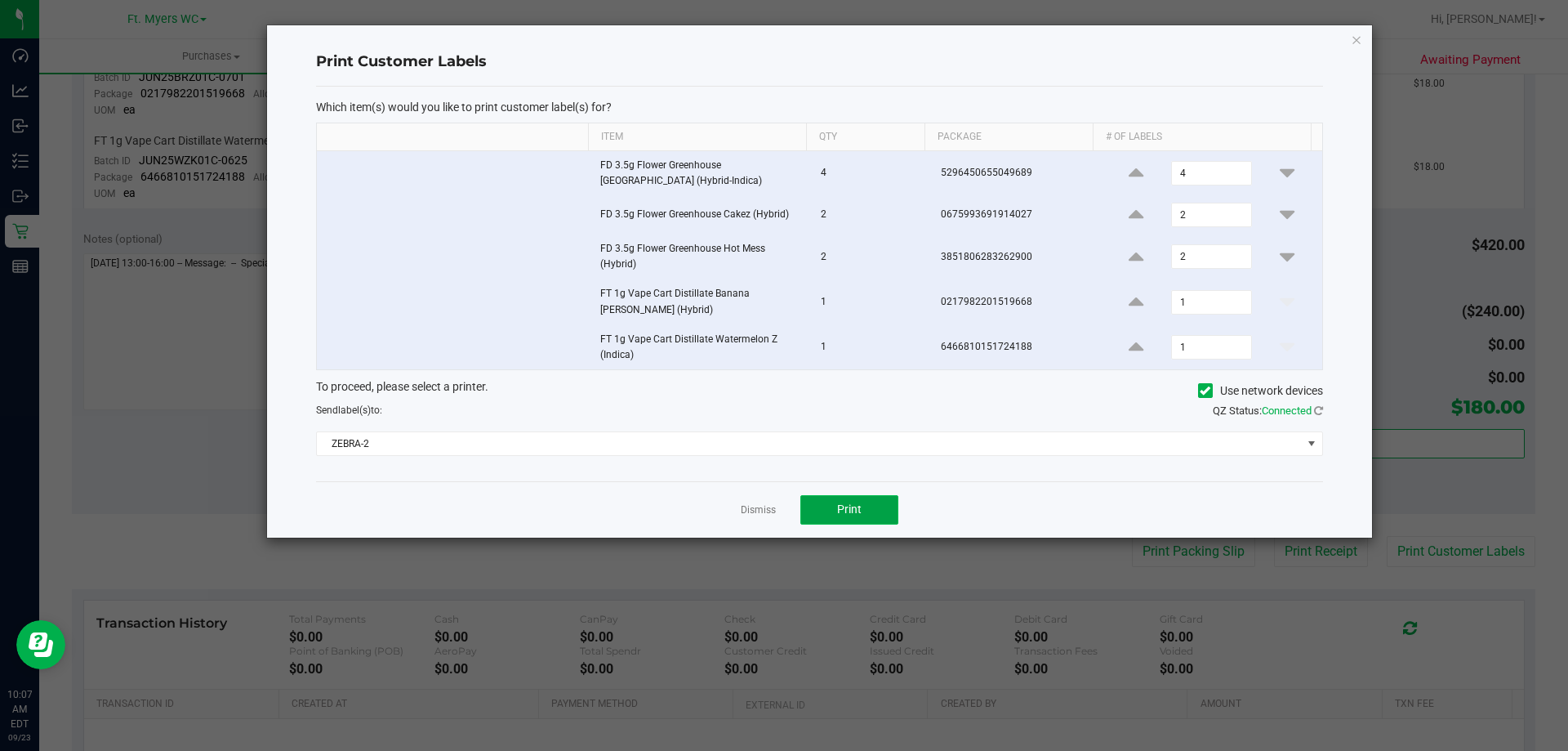
click at [873, 500] on button "Print" at bounding box center [849, 510] width 98 height 30
click at [758, 505] on link "Dismiss" at bounding box center [758, 510] width 35 height 14
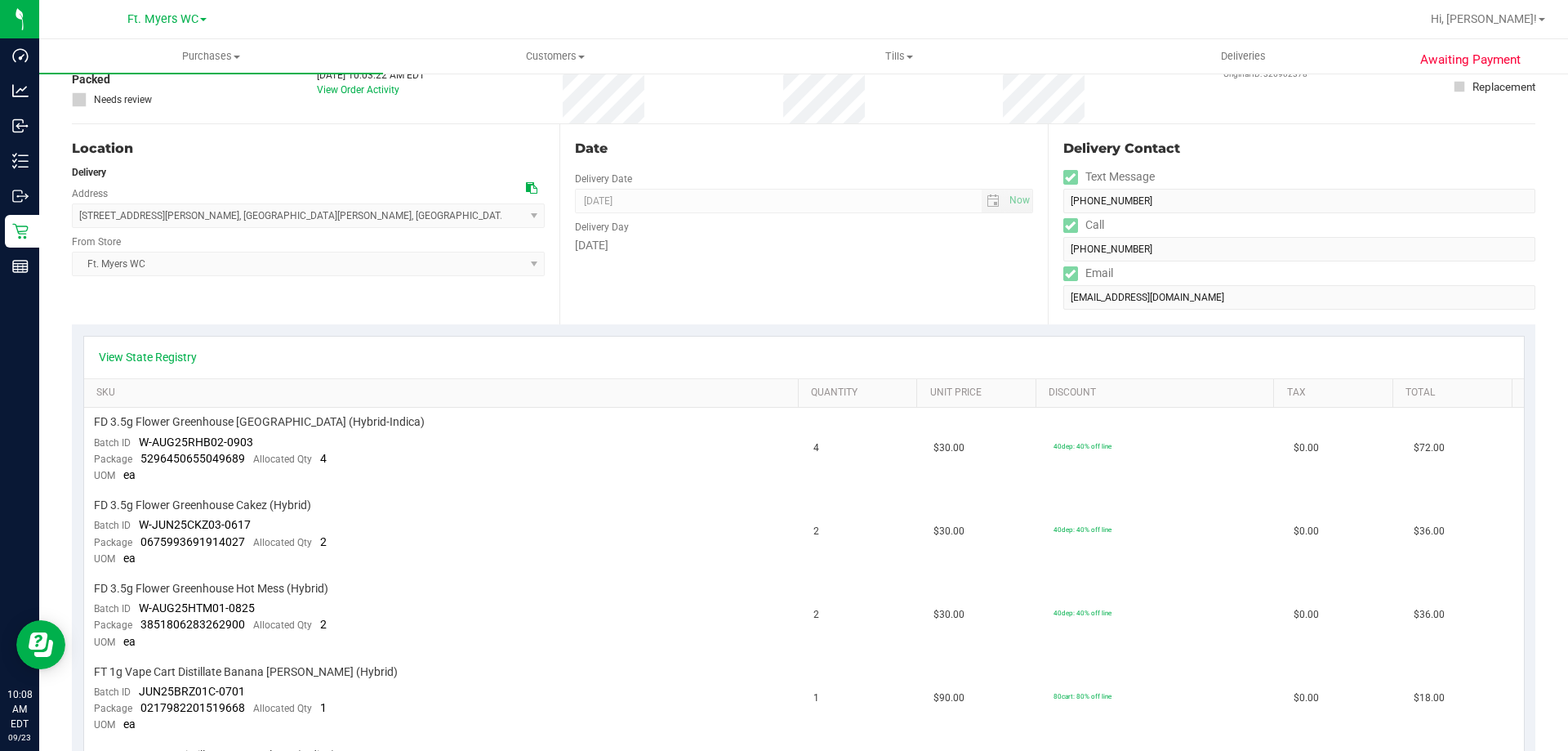
scroll to position [0, 0]
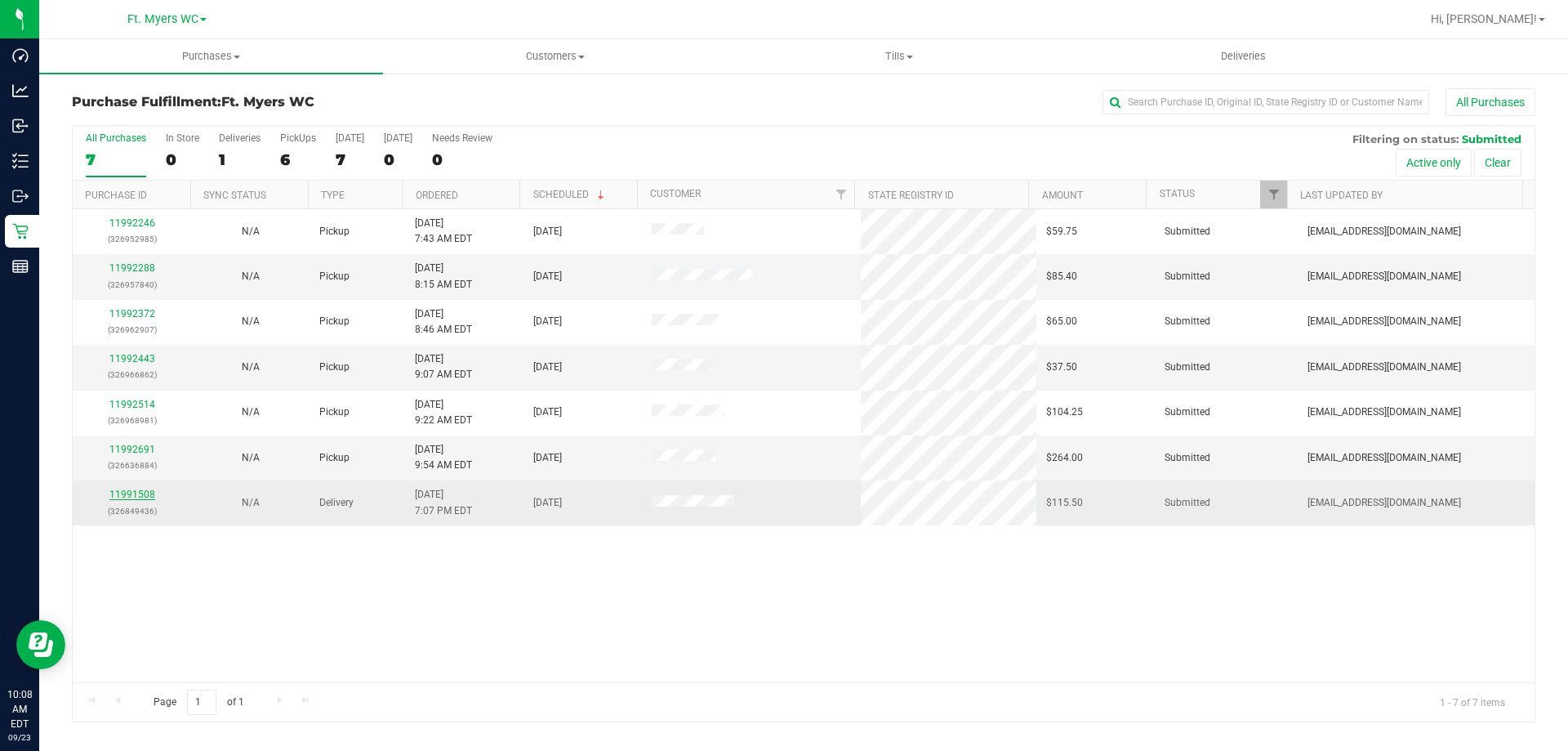
click at [120, 498] on link "11991508" at bounding box center [132, 494] width 46 height 12
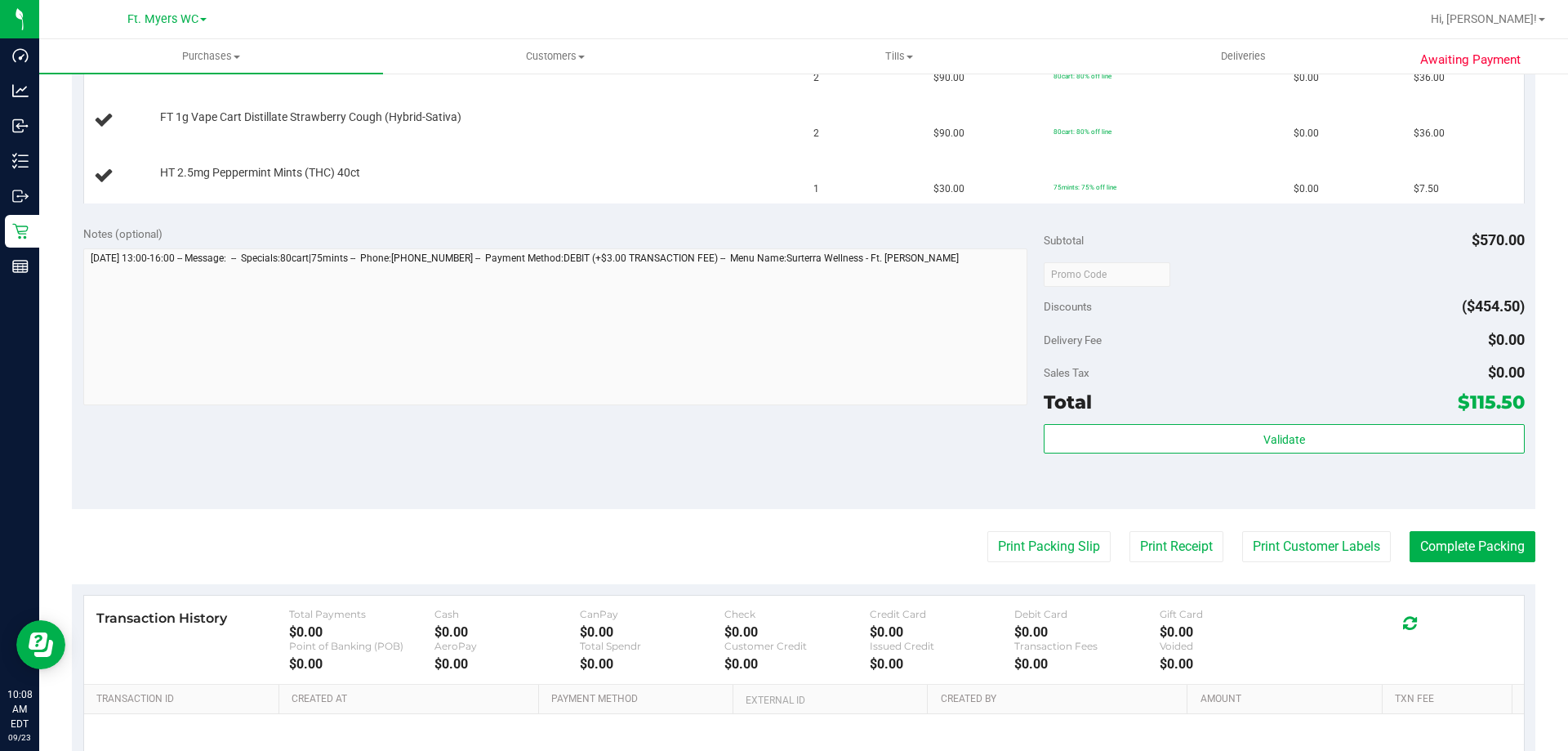
scroll to position [572, 0]
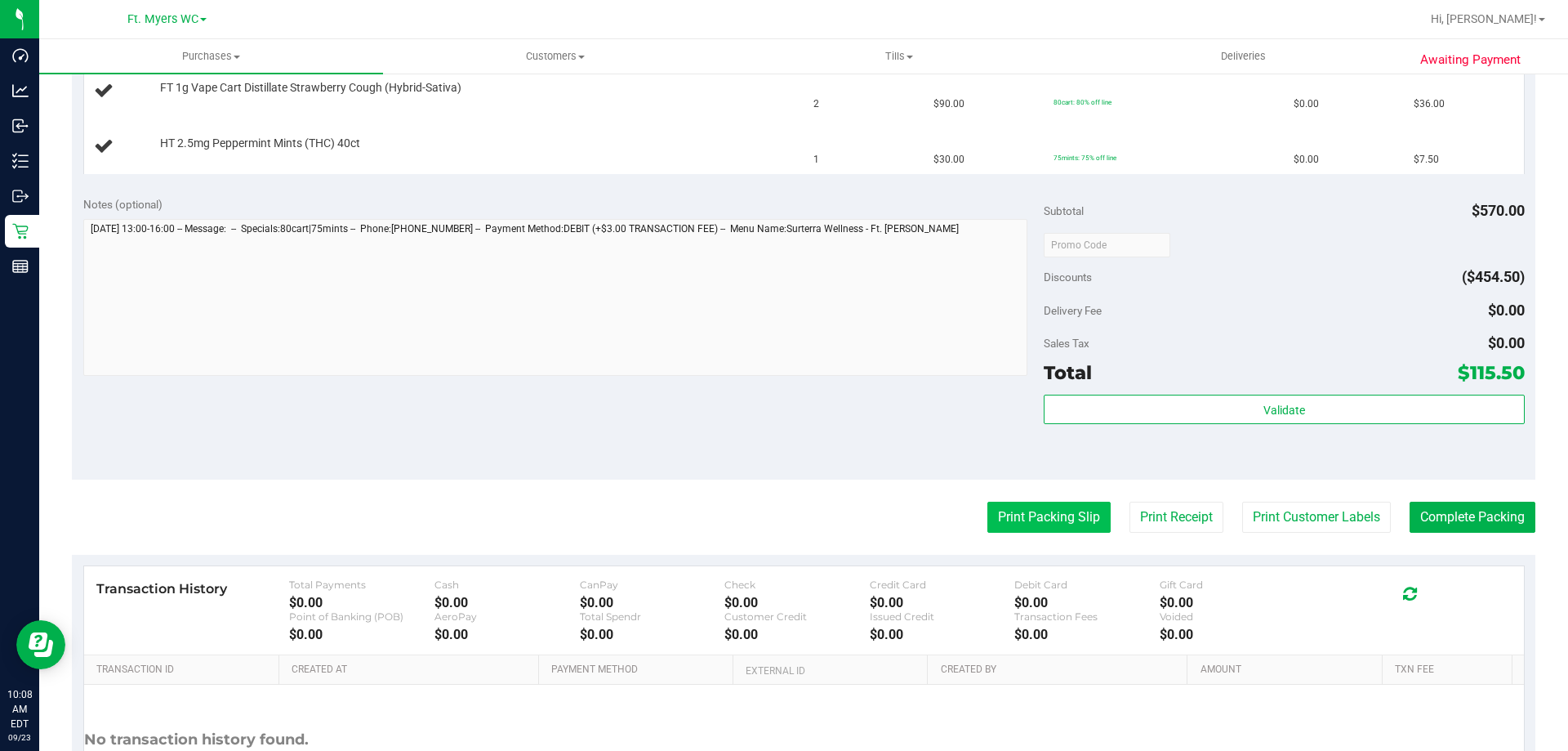
click at [1063, 508] on button "Print Packing Slip" at bounding box center [1049, 516] width 123 height 31
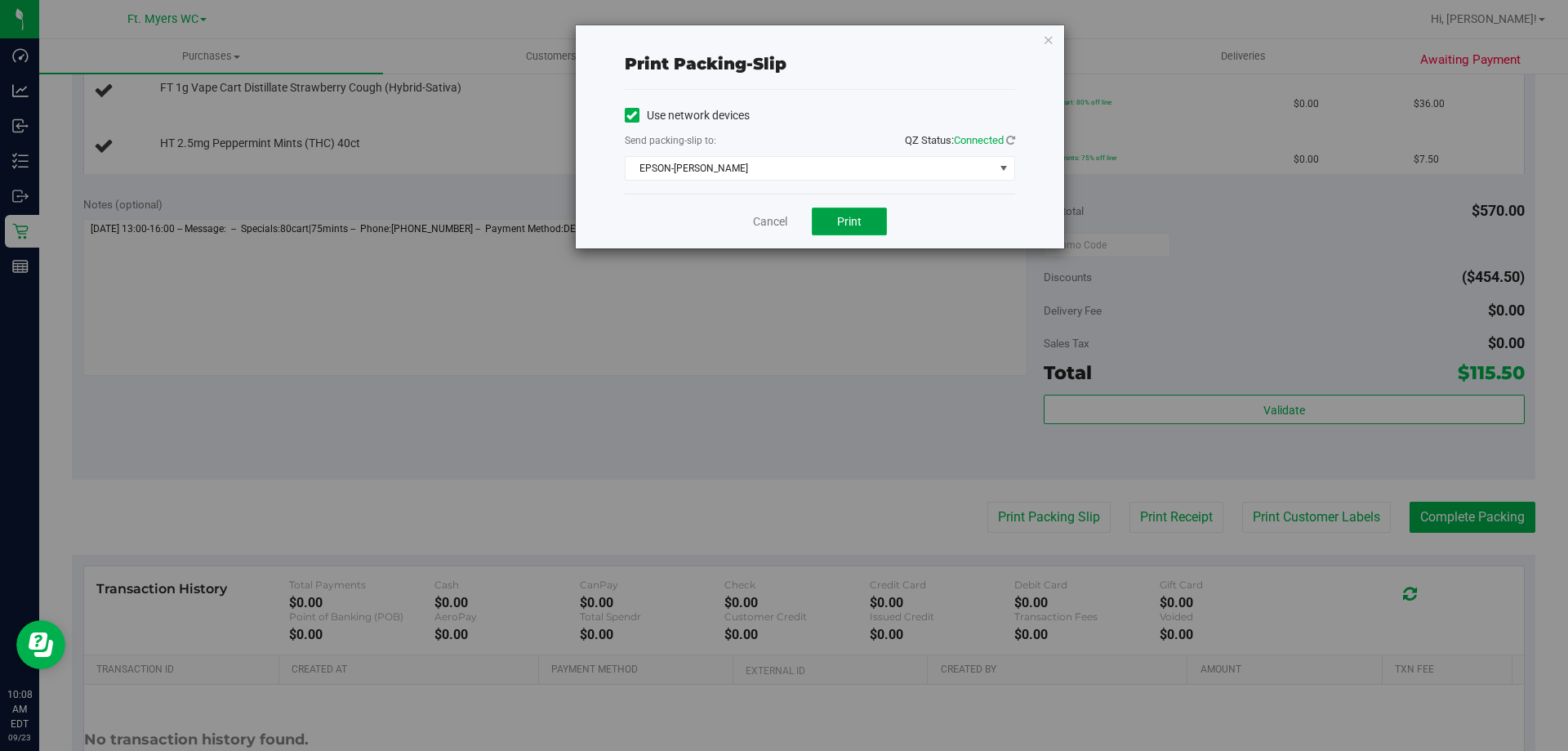
click at [832, 234] on button "Print" at bounding box center [850, 221] width 75 height 28
click at [860, 225] on span "Print" at bounding box center [849, 221] width 25 height 13
click at [766, 227] on link "Cancel" at bounding box center [770, 221] width 35 height 17
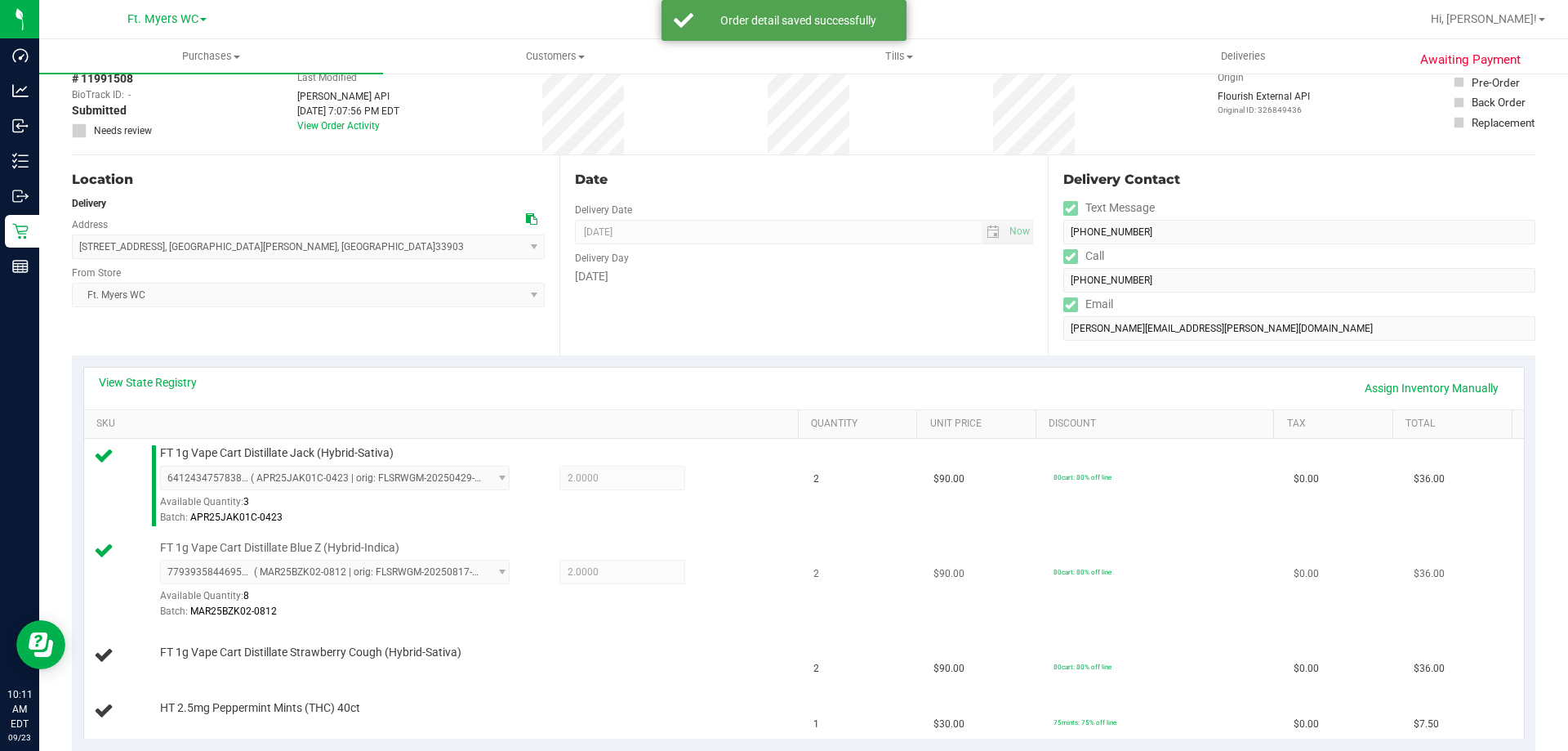
scroll to position [163, 0]
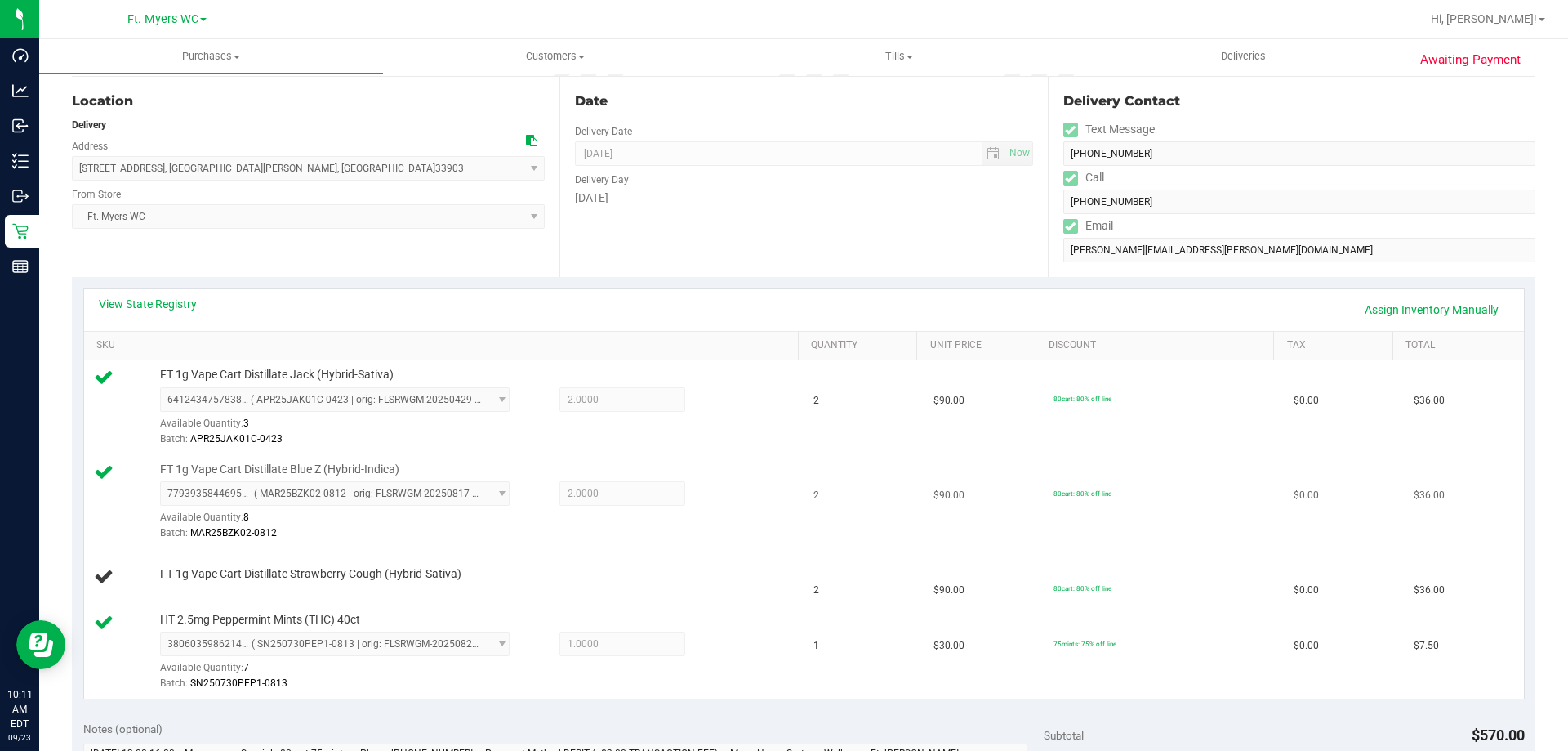
click at [602, 478] on div "FT 1g Vape Cart Distillate Blue Z (Hybrid-Indica) 7793935844695726 ( MAR25BZK02…" at bounding box center [470, 502] width 639 height 81
